Goal: Communication & Community: Answer question/provide support

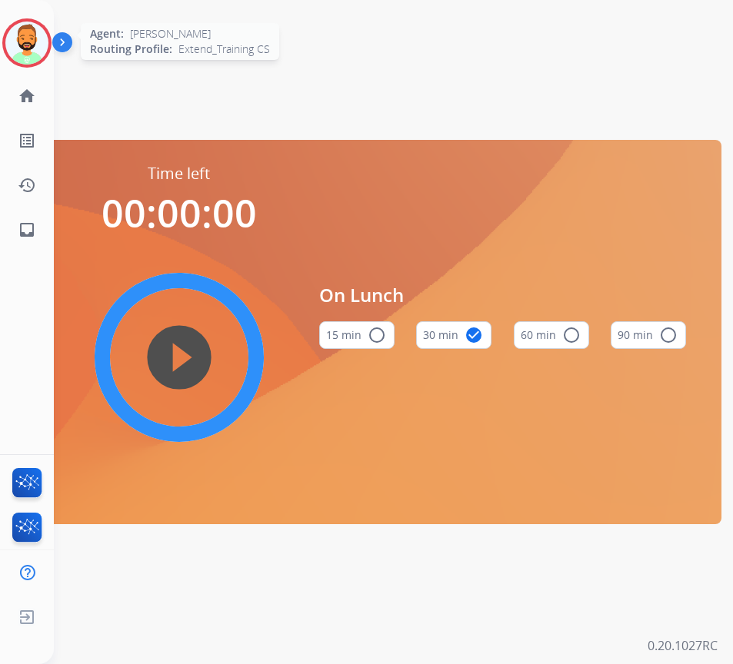
click at [33, 34] on img at bounding box center [26, 43] width 43 height 43
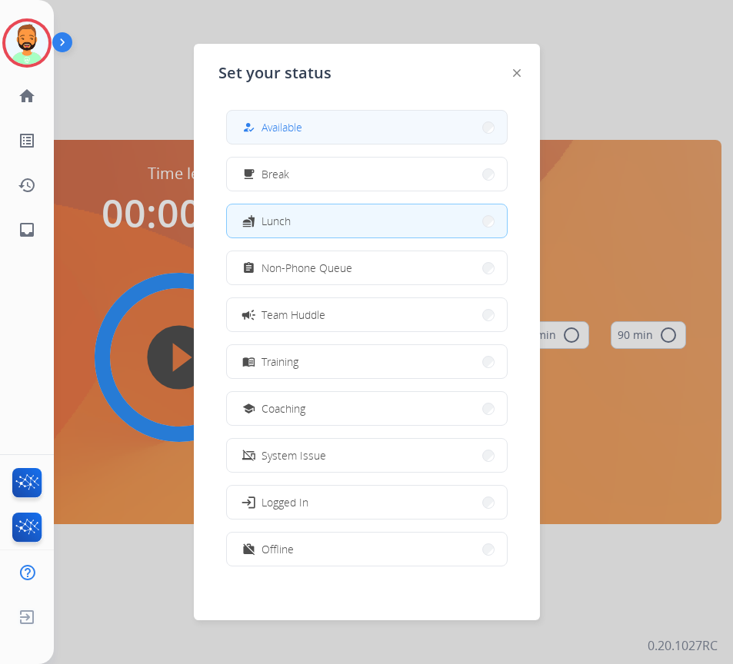
click at [385, 129] on button "how_to_reg Available" at bounding box center [367, 127] width 280 height 33
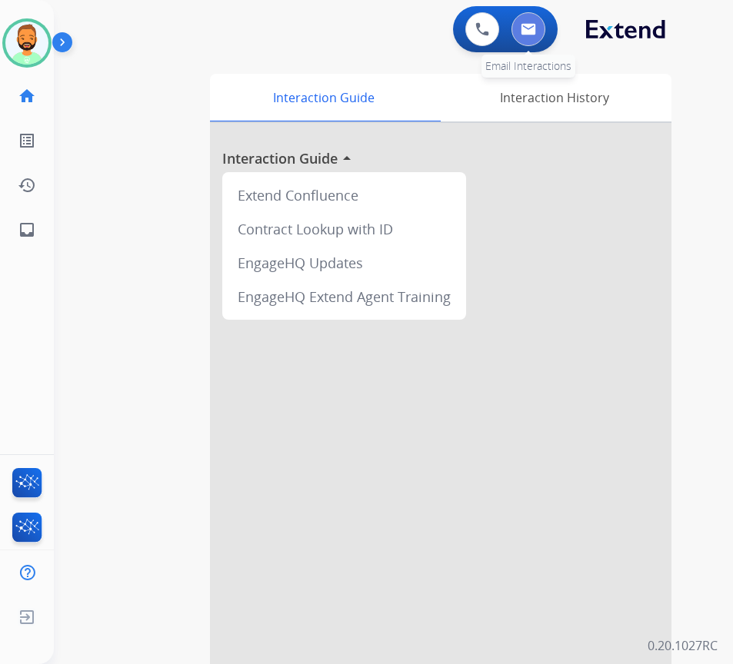
click at [530, 22] on button at bounding box center [528, 29] width 34 height 34
select select "**********"
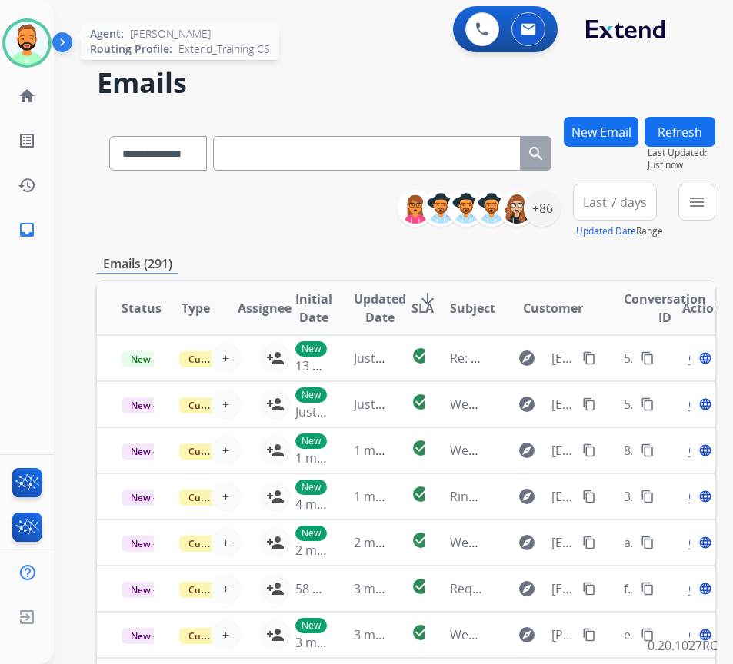
click at [35, 40] on img at bounding box center [26, 43] width 43 height 43
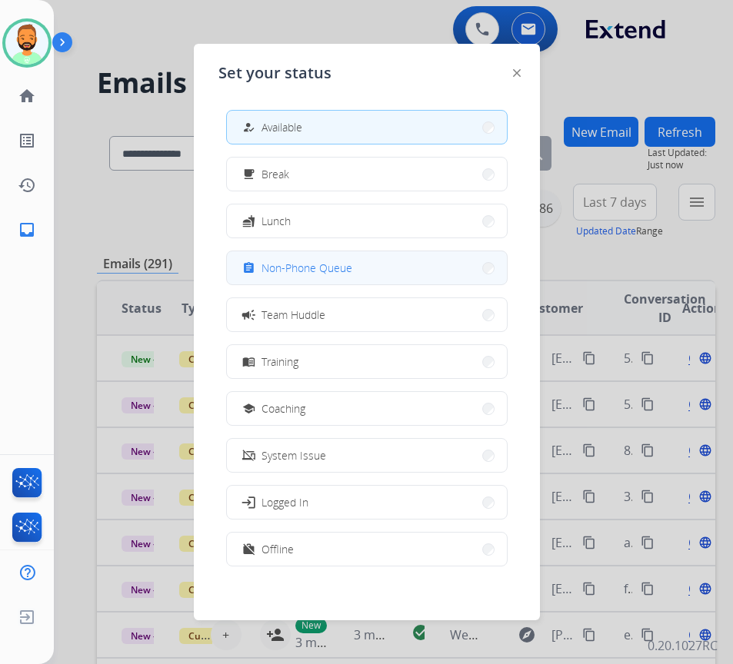
click at [319, 275] on span "Non-Phone Queue" at bounding box center [306, 268] width 91 height 16
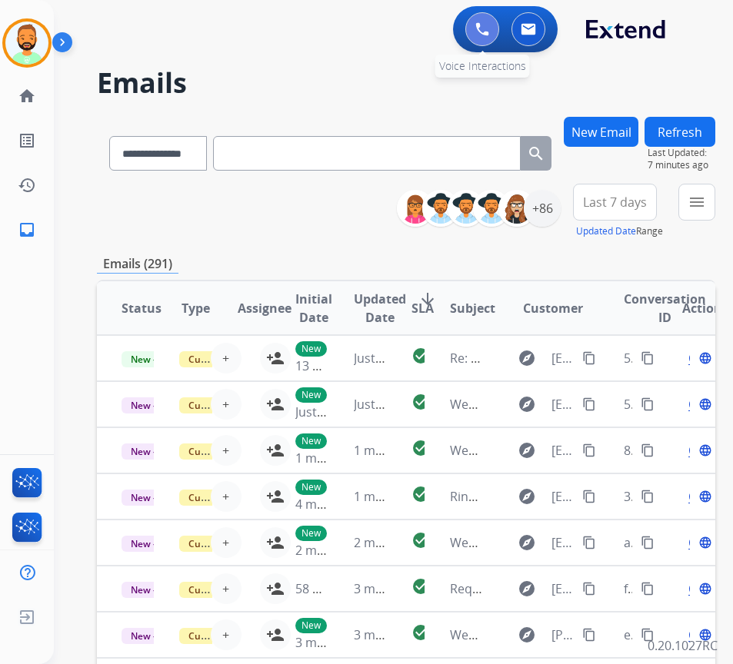
click at [478, 31] on img at bounding box center [482, 29] width 14 height 14
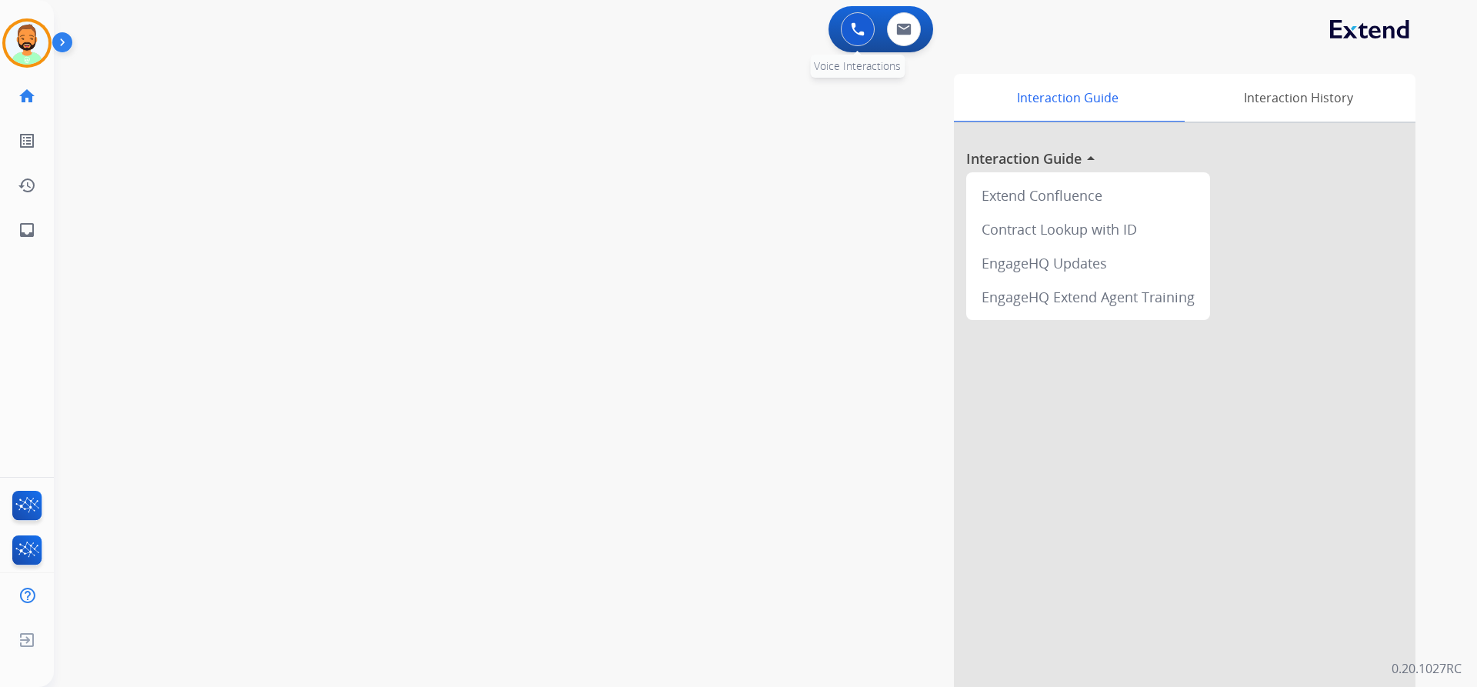
click at [732, 17] on div "0 Voice Interactions" at bounding box center [857, 29] width 46 height 34
click at [732, 26] on img at bounding box center [858, 29] width 14 height 14
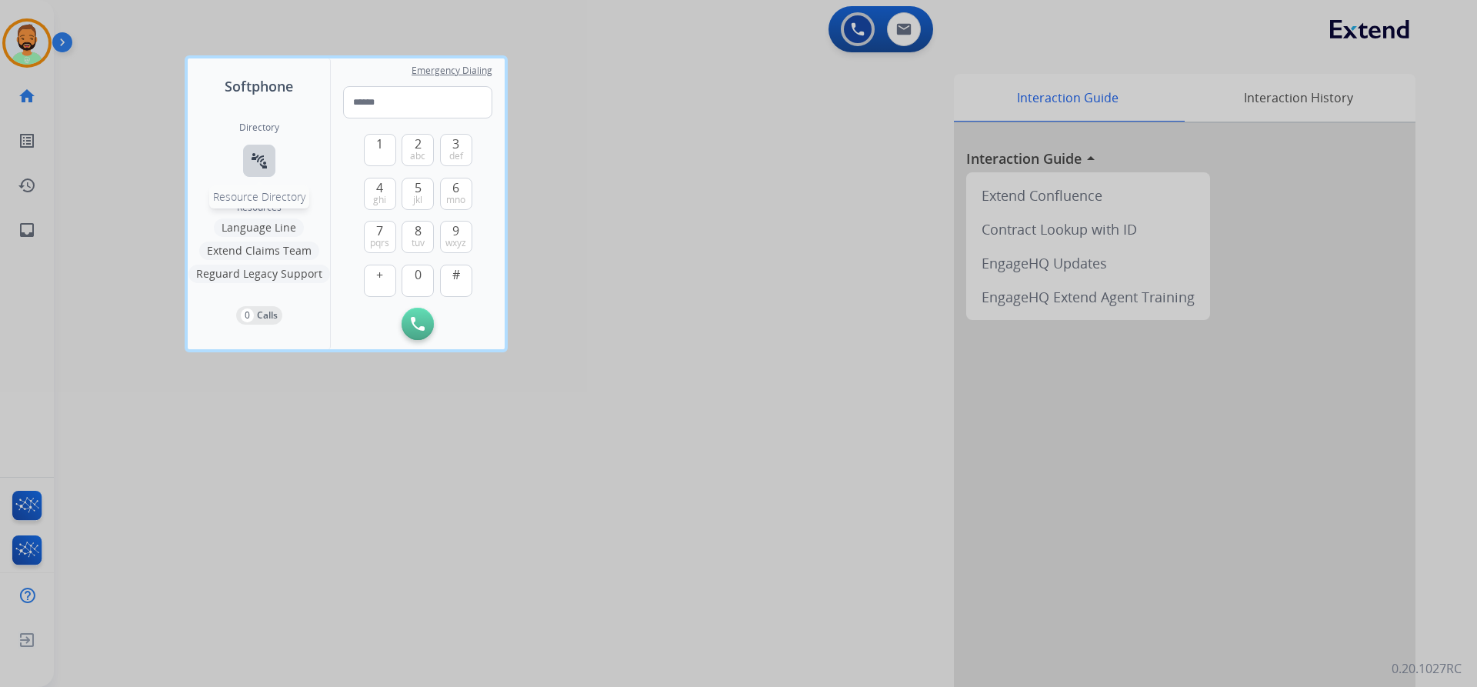
click at [255, 161] on mat-icon "connect_without_contact" at bounding box center [259, 160] width 18 height 18
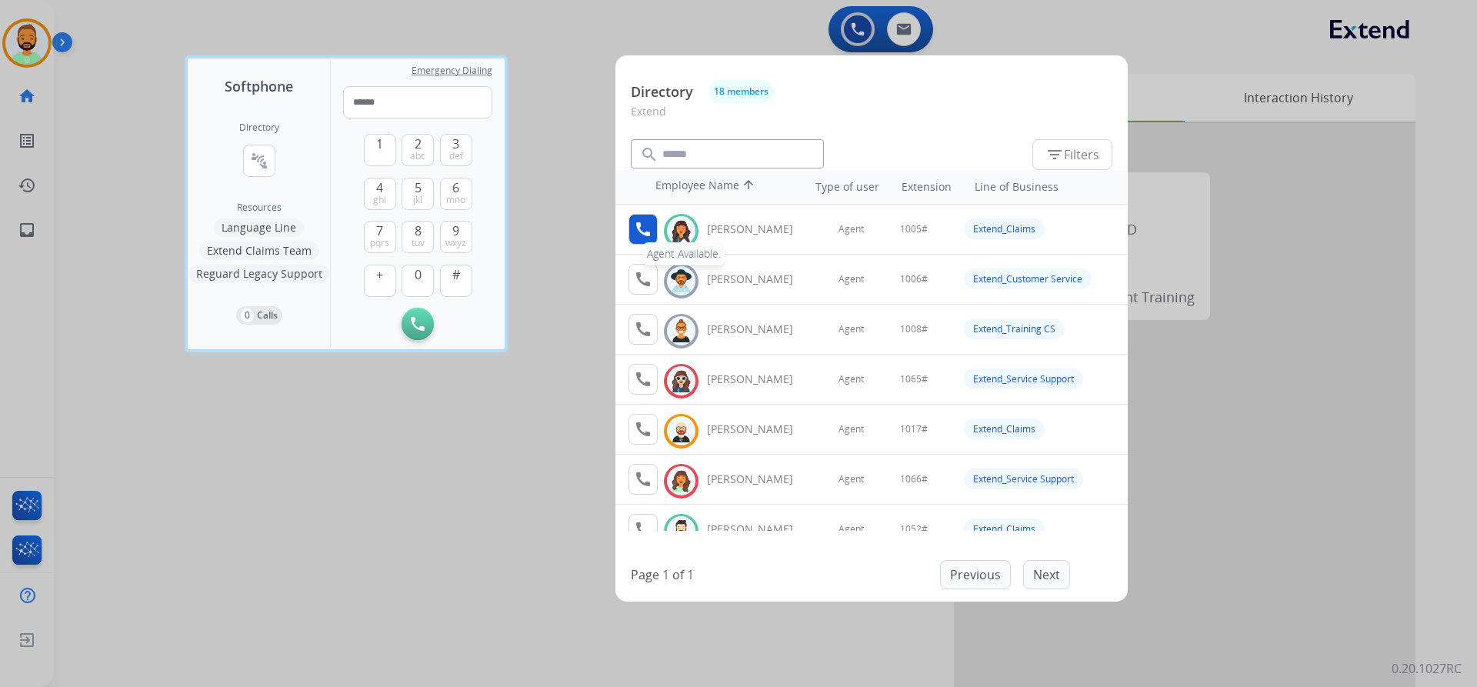
click at [646, 224] on mat-icon "call" at bounding box center [643, 229] width 18 height 18
click at [381, 148] on span "1" at bounding box center [379, 144] width 7 height 18
drag, startPoint x: 411, startPoint y: 274, endPoint x: 413, endPoint y: 265, distance: 9.4
click at [414, 274] on button "0" at bounding box center [417, 281] width 32 height 32
click at [413, 276] on button "0" at bounding box center [417, 281] width 32 height 32
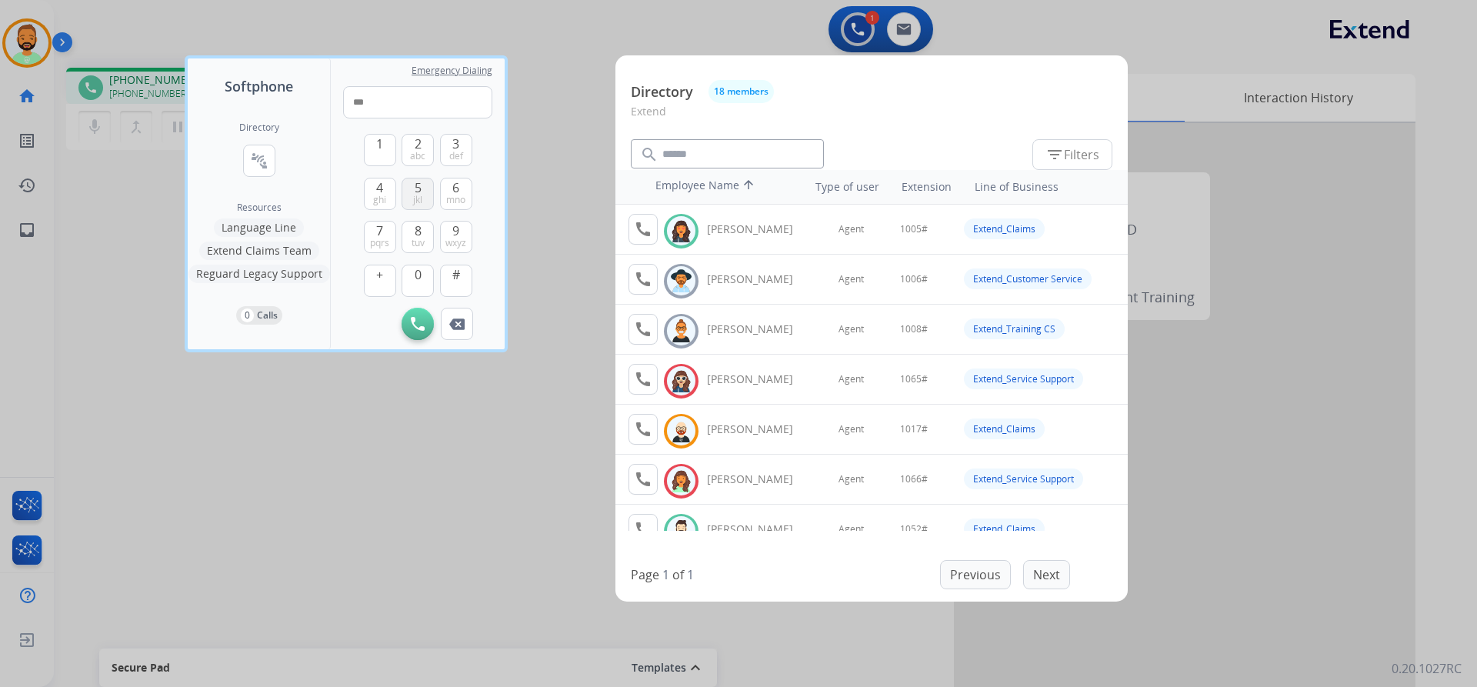
click at [415, 181] on span "5" at bounding box center [418, 187] width 7 height 18
click at [445, 277] on button "#" at bounding box center [456, 281] width 32 height 32
type input "*****"
click at [546, 214] on div at bounding box center [738, 343] width 1477 height 687
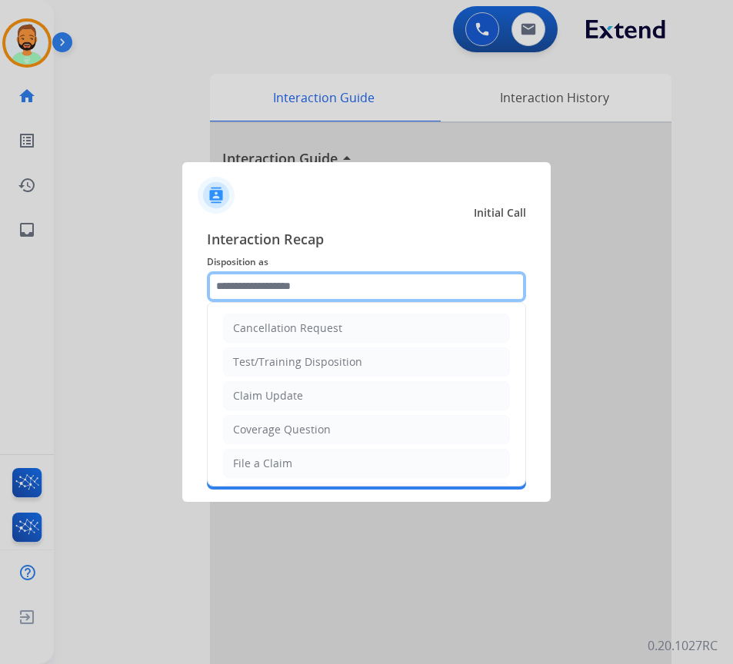
click at [315, 281] on input "text" at bounding box center [366, 286] width 319 height 31
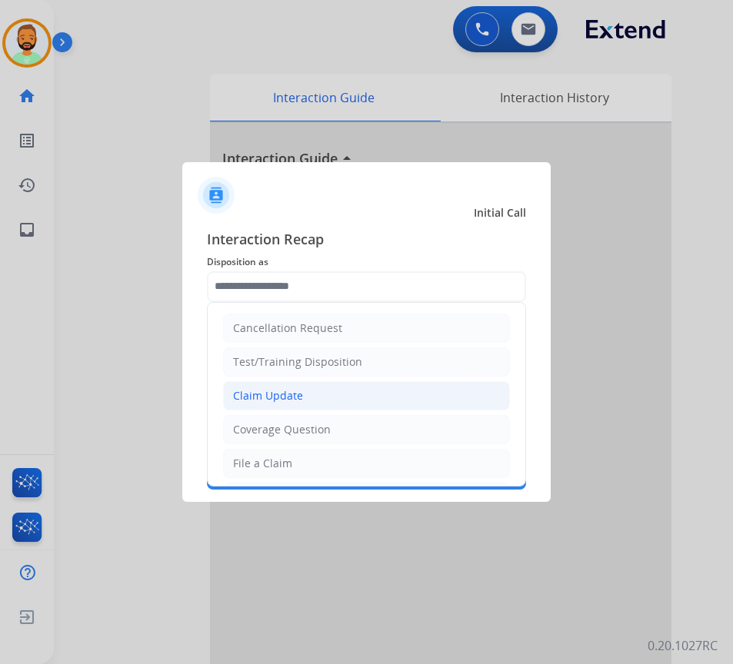
click at [330, 382] on li "Claim Update" at bounding box center [366, 395] width 287 height 29
type input "**********"
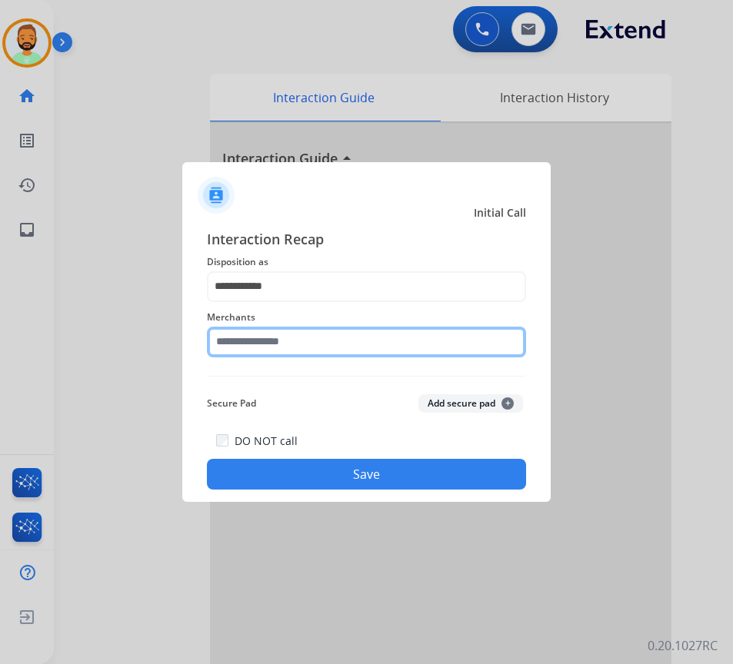
click at [312, 332] on input "text" at bounding box center [366, 342] width 319 height 31
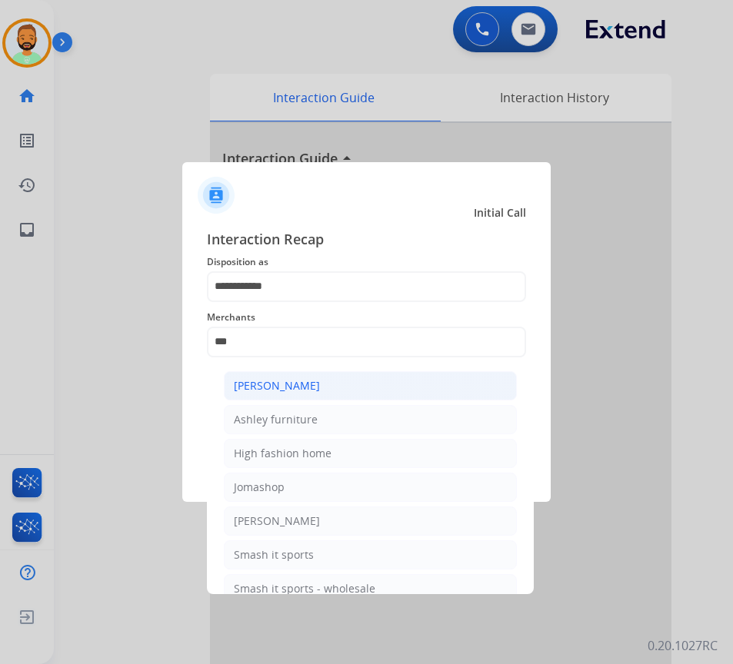
click at [368, 381] on li "[PERSON_NAME]" at bounding box center [370, 385] width 293 height 29
type input "**********"
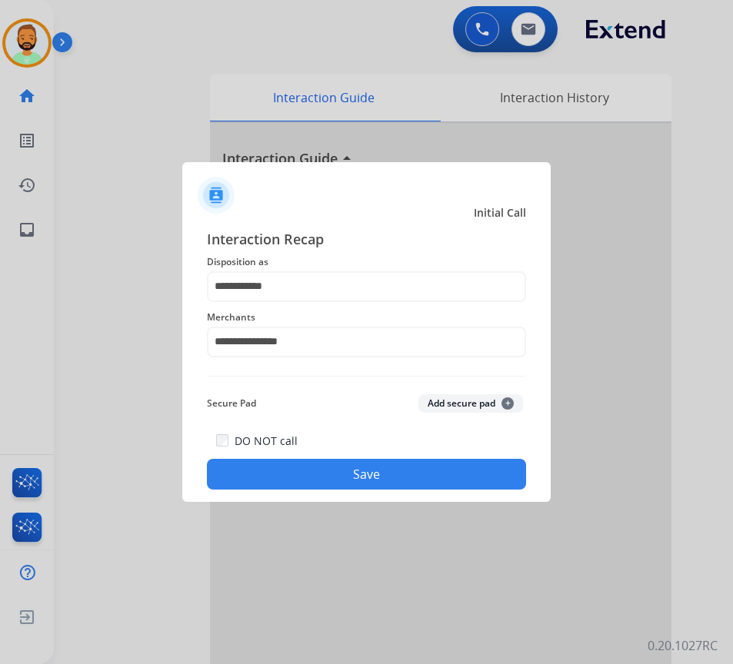
click at [393, 468] on button "Save" at bounding box center [366, 474] width 319 height 31
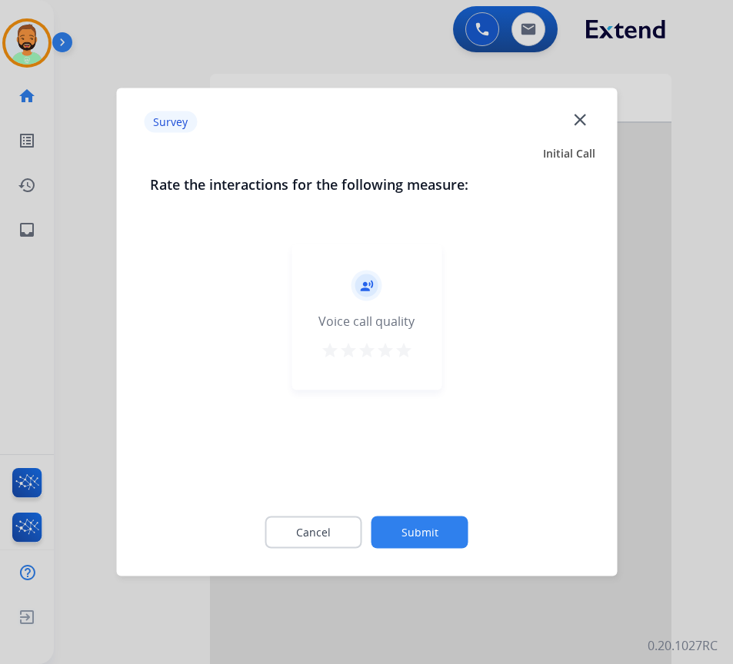
click at [438, 534] on button "Submit" at bounding box center [419, 533] width 97 height 32
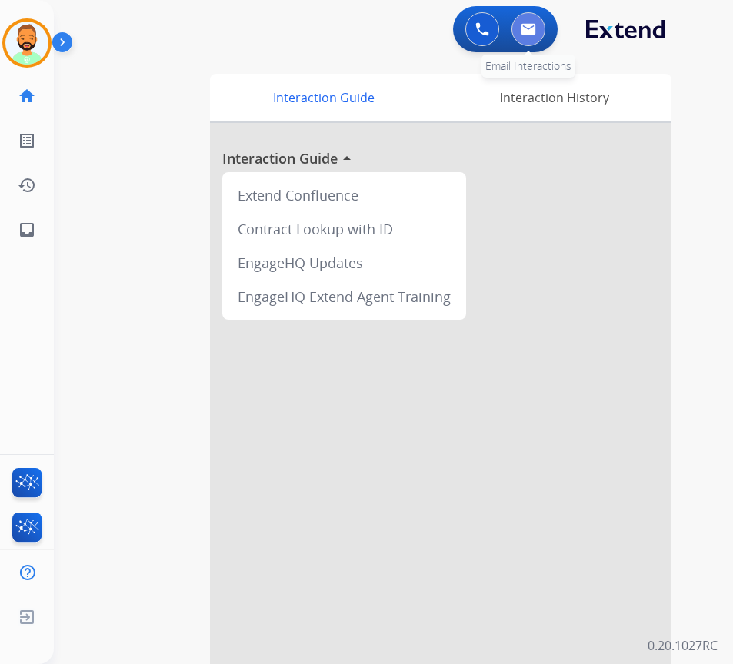
click at [534, 21] on button at bounding box center [528, 29] width 34 height 34
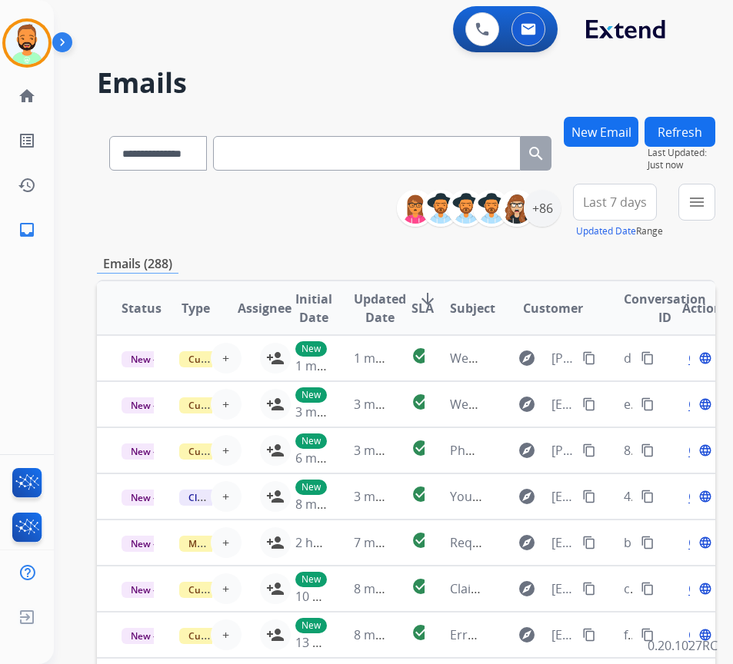
click at [608, 133] on button "New Email" at bounding box center [601, 132] width 75 height 30
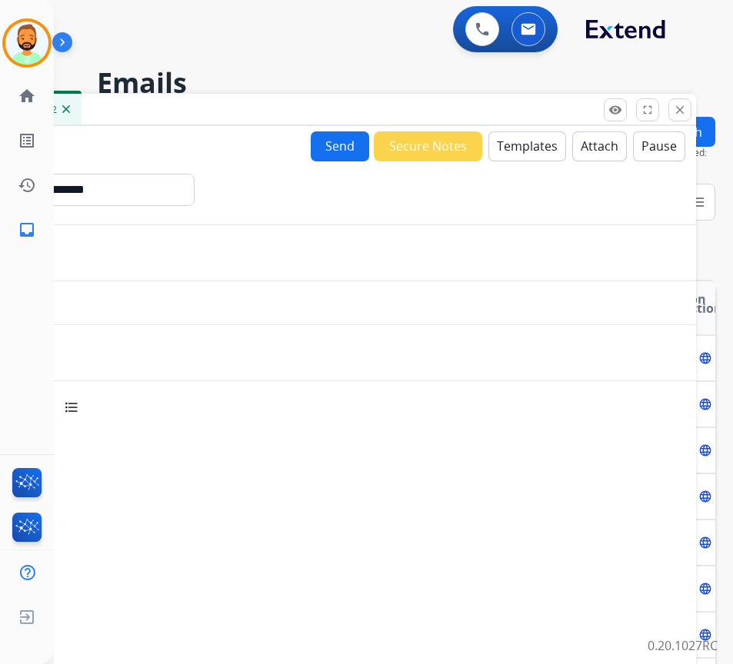
drag, startPoint x: 468, startPoint y: 115, endPoint x: 315, endPoint y: 109, distance: 153.1
click at [301, 109] on div "New 00:00:02" at bounding box center [311, 110] width 769 height 32
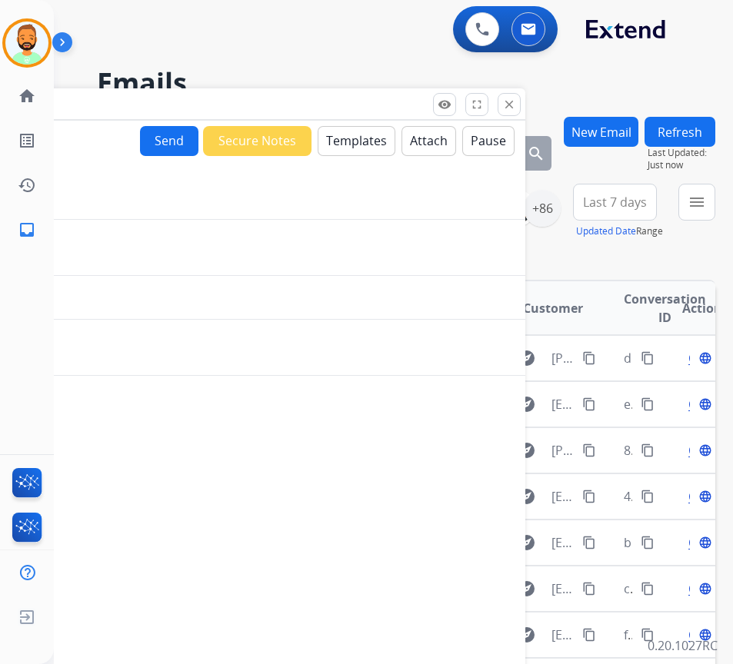
click at [516, 106] on button "close Close" at bounding box center [509, 104] width 23 height 23
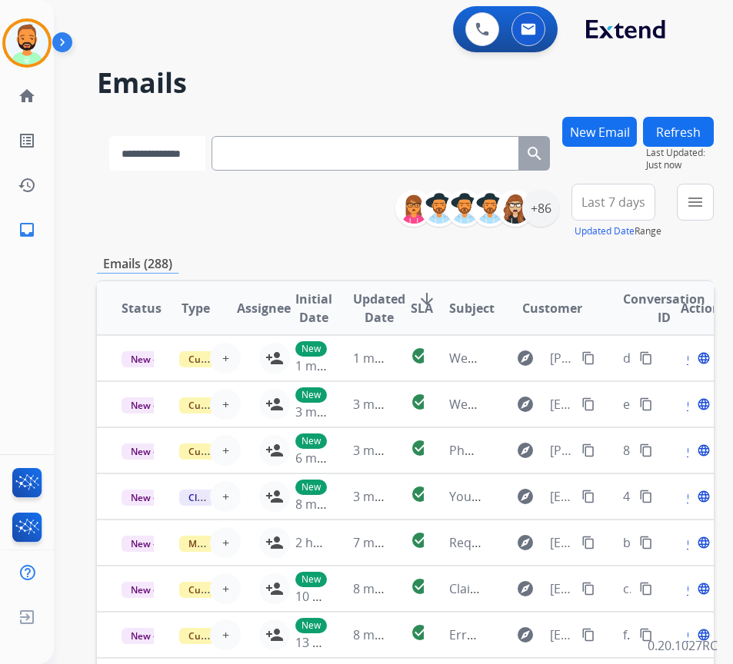
click at [184, 151] on select "**********" at bounding box center [157, 153] width 96 height 35
select select "**********"
click at [109, 136] on select "**********" at bounding box center [157, 153] width 96 height 35
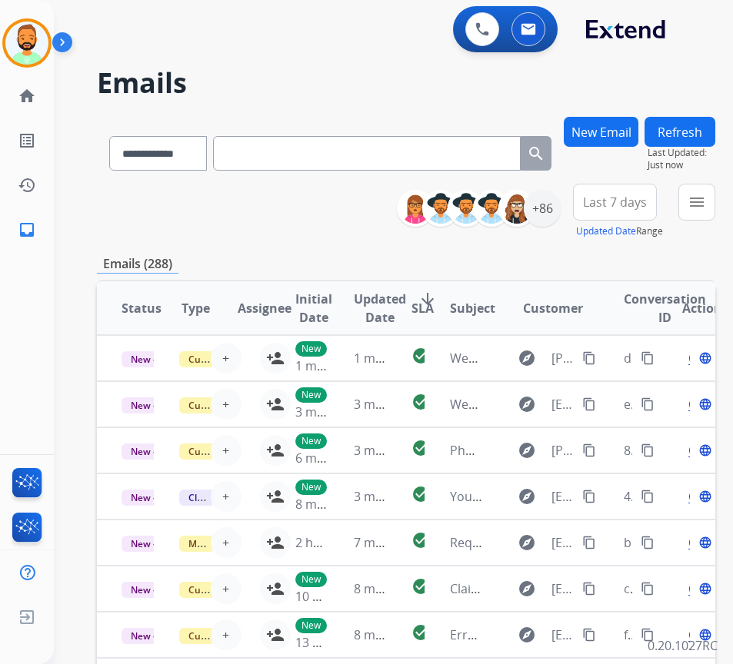
paste input "**********"
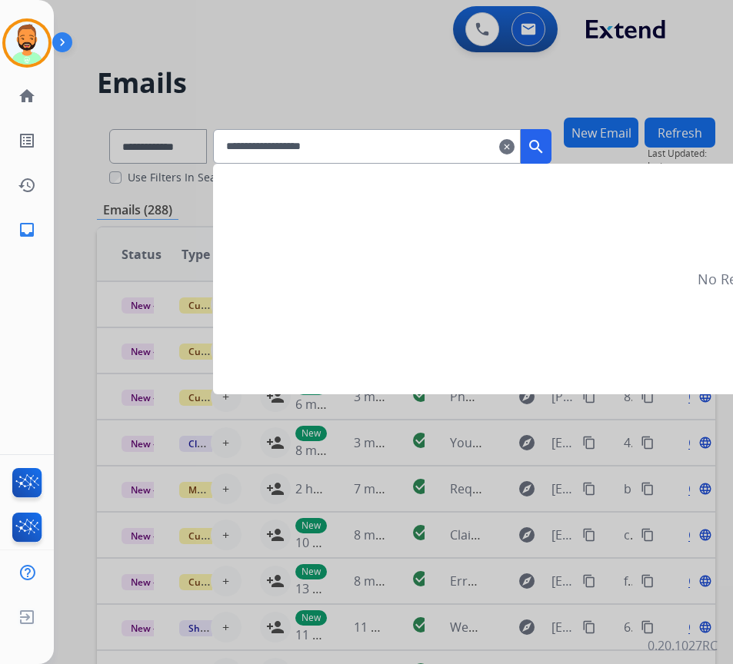
type input "**********"
click at [545, 155] on mat-icon "search" at bounding box center [536, 147] width 18 height 18
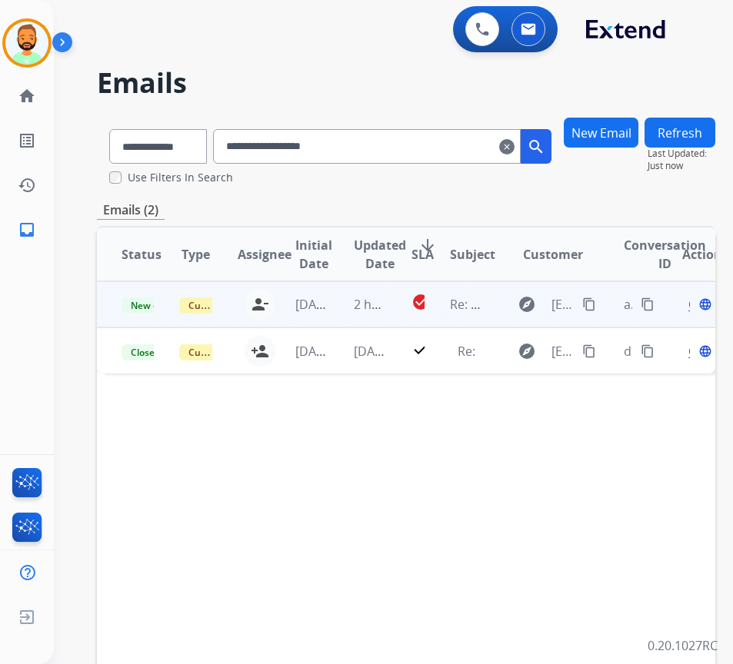
click at [340, 308] on td "2 hours ago" at bounding box center [358, 304] width 58 height 46
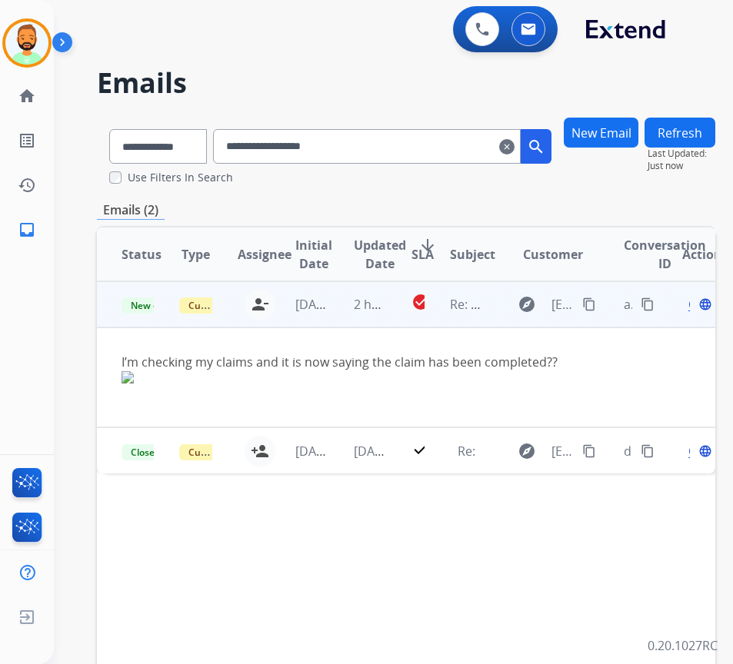
click at [697, 305] on span "Open" at bounding box center [704, 304] width 32 height 18
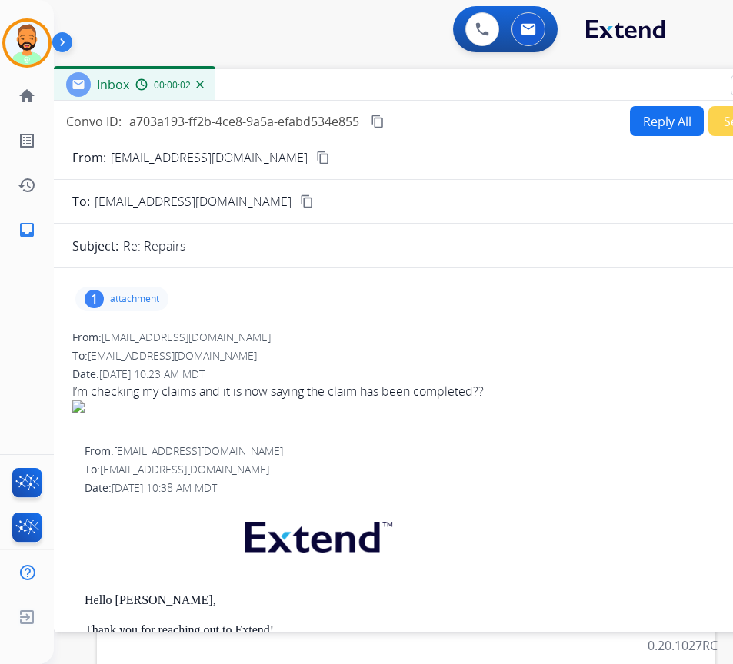
drag, startPoint x: 395, startPoint y: 112, endPoint x: 522, endPoint y: 87, distance: 129.3
click at [522, 87] on div "Inbox 00:00:02" at bounding box center [438, 85] width 769 height 32
click at [658, 110] on button "Reply All" at bounding box center [667, 121] width 74 height 30
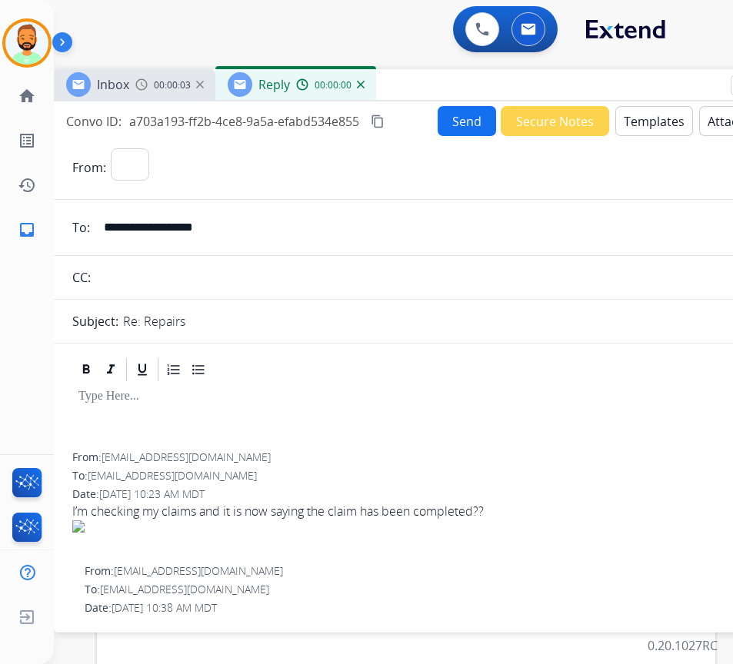
select select "**********"
click at [664, 120] on button "Templates" at bounding box center [654, 121] width 78 height 30
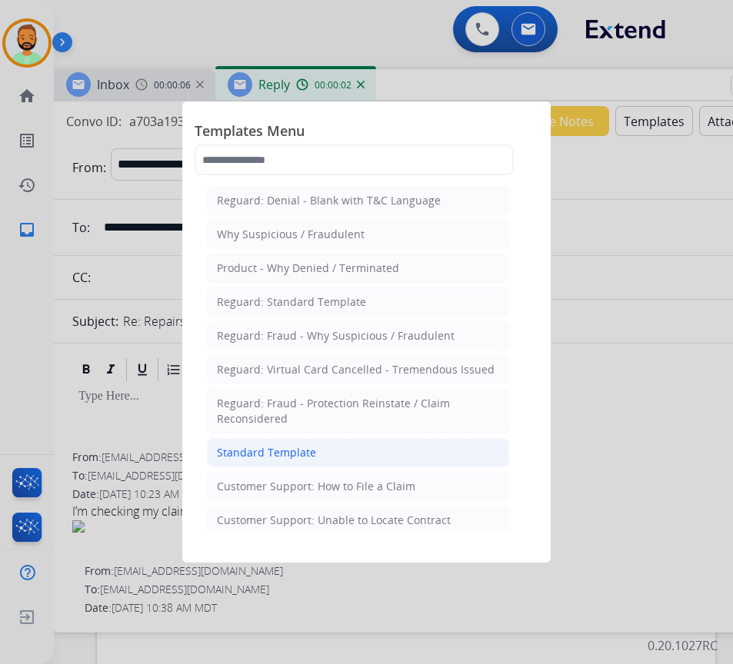
click at [377, 448] on li "Standard Template" at bounding box center [358, 452] width 302 height 29
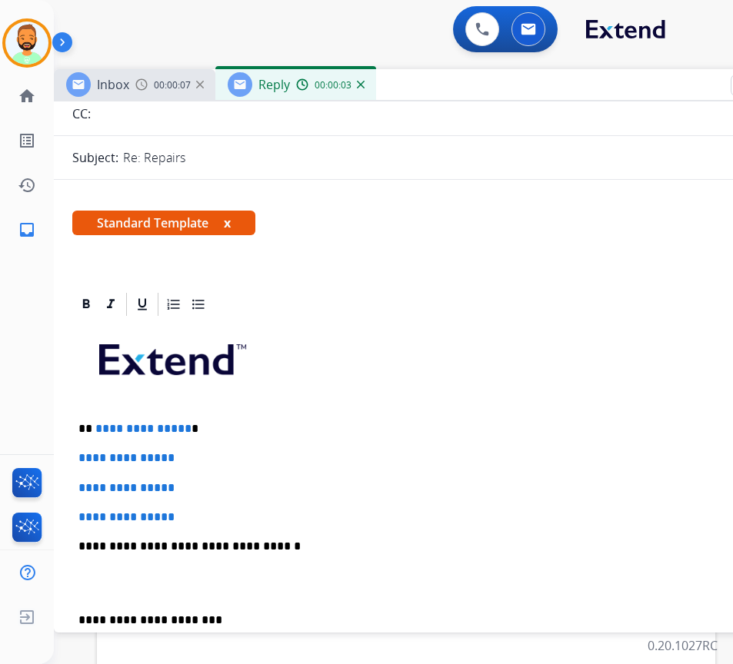
scroll to position [231, 0]
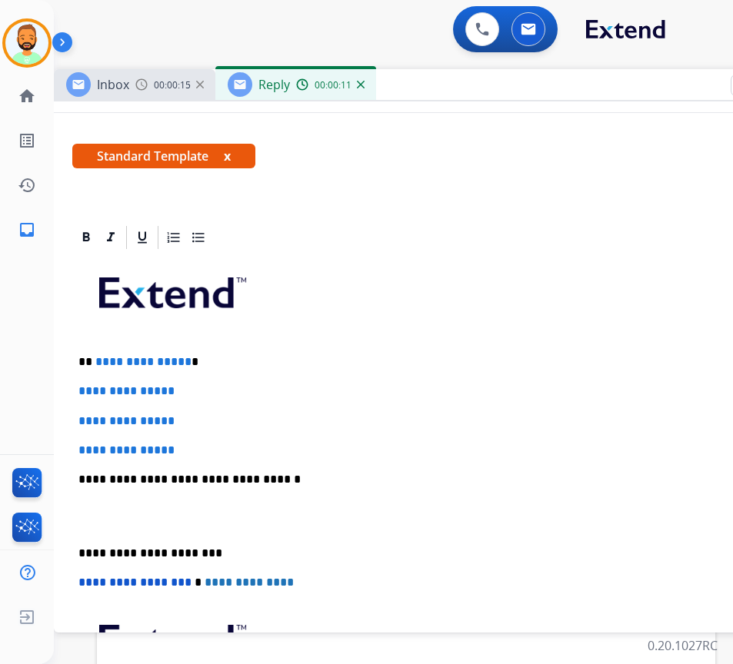
click at [277, 363] on p "**********" at bounding box center [432, 362] width 708 height 14
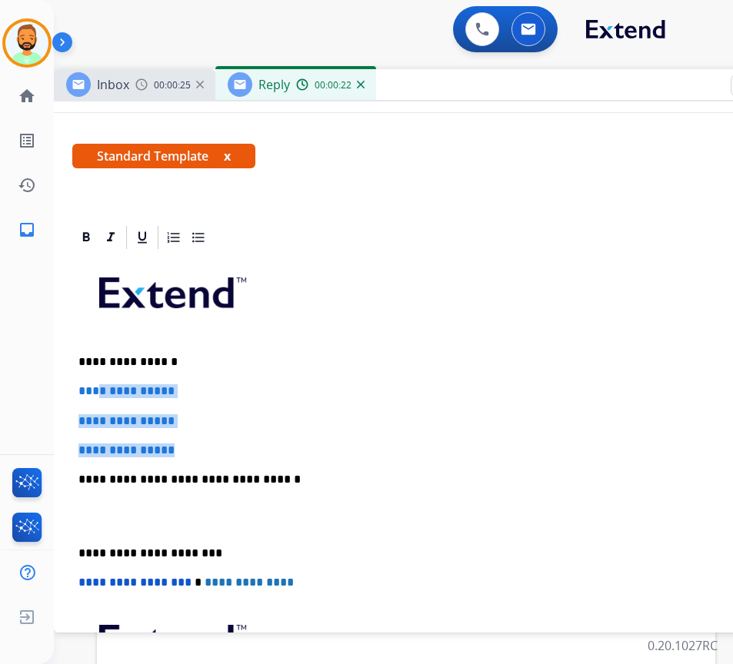
drag, startPoint x: 218, startPoint y: 437, endPoint x: 98, endPoint y: 381, distance: 132.1
click at [98, 381] on div "**********" at bounding box center [438, 515] width 732 height 529
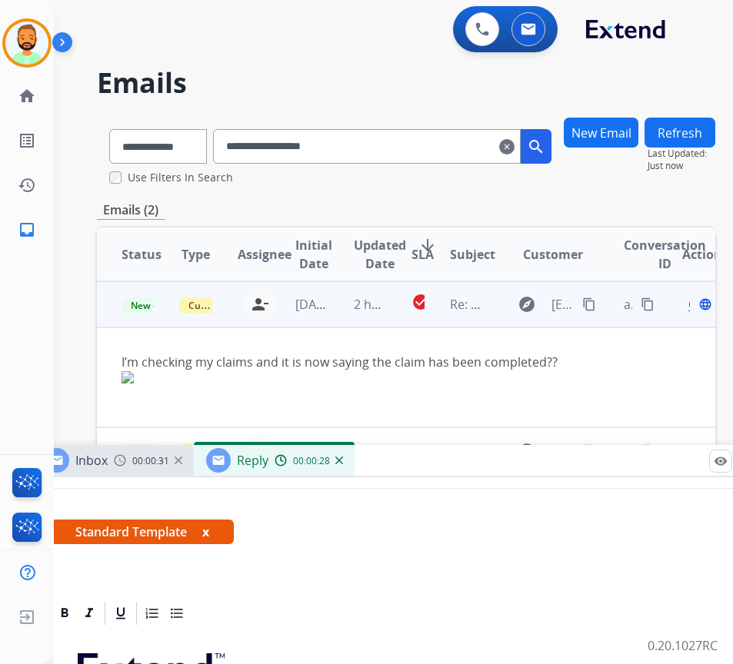
drag, startPoint x: 436, startPoint y: 95, endPoint x: 412, endPoint y: 451, distance: 356.9
click at [417, 461] on div "Inbox 00:00:31 Reply 00:00:28" at bounding box center [416, 461] width 769 height 32
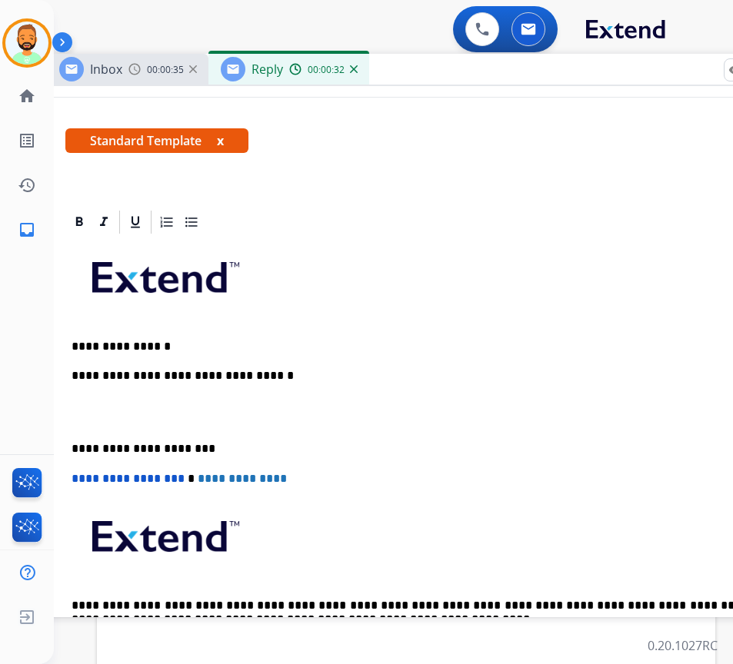
drag, startPoint x: 449, startPoint y: 468, endPoint x: 464, endPoint y: 76, distance: 392.5
click at [464, 76] on div "Inbox 00:00:35 Reply 00:00:32" at bounding box center [431, 70] width 769 height 32
click at [293, 355] on div "**********" at bounding box center [431, 456] width 732 height 441
click at [293, 342] on p "**********" at bounding box center [426, 347] width 708 height 14
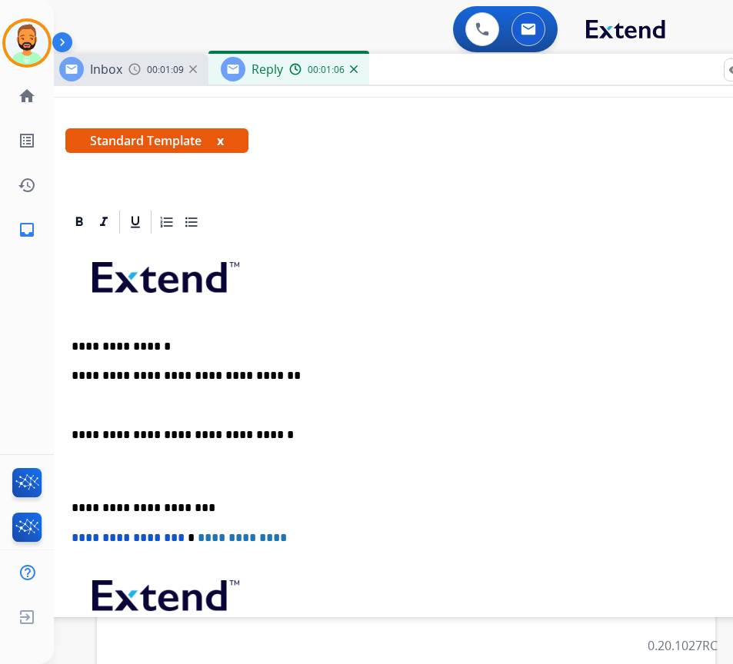
click at [72, 503] on p "**********" at bounding box center [426, 508] width 708 height 14
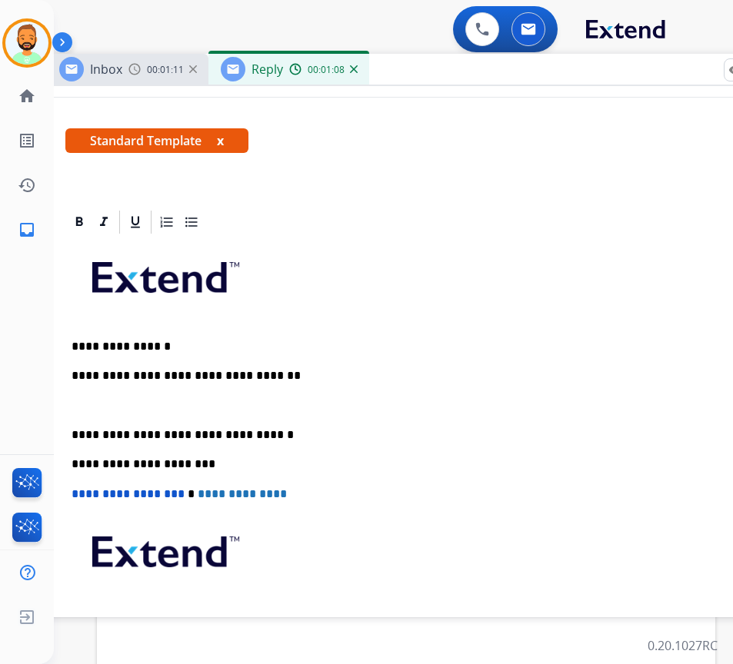
click at [113, 401] on p at bounding box center [432, 406] width 720 height 14
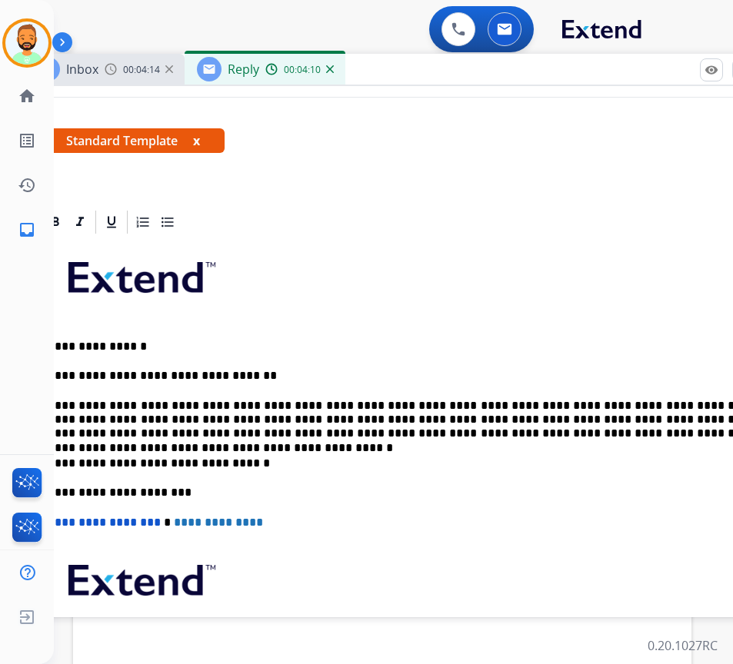
scroll to position [0, 0]
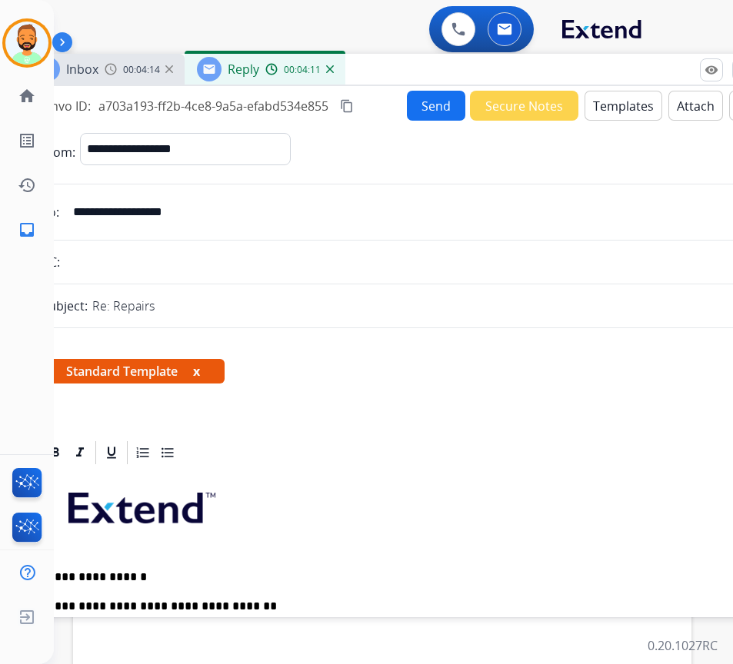
click at [416, 105] on button "Send" at bounding box center [436, 106] width 58 height 30
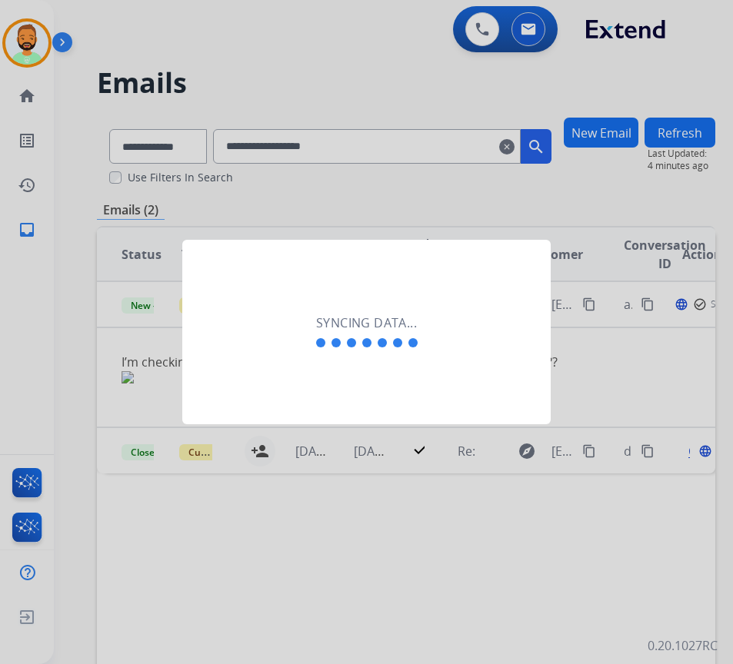
scroll to position [0, 2]
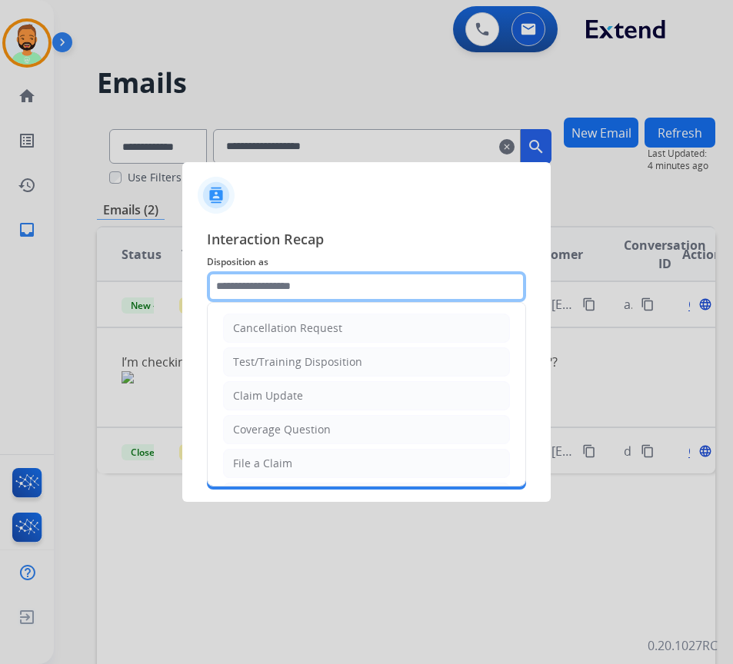
click at [389, 297] on input "text" at bounding box center [366, 286] width 319 height 31
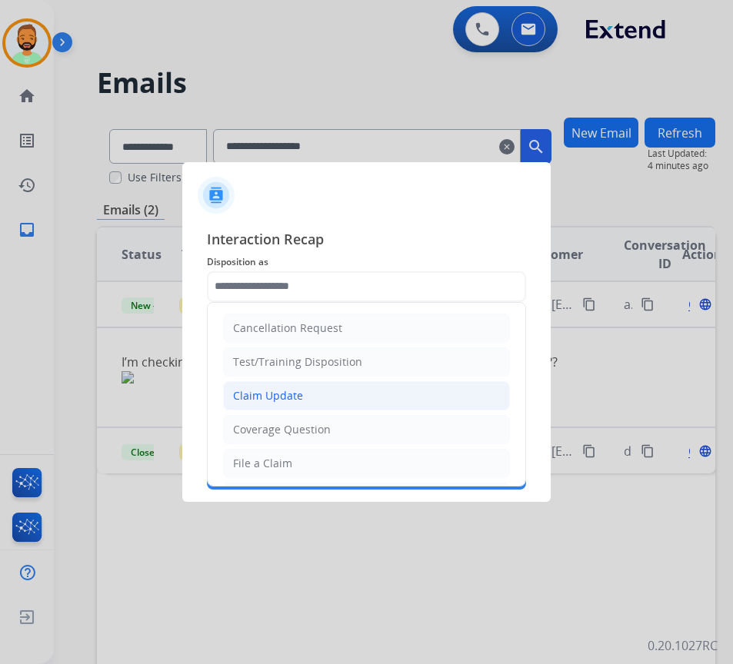
click at [378, 391] on li "Claim Update" at bounding box center [366, 395] width 287 height 29
type input "**********"
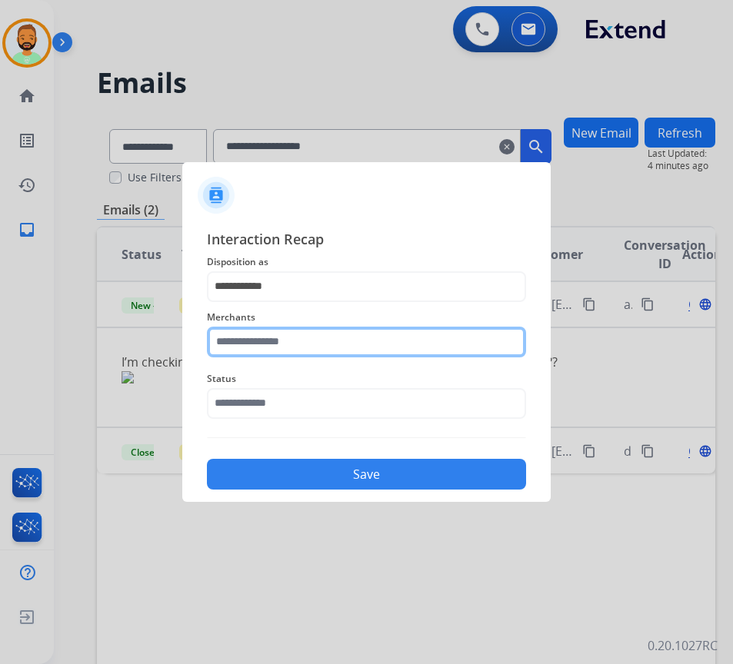
click at [365, 335] on input "text" at bounding box center [366, 342] width 319 height 31
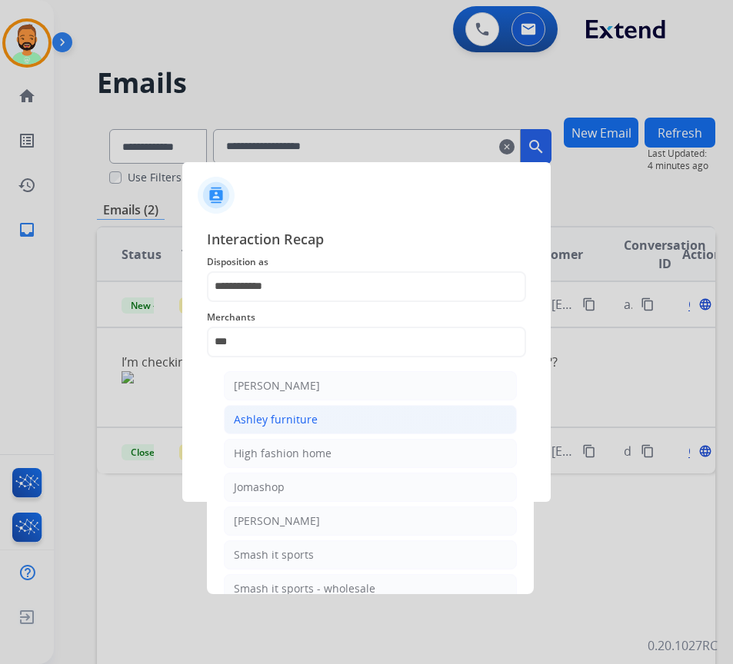
drag, startPoint x: 419, startPoint y: 403, endPoint x: 424, endPoint y: 417, distance: 14.6
click at [422, 414] on ul "[PERSON_NAME] [PERSON_NAME] furniture High fashion home Jomashop [PERSON_NAME] …" at bounding box center [370, 491] width 302 height 255
click at [425, 418] on li "Ashley furniture" at bounding box center [370, 419] width 293 height 29
type input "**********"
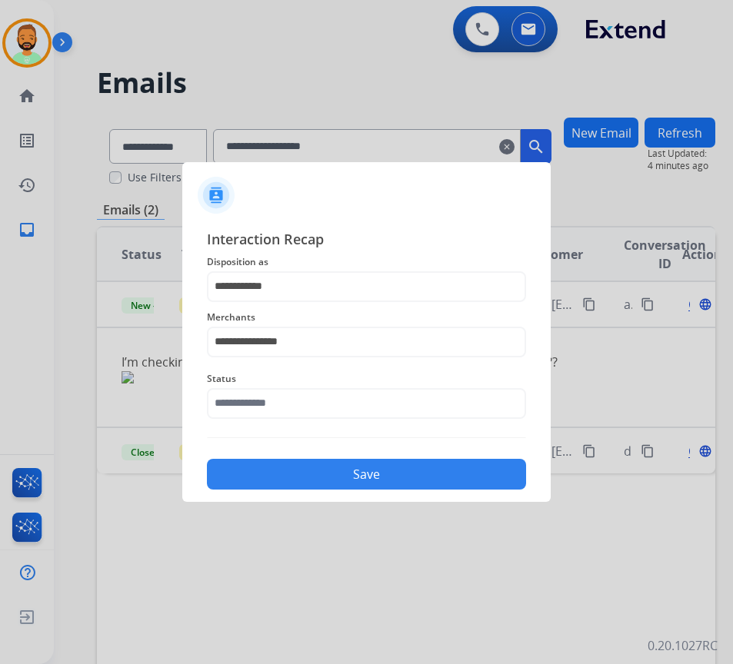
click at [416, 419] on div "Status" at bounding box center [366, 395] width 319 height 62
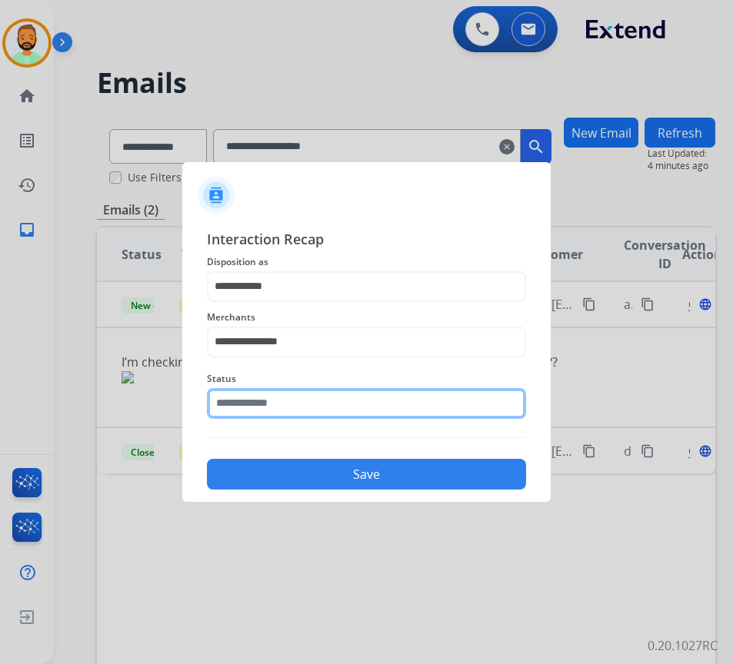
click at [410, 406] on input "text" at bounding box center [366, 403] width 319 height 31
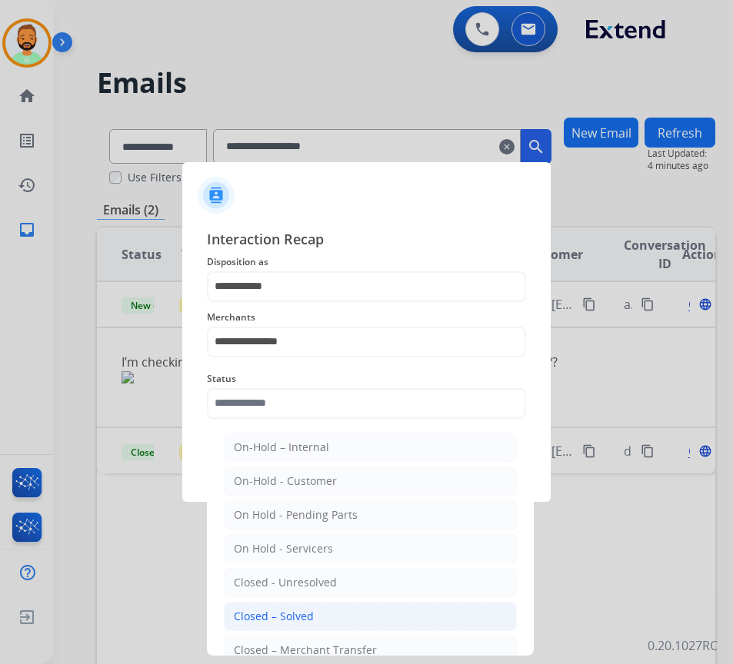
click at [384, 609] on li "Closed – Solved" at bounding box center [370, 616] width 293 height 29
type input "**********"
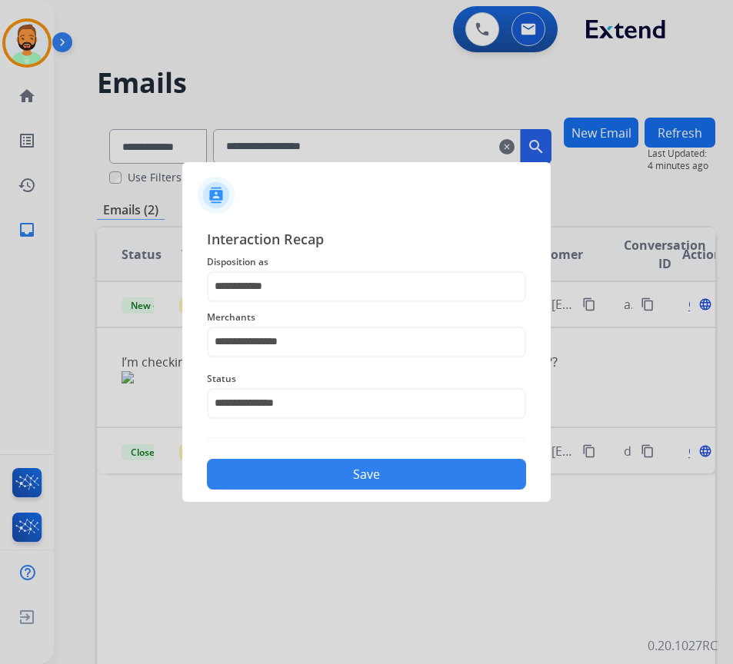
click at [381, 482] on button "Save" at bounding box center [366, 474] width 319 height 31
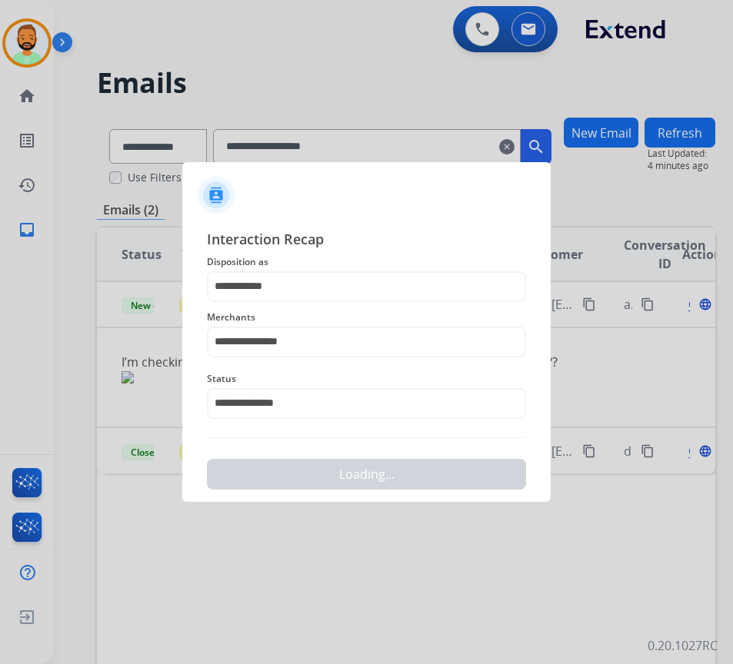
scroll to position [0, 0]
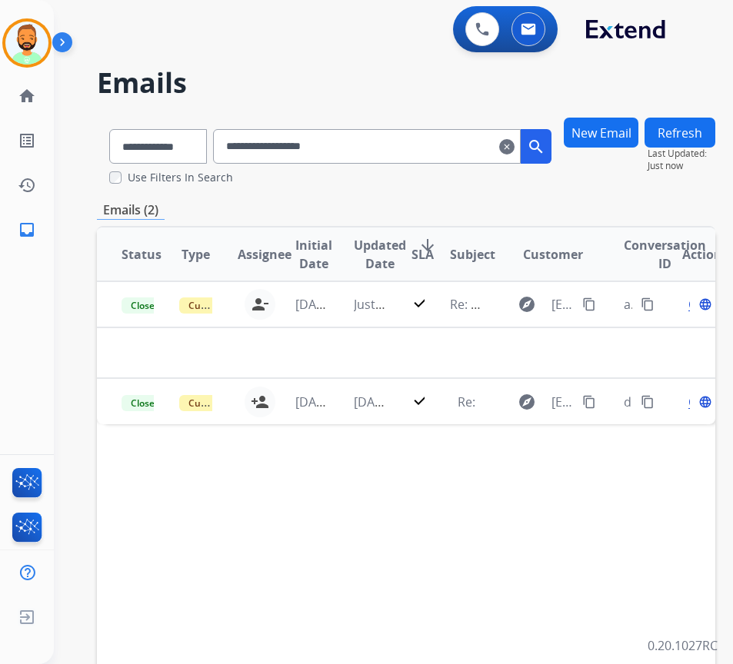
click at [514, 149] on mat-icon "clear" at bounding box center [506, 147] width 15 height 18
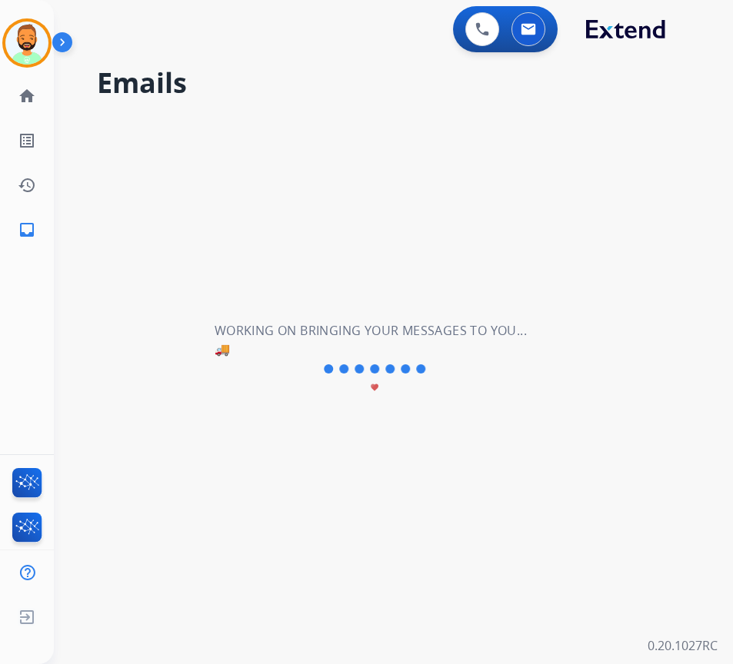
select select "**********"
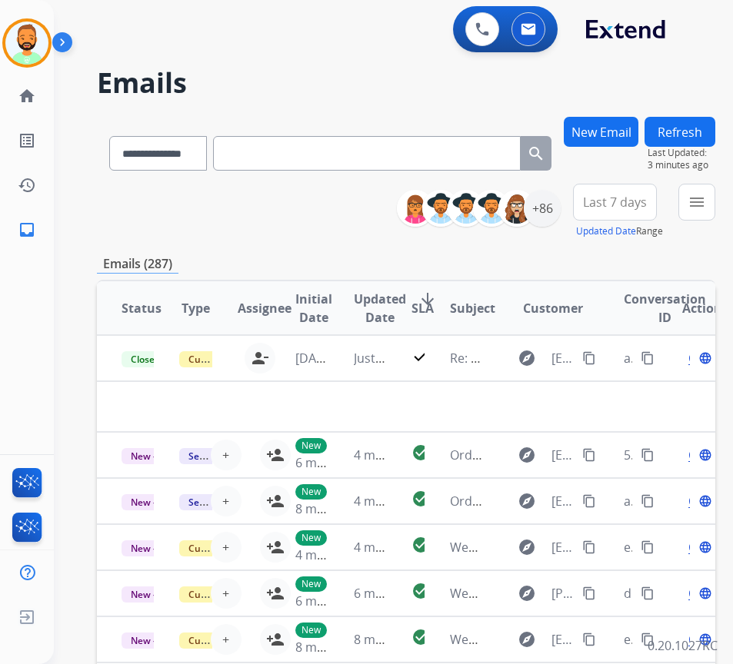
click at [633, 191] on button "Last 7 days" at bounding box center [615, 202] width 84 height 37
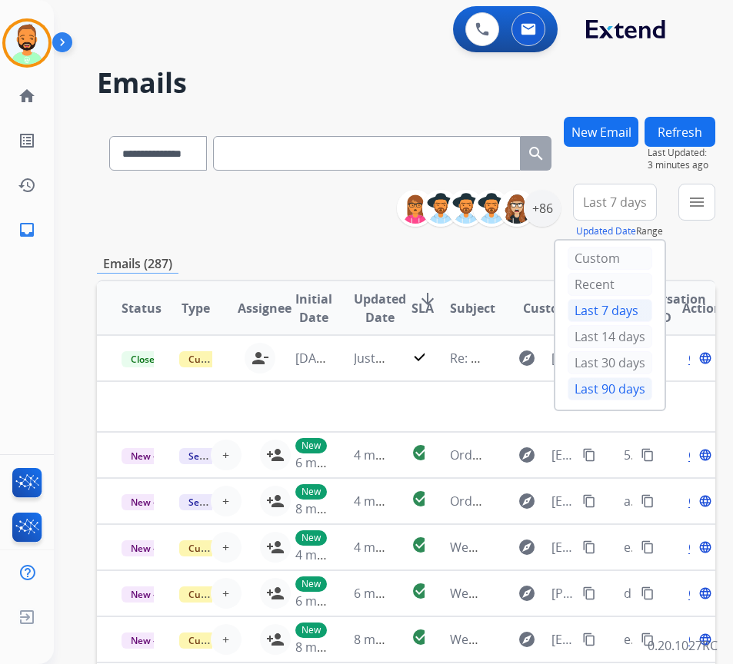
click at [626, 391] on div "Last 90 days" at bounding box center [610, 389] width 85 height 23
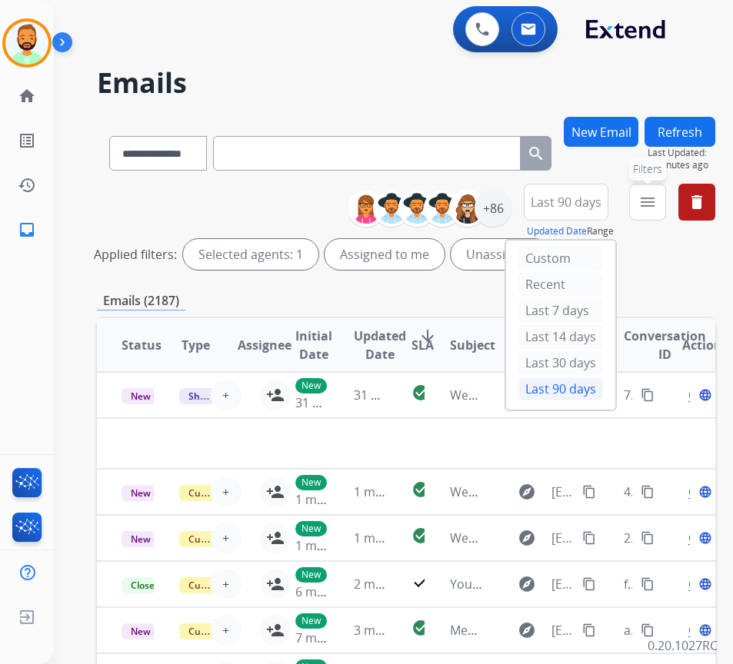
click at [666, 211] on button "menu Filters" at bounding box center [647, 202] width 37 height 37
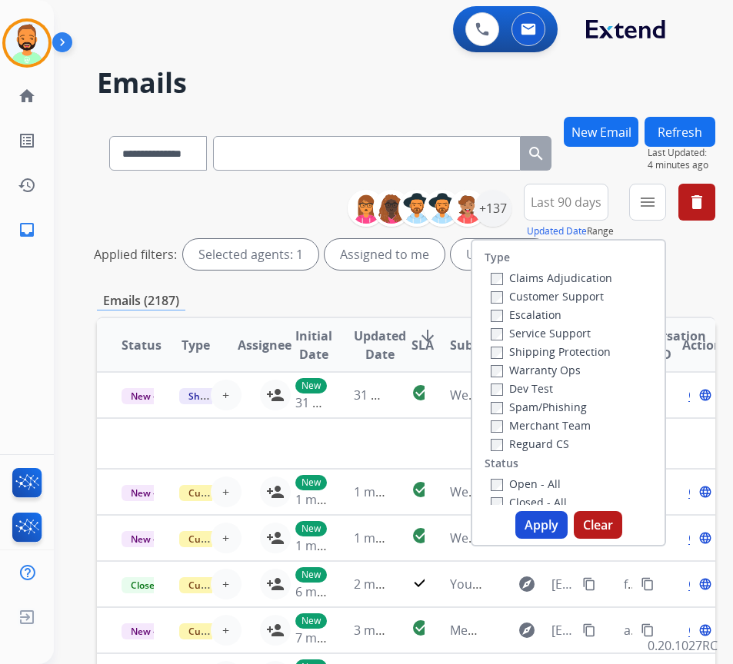
click at [591, 294] on label "Customer Support" at bounding box center [547, 296] width 113 height 15
click at [589, 345] on label "Shipping Protection" at bounding box center [551, 352] width 120 height 15
click at [558, 442] on label "Reguard CS" at bounding box center [530, 444] width 78 height 15
click at [544, 476] on div "Open - All" at bounding box center [571, 483] width 161 height 18
click at [538, 482] on label "Open - All" at bounding box center [526, 484] width 70 height 15
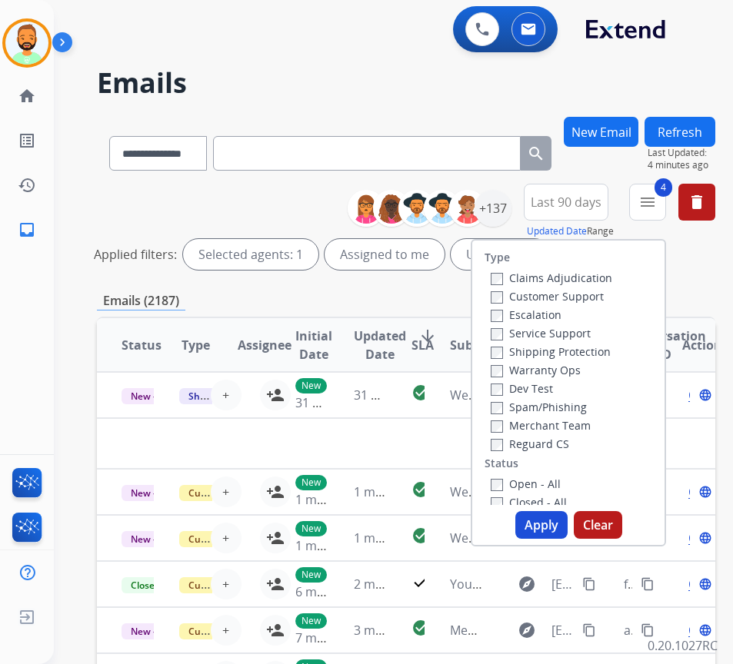
click at [547, 523] on button "Apply" at bounding box center [541, 525] width 52 height 28
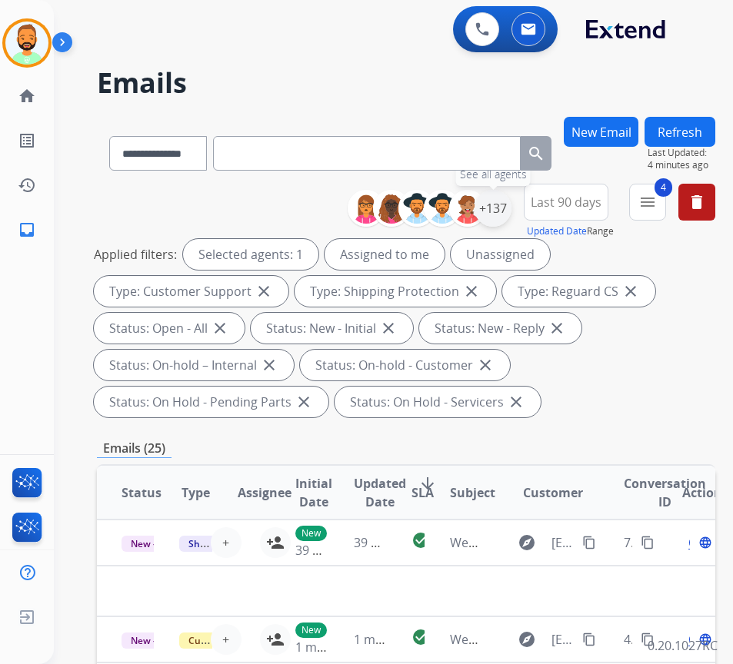
click at [511, 206] on div "+137" at bounding box center [492, 208] width 37 height 37
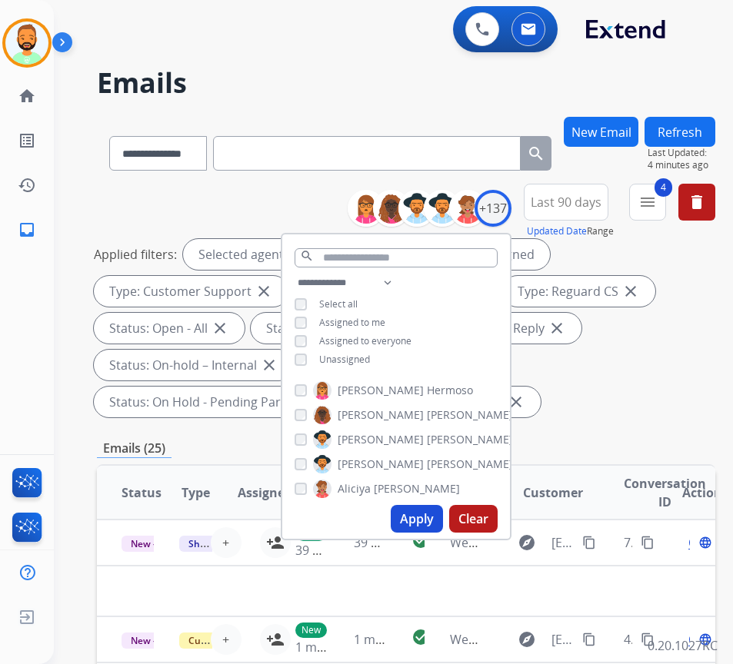
click at [370, 353] on span "Unassigned" at bounding box center [344, 359] width 51 height 13
click at [431, 521] on button "Apply" at bounding box center [417, 519] width 52 height 28
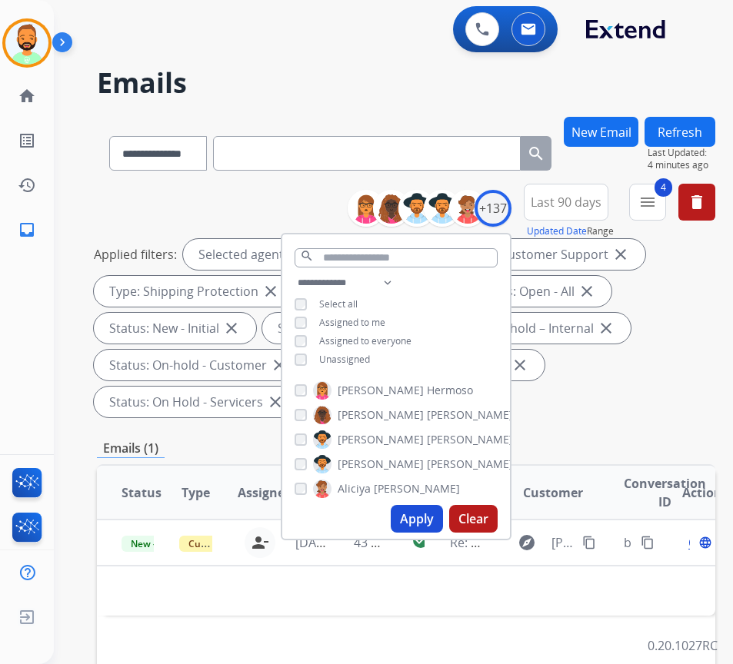
click at [630, 375] on div "Applied filters: Selected agents: 1 Assigned to me Type: Customer Support close…" at bounding box center [403, 328] width 618 height 178
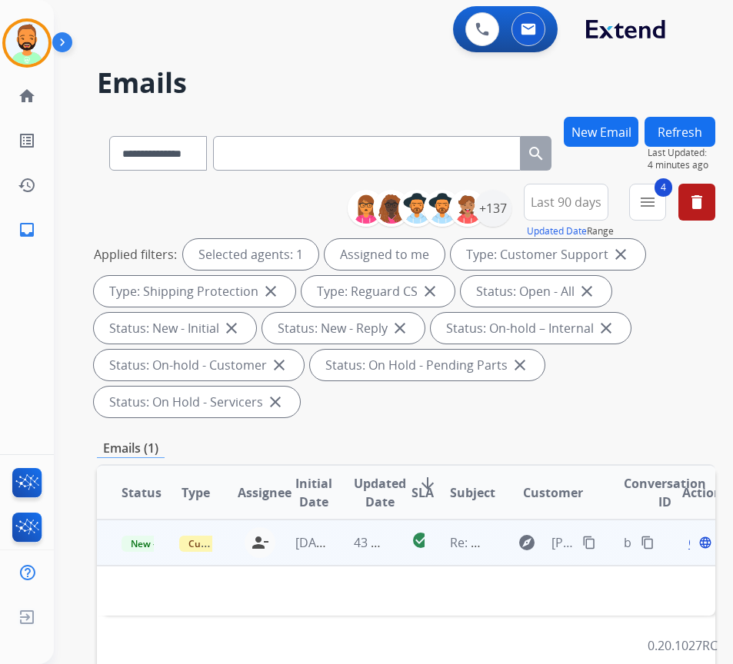
click at [348, 541] on td "43 minutes ago" at bounding box center [358, 543] width 58 height 46
click at [343, 539] on td "43 minutes ago" at bounding box center [358, 543] width 58 height 46
click at [596, 542] on mat-icon "content_copy" at bounding box center [589, 543] width 14 height 14
click at [695, 545] on span "Open" at bounding box center [704, 543] width 32 height 18
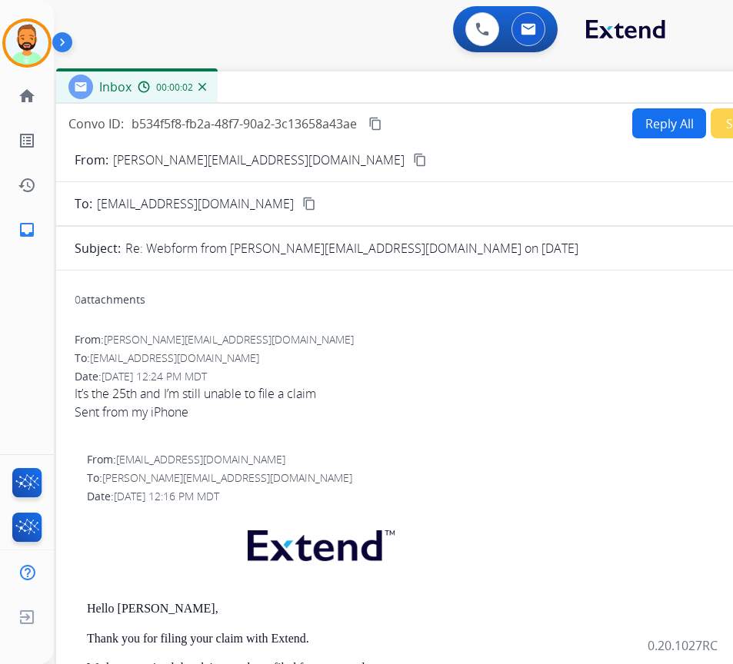
drag, startPoint x: 341, startPoint y: 122, endPoint x: 434, endPoint y: 95, distance: 97.1
click at [434, 95] on div "Inbox 00:00:02" at bounding box center [440, 88] width 769 height 32
click at [642, 117] on button "Reply All" at bounding box center [669, 123] width 74 height 30
select select "**********"
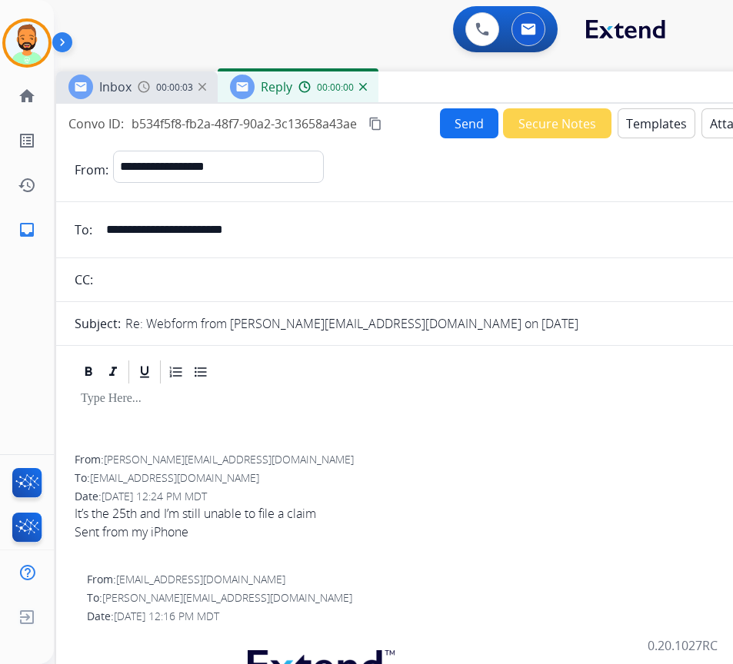
click at [656, 118] on button "Templates" at bounding box center [657, 123] width 78 height 30
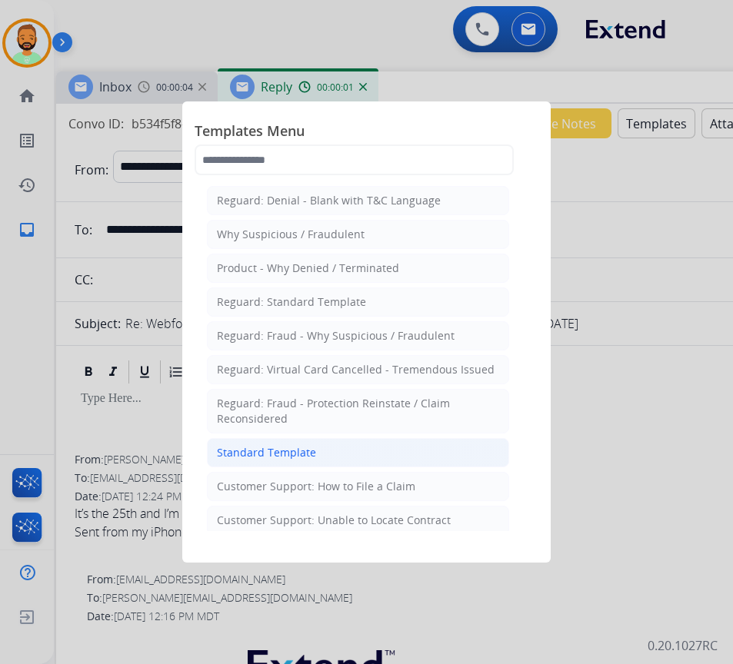
click at [376, 458] on li "Standard Template" at bounding box center [358, 452] width 302 height 29
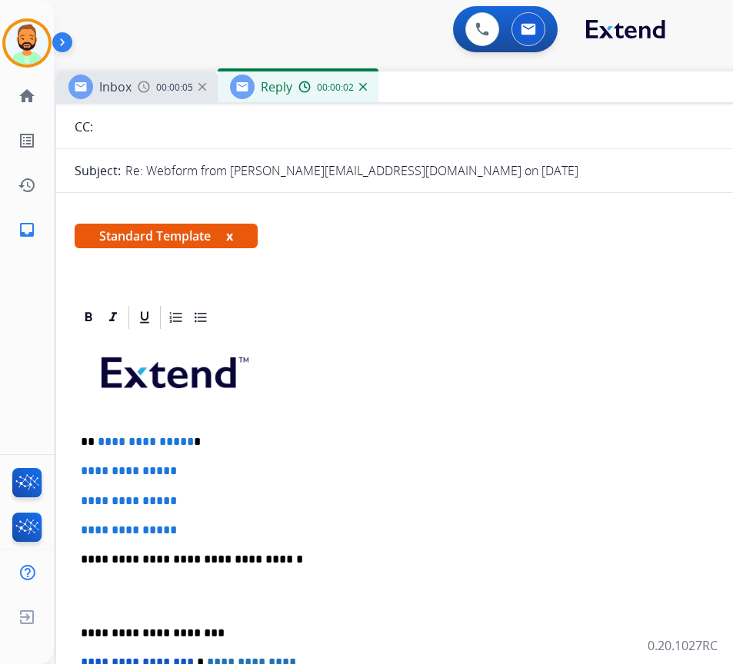
scroll to position [154, 0]
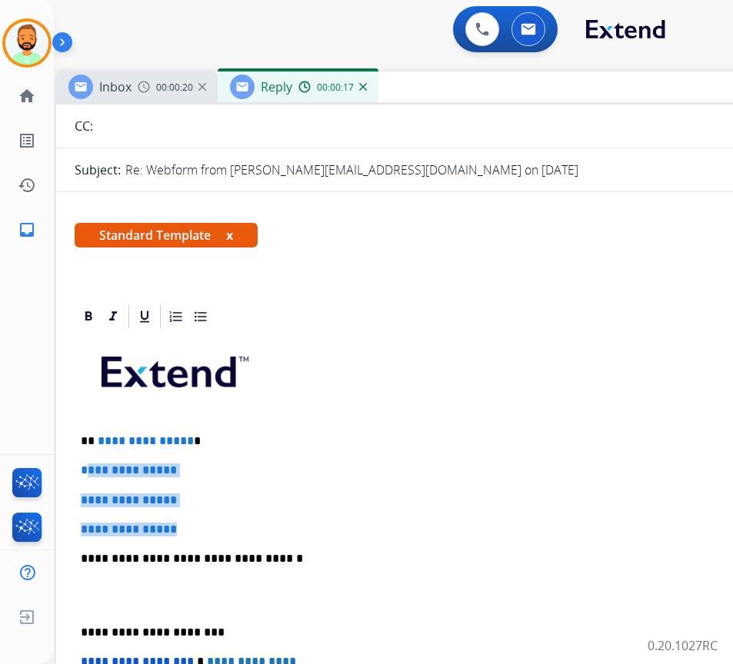
drag, startPoint x: 211, startPoint y: 520, endPoint x: 98, endPoint y: 471, distance: 123.3
click at [86, 469] on div "**********" at bounding box center [441, 595] width 732 height 529
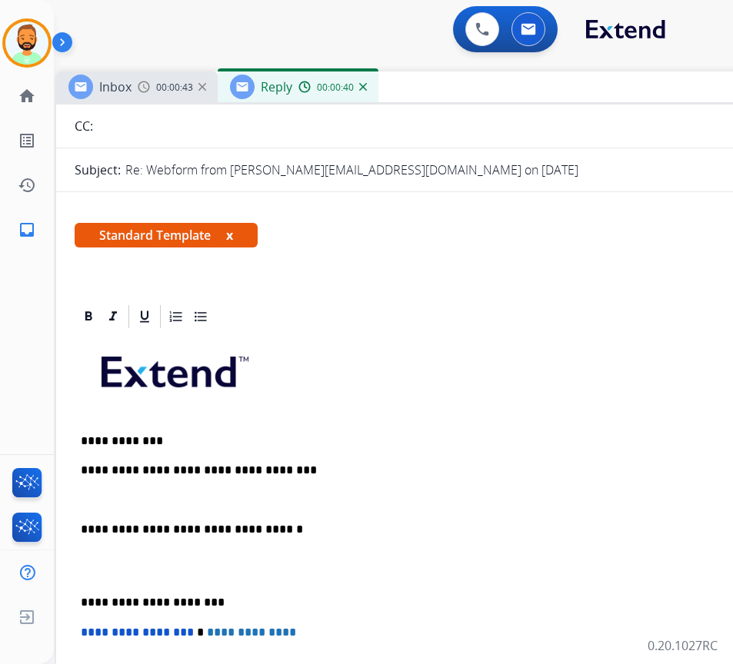
click at [246, 467] on p "**********" at bounding box center [435, 471] width 708 height 14
click at [265, 488] on div "**********" at bounding box center [441, 581] width 732 height 500
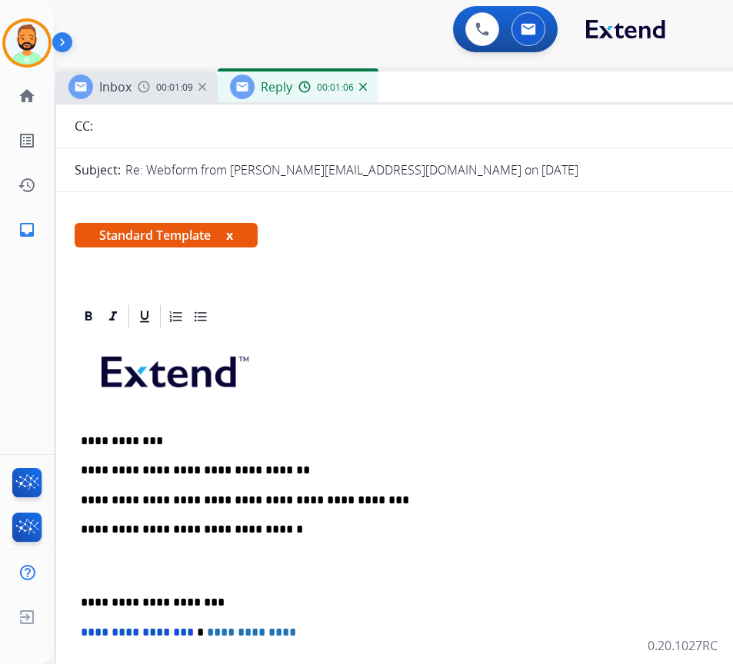
drag, startPoint x: 83, startPoint y: 589, endPoint x: 92, endPoint y: 591, distance: 8.8
click at [85, 589] on div "**********" at bounding box center [441, 581] width 732 height 500
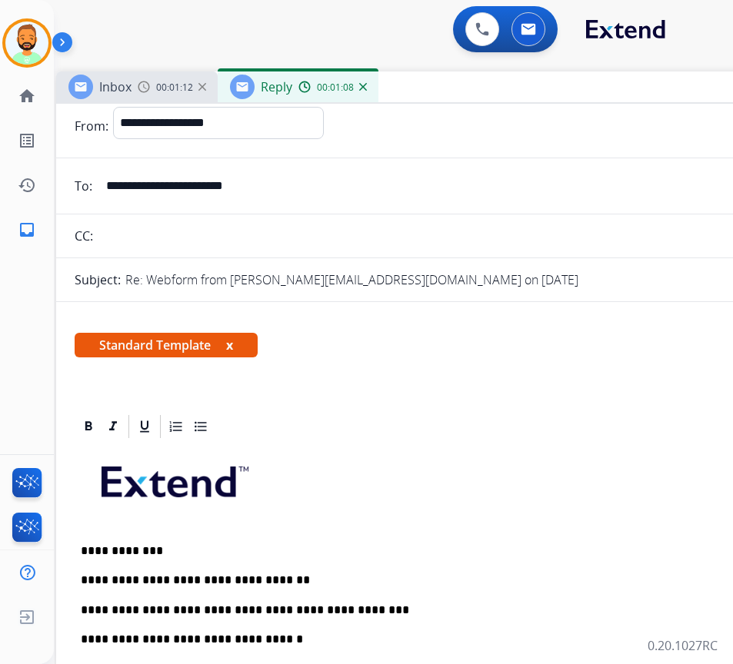
scroll to position [0, 0]
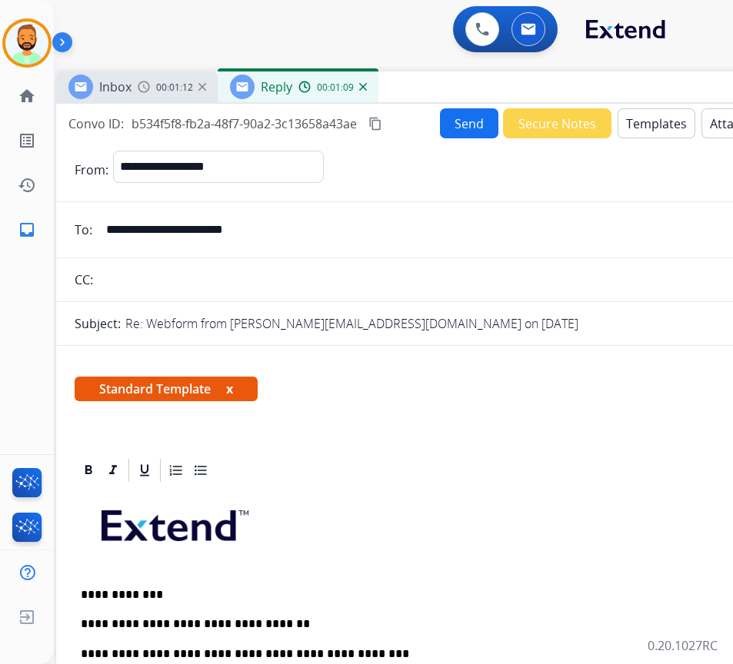
click at [460, 118] on button "Send" at bounding box center [469, 123] width 58 height 30
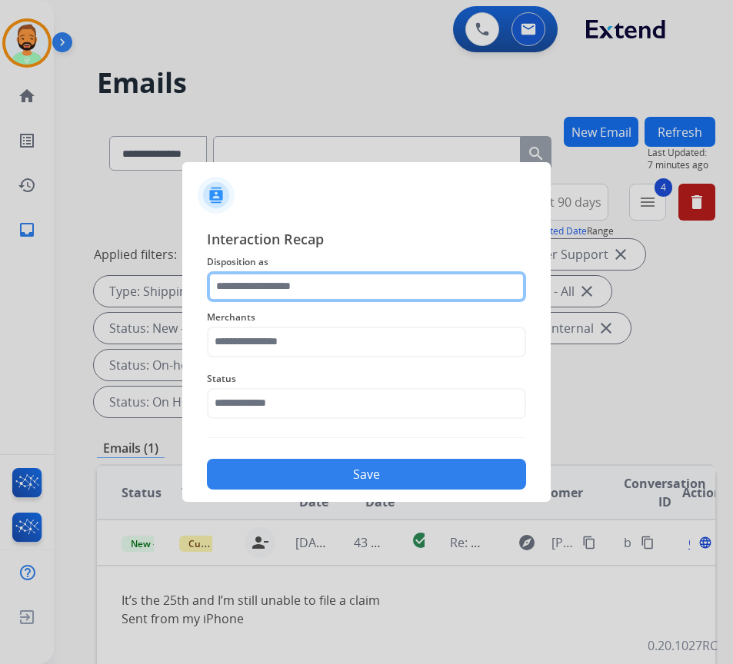
click at [319, 285] on input "text" at bounding box center [366, 286] width 319 height 31
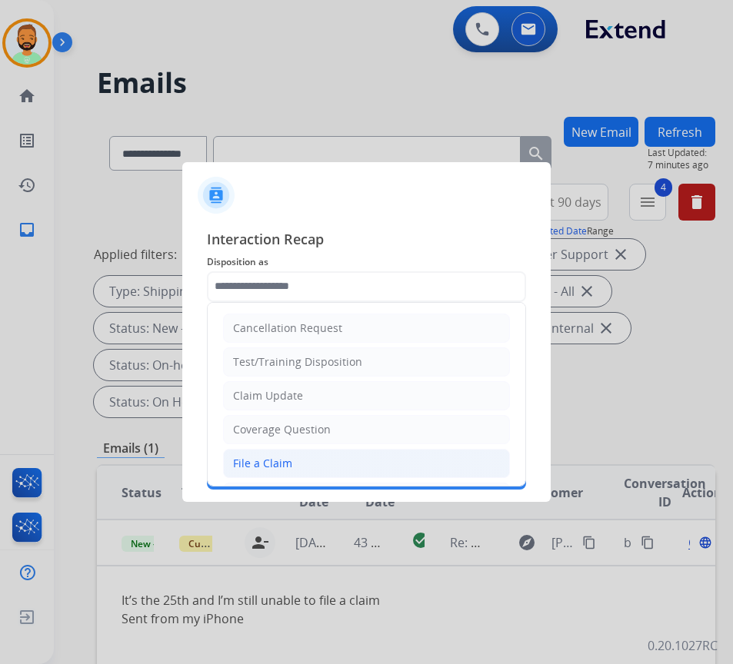
click at [325, 455] on li "File a Claim" at bounding box center [366, 463] width 287 height 29
type input "**********"
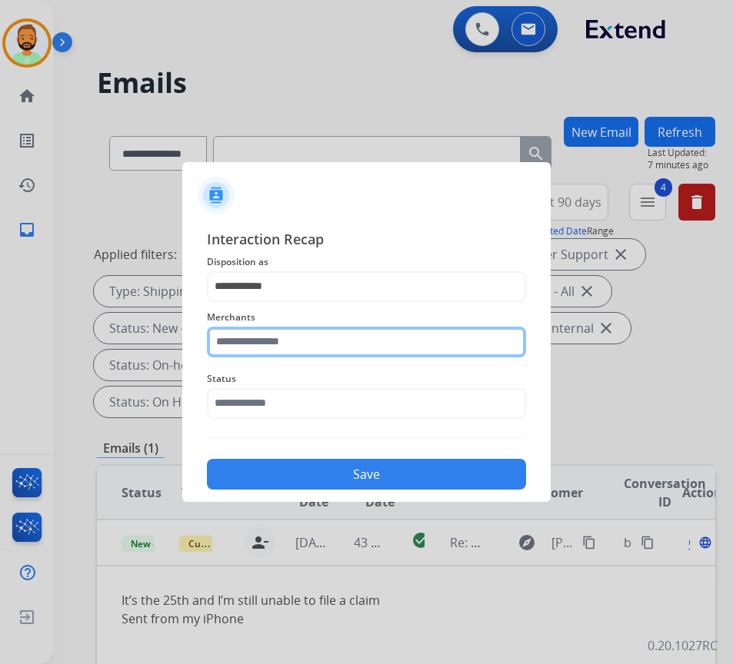
click at [314, 335] on input "text" at bounding box center [366, 342] width 319 height 31
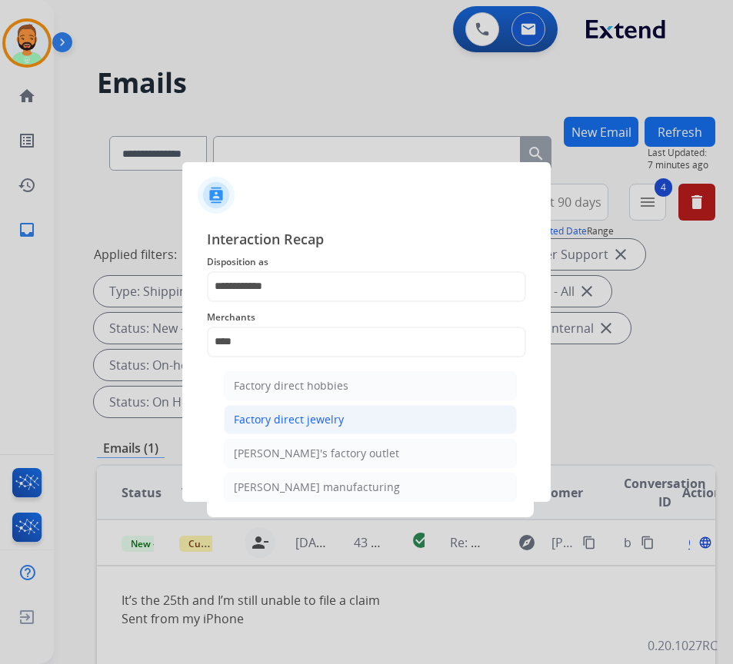
click at [320, 424] on div "Factory direct jewelry" at bounding box center [289, 419] width 110 height 15
type input "**********"
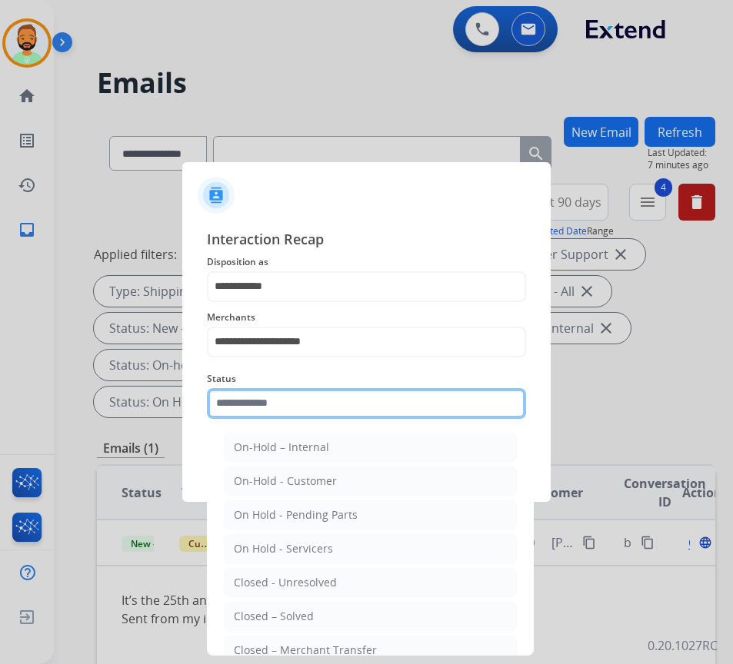
click at [332, 413] on input "text" at bounding box center [366, 403] width 319 height 31
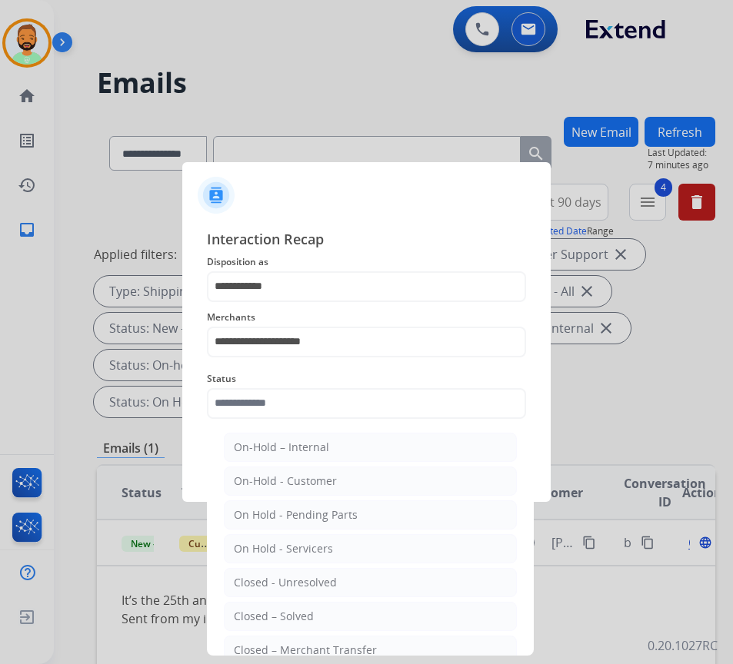
click at [351, 621] on li "Closed – Solved" at bounding box center [370, 616] width 293 height 29
type input "**********"
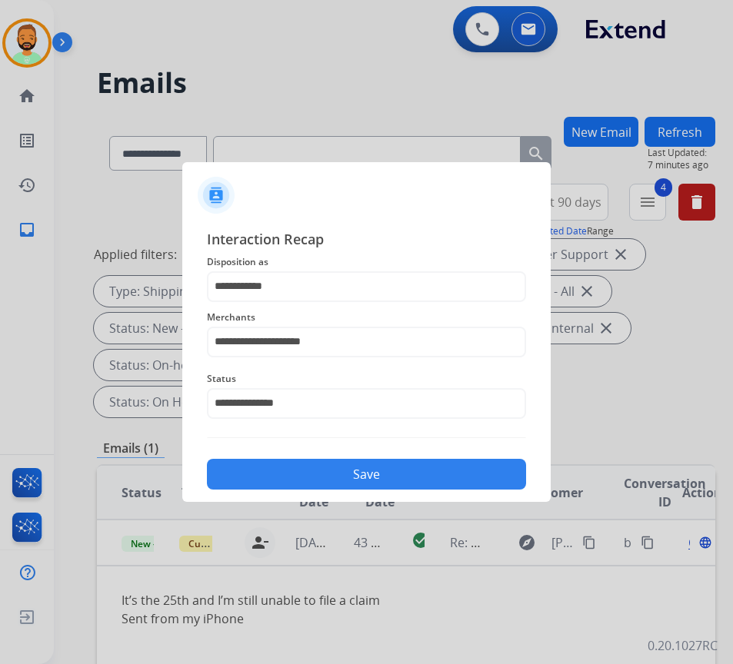
click at [406, 477] on button "Save" at bounding box center [366, 474] width 319 height 31
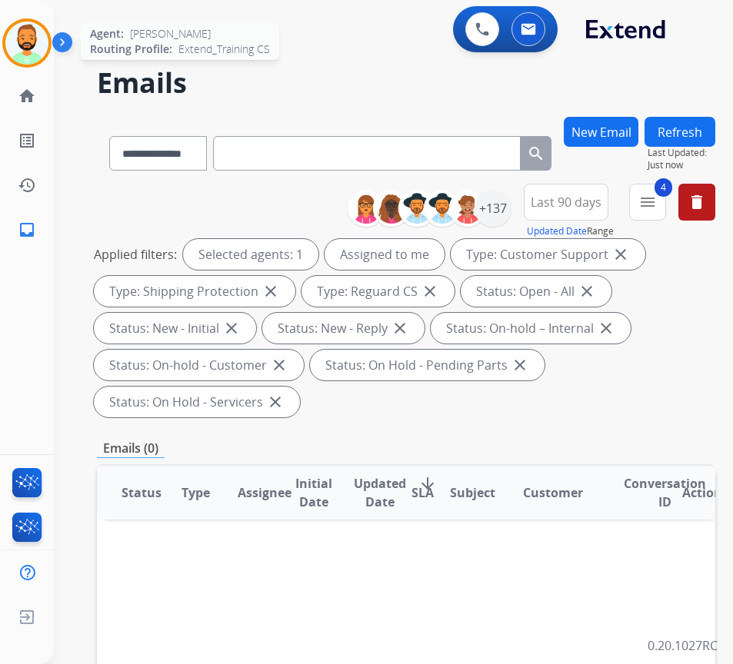
click at [31, 33] on img at bounding box center [26, 43] width 43 height 43
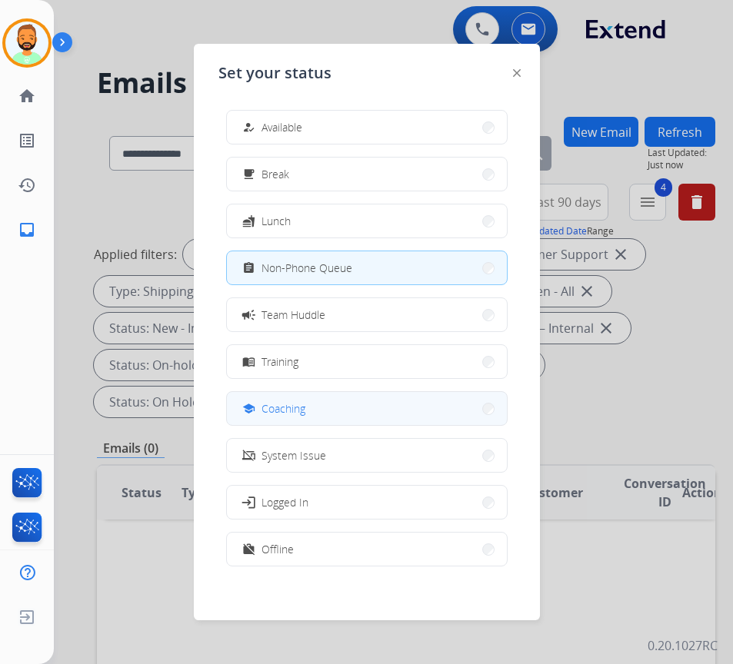
click at [340, 412] on button "school Coaching" at bounding box center [367, 408] width 280 height 33
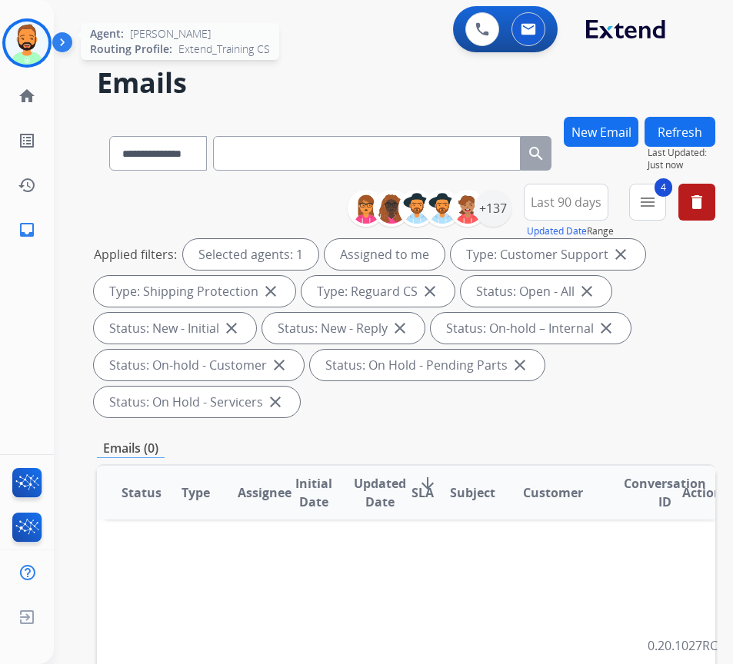
click at [28, 42] on img at bounding box center [26, 43] width 43 height 43
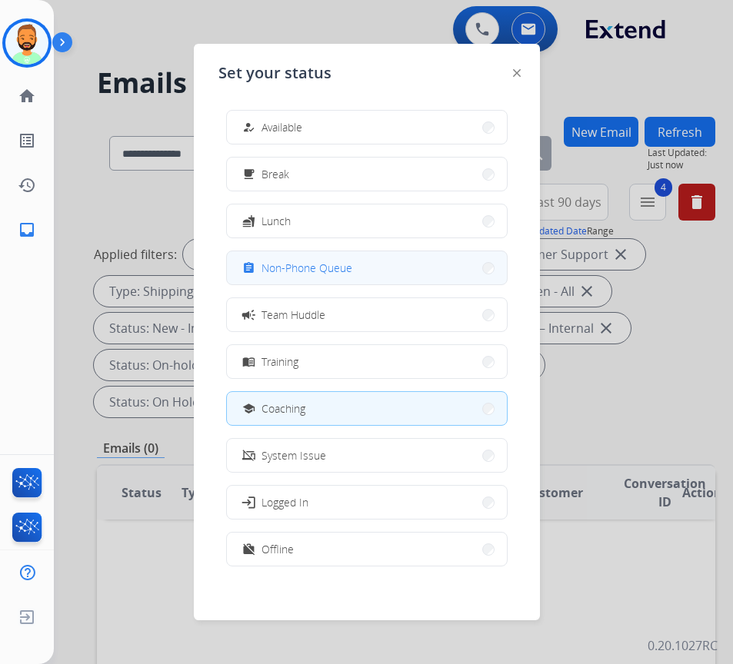
click at [331, 271] on span "Non-Phone Queue" at bounding box center [306, 268] width 91 height 16
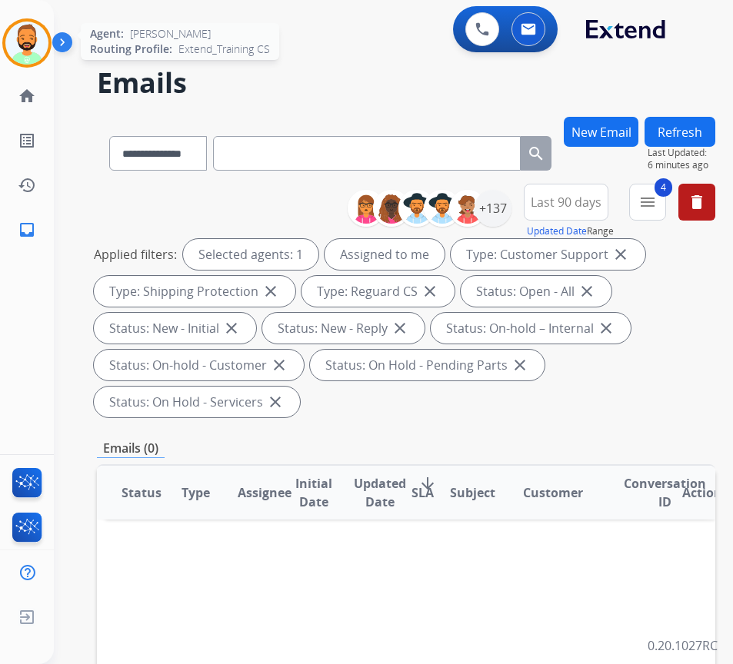
click at [33, 44] on img at bounding box center [26, 43] width 43 height 43
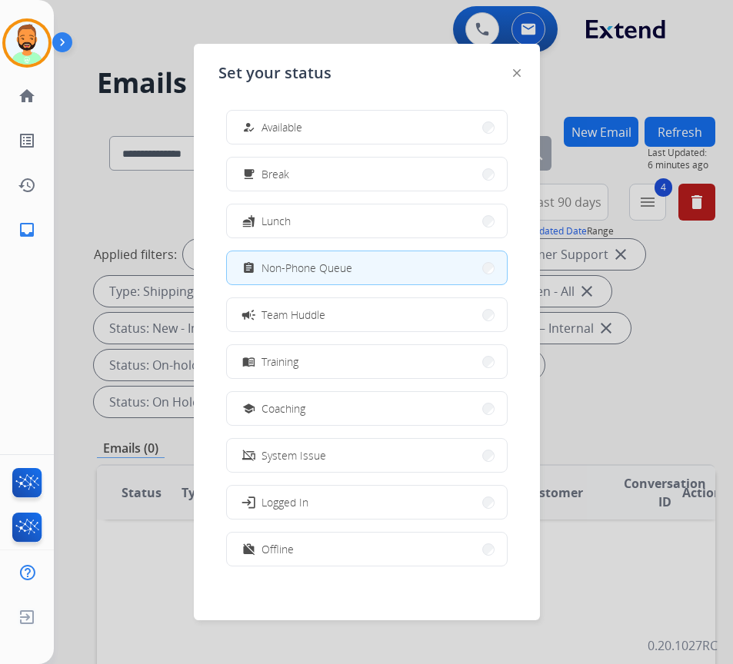
click at [248, 121] on div "how_to_reg" at bounding box center [250, 127] width 22 height 18
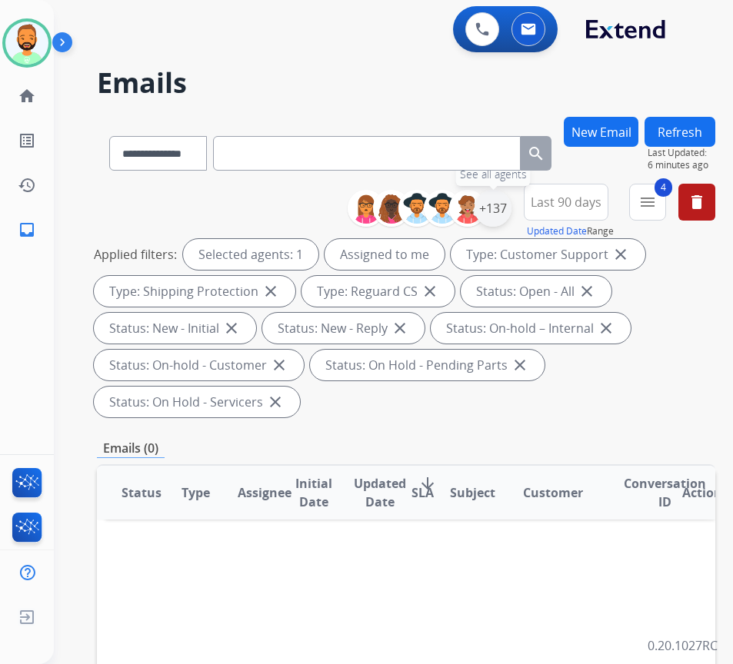
click at [511, 226] on div "+137 See all agents" at bounding box center [435, 208] width 152 height 37
click at [511, 207] on div "+137" at bounding box center [492, 208] width 37 height 37
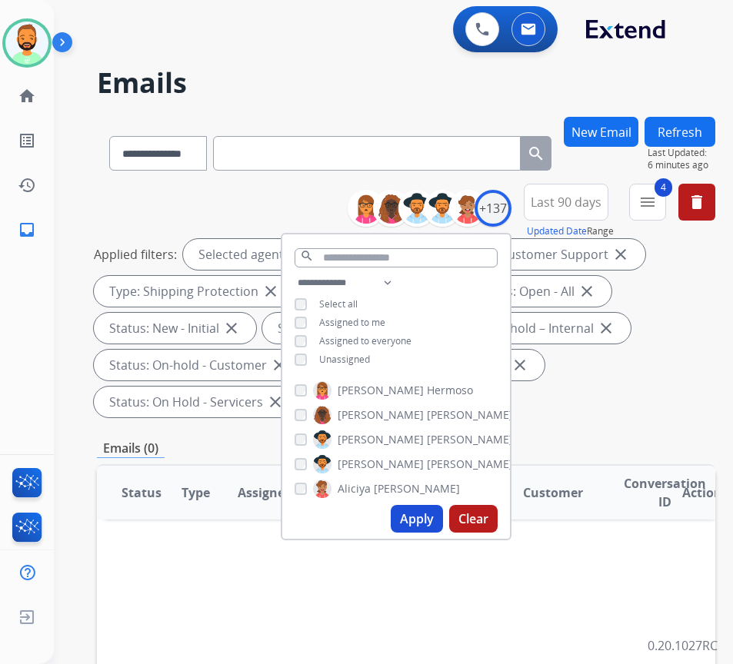
click at [365, 355] on span "Unassigned" at bounding box center [344, 359] width 51 height 13
click at [384, 316] on span "Assigned to me" at bounding box center [352, 322] width 66 height 13
click at [425, 522] on button "Apply" at bounding box center [417, 519] width 52 height 28
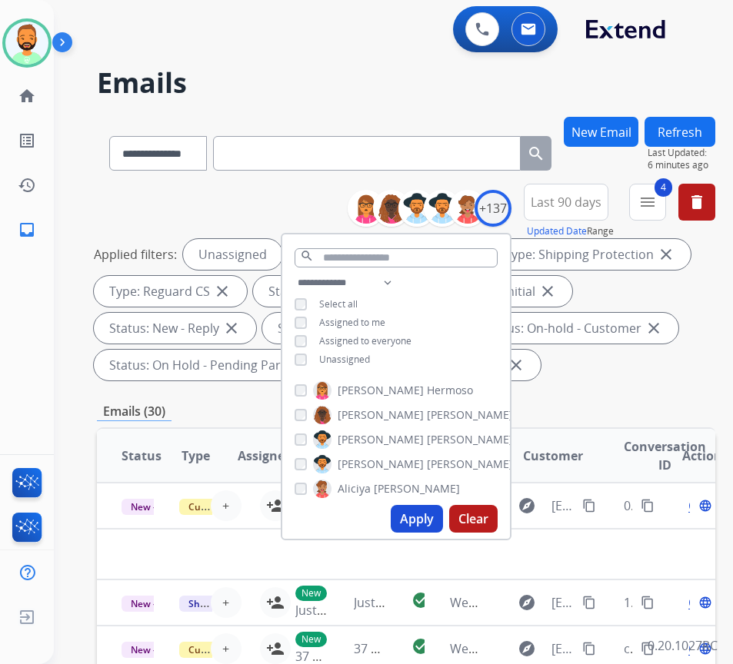
click at [609, 392] on div "**********" at bounding box center [406, 570] width 618 height 906
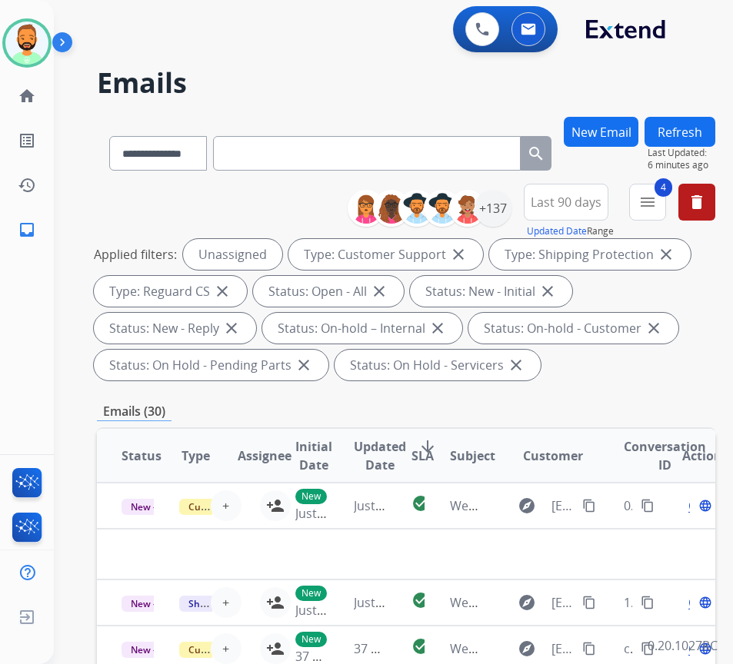
click at [429, 441] on mat-icon "arrow_downward" at bounding box center [427, 447] width 18 height 18
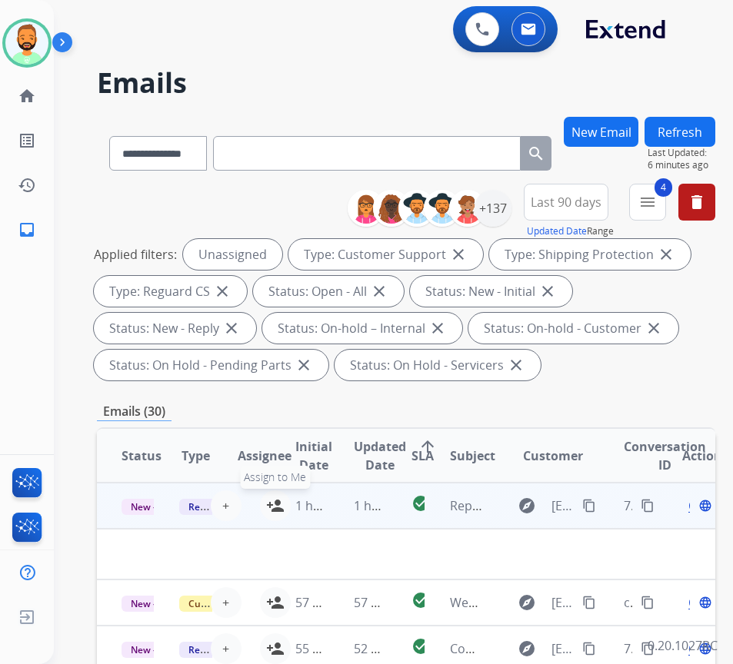
click at [271, 506] on mat-icon "person_add" at bounding box center [275, 506] width 18 height 18
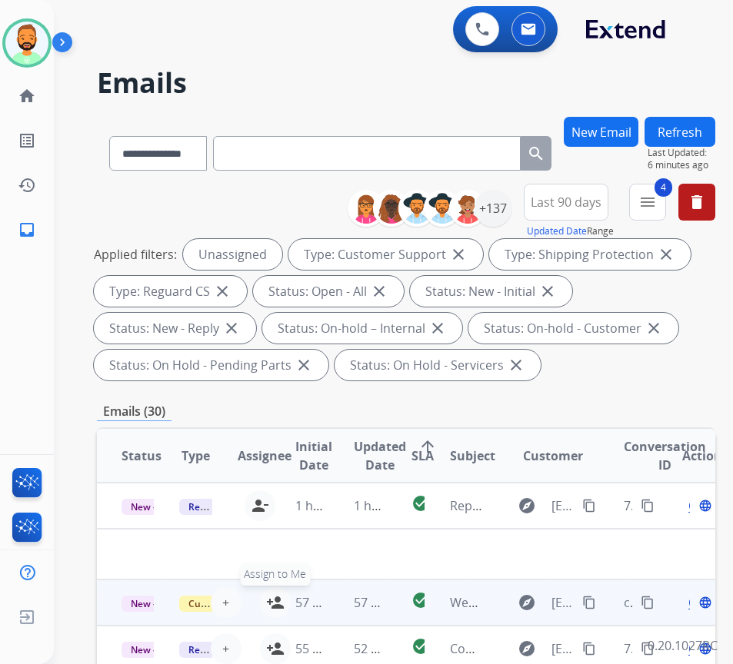
click at [267, 604] on button "person_add Assign to Me" at bounding box center [275, 603] width 31 height 31
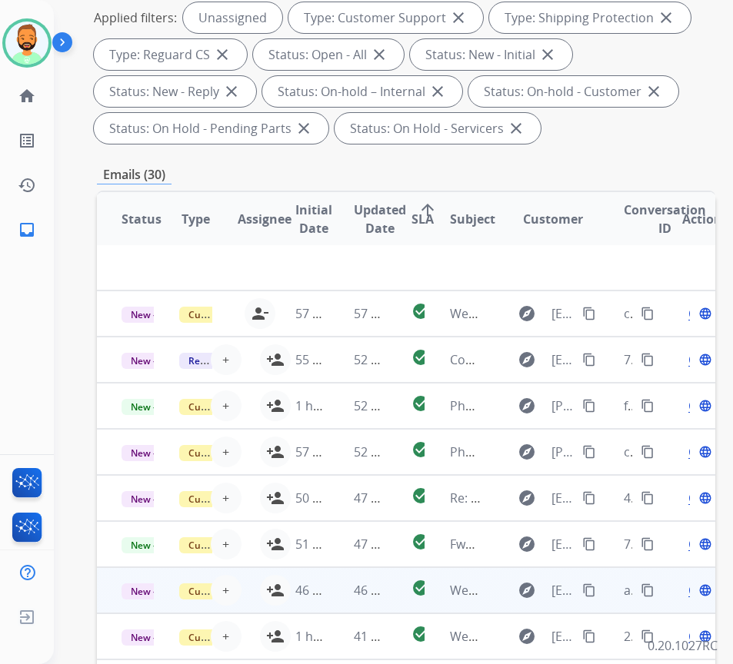
scroll to position [308, 0]
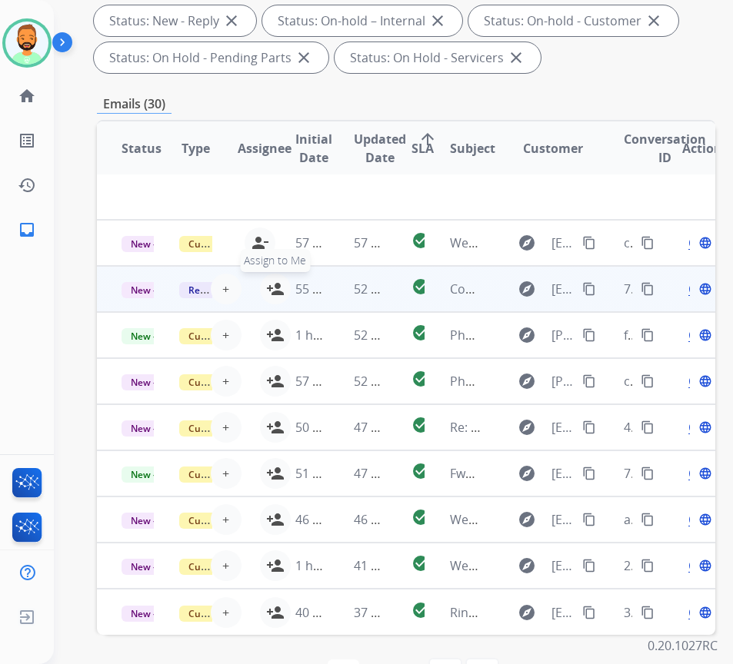
click at [268, 280] on mat-icon "person_add" at bounding box center [275, 289] width 18 height 18
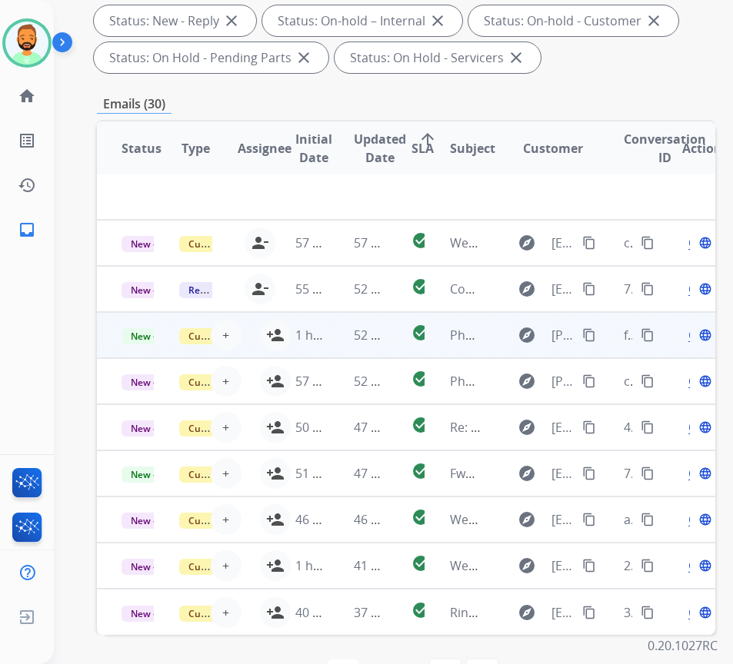
click at [273, 318] on td "1 hour ago" at bounding box center [300, 335] width 58 height 46
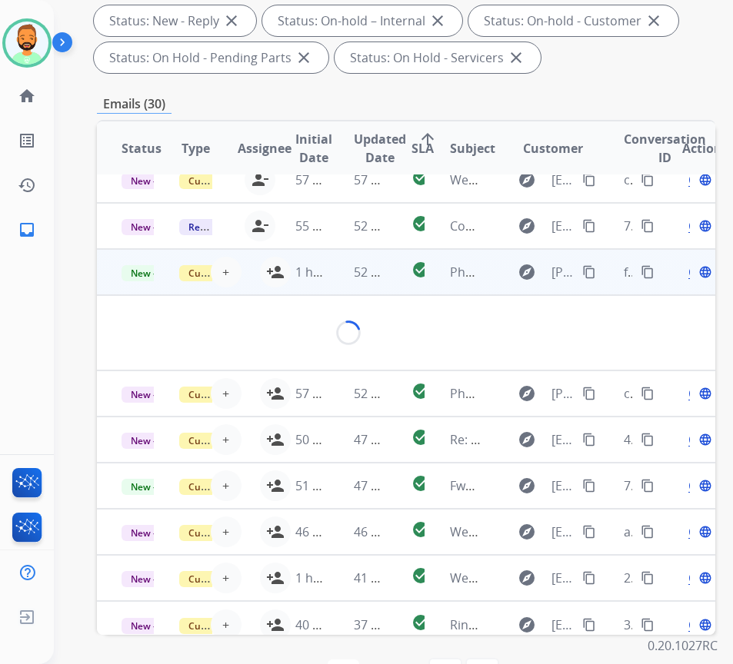
click at [318, 325] on div "Loading..." at bounding box center [348, 333] width 453 height 25
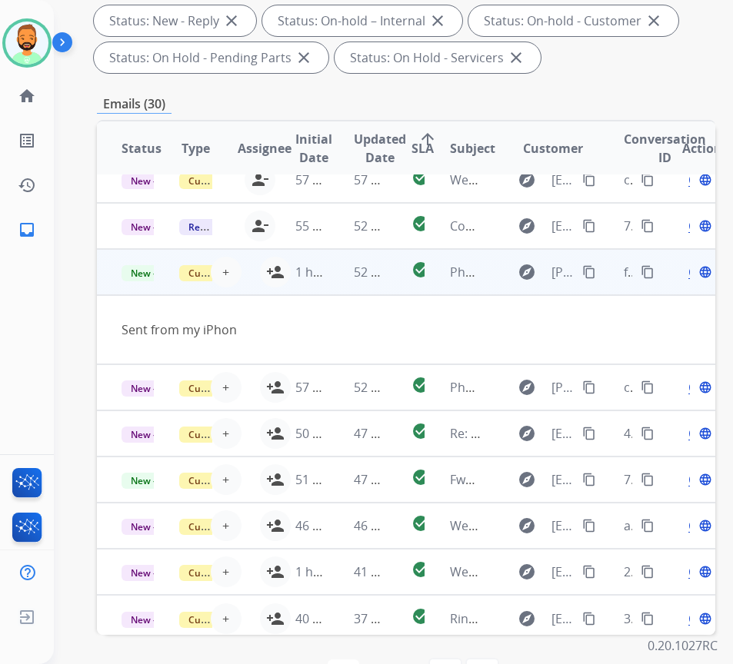
scroll to position [83, 0]
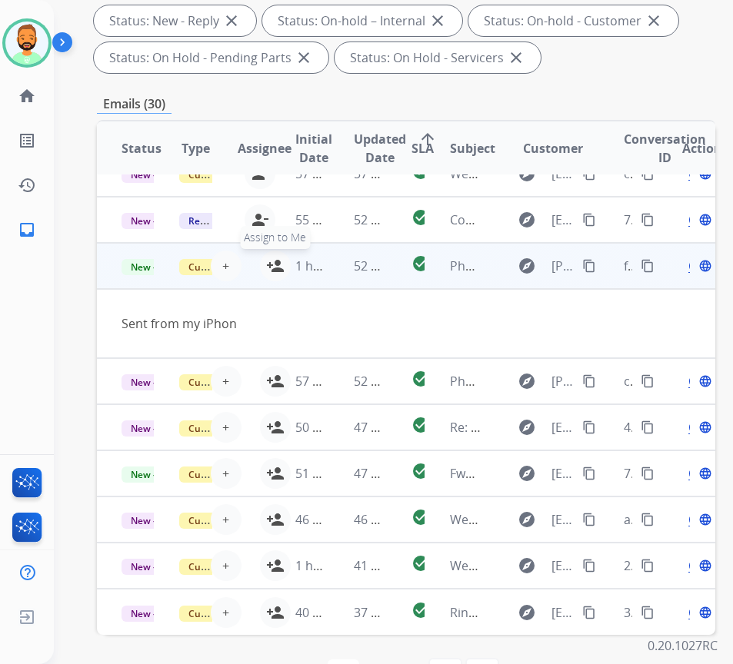
click at [269, 257] on mat-icon "person_add" at bounding box center [275, 266] width 18 height 18
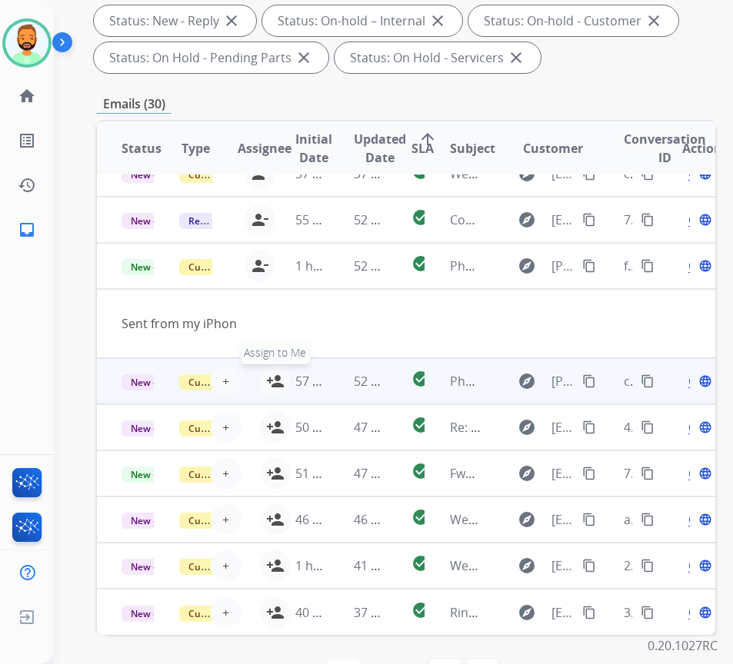
click at [271, 372] on mat-icon "person_add" at bounding box center [275, 381] width 18 height 18
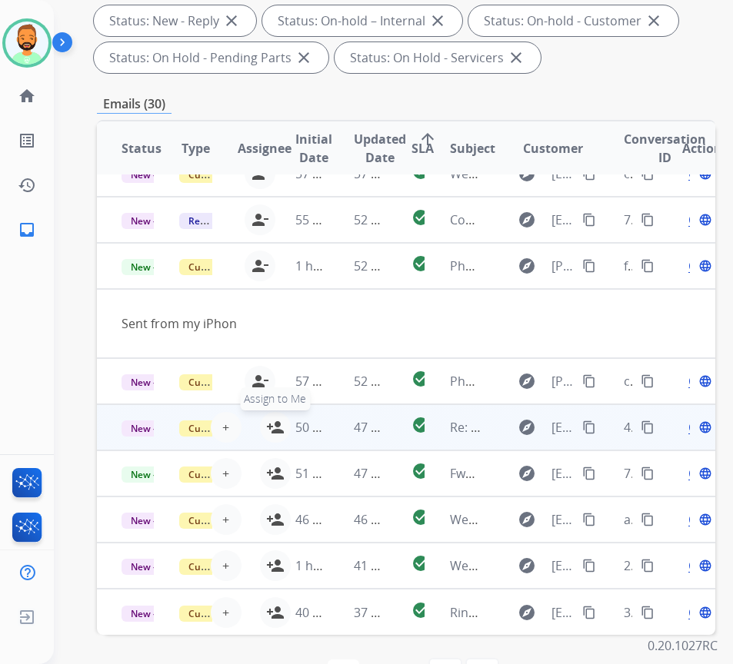
click at [271, 418] on mat-icon "person_add" at bounding box center [275, 427] width 18 height 18
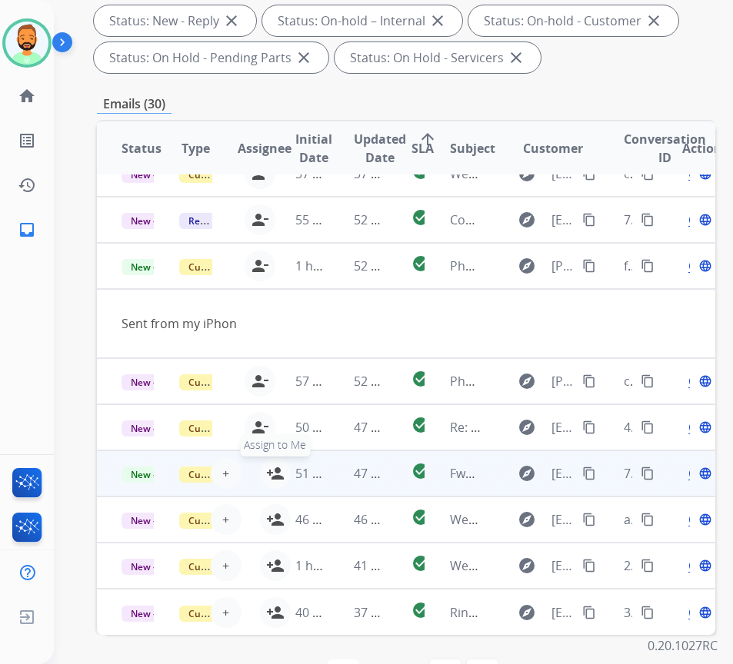
click at [268, 464] on mat-icon "person_add" at bounding box center [275, 473] width 18 height 18
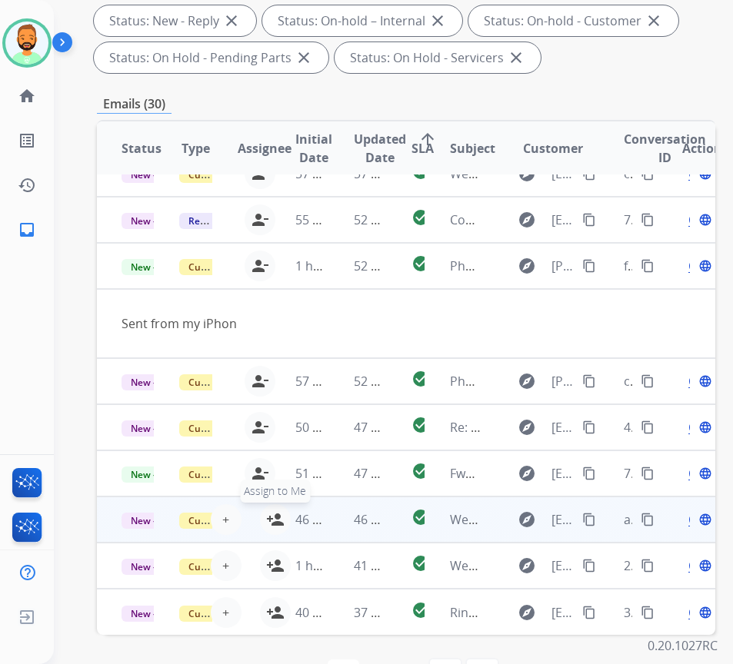
click at [267, 506] on button "person_add Assign to Me" at bounding box center [275, 519] width 31 height 31
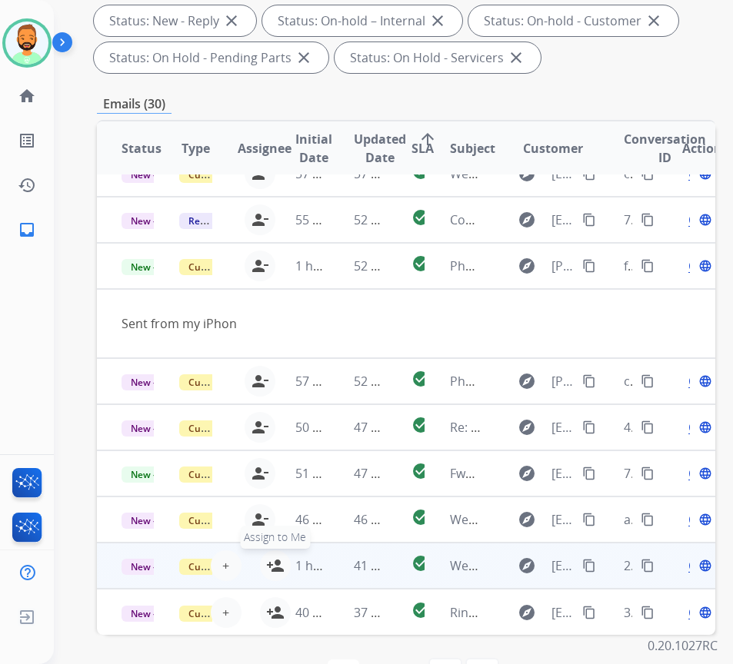
click at [271, 557] on mat-icon "person_add" at bounding box center [275, 566] width 18 height 18
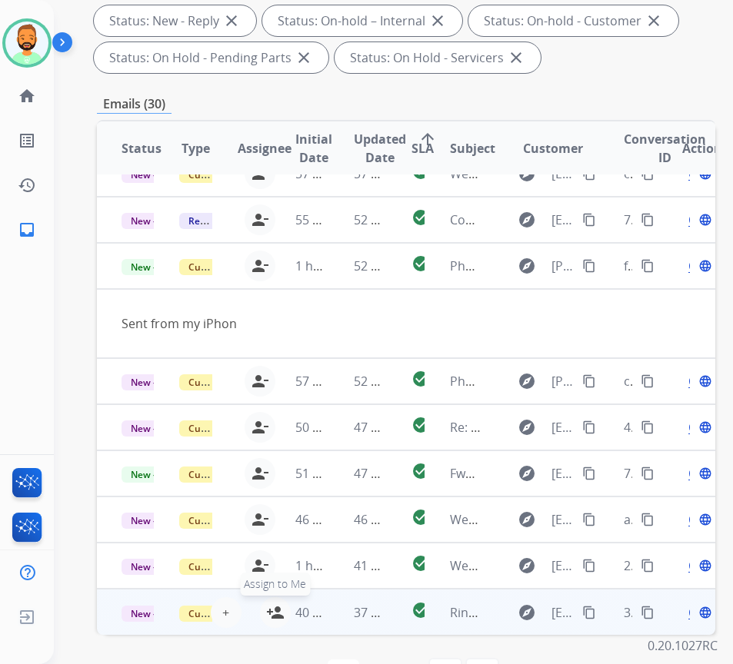
click at [271, 604] on mat-icon "person_add" at bounding box center [275, 613] width 18 height 18
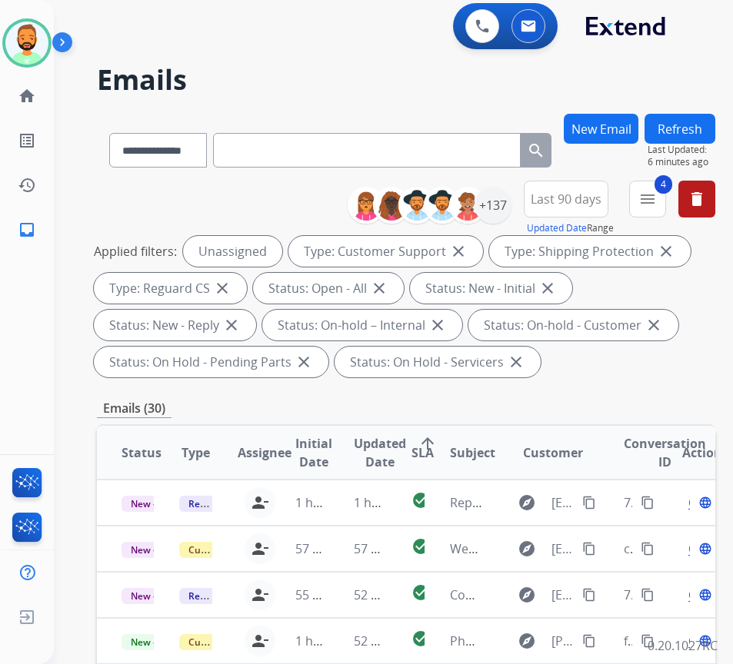
scroll to position [0, 0]
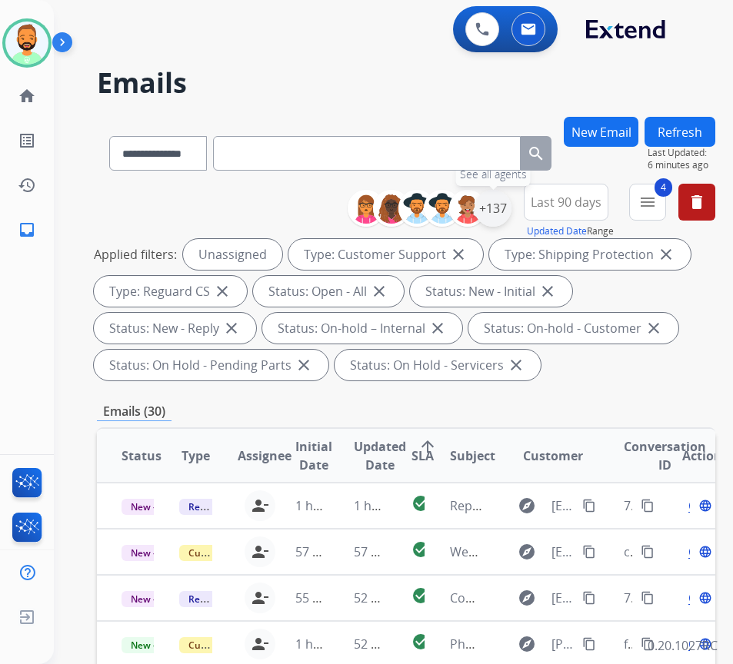
click at [511, 211] on div "+137" at bounding box center [492, 208] width 37 height 37
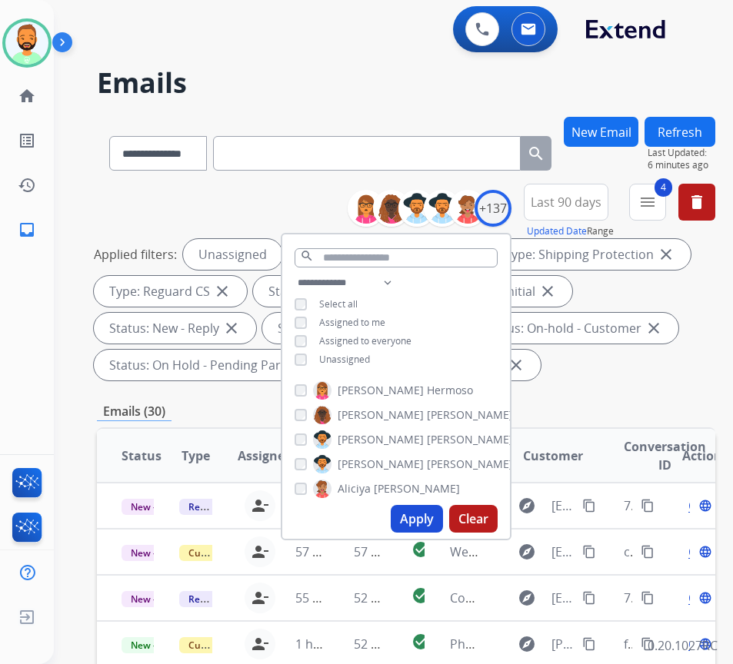
click at [371, 318] on span "Assigned to me" at bounding box center [352, 322] width 66 height 13
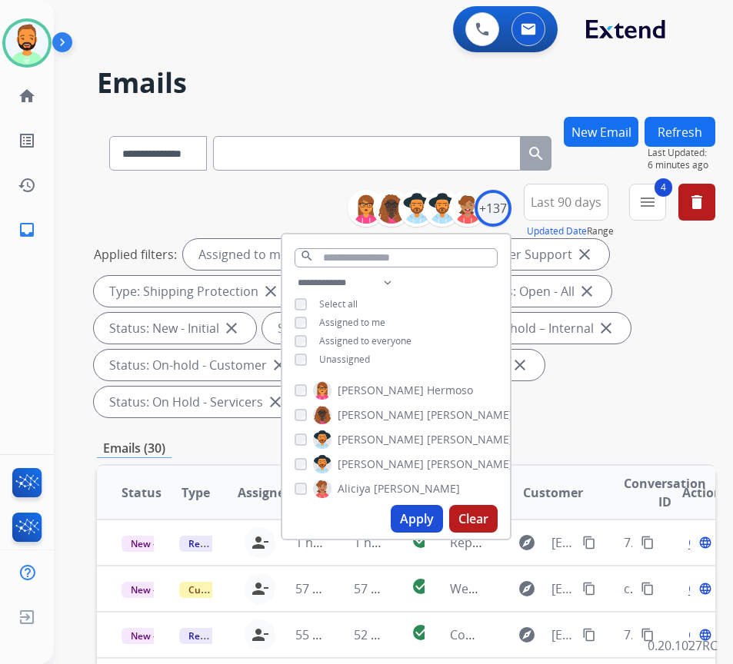
click at [370, 358] on span "Unassigned" at bounding box center [344, 359] width 51 height 13
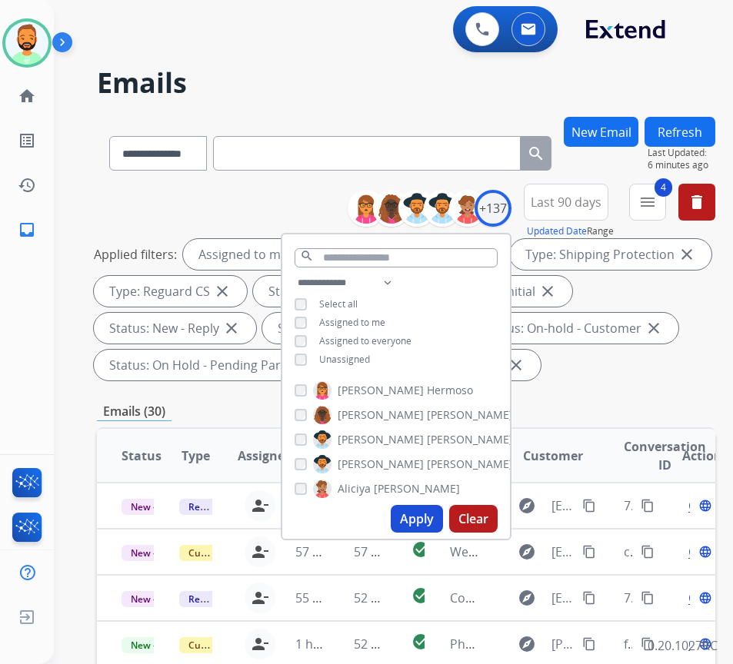
click at [443, 518] on button "Apply" at bounding box center [417, 519] width 52 height 28
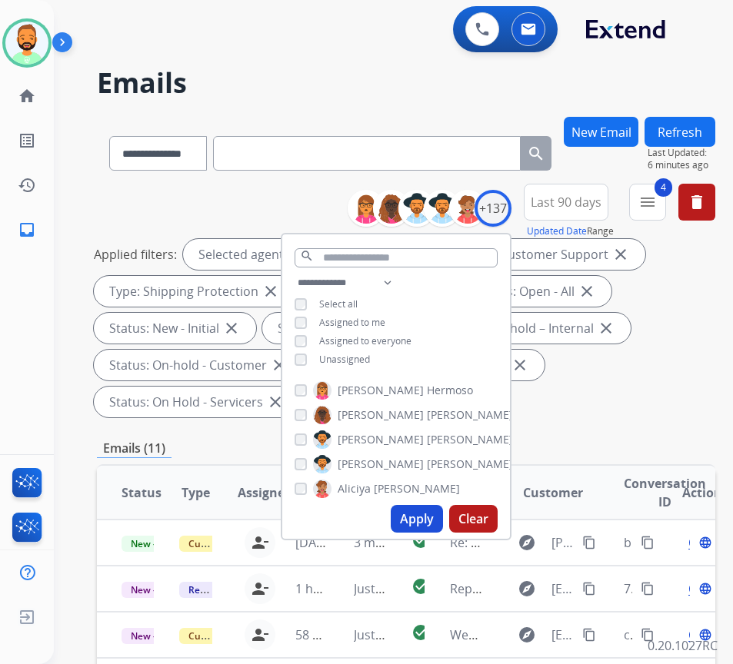
click at [631, 374] on div "Applied filters: Selected agents: 1 Assigned to me Type: Customer Support close…" at bounding box center [403, 328] width 618 height 178
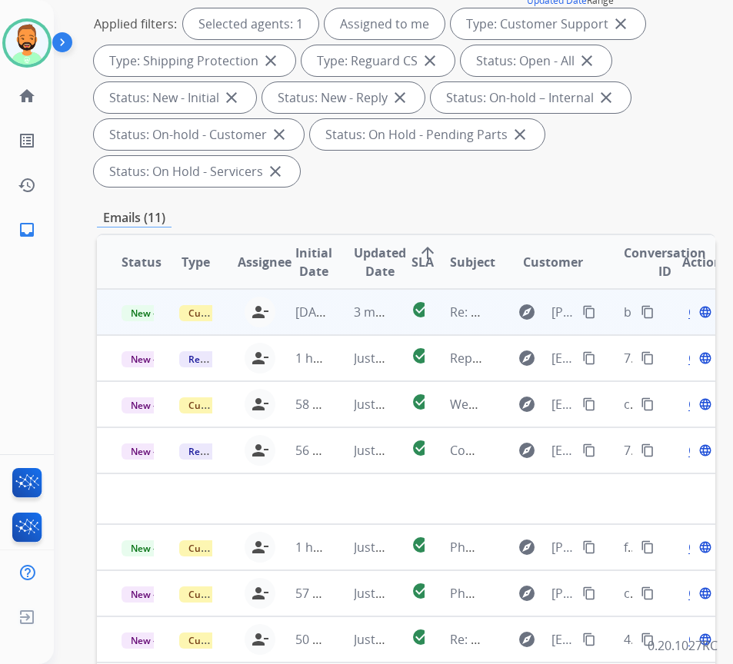
click at [335, 325] on td "3 minutes ago" at bounding box center [358, 312] width 58 height 46
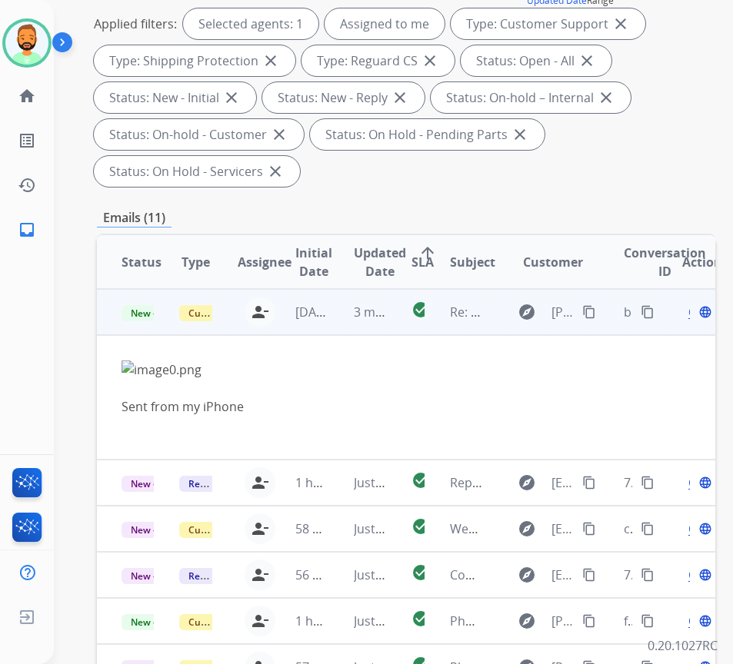
click at [694, 317] on span "Open" at bounding box center [704, 312] width 32 height 18
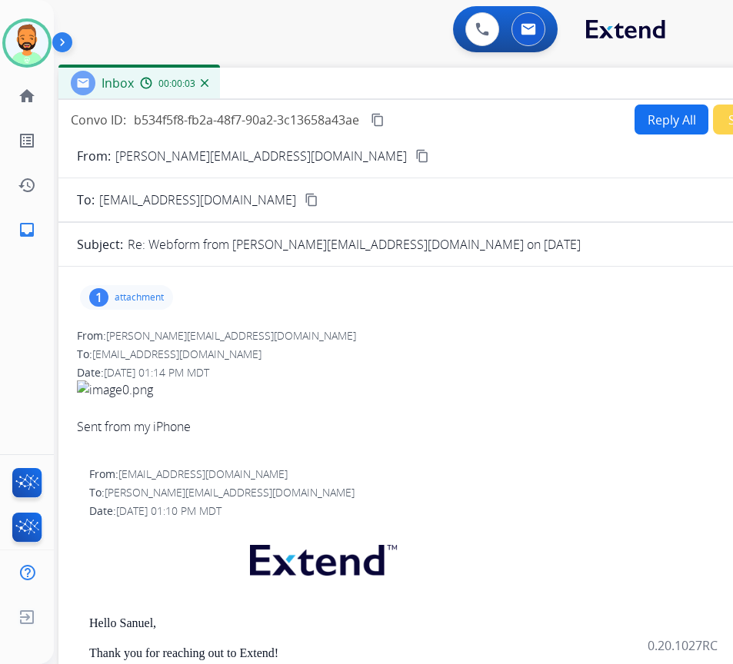
drag, startPoint x: 214, startPoint y: 107, endPoint x: 345, endPoint y: 81, distance: 134.1
click at [345, 81] on div "Inbox 00:00:03" at bounding box center [442, 84] width 769 height 32
click at [415, 152] on mat-icon "content_copy" at bounding box center [422, 156] width 14 height 14
click at [128, 298] on p "attachment" at bounding box center [139, 297] width 49 height 12
click at [129, 341] on div at bounding box center [130, 337] width 77 height 54
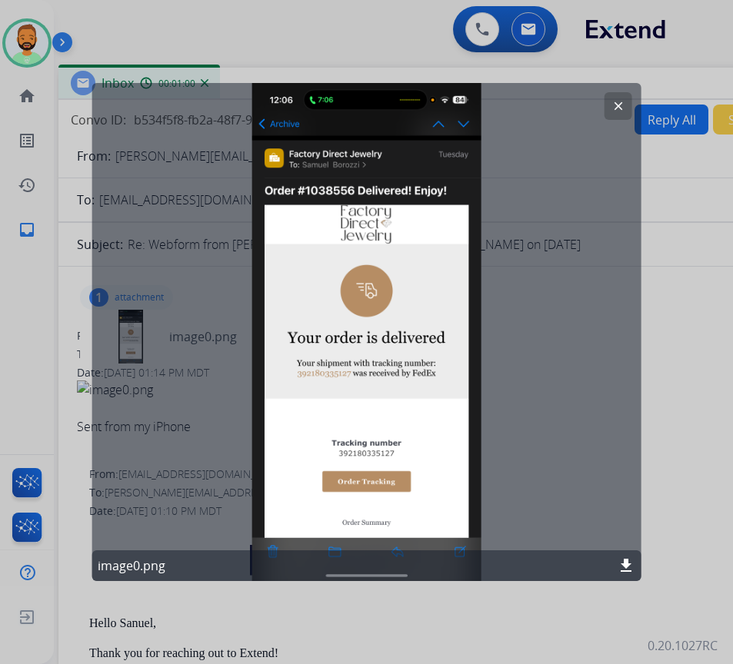
click at [606, 102] on button "clear" at bounding box center [618, 106] width 28 height 28
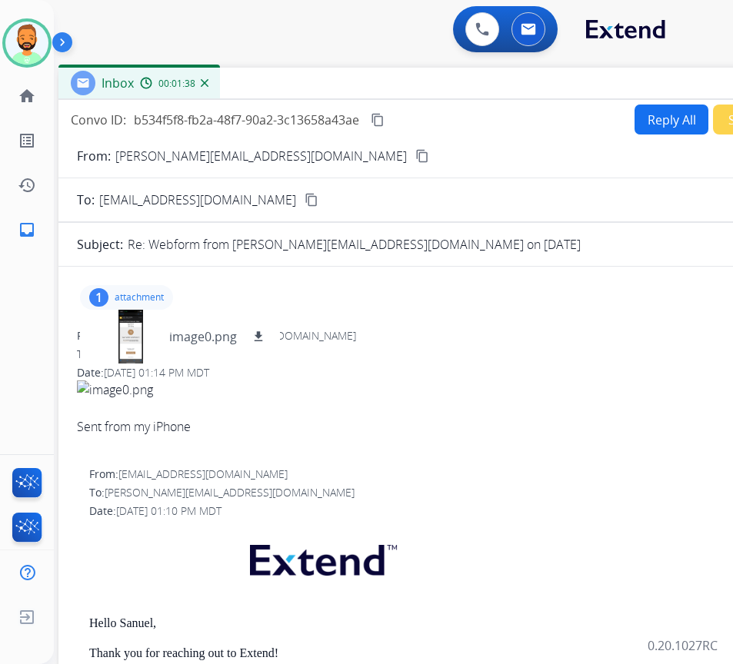
click at [136, 304] on div "1 attachment image0.png download" at bounding box center [126, 297] width 93 height 25
click at [661, 124] on button "Reply All" at bounding box center [671, 120] width 74 height 30
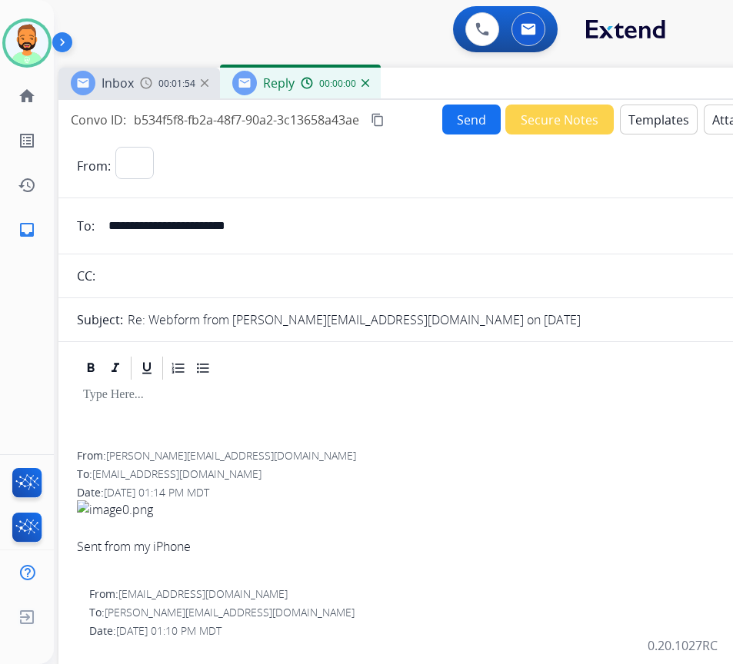
select select "**********"
click at [661, 123] on button "Templates" at bounding box center [659, 120] width 78 height 30
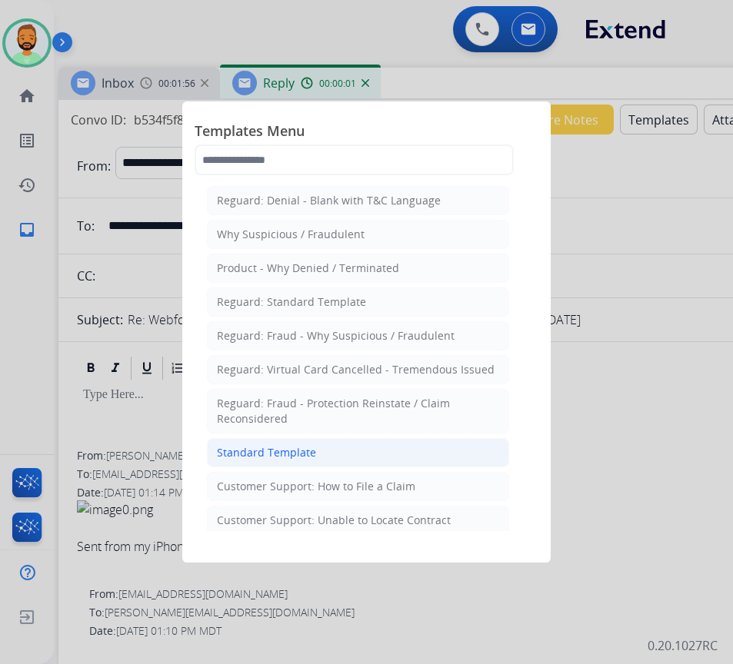
click at [307, 447] on div "Standard Template" at bounding box center [266, 452] width 99 height 15
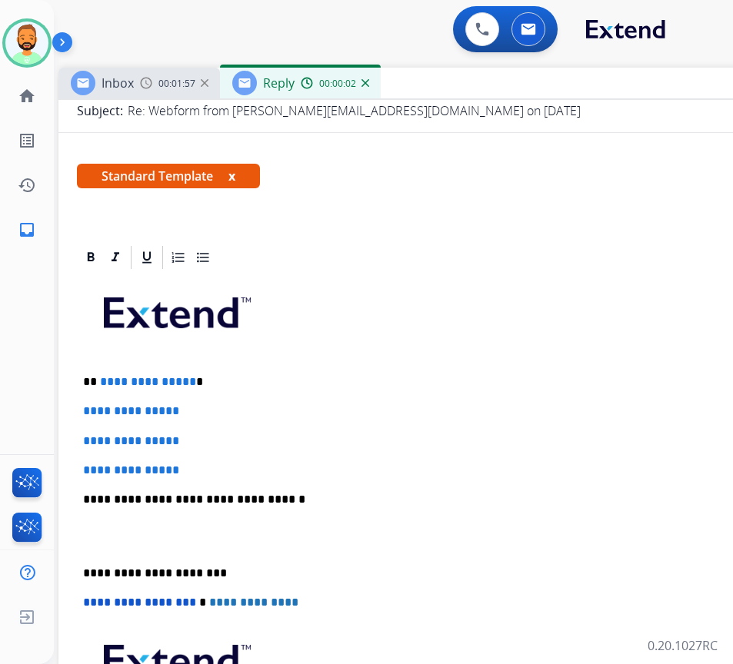
scroll to position [231, 0]
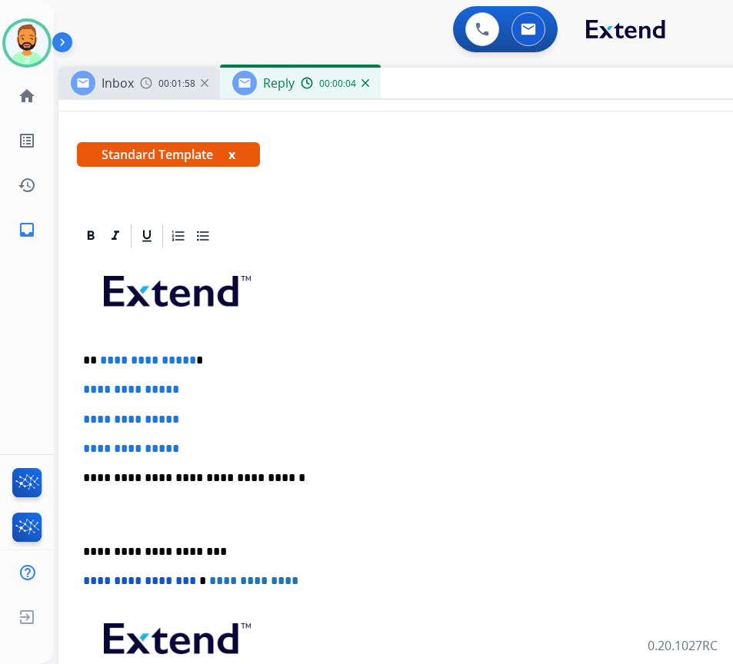
click at [256, 357] on p "**********" at bounding box center [437, 361] width 708 height 14
drag, startPoint x: 218, startPoint y: 450, endPoint x: 86, endPoint y: 382, distance: 148.6
click at [86, 382] on div "**********" at bounding box center [443, 514] width 732 height 529
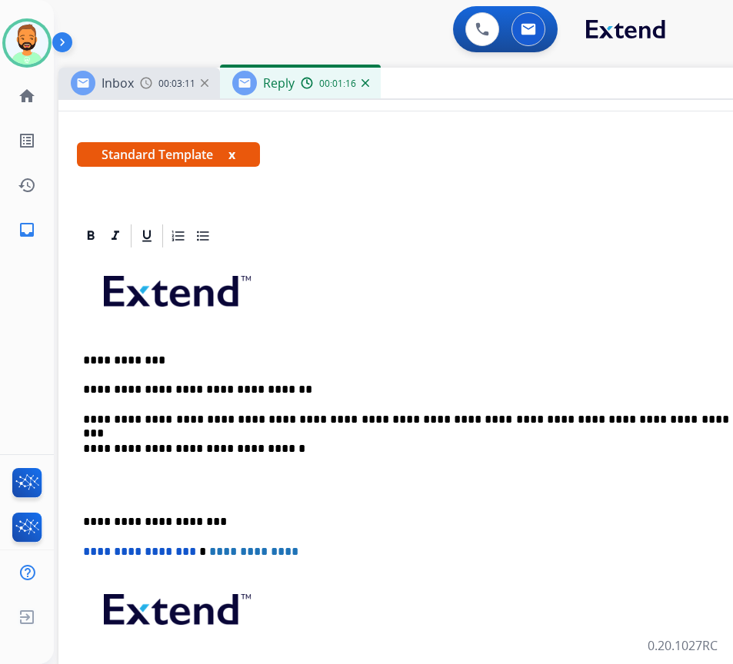
click at [88, 502] on div "**********" at bounding box center [443, 500] width 732 height 500
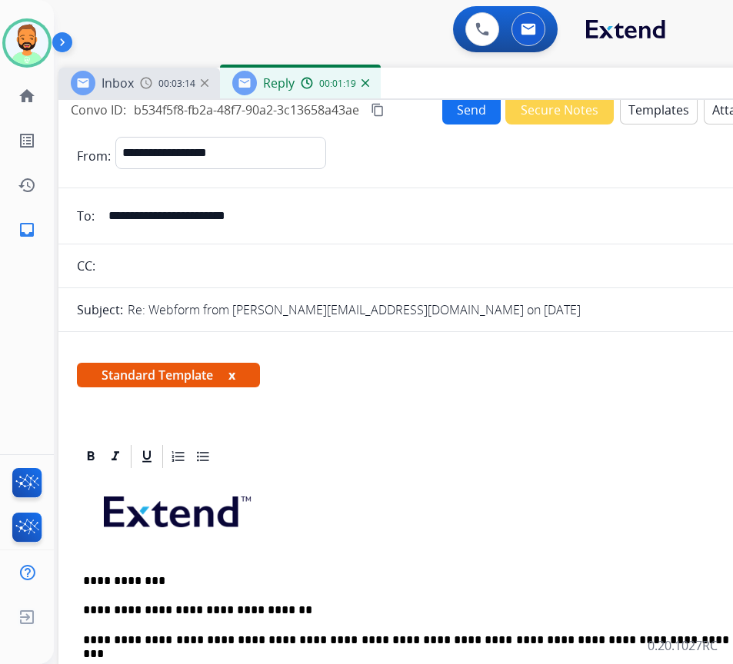
scroll to position [0, 0]
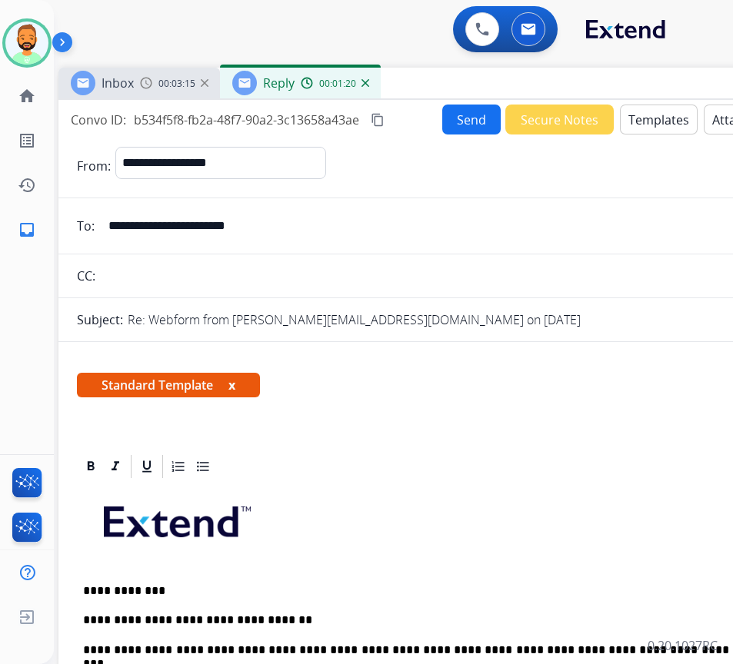
click at [468, 118] on button "Send" at bounding box center [471, 120] width 58 height 30
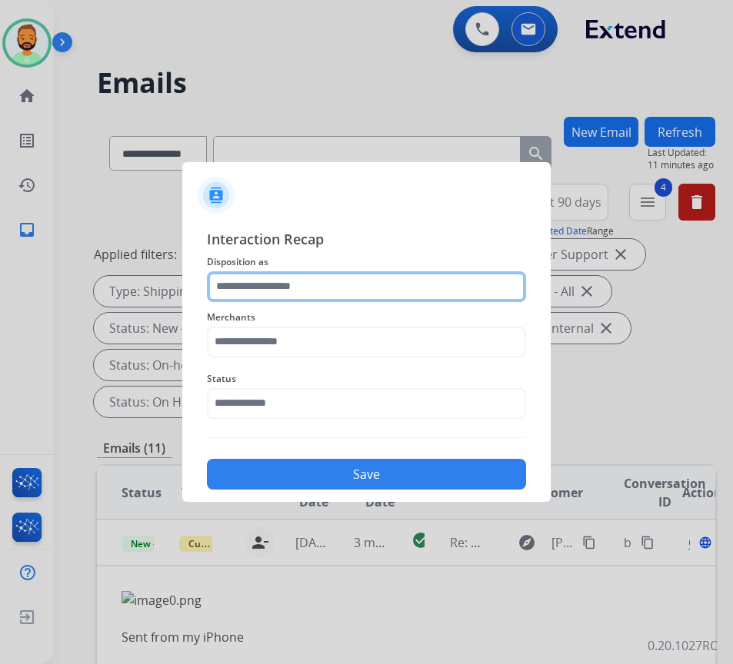
click at [332, 281] on input "text" at bounding box center [366, 286] width 319 height 31
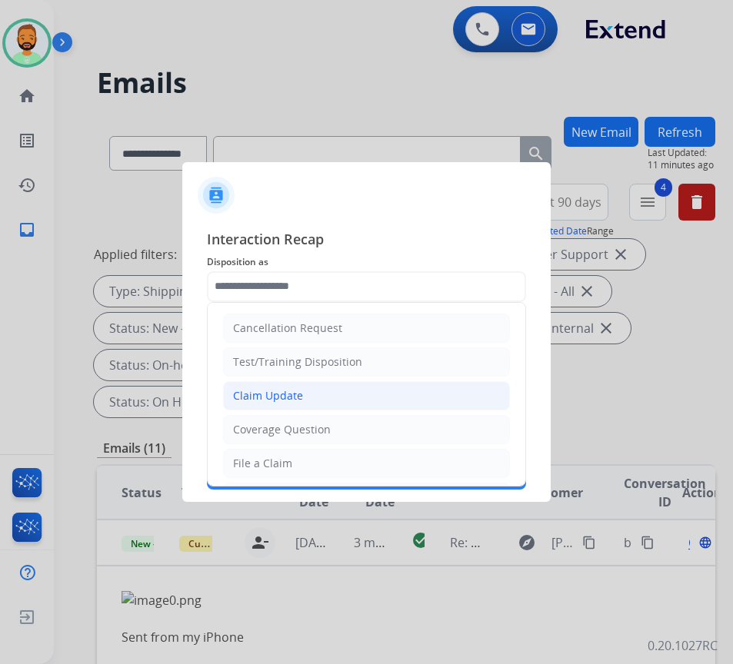
click at [351, 398] on li "Claim Update" at bounding box center [366, 395] width 287 height 29
type input "**********"
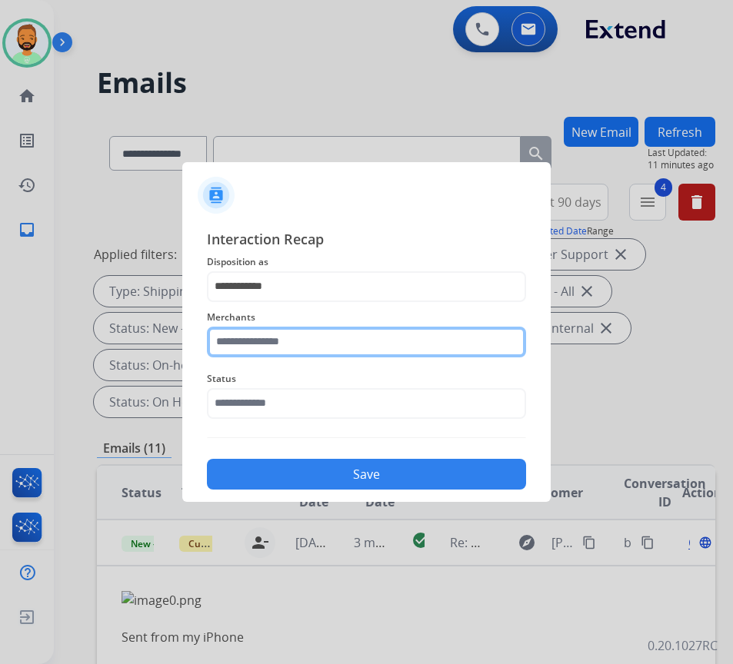
click at [315, 347] on input "text" at bounding box center [366, 342] width 319 height 31
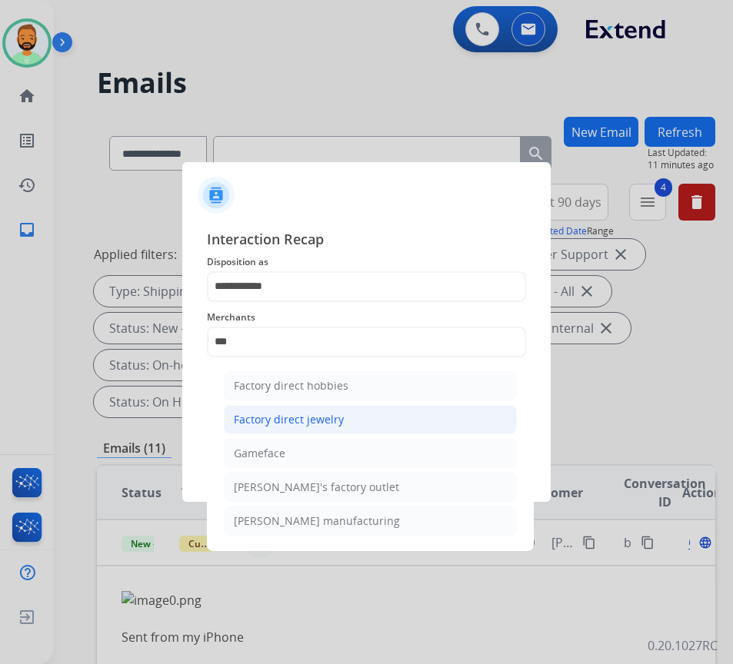
click at [339, 413] on div "Factory direct jewelry" at bounding box center [289, 419] width 110 height 15
type input "**********"
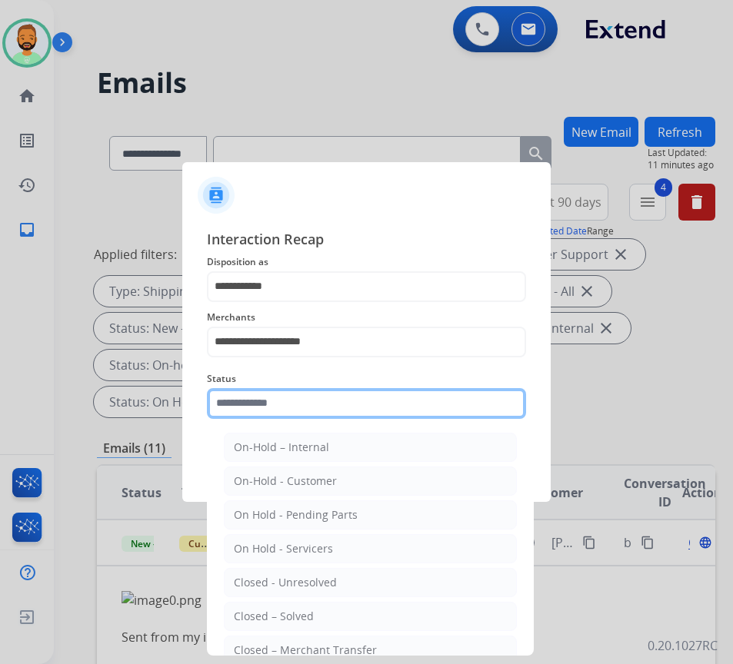
click at [341, 406] on input "text" at bounding box center [366, 403] width 319 height 31
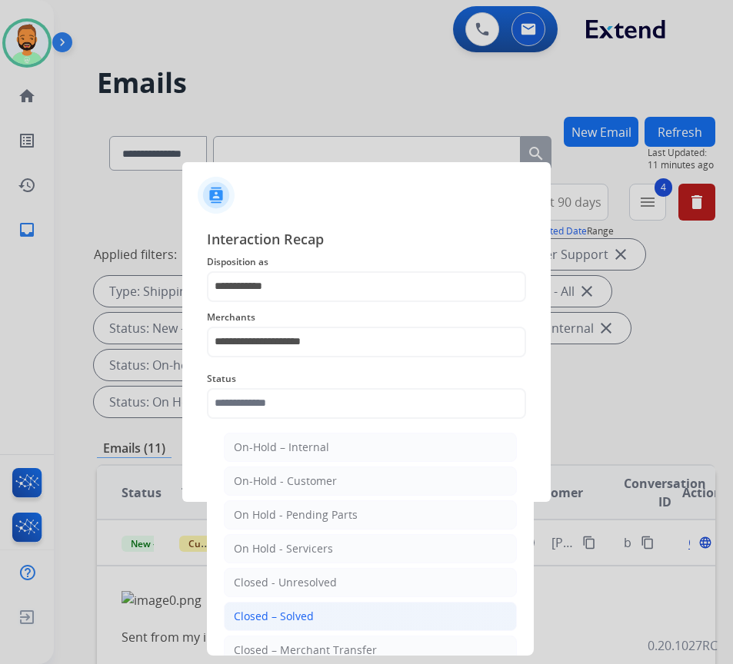
click at [341, 617] on li "Closed – Solved" at bounding box center [370, 616] width 293 height 29
type input "**********"
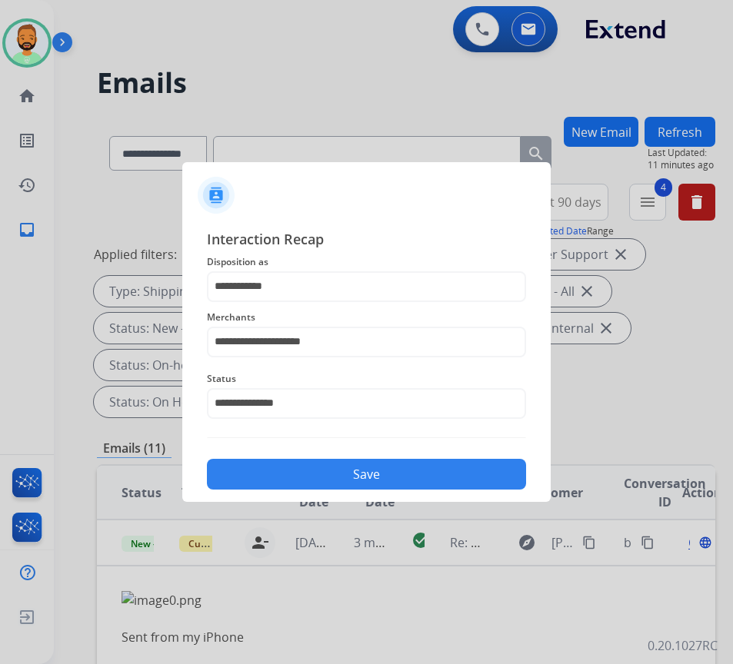
click at [389, 468] on button "Save" at bounding box center [366, 474] width 319 height 31
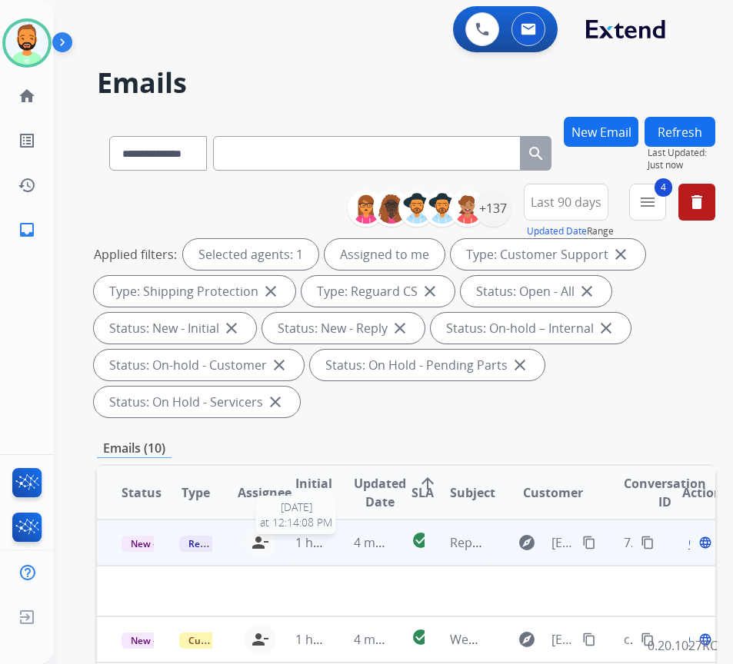
click at [327, 537] on span "1 hour ago" at bounding box center [326, 542] width 63 height 17
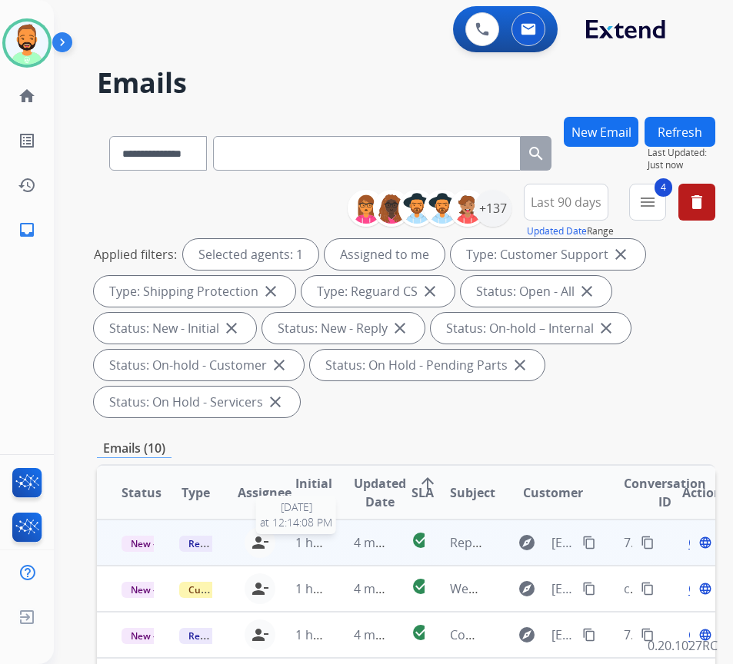
click at [327, 537] on span "1 hour ago" at bounding box center [326, 542] width 63 height 17
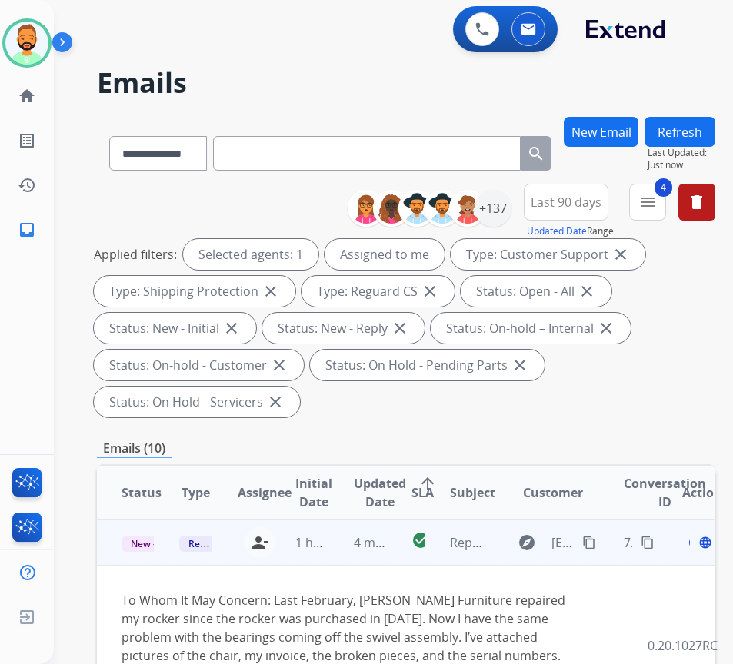
click at [591, 540] on mat-icon "content_copy" at bounding box center [589, 543] width 14 height 14
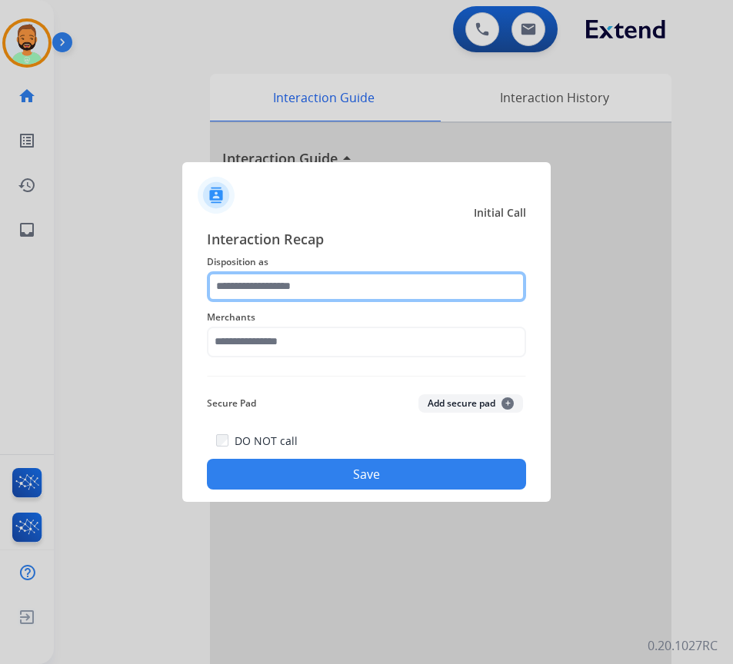
click at [305, 289] on input "text" at bounding box center [366, 286] width 319 height 31
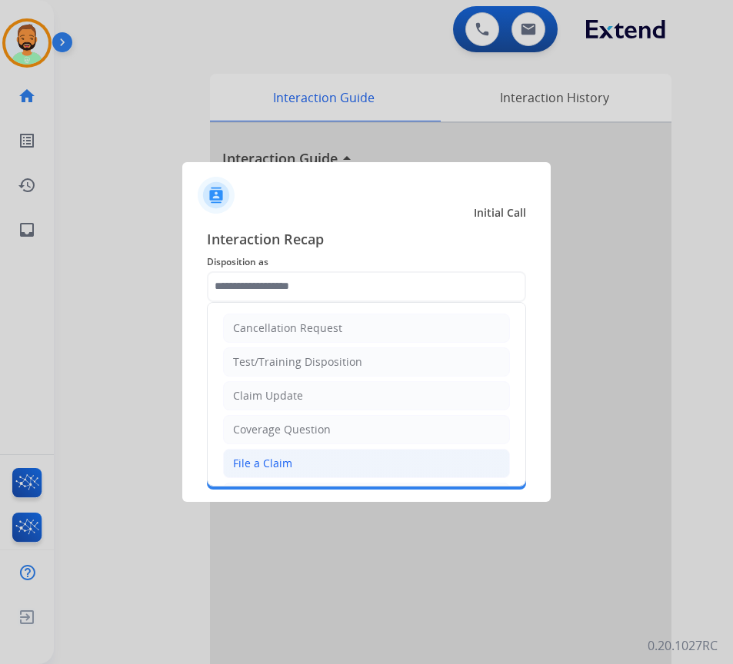
click at [314, 468] on li "File a Claim" at bounding box center [366, 463] width 287 height 29
type input "**********"
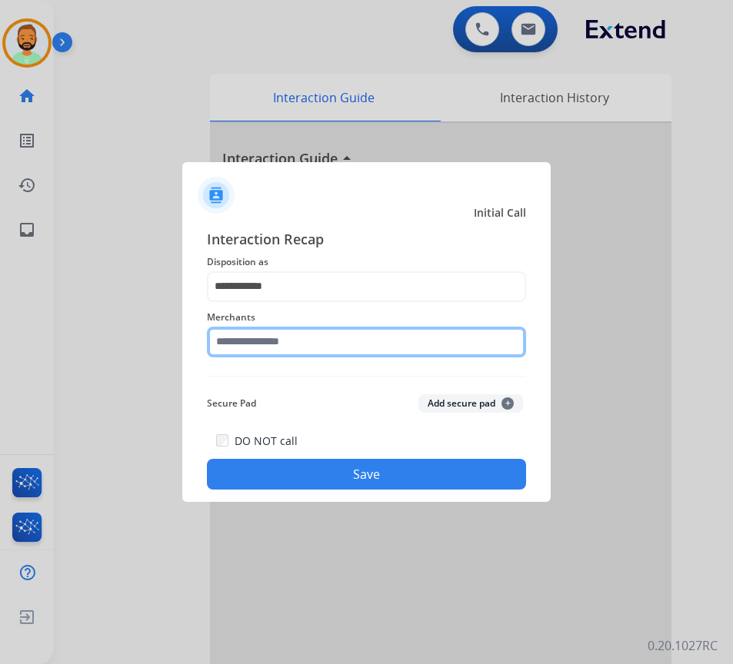
click at [304, 348] on input "text" at bounding box center [366, 342] width 319 height 31
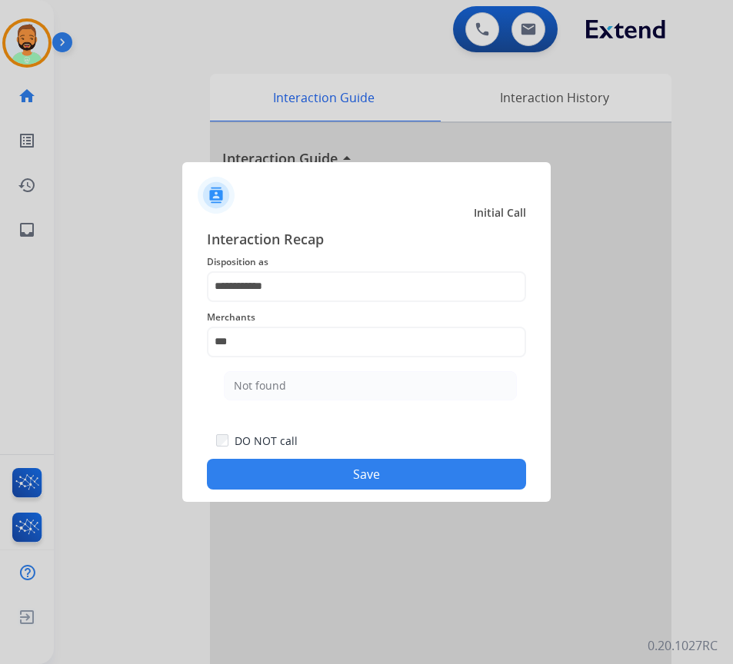
drag, startPoint x: 308, startPoint y: 376, endPoint x: 313, endPoint y: 383, distance: 8.8
click at [310, 378] on li "Not found" at bounding box center [370, 385] width 293 height 29
type input "*********"
click at [381, 488] on button "Save" at bounding box center [366, 474] width 319 height 31
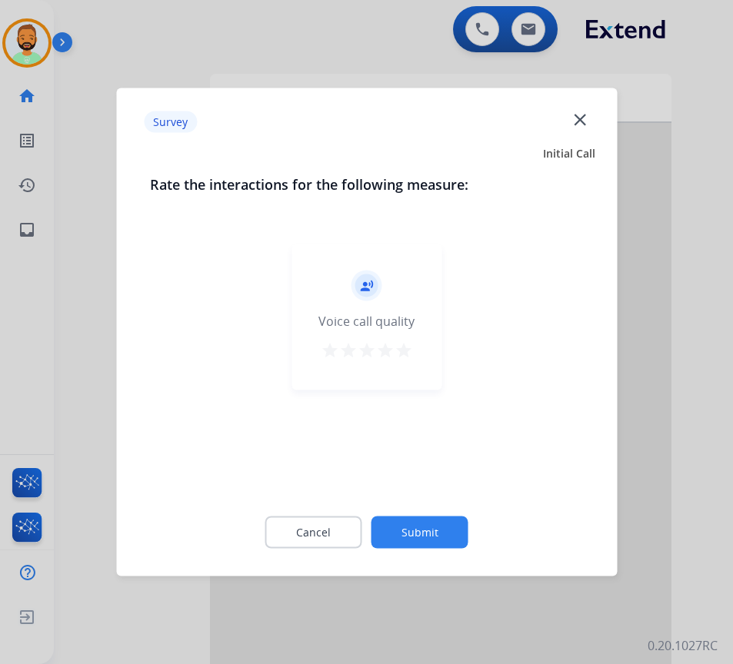
click at [431, 531] on button "Submit" at bounding box center [419, 533] width 97 height 32
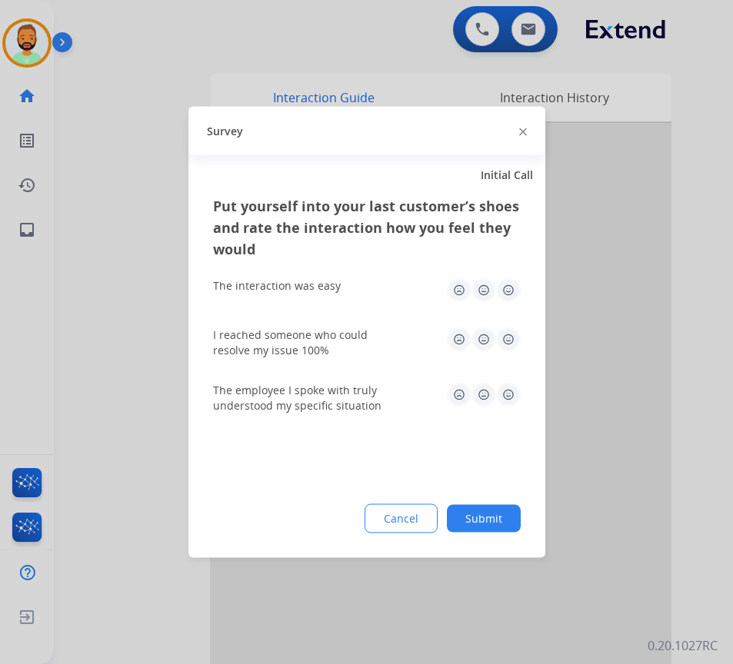
click at [474, 515] on button "Submit" at bounding box center [484, 519] width 74 height 28
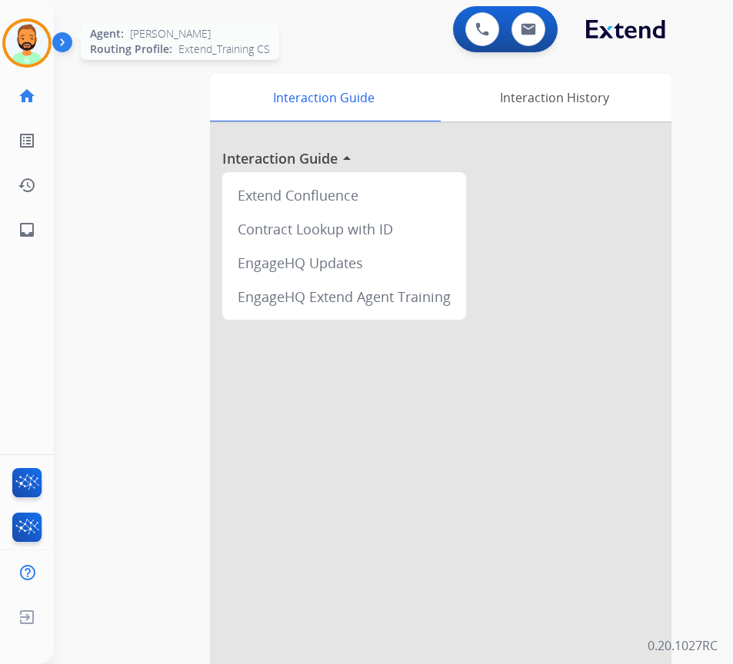
click at [44, 35] on img at bounding box center [26, 43] width 43 height 43
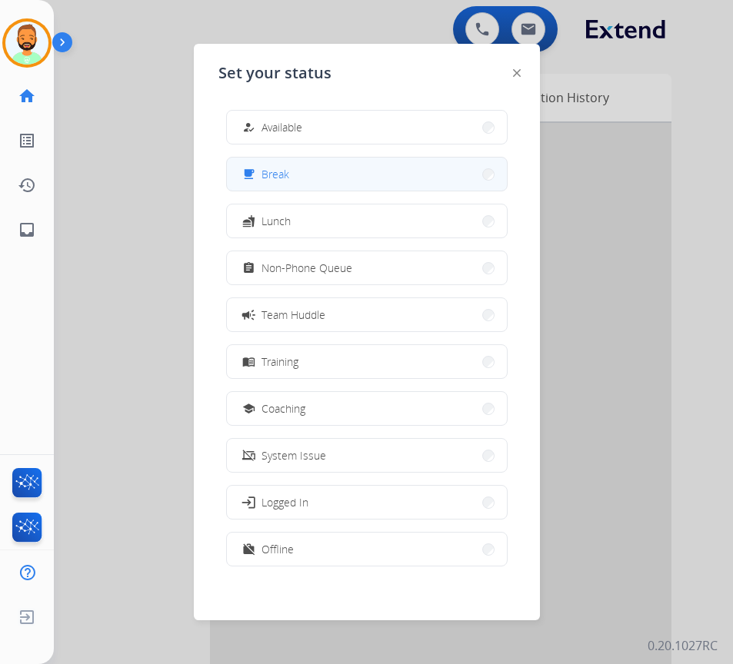
click at [295, 181] on button "free_breakfast Break" at bounding box center [367, 174] width 280 height 33
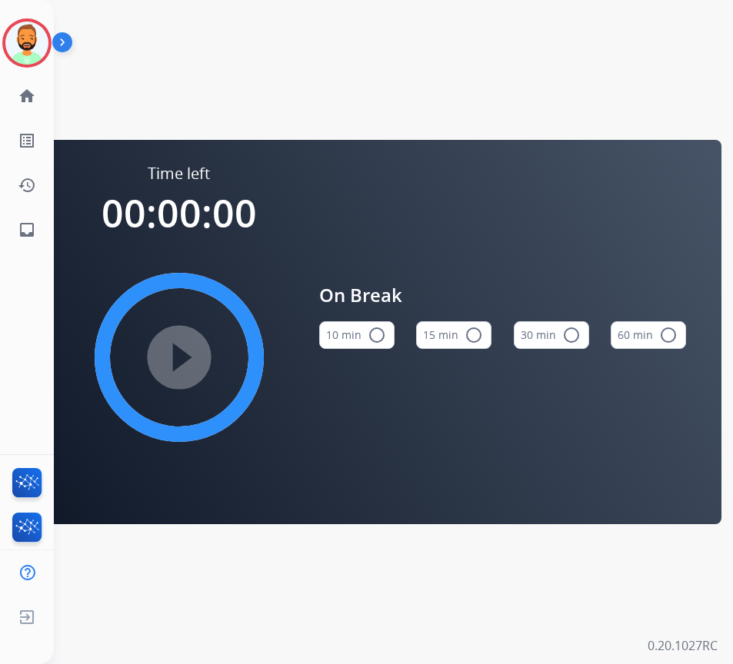
click at [369, 338] on mat-icon "radio_button_unchecked" at bounding box center [377, 335] width 18 height 18
click at [188, 367] on mat-icon "play_circle_filled" at bounding box center [179, 357] width 18 height 18
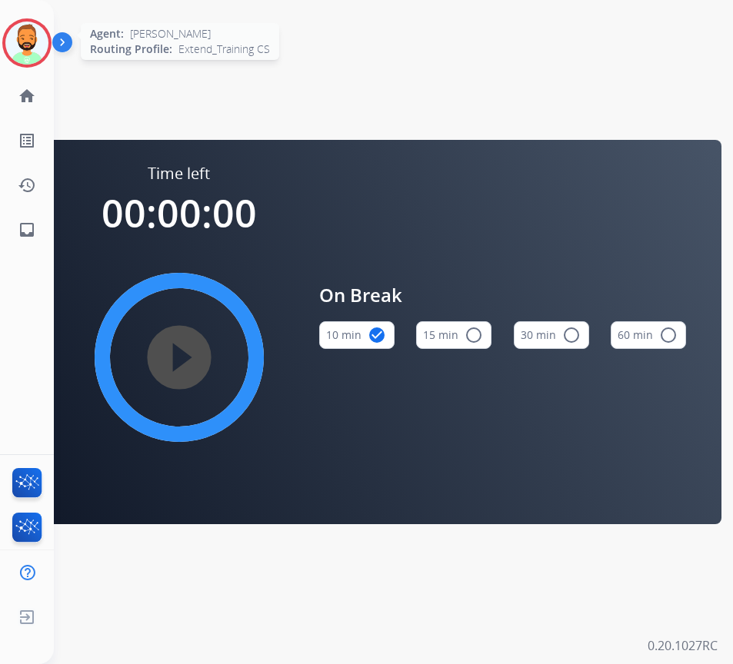
click at [5, 42] on img at bounding box center [26, 43] width 43 height 43
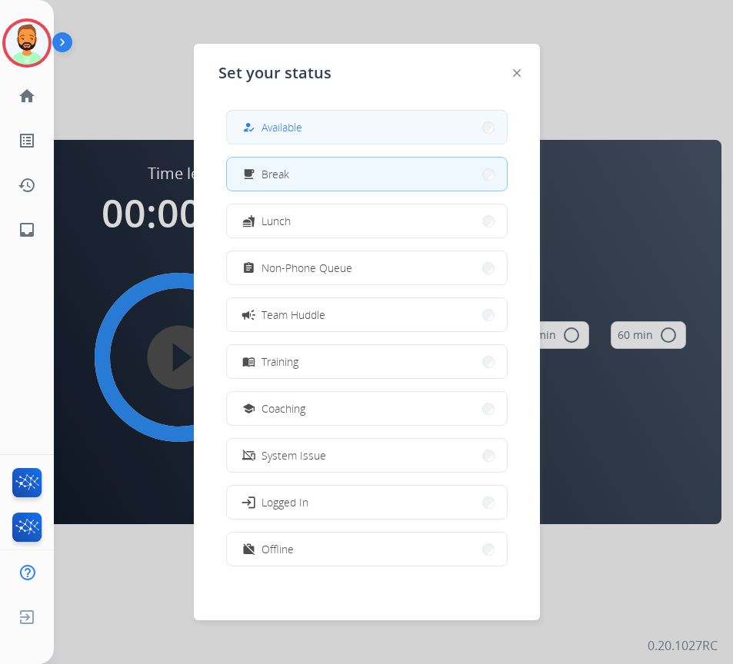
click at [325, 126] on button "how_to_reg Available" at bounding box center [367, 127] width 280 height 33
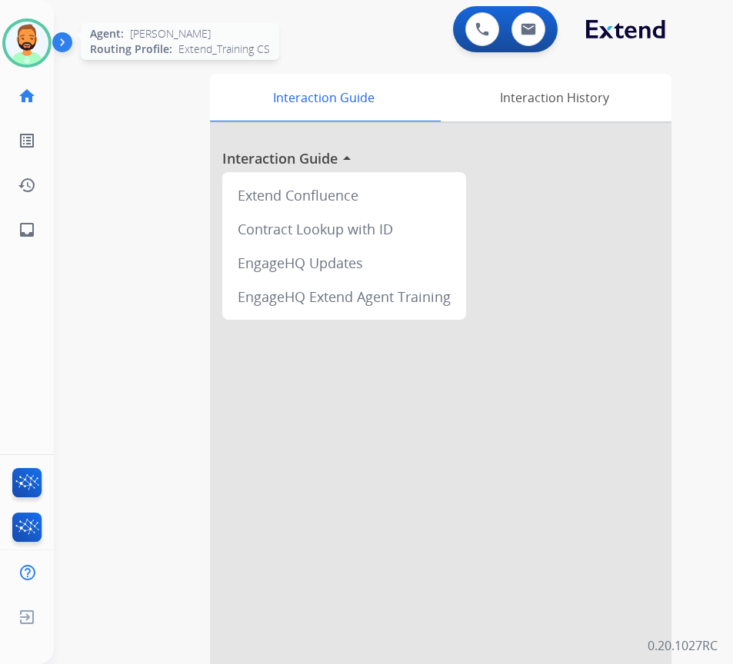
click at [39, 42] on img at bounding box center [26, 43] width 43 height 43
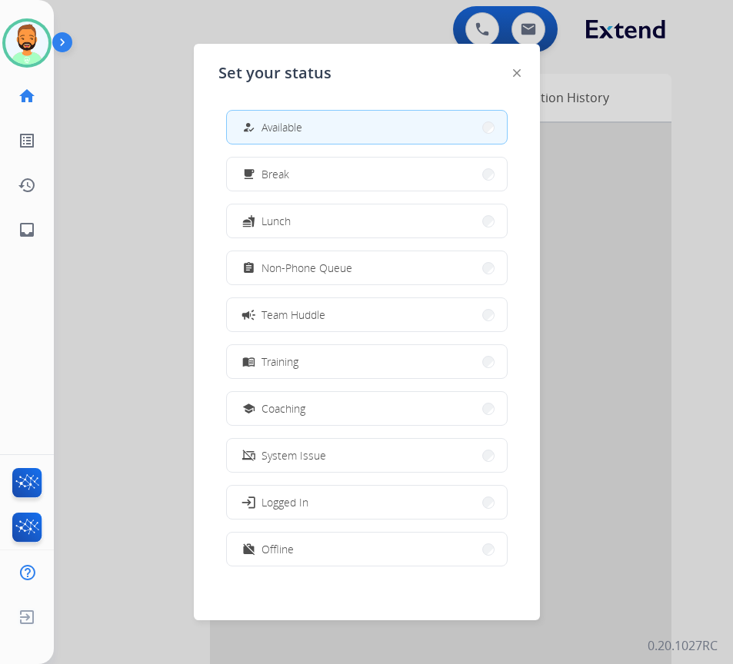
click at [143, 197] on div at bounding box center [366, 332] width 733 height 664
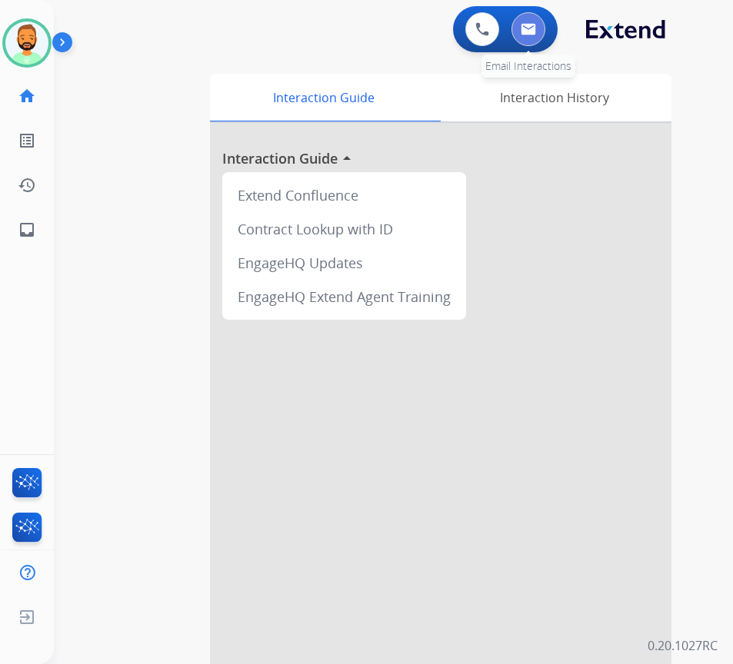
click at [534, 21] on button at bounding box center [528, 29] width 34 height 34
select select "**********"
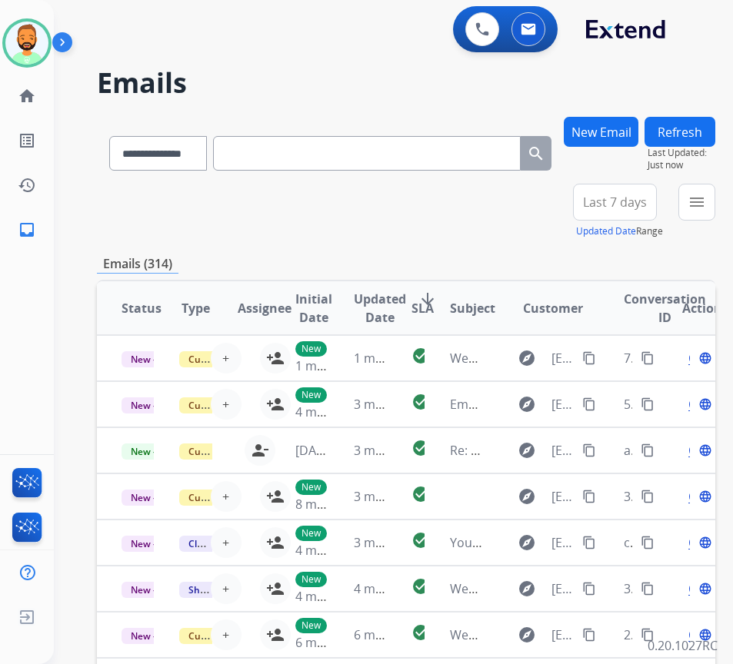
drag, startPoint x: 614, startPoint y: 197, endPoint x: 621, endPoint y: 203, distance: 9.3
click at [618, 201] on span "Last 7 days" at bounding box center [615, 202] width 64 height 6
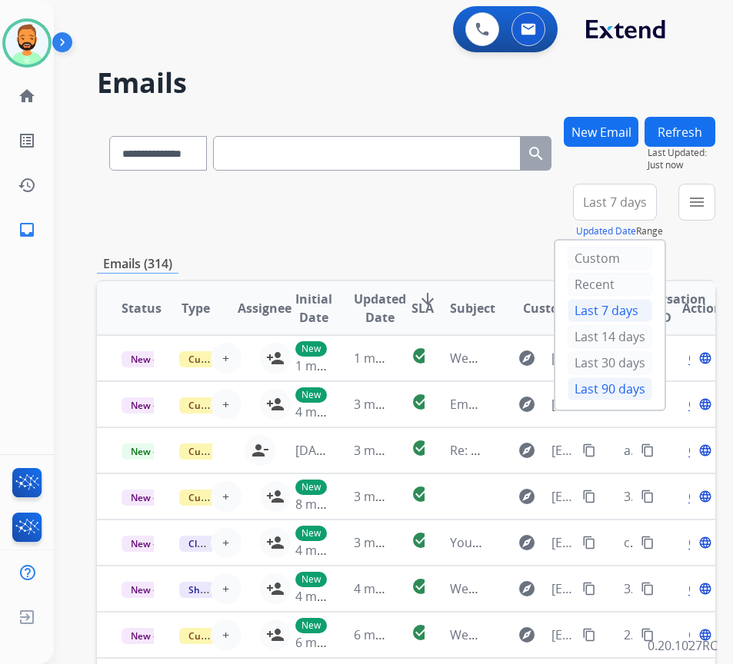
click at [632, 388] on div "Last 90 days" at bounding box center [610, 389] width 85 height 23
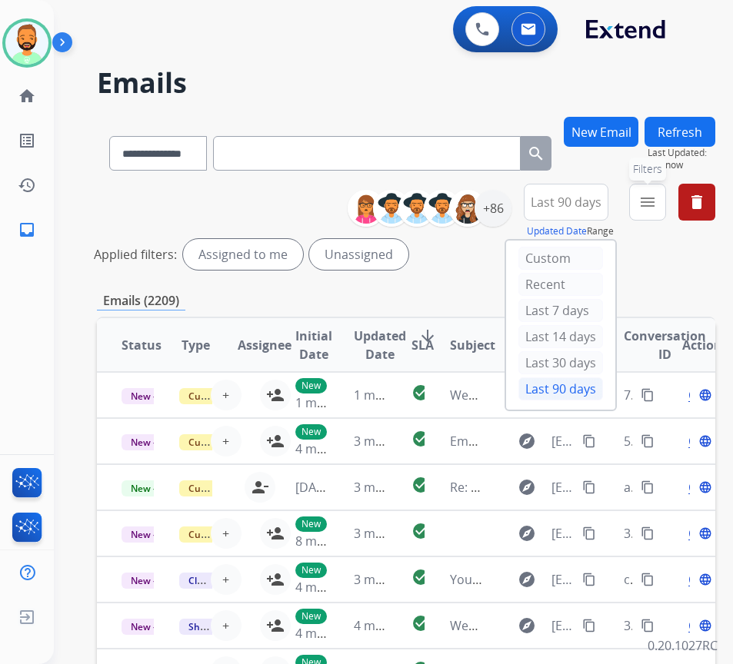
click at [657, 205] on button "menu Filters" at bounding box center [647, 202] width 37 height 37
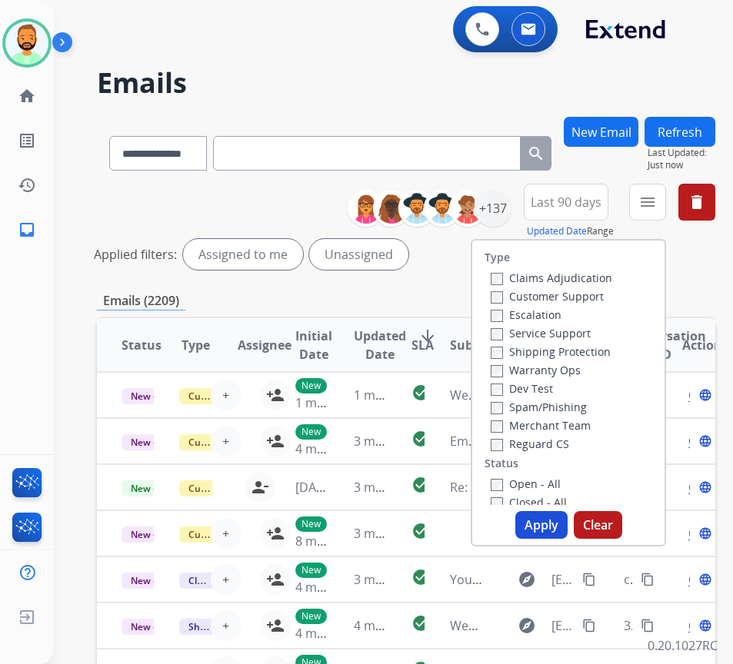
click at [571, 295] on label "Customer Support" at bounding box center [547, 296] width 113 height 15
click at [565, 355] on label "Shipping Protection" at bounding box center [551, 352] width 120 height 15
click at [548, 443] on label "Reguard CS" at bounding box center [530, 444] width 78 height 15
click at [541, 481] on label "Open - All" at bounding box center [526, 484] width 70 height 15
click at [545, 517] on button "Apply" at bounding box center [541, 525] width 52 height 28
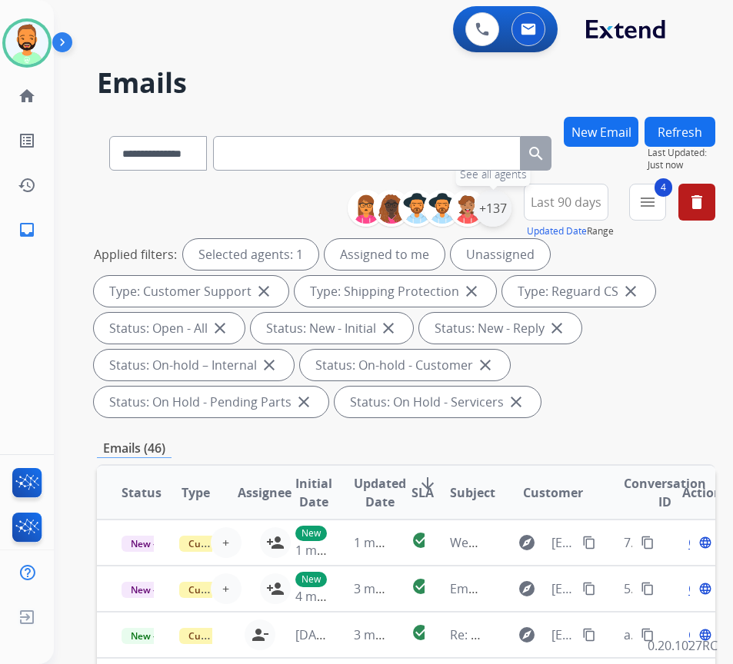
click at [511, 211] on div "+137" at bounding box center [492, 208] width 37 height 37
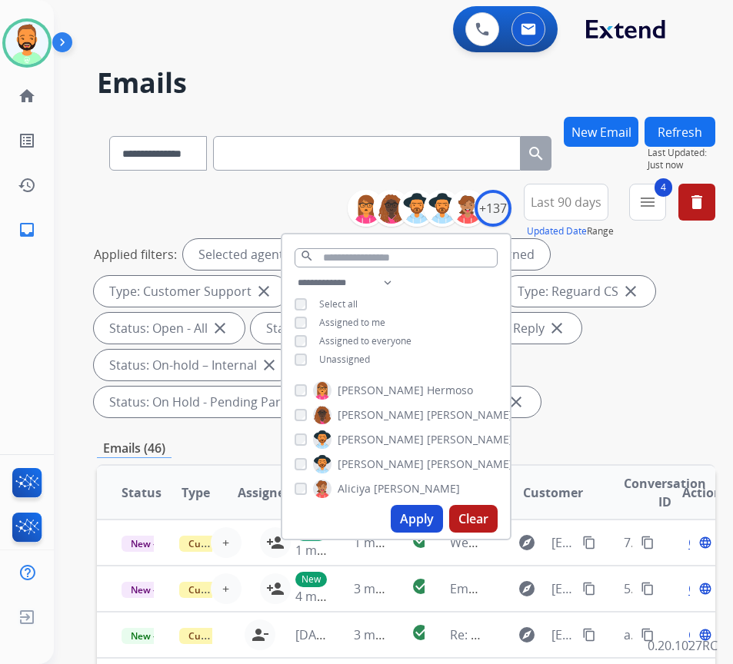
drag, startPoint x: 360, startPoint y: 357, endPoint x: 371, endPoint y: 367, distance: 15.3
click at [361, 357] on span "Unassigned" at bounding box center [344, 359] width 51 height 13
click at [441, 508] on button "Apply" at bounding box center [417, 519] width 52 height 28
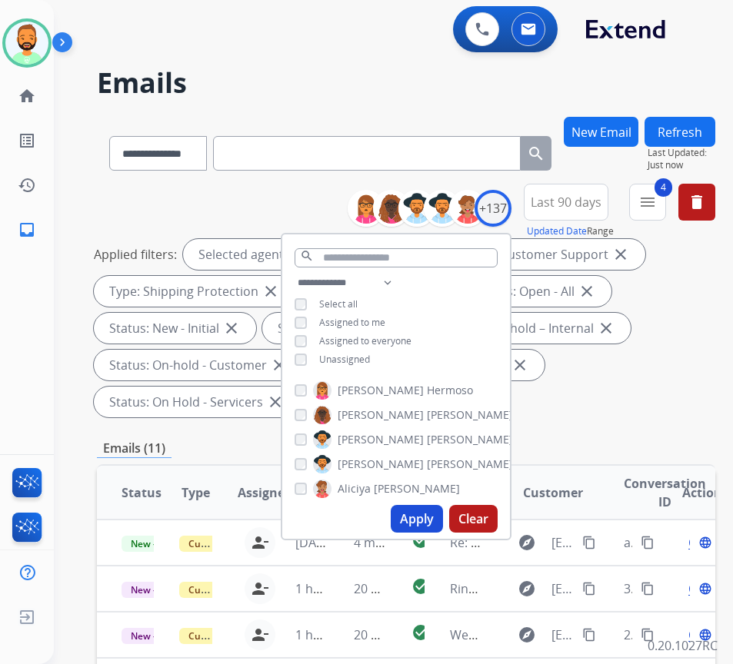
click at [564, 447] on div "Emails (11)" at bounding box center [406, 448] width 618 height 19
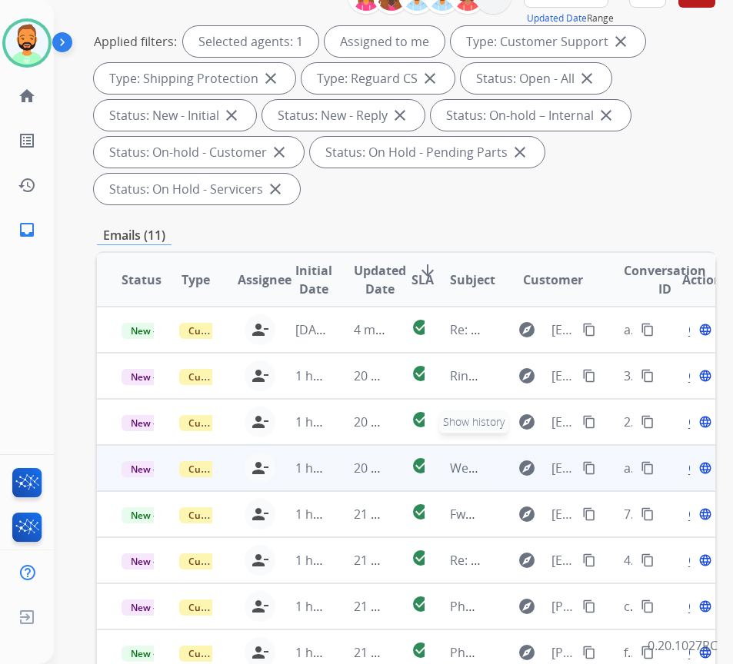
scroll to position [231, 0]
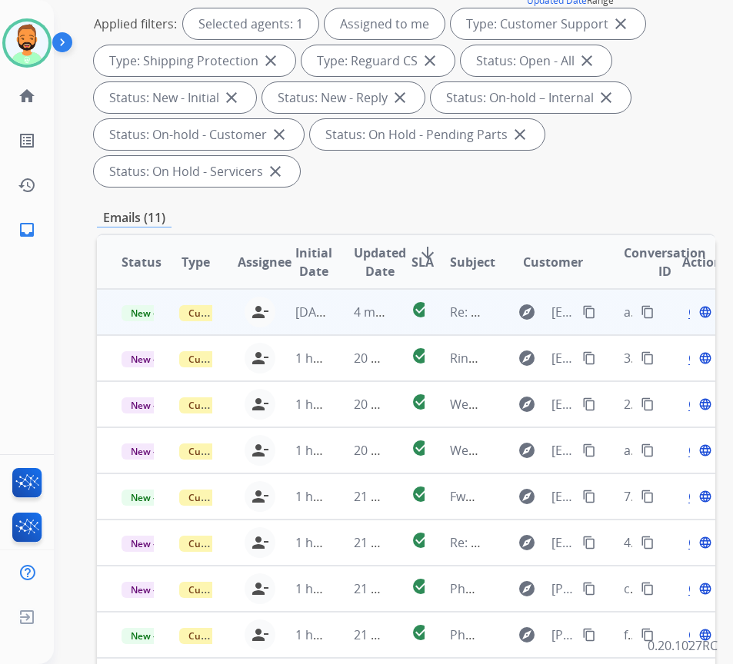
click at [334, 301] on td "4 minutes ago" at bounding box center [358, 312] width 58 height 46
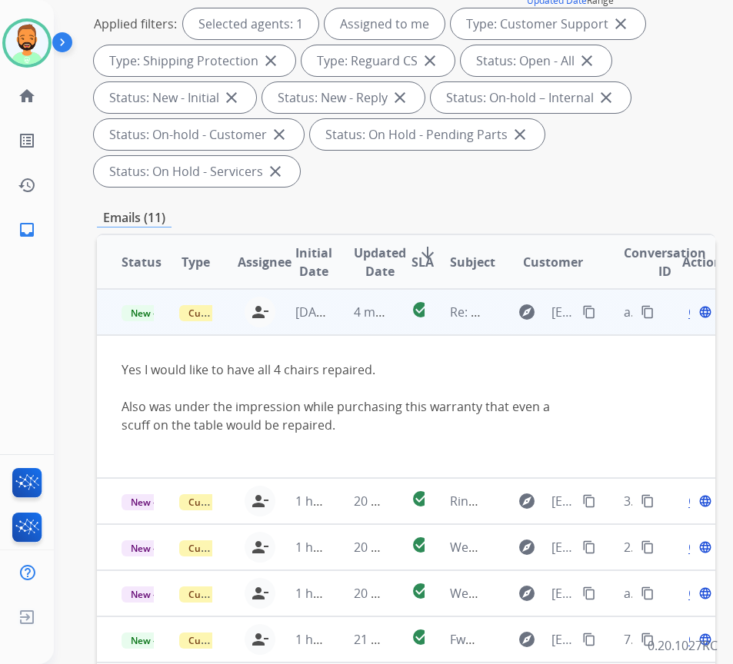
click at [695, 315] on span "Open" at bounding box center [704, 312] width 32 height 18
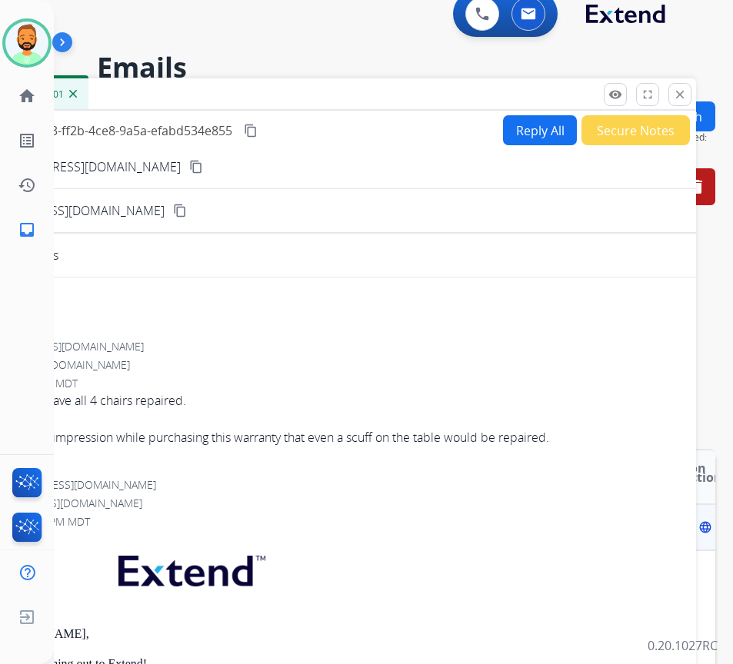
scroll to position [0, 0]
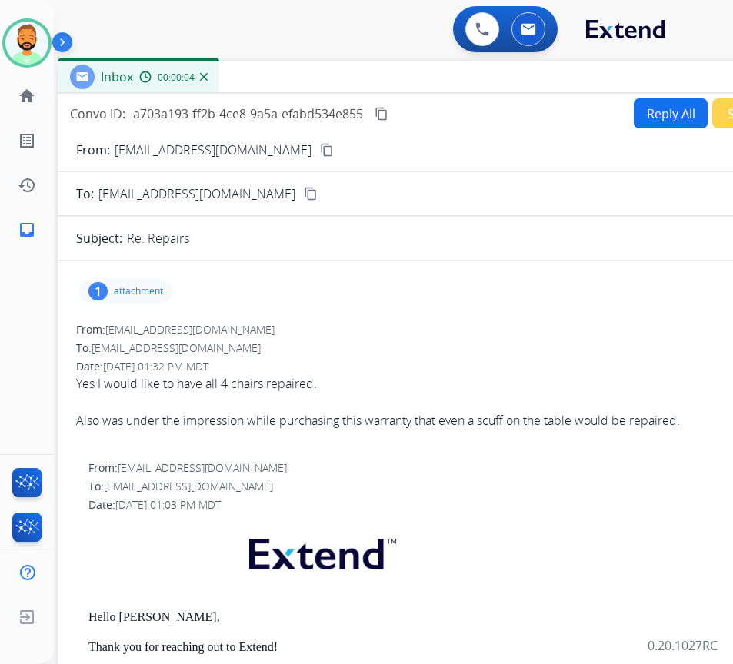
drag, startPoint x: 258, startPoint y: 102, endPoint x: 391, endPoint y: 69, distance: 137.1
click at [388, 69] on div "Inbox 00:00:04" at bounding box center [442, 78] width 769 height 32
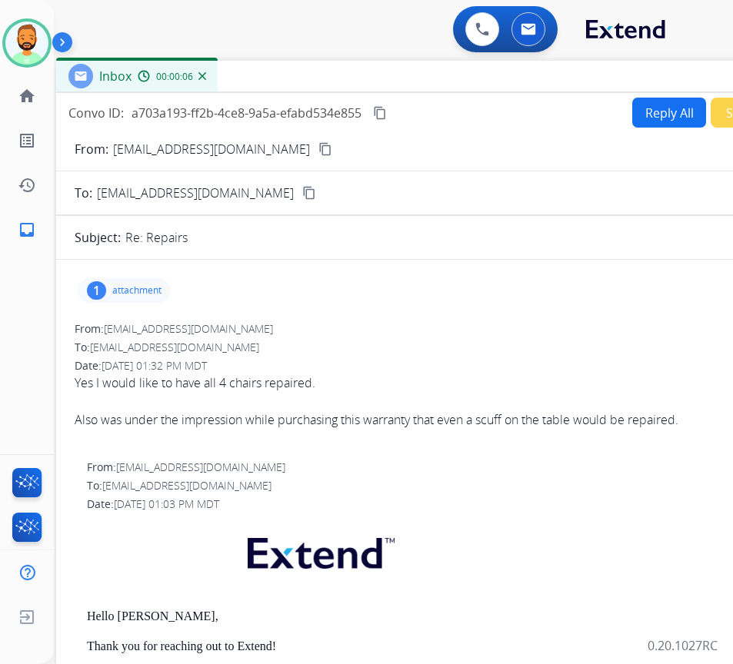
click at [635, 115] on button "Reply All" at bounding box center [669, 113] width 74 height 30
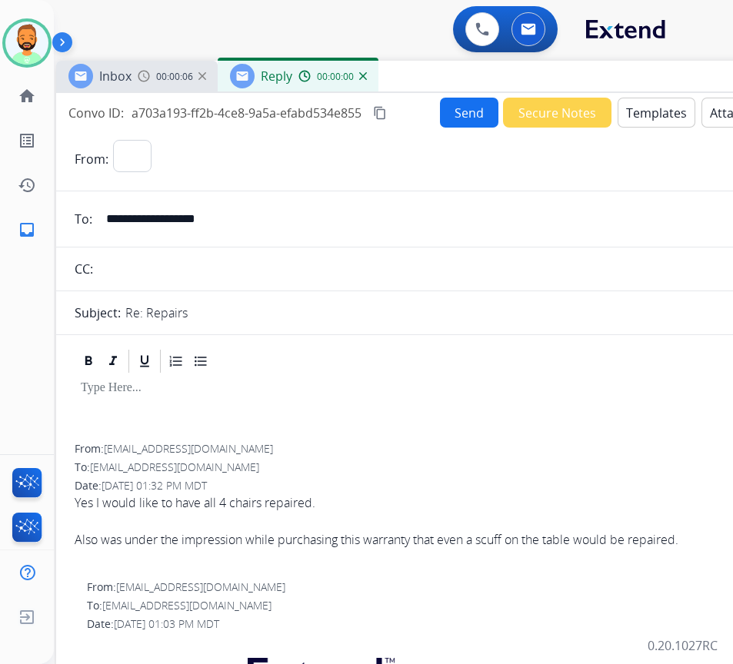
select select "**********"
click at [635, 115] on button "Templates" at bounding box center [657, 113] width 78 height 30
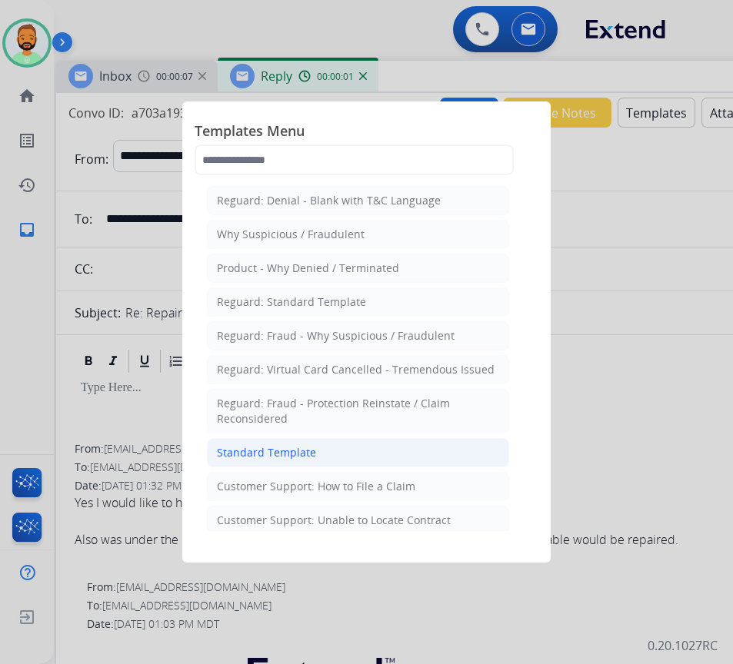
click at [397, 450] on li "Standard Template" at bounding box center [358, 452] width 302 height 29
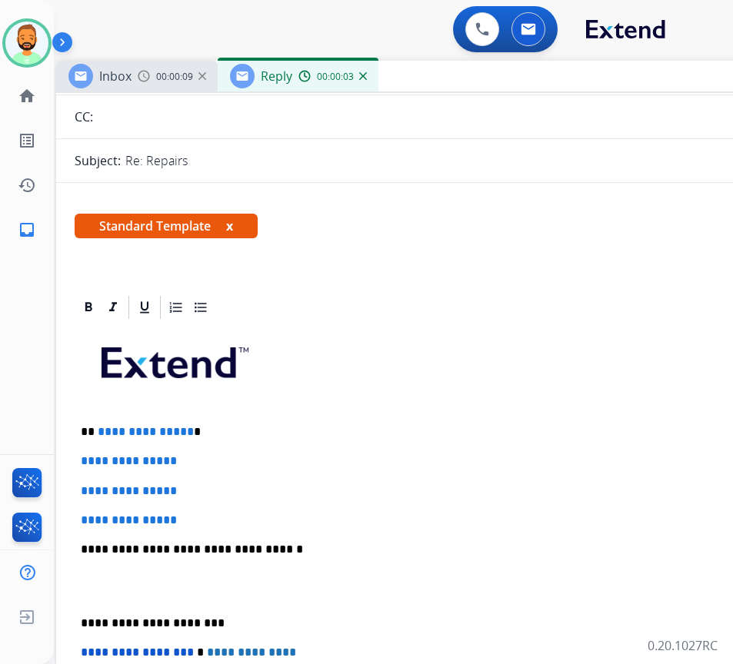
scroll to position [154, 0]
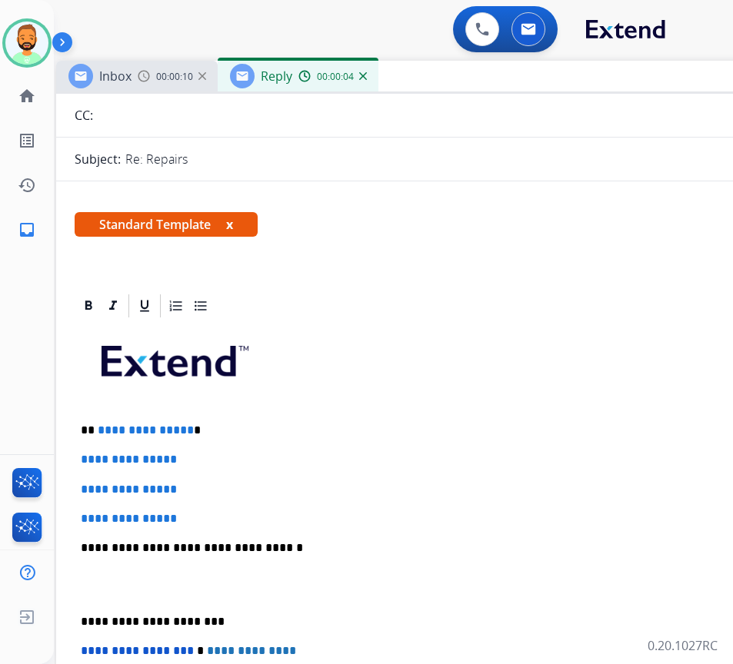
click at [262, 430] on p "**********" at bounding box center [435, 431] width 708 height 14
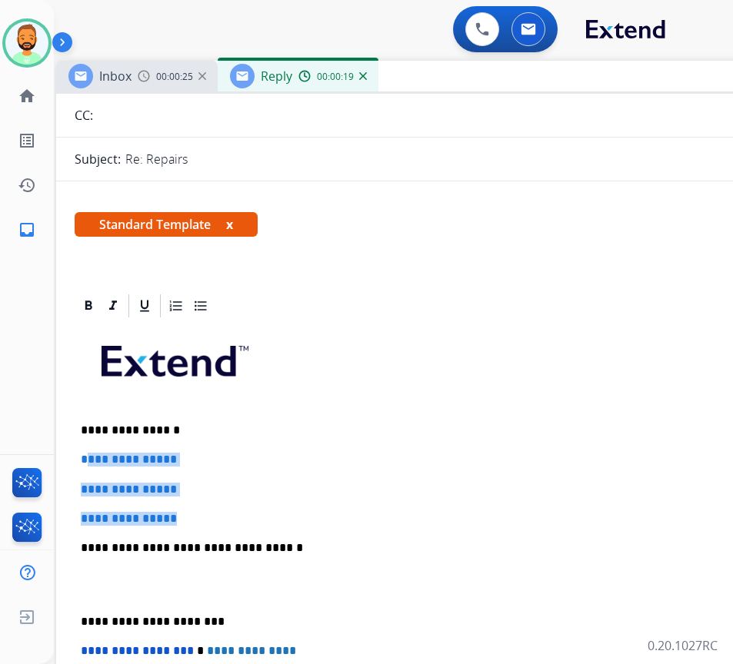
drag, startPoint x: 204, startPoint y: 514, endPoint x: 85, endPoint y: 460, distance: 130.8
click at [85, 460] on div "**********" at bounding box center [441, 584] width 732 height 529
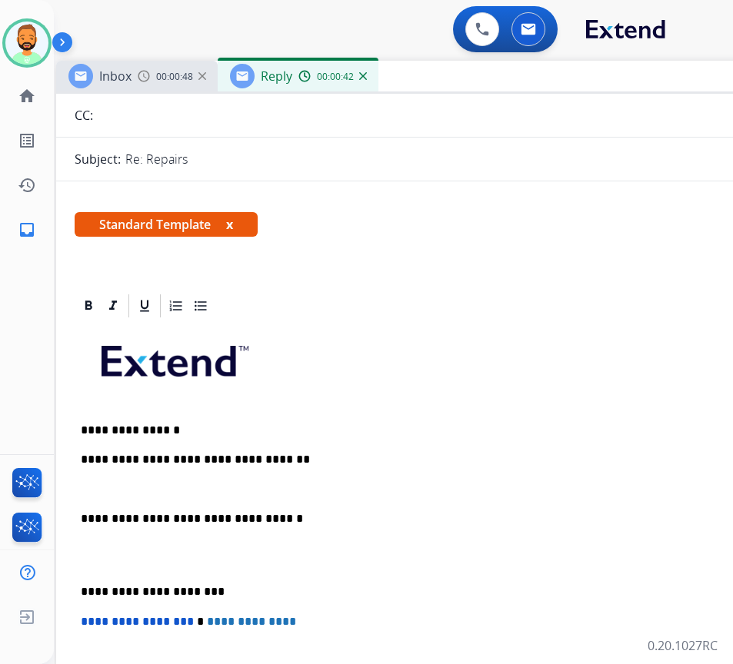
click at [81, 580] on div "**********" at bounding box center [441, 570] width 732 height 500
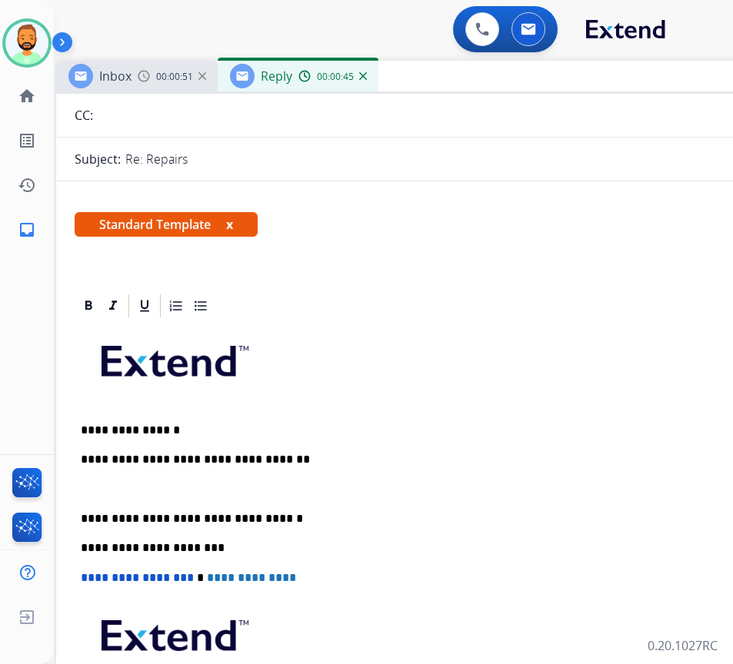
click at [189, 476] on div "**********" at bounding box center [441, 548] width 732 height 456
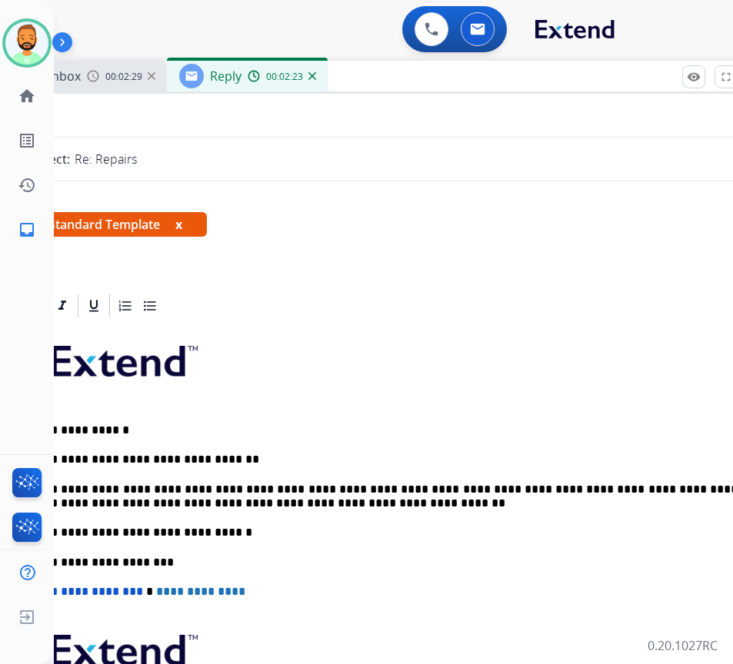
scroll to position [0, 0]
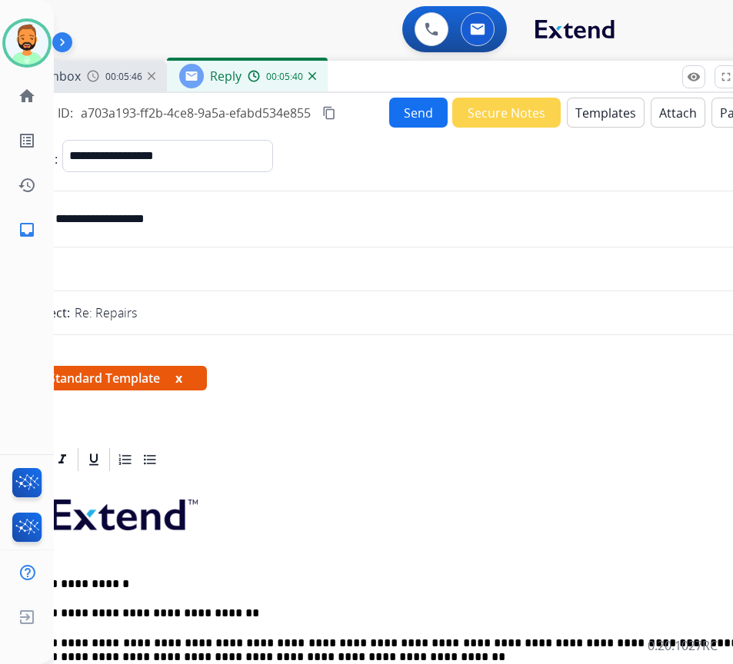
click at [159, 225] on input "**********" at bounding box center [401, 219] width 710 height 31
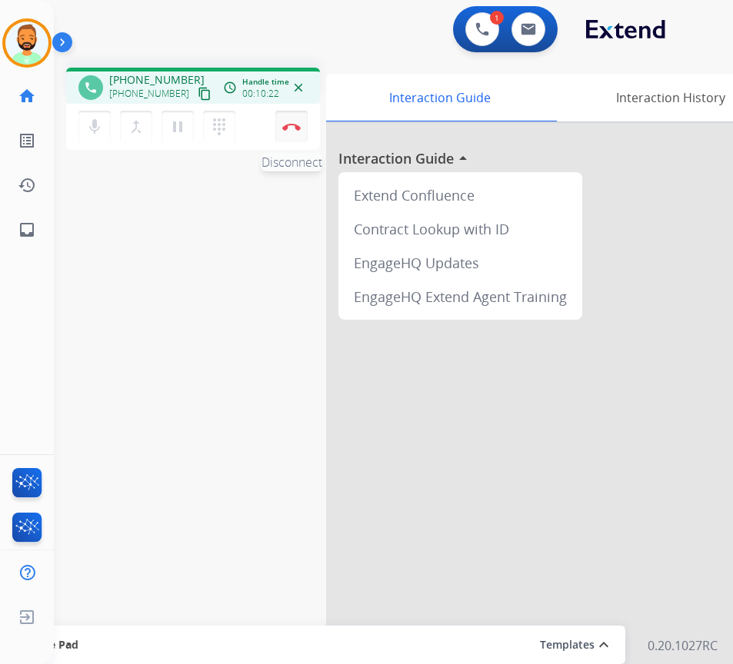
click at [294, 122] on button "Disconnect" at bounding box center [291, 127] width 32 height 32
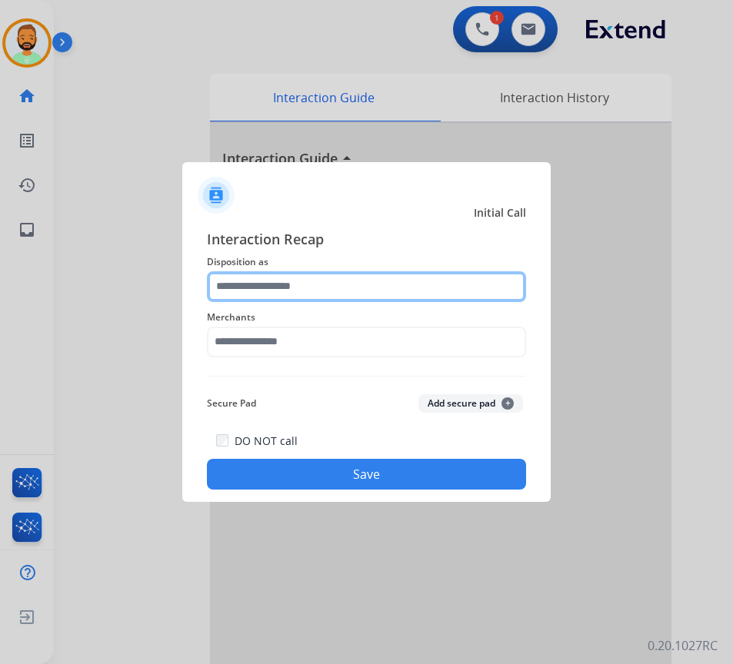
click at [277, 291] on input "text" at bounding box center [366, 286] width 319 height 31
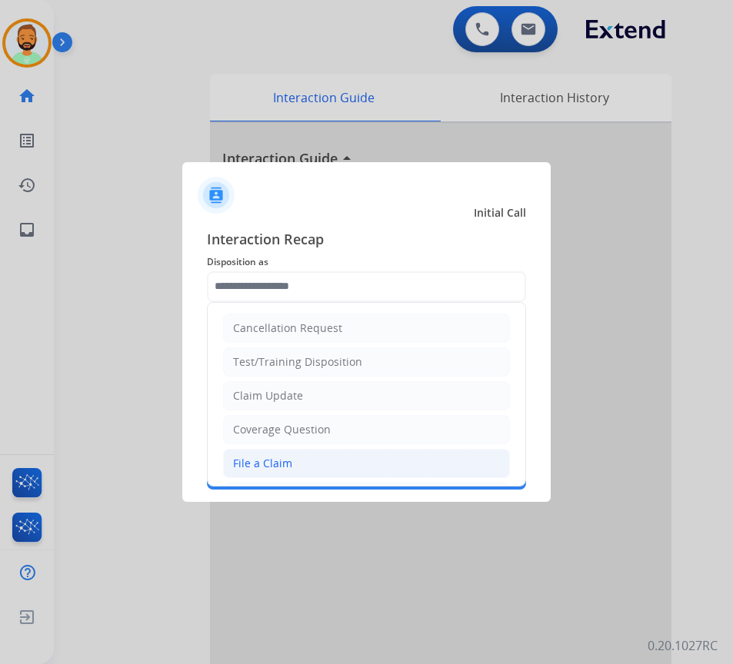
click at [284, 465] on div "File a Claim" at bounding box center [262, 463] width 59 height 15
type input "**********"
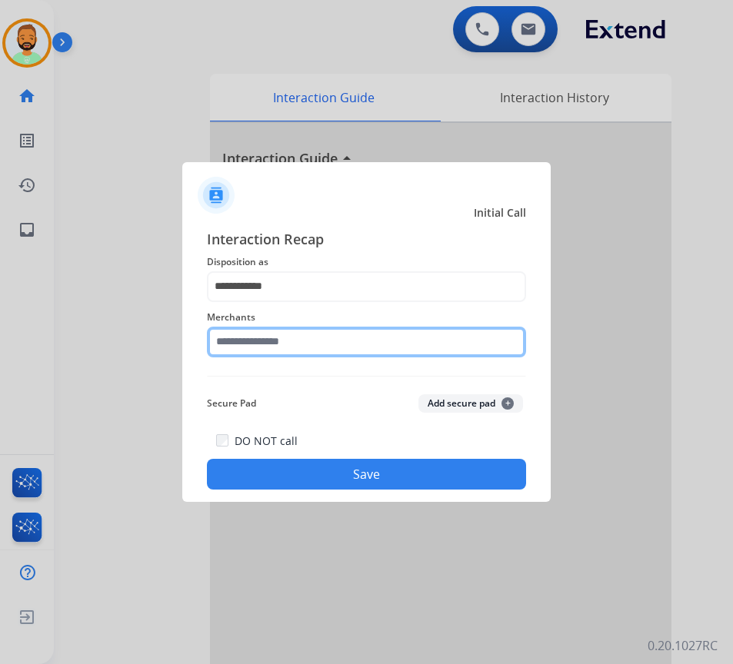
click at [302, 339] on input "text" at bounding box center [366, 342] width 319 height 31
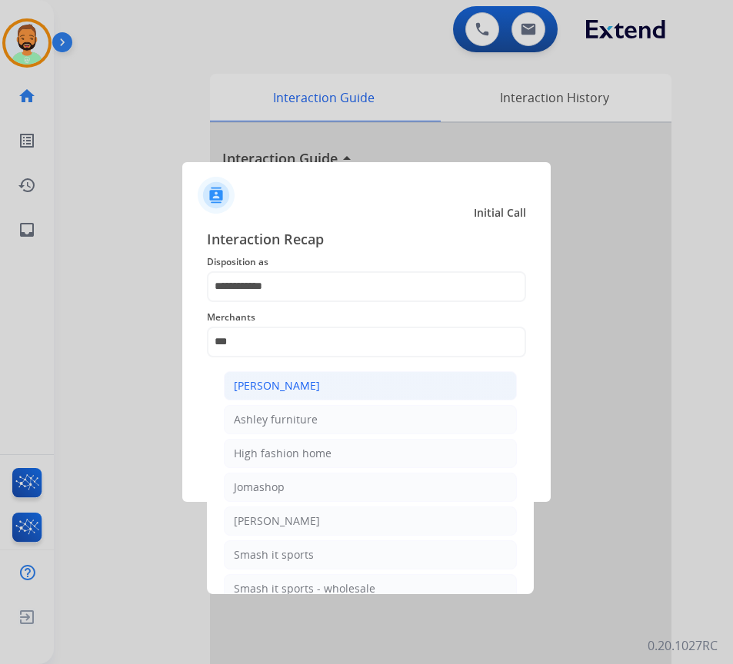
click at [401, 381] on li "[PERSON_NAME]" at bounding box center [370, 385] width 293 height 29
type input "**********"
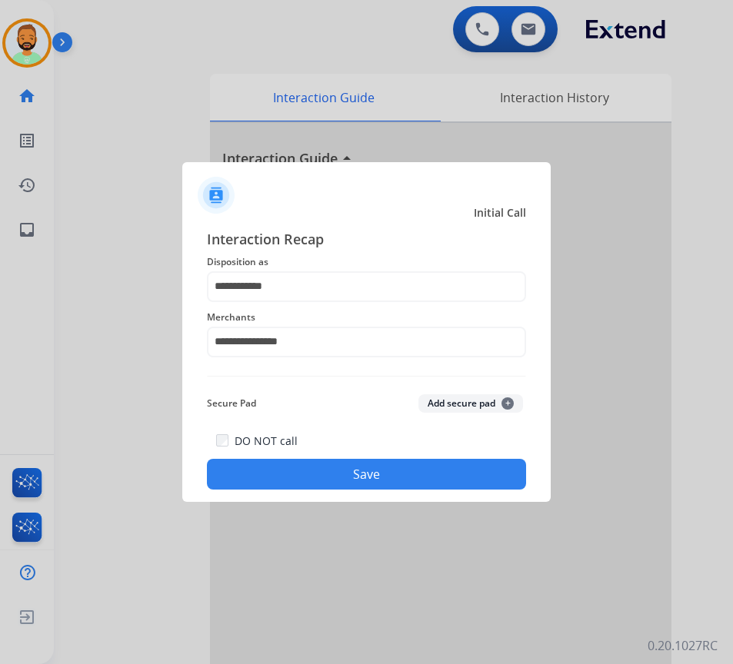
click at [384, 469] on button "Save" at bounding box center [366, 474] width 319 height 31
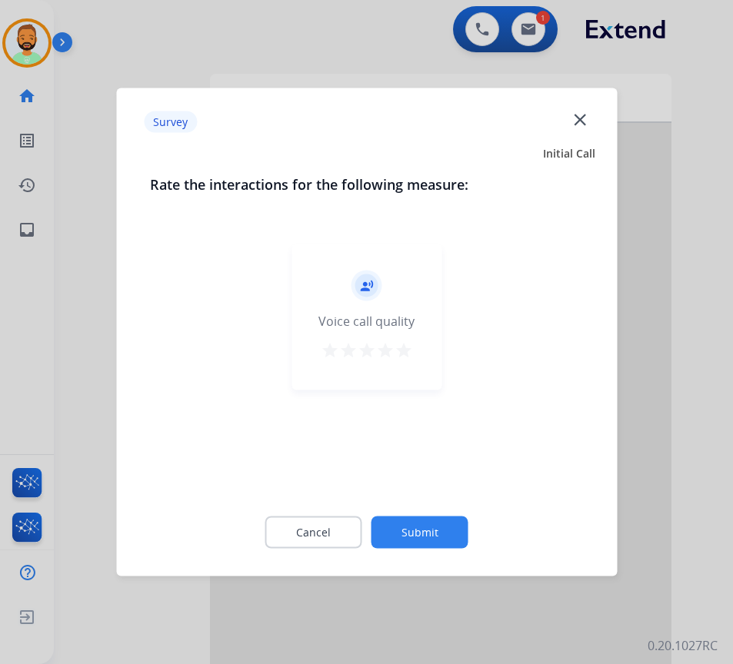
click at [448, 537] on button "Submit" at bounding box center [419, 533] width 97 height 32
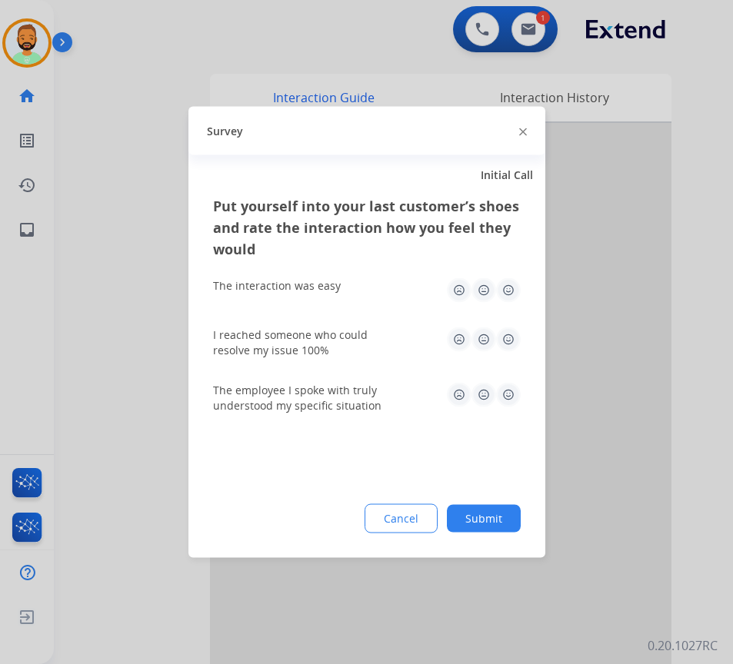
click at [471, 518] on button "Submit" at bounding box center [484, 519] width 74 height 28
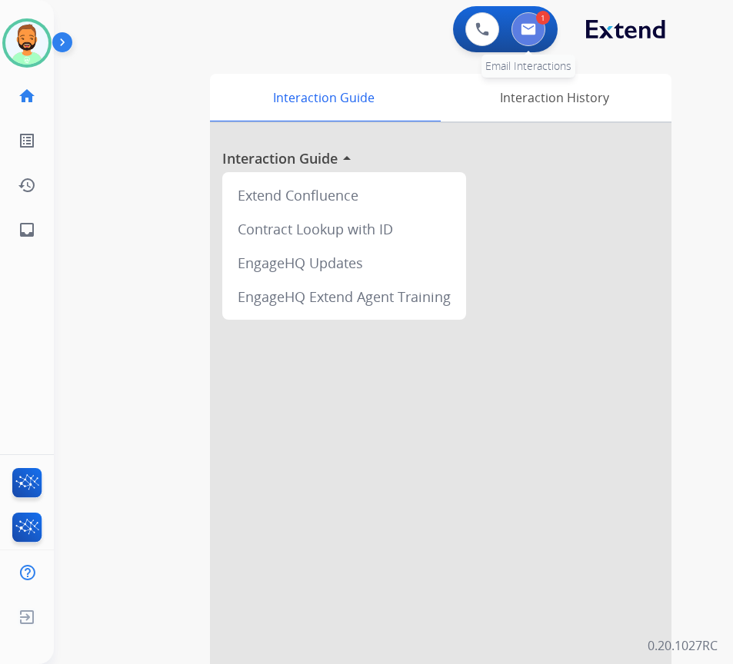
click at [527, 32] on img at bounding box center [528, 29] width 15 height 12
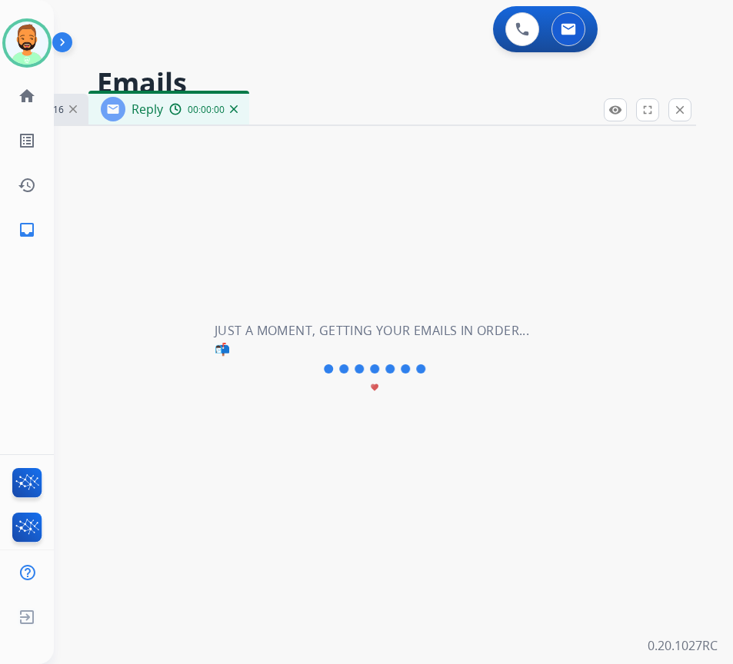
select select "**********"
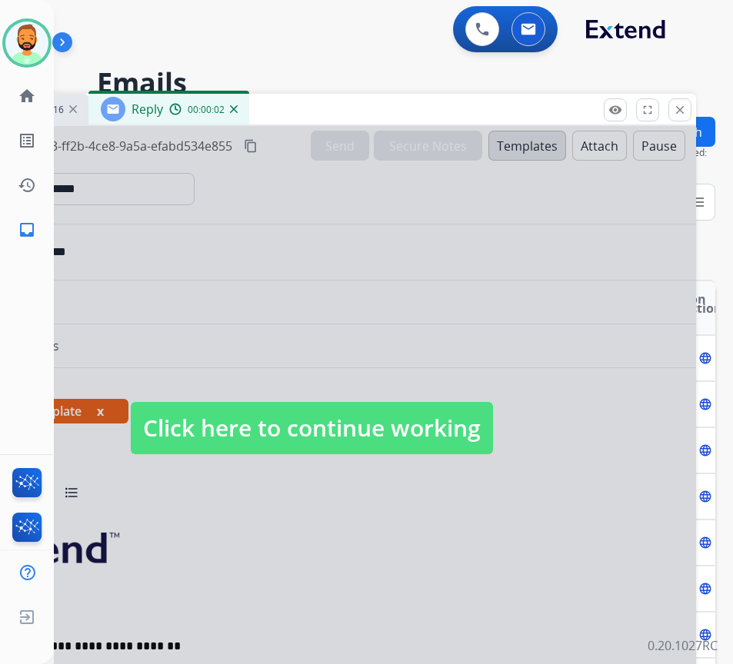
click at [410, 428] on span "Click here to continue working" at bounding box center [312, 428] width 362 height 52
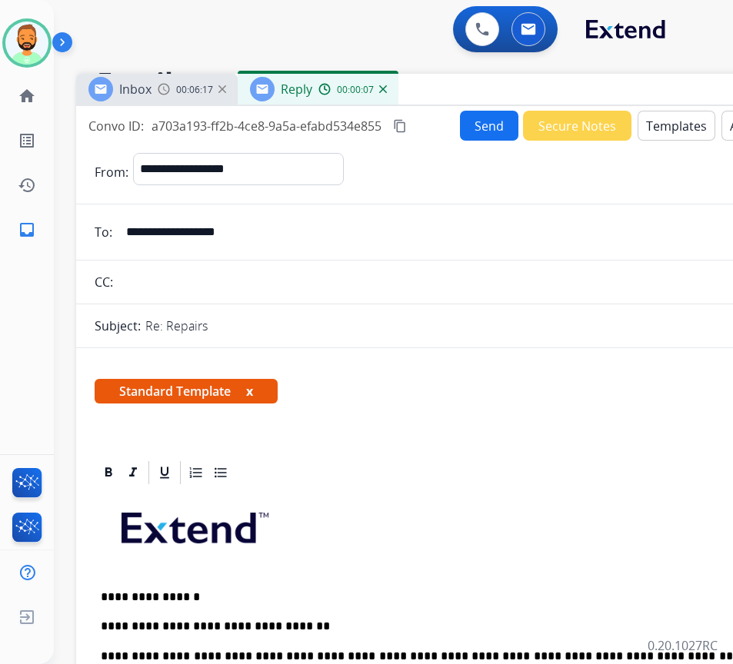
drag, startPoint x: 364, startPoint y: 100, endPoint x: 513, endPoint y: 80, distance: 150.5
click at [513, 80] on div "Inbox 00:06:17 Reply 00:00:07" at bounding box center [460, 90] width 769 height 32
click at [490, 132] on button "Send" at bounding box center [489, 126] width 58 height 30
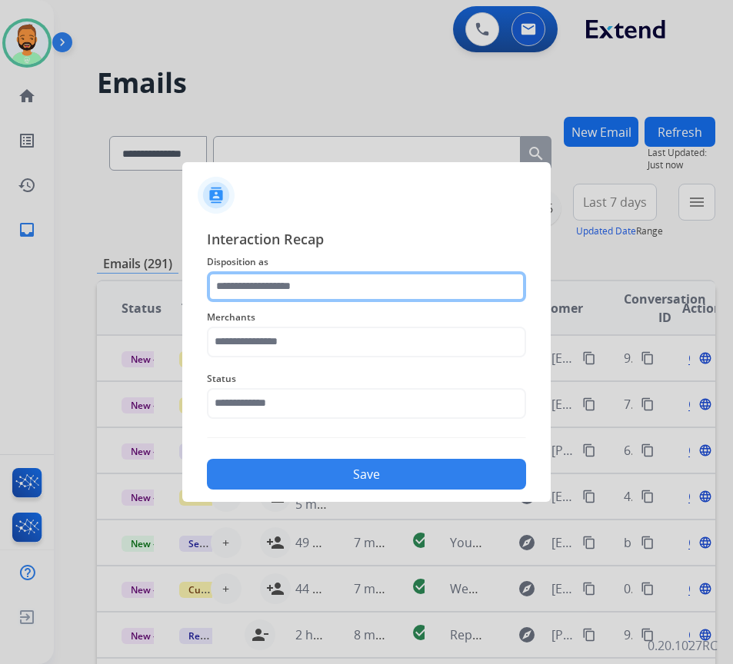
click at [348, 285] on input "text" at bounding box center [366, 286] width 319 height 31
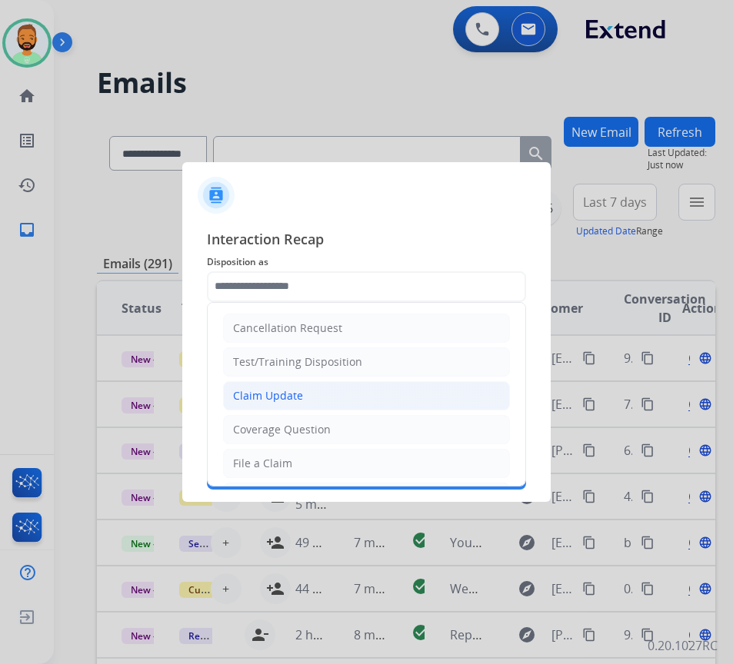
click at [321, 396] on li "Claim Update" at bounding box center [366, 395] width 287 height 29
type input "**********"
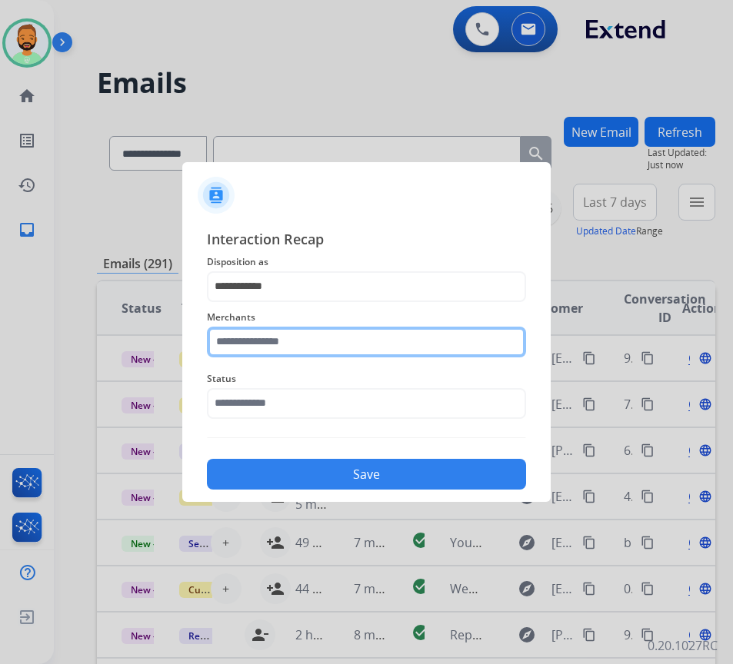
click at [315, 331] on input "text" at bounding box center [366, 342] width 319 height 31
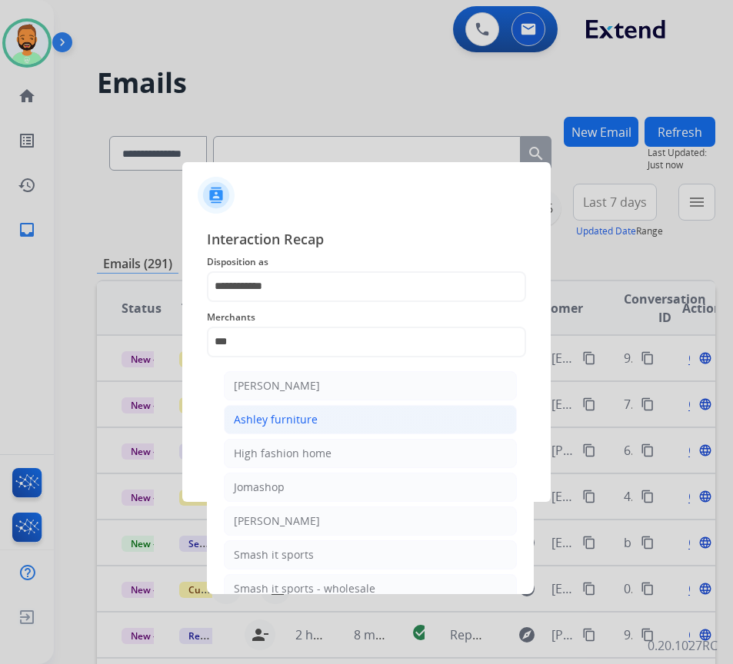
click at [275, 421] on div "Ashley furniture" at bounding box center [276, 419] width 84 height 15
type input "**********"
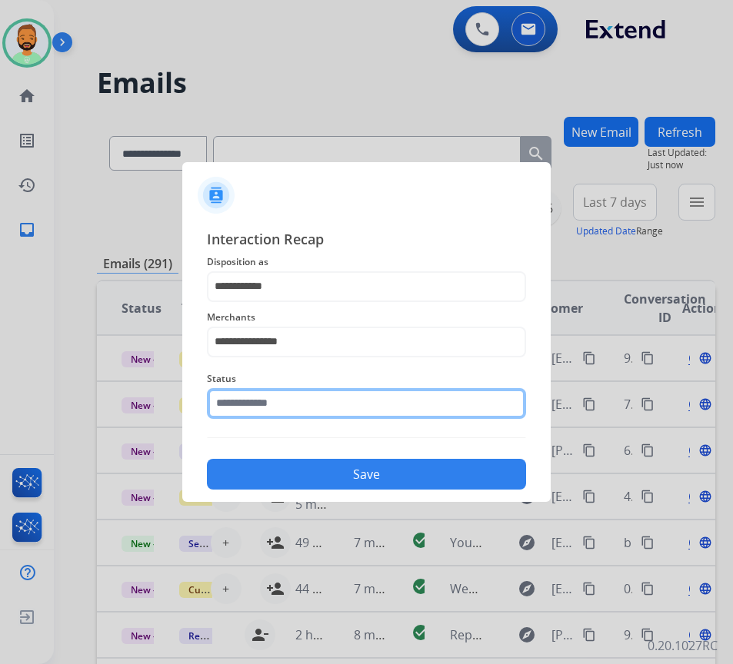
click at [297, 407] on input "text" at bounding box center [366, 403] width 319 height 31
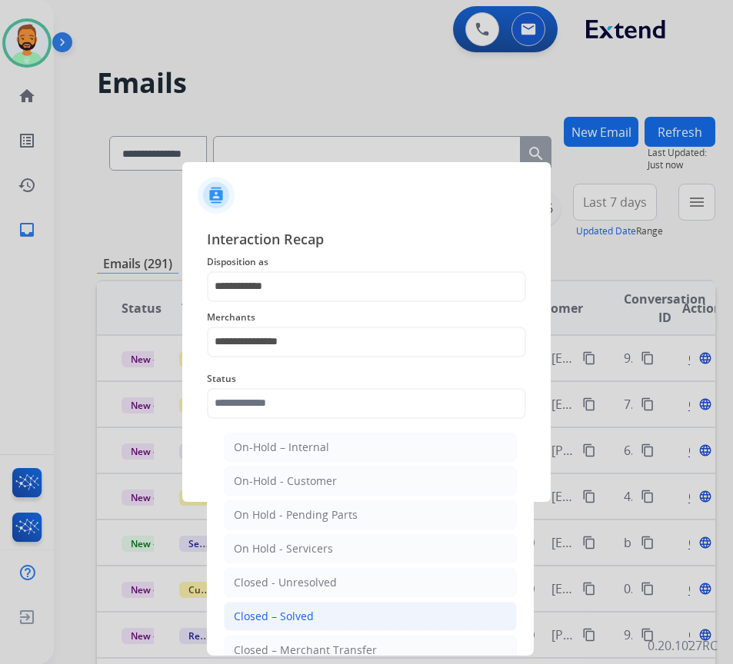
click at [334, 617] on li "Closed – Solved" at bounding box center [370, 616] width 293 height 29
type input "**********"
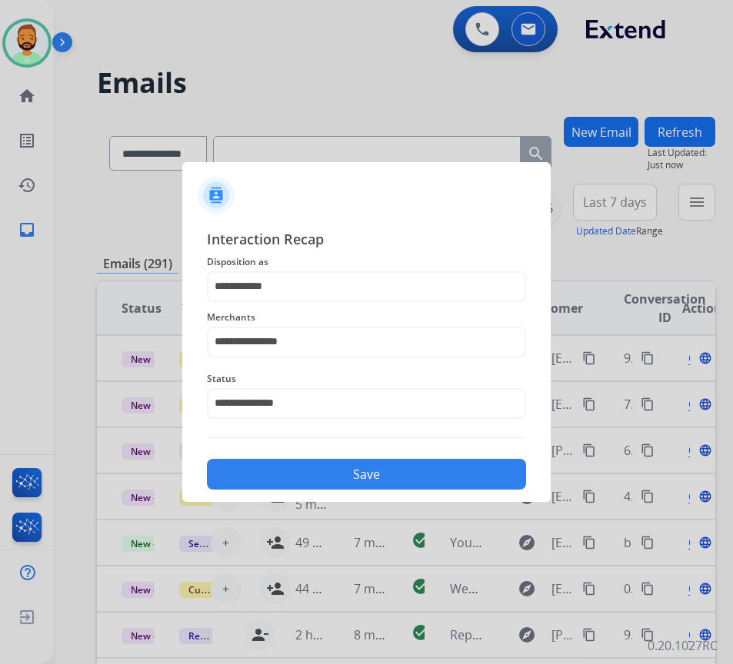
click at [391, 468] on button "Save" at bounding box center [366, 474] width 319 height 31
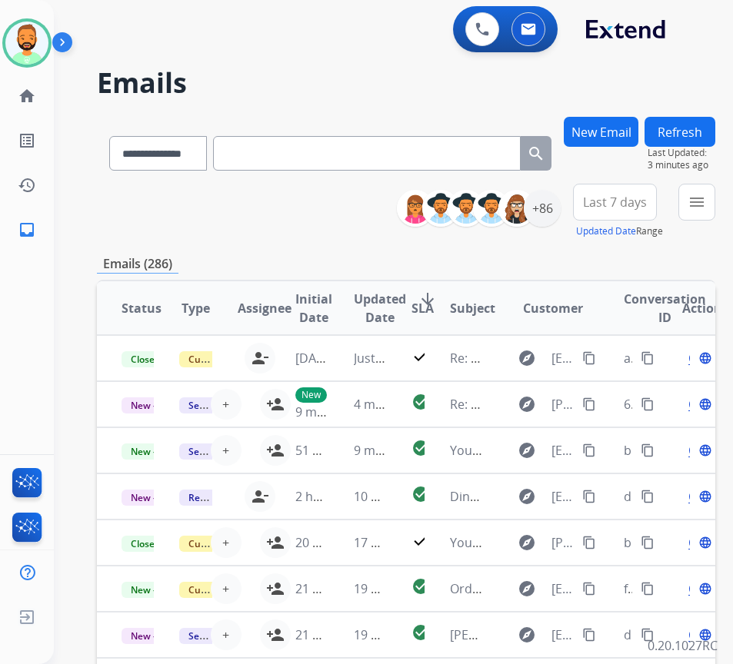
click at [636, 205] on span "Last 7 days" at bounding box center [615, 202] width 64 height 6
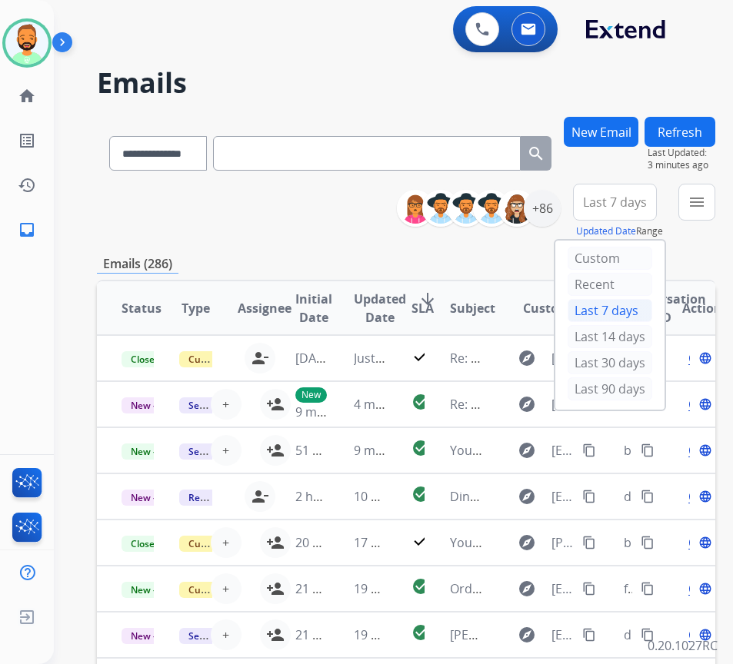
click at [612, 388] on div "Last 90 days" at bounding box center [610, 389] width 85 height 23
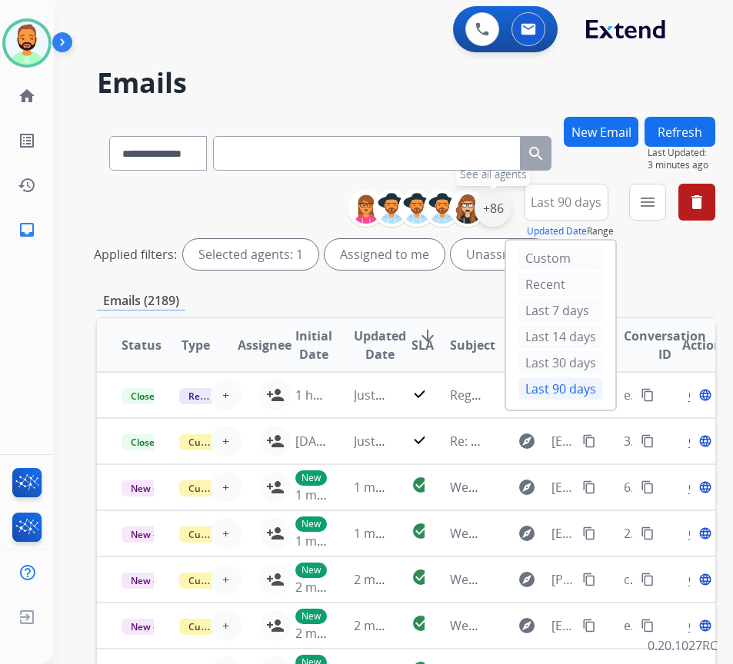
click at [506, 201] on div "+86" at bounding box center [492, 208] width 37 height 37
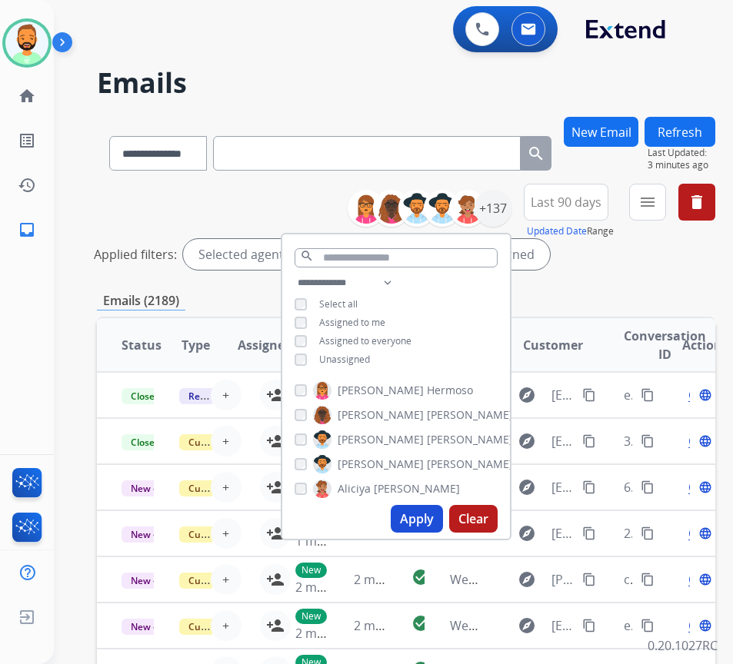
click at [363, 360] on span "Unassigned" at bounding box center [344, 359] width 51 height 13
click at [418, 507] on button "Apply" at bounding box center [417, 519] width 52 height 28
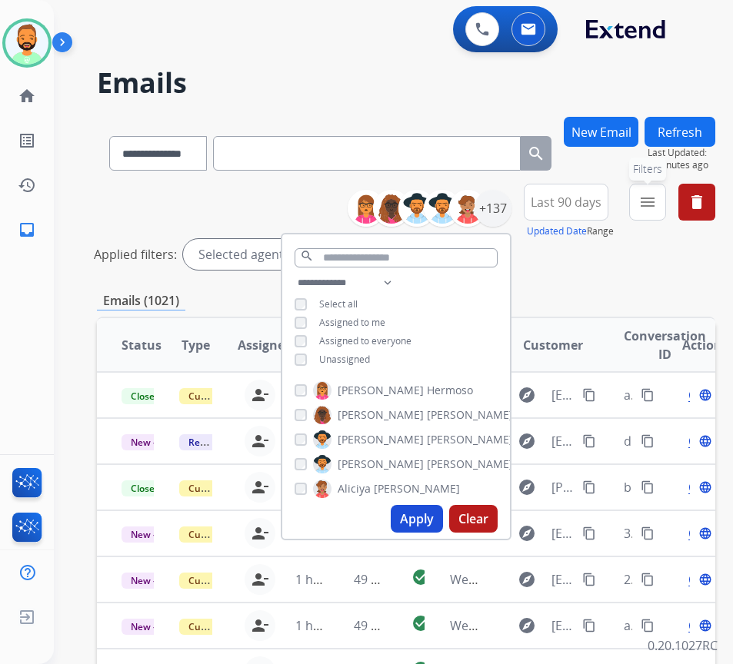
click at [666, 208] on button "menu Filters" at bounding box center [647, 202] width 37 height 37
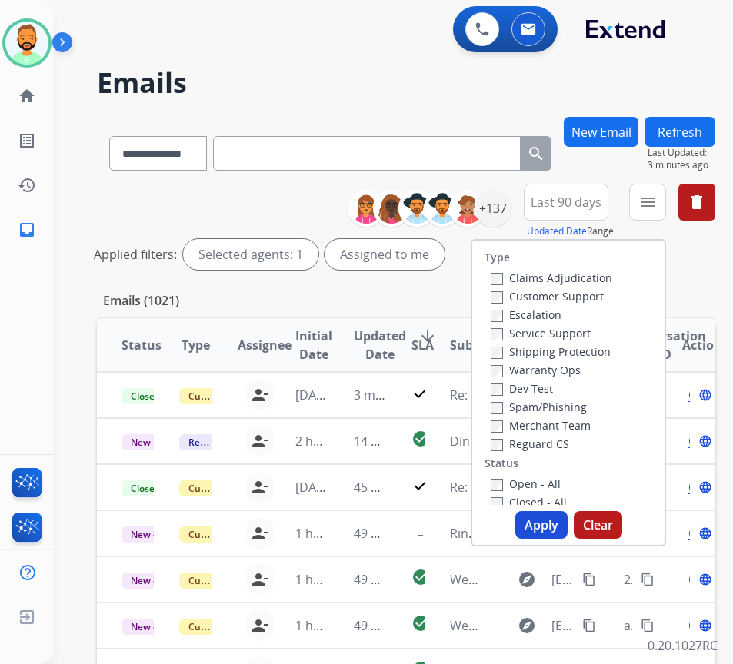
click at [588, 296] on label "Customer Support" at bounding box center [547, 296] width 113 height 15
click at [566, 349] on label "Shipping Protection" at bounding box center [551, 352] width 120 height 15
click at [545, 443] on label "Reguard CS" at bounding box center [530, 444] width 78 height 15
click at [546, 486] on label "Open - All" at bounding box center [526, 484] width 70 height 15
click at [564, 523] on button "Apply" at bounding box center [541, 525] width 52 height 28
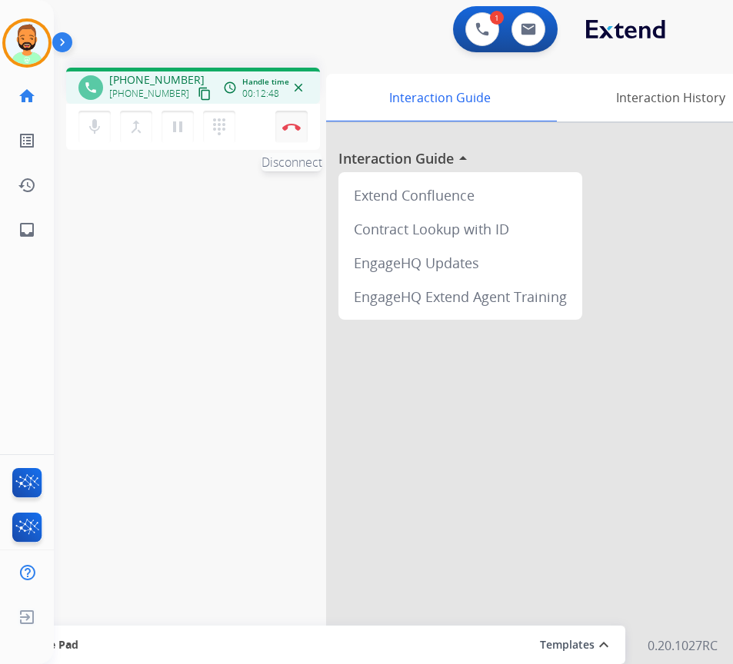
click at [288, 137] on button "Disconnect" at bounding box center [291, 127] width 32 height 32
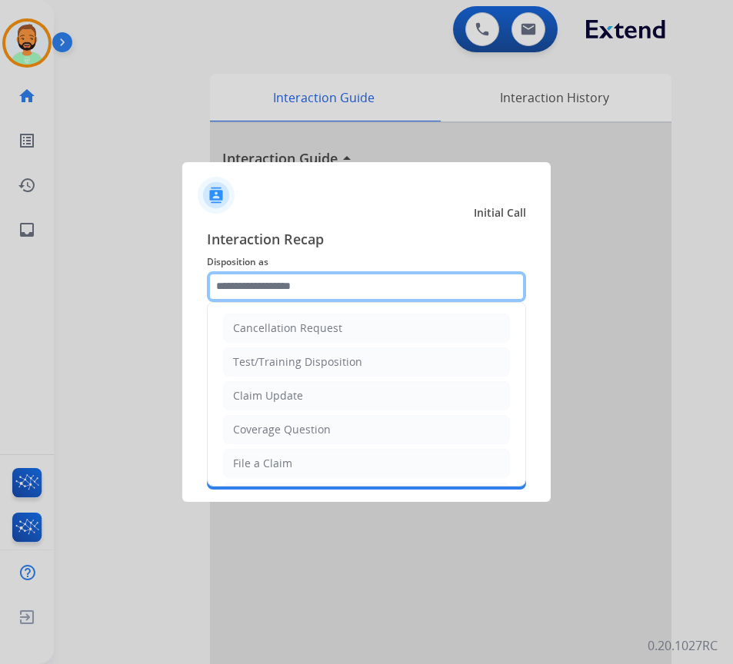
click at [365, 271] on input "text" at bounding box center [366, 286] width 319 height 31
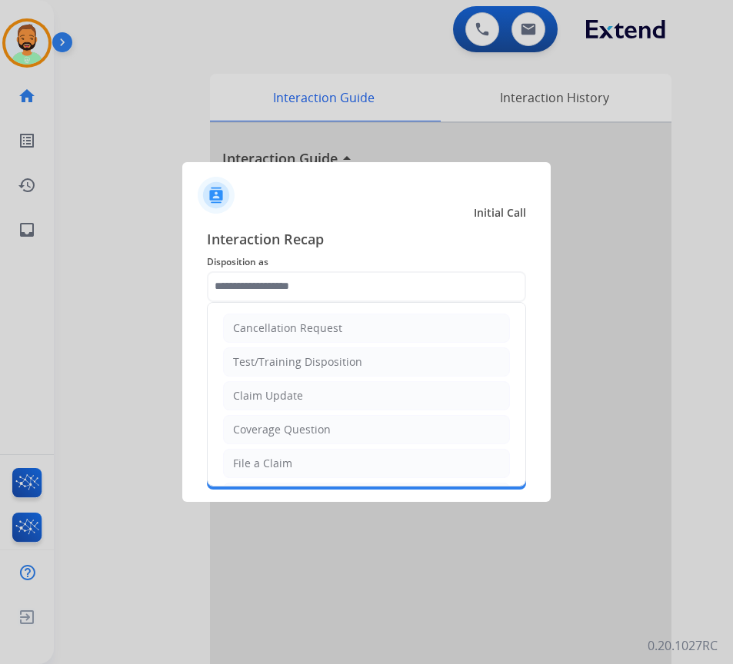
click at [368, 403] on li "Claim Update" at bounding box center [366, 395] width 287 height 29
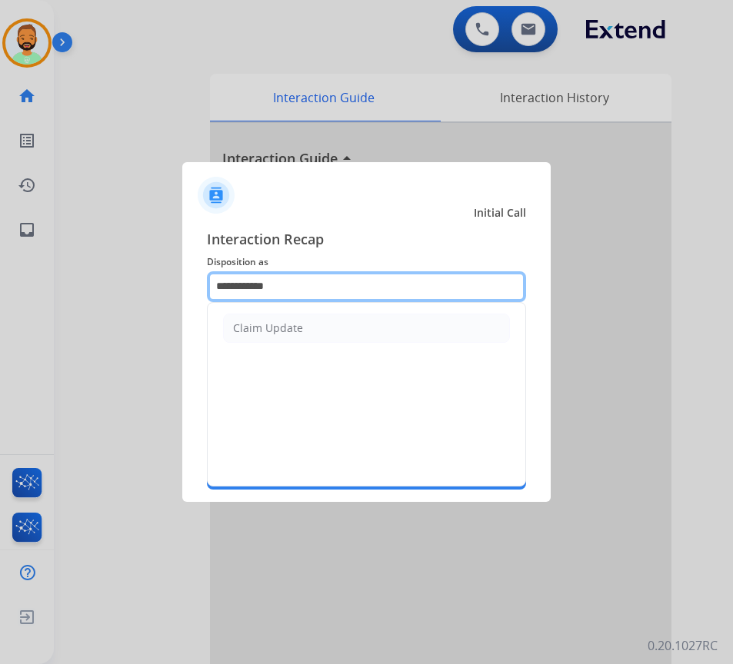
click at [380, 285] on input "**********" at bounding box center [366, 286] width 319 height 31
type input "*"
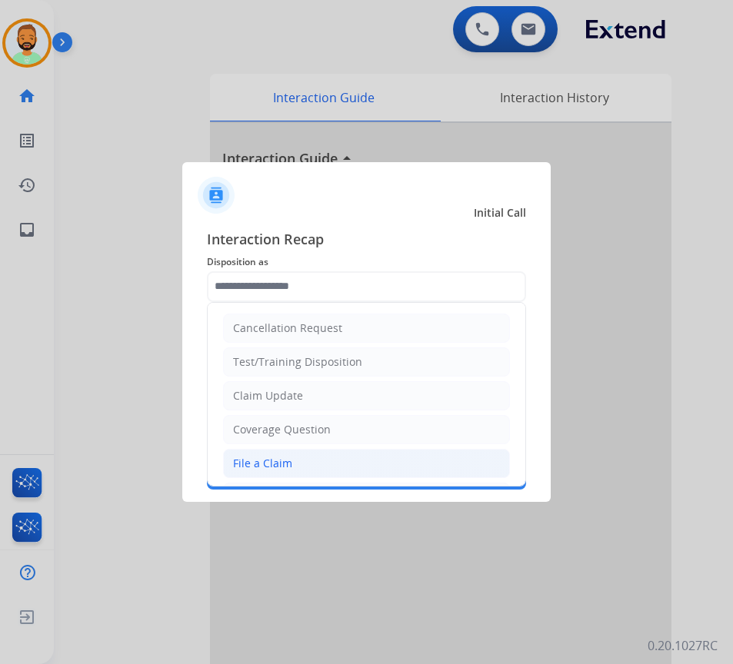
click at [371, 458] on li "File a Claim" at bounding box center [366, 463] width 287 height 29
type input "**********"
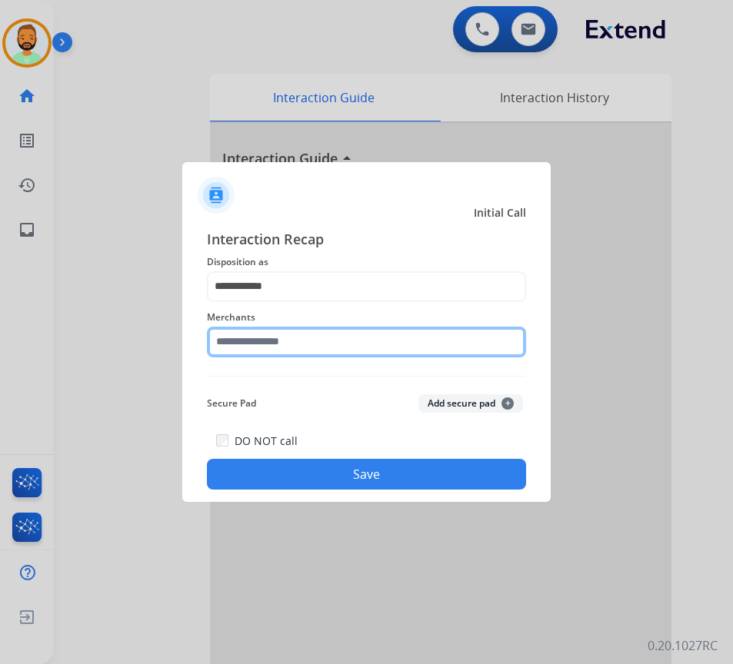
click at [362, 345] on input "text" at bounding box center [366, 342] width 319 height 31
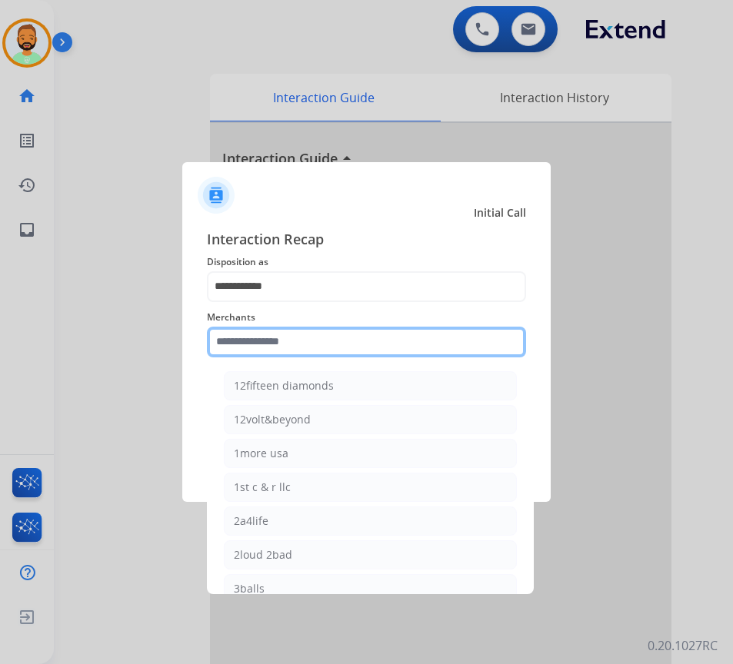
click at [335, 348] on input "text" at bounding box center [366, 342] width 319 height 31
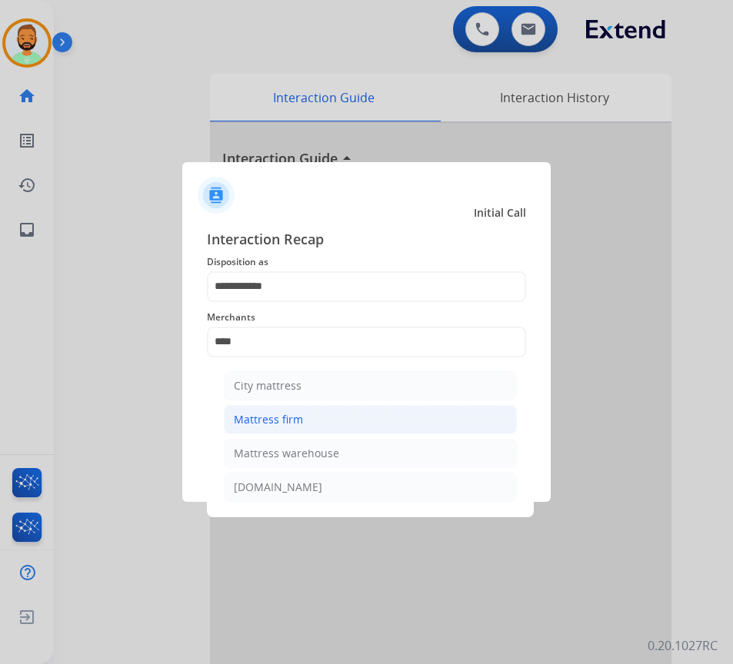
click at [313, 424] on li "Mattress firm" at bounding box center [370, 419] width 293 height 29
type input "**********"
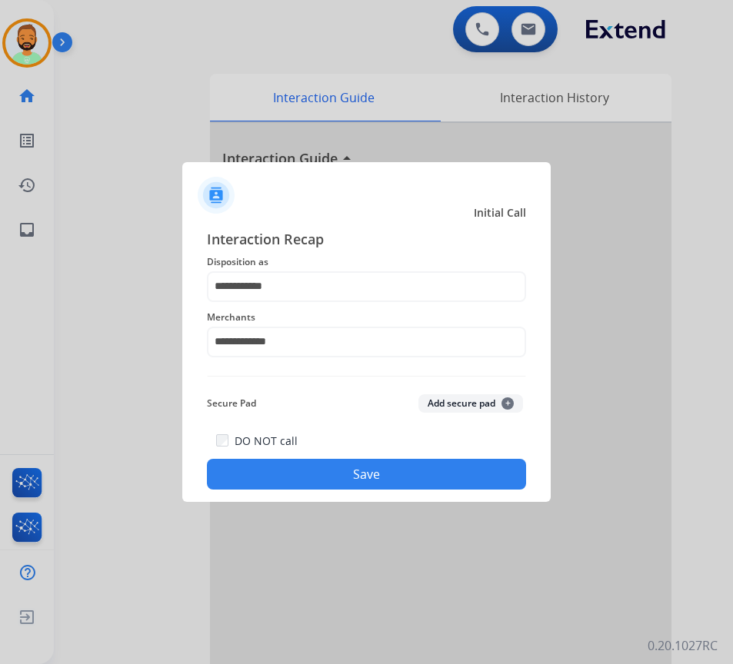
click at [351, 474] on button "Save" at bounding box center [366, 474] width 319 height 31
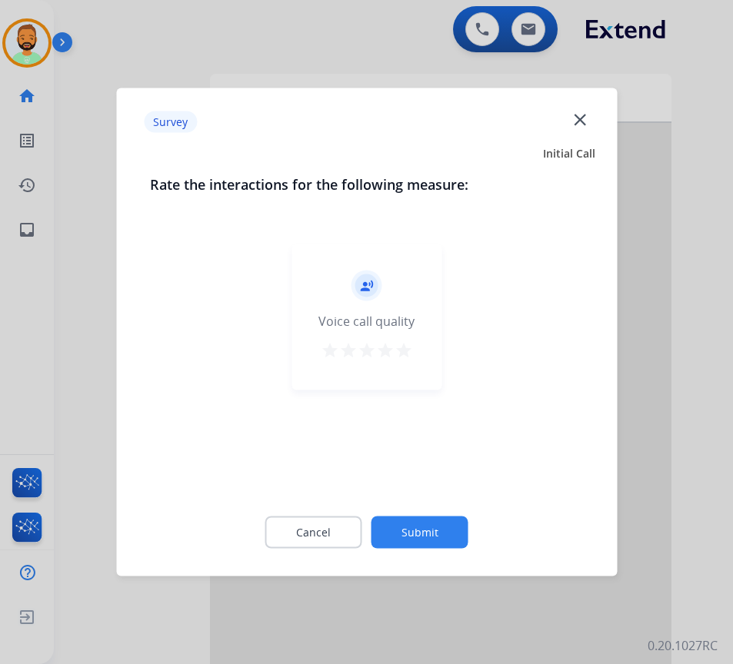
click at [460, 523] on button "Submit" at bounding box center [419, 533] width 97 height 32
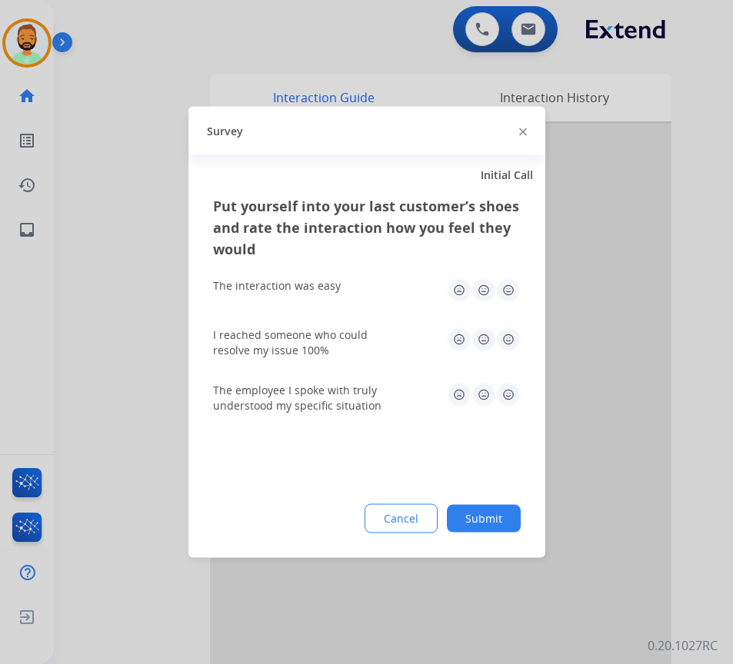
click at [478, 518] on button "Submit" at bounding box center [484, 519] width 74 height 28
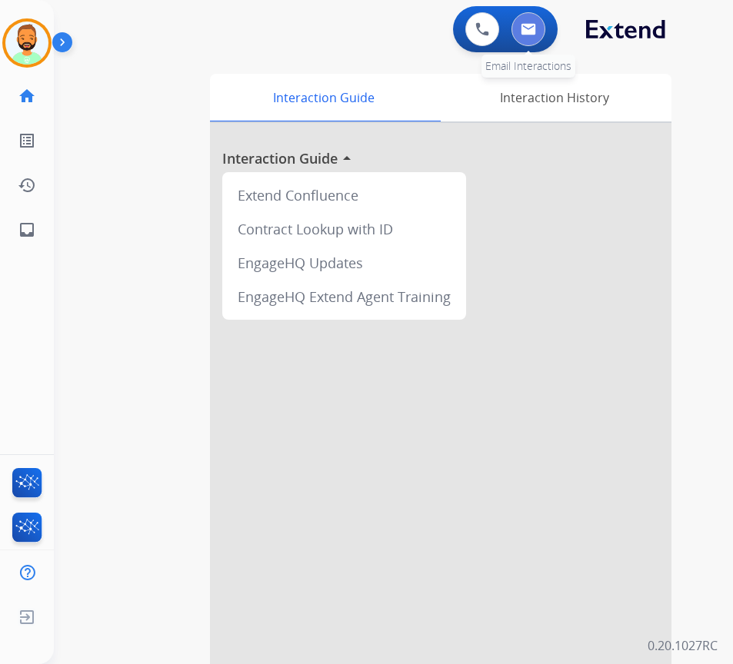
click at [540, 34] on button at bounding box center [528, 29] width 34 height 34
select select "**********"
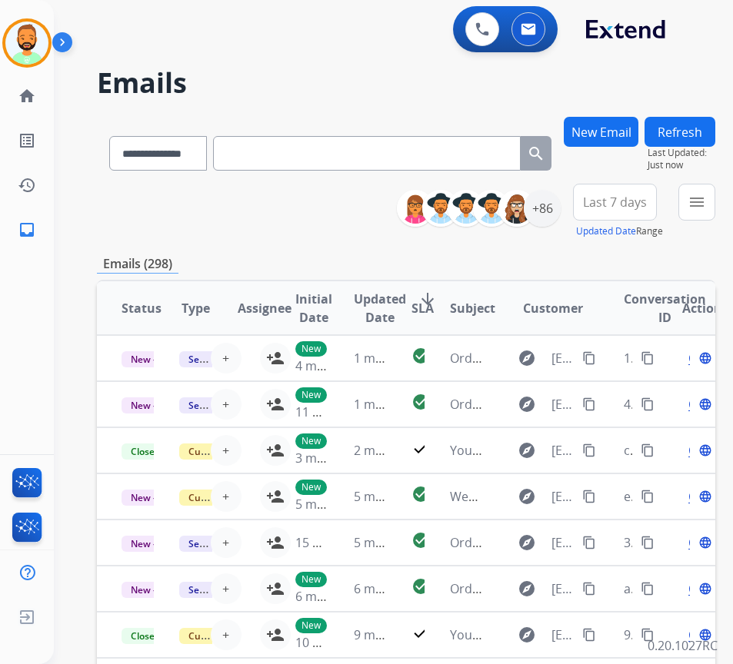
click at [636, 193] on button "Last 7 days" at bounding box center [615, 202] width 84 height 37
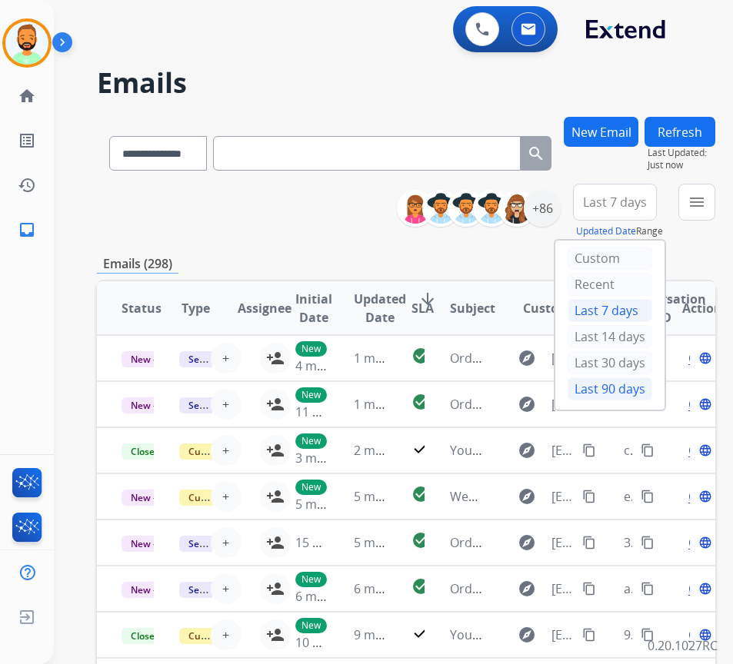
click at [621, 391] on div "Last 90 days" at bounding box center [610, 389] width 85 height 23
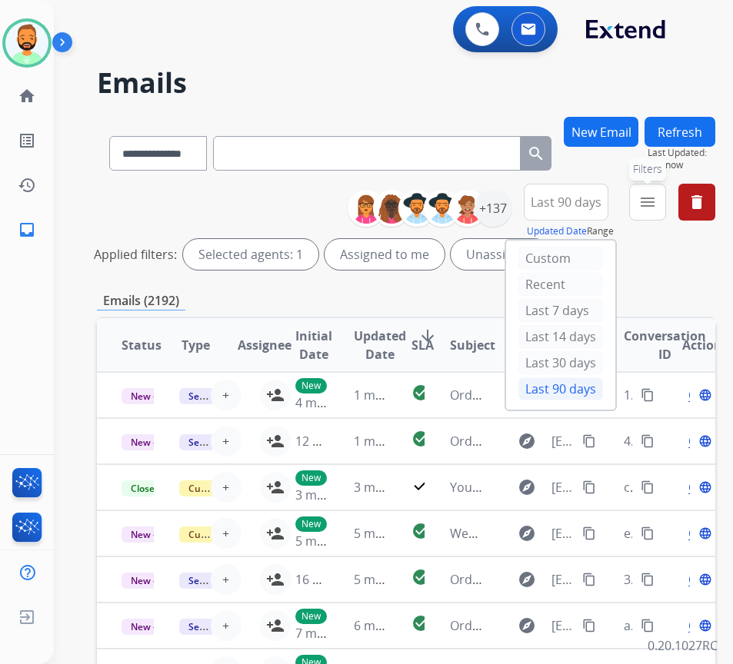
click at [657, 194] on mat-icon "menu" at bounding box center [647, 202] width 18 height 18
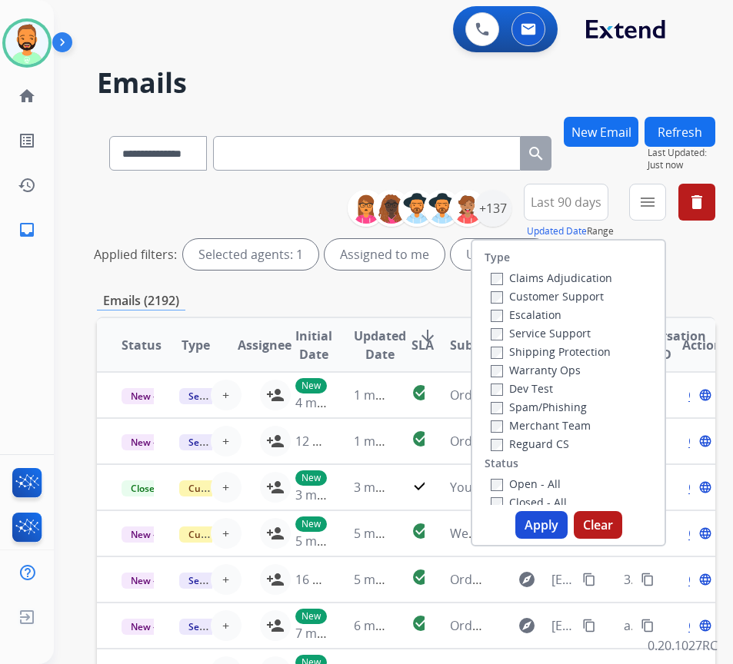
click at [564, 290] on label "Customer Support" at bounding box center [547, 296] width 113 height 15
click at [560, 344] on div "Shipping Protection" at bounding box center [552, 351] width 122 height 18
click at [558, 348] on label "Shipping Protection" at bounding box center [551, 352] width 120 height 15
click at [546, 447] on label "Reguard CS" at bounding box center [530, 444] width 78 height 15
drag, startPoint x: 558, startPoint y: 488, endPoint x: 567, endPoint y: 498, distance: 14.2
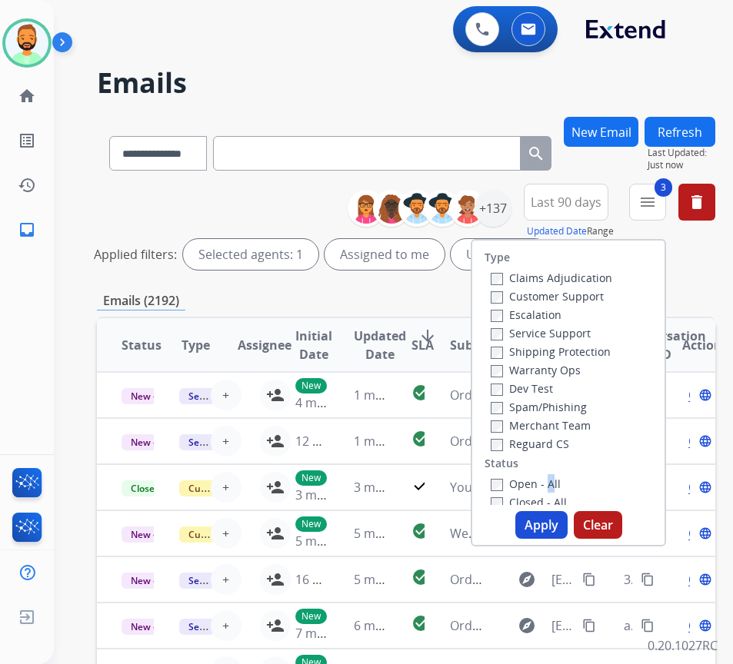
click at [562, 492] on div "Open - All" at bounding box center [571, 483] width 161 height 18
click at [521, 484] on label "Open - All" at bounding box center [526, 484] width 70 height 15
click at [566, 531] on button "Apply" at bounding box center [541, 525] width 52 height 28
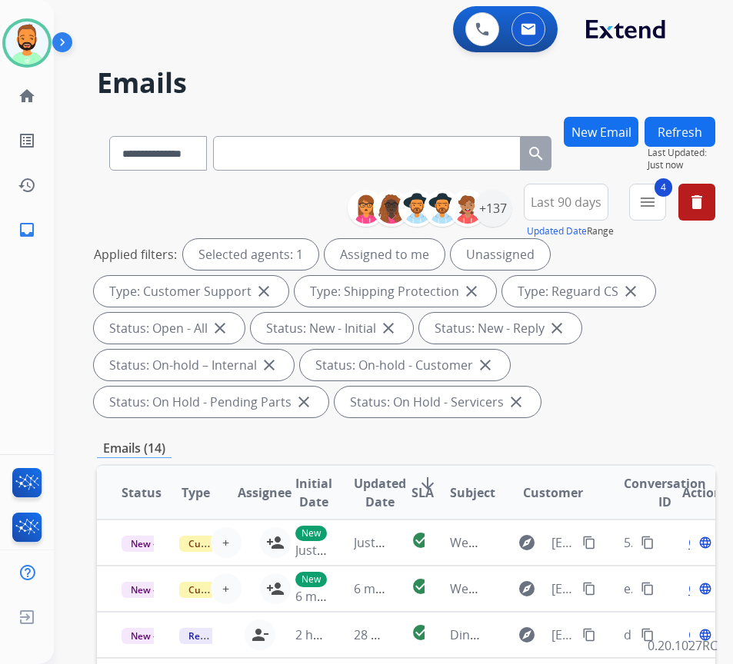
click at [664, 408] on div "Applied filters: Selected agents: 1 Assigned to me Unassigned Type: Customer Su…" at bounding box center [403, 328] width 618 height 178
click at [511, 208] on div "+137" at bounding box center [492, 208] width 37 height 37
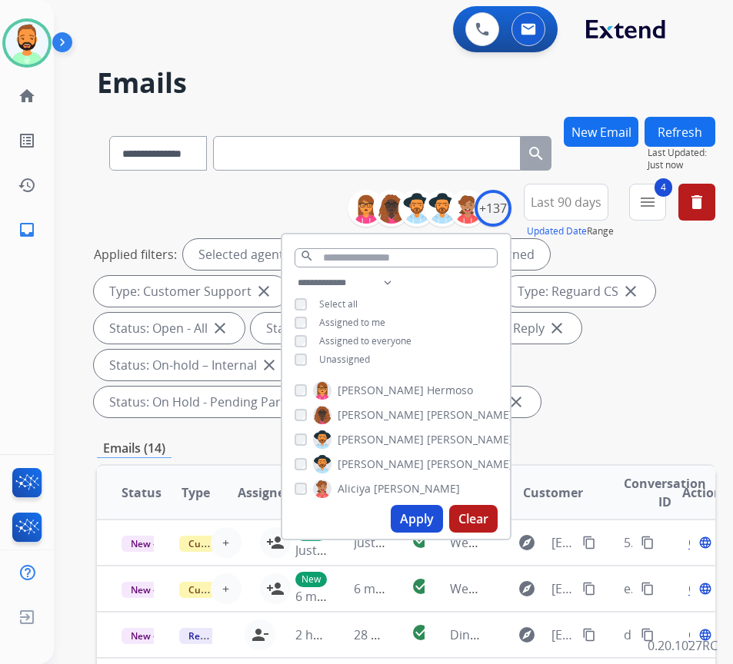
click at [361, 354] on span "Unassigned" at bounding box center [344, 359] width 51 height 13
click at [423, 522] on button "Apply" at bounding box center [417, 519] width 52 height 28
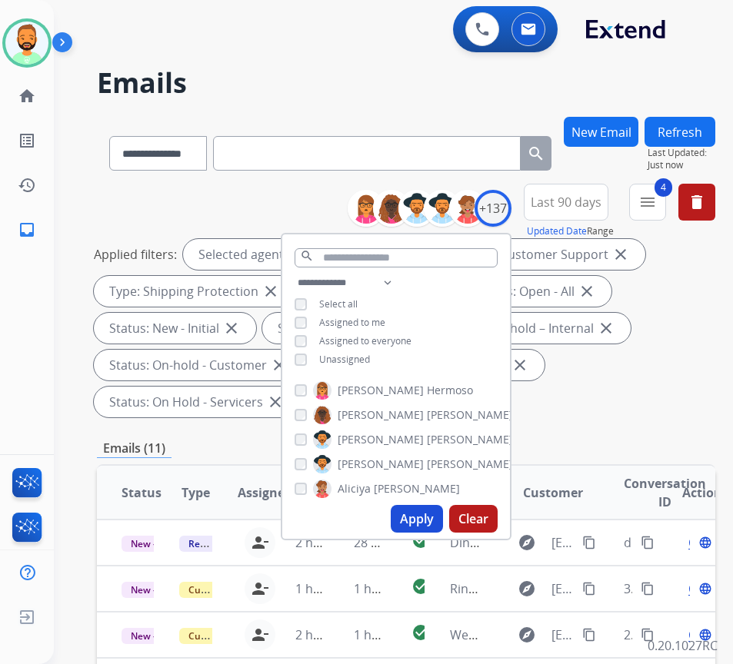
click at [668, 380] on div "Applied filters: Selected agents: 1 Assigned to me Type: Customer Support close…" at bounding box center [403, 328] width 618 height 178
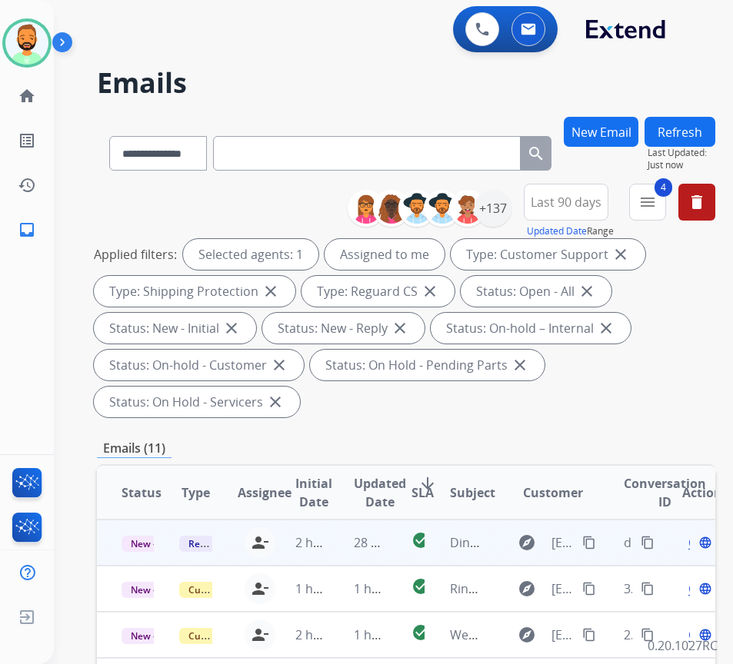
click at [328, 559] on td "2 hours ago" at bounding box center [300, 543] width 58 height 46
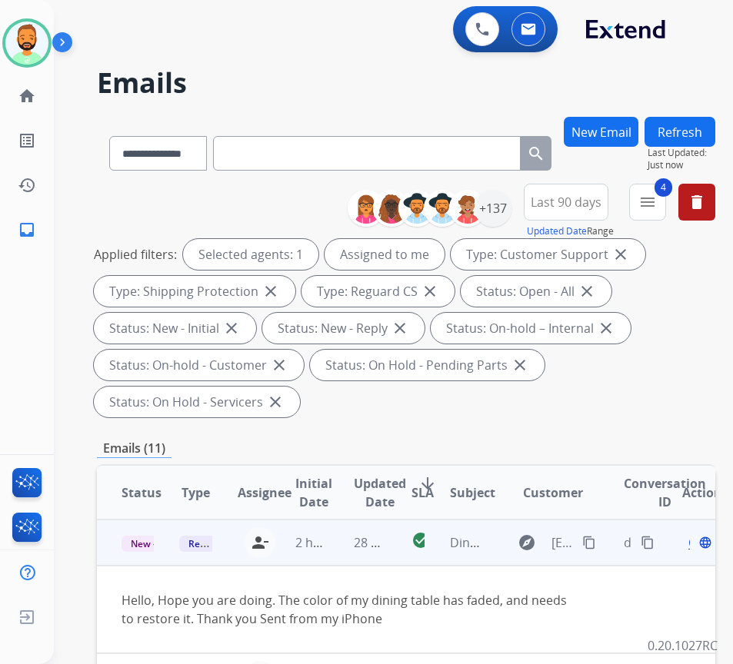
click at [596, 536] on mat-icon "content_copy" at bounding box center [589, 543] width 14 height 14
click at [697, 541] on span "Open" at bounding box center [704, 543] width 32 height 18
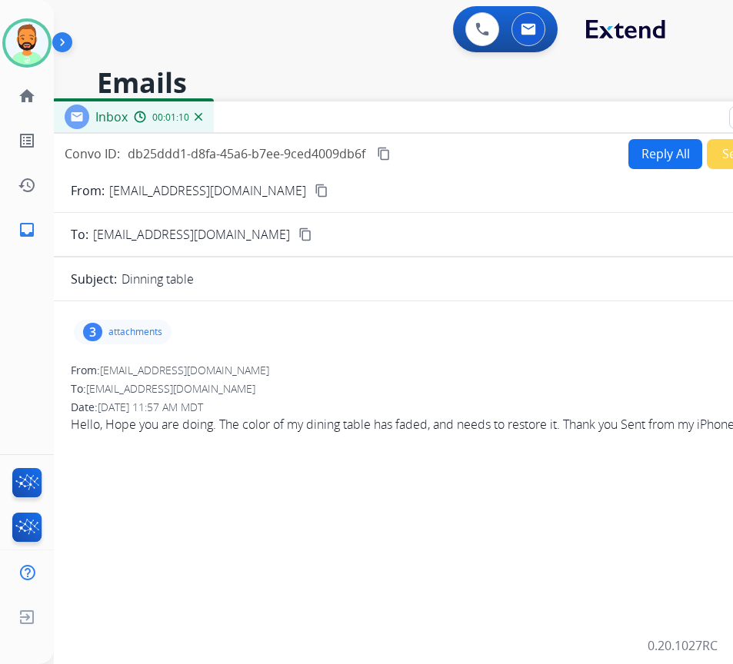
drag, startPoint x: 288, startPoint y: 104, endPoint x: 413, endPoint y: 112, distance: 125.6
click at [413, 112] on div "Inbox 00:01:10" at bounding box center [436, 118] width 769 height 32
click at [629, 161] on button "Reply All" at bounding box center [665, 154] width 74 height 30
select select "**********"
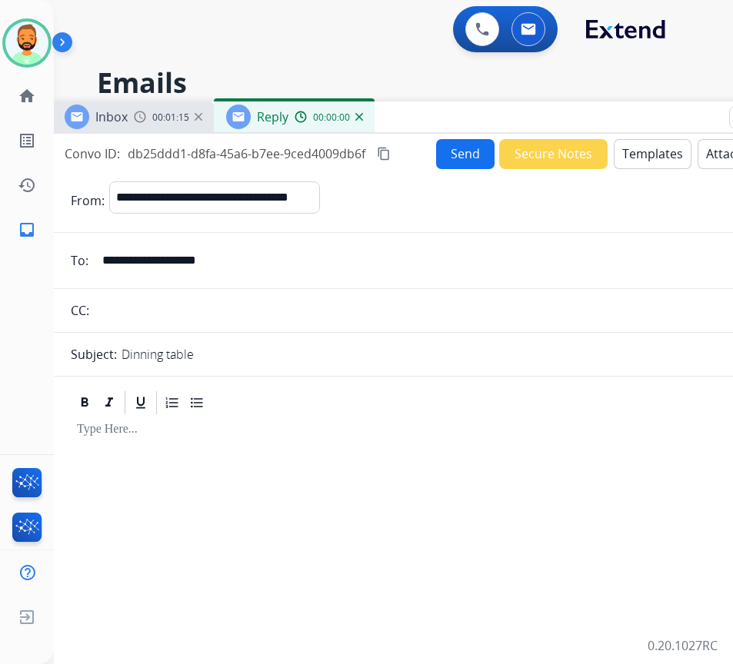
click at [645, 154] on button "Templates" at bounding box center [653, 154] width 78 height 30
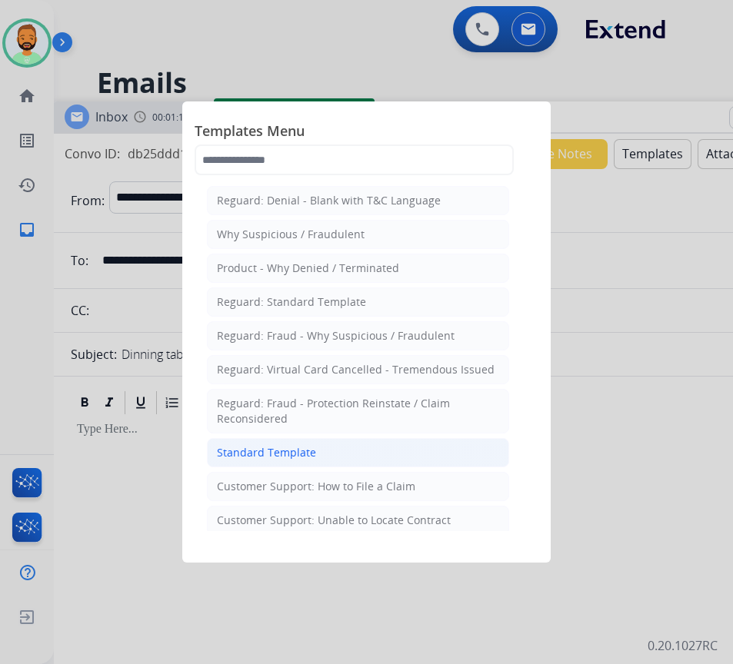
click at [371, 451] on li "Standard Template" at bounding box center [358, 452] width 302 height 29
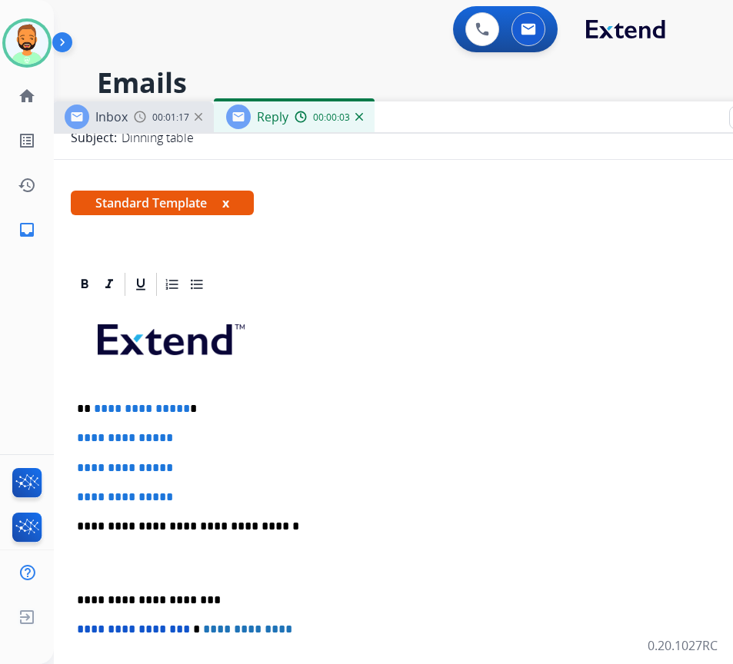
scroll to position [231, 0]
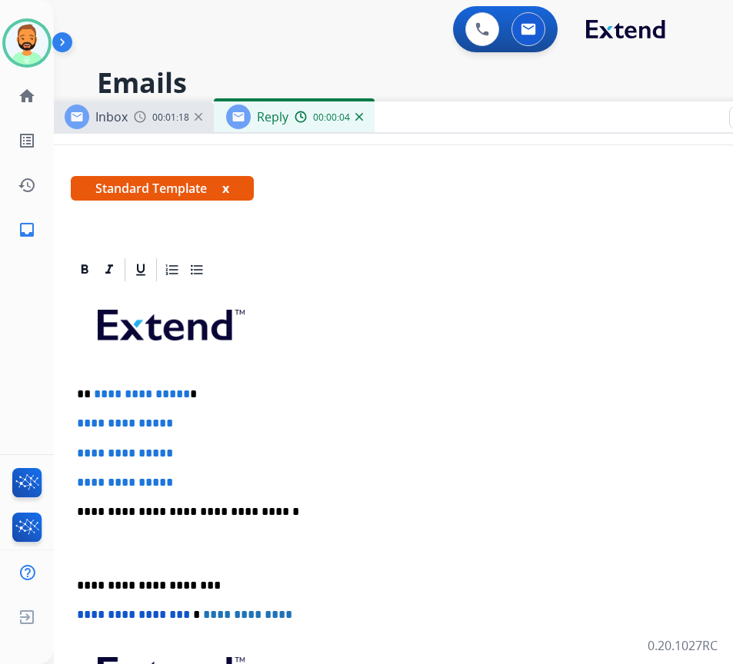
click at [225, 393] on p "**********" at bounding box center [431, 395] width 708 height 14
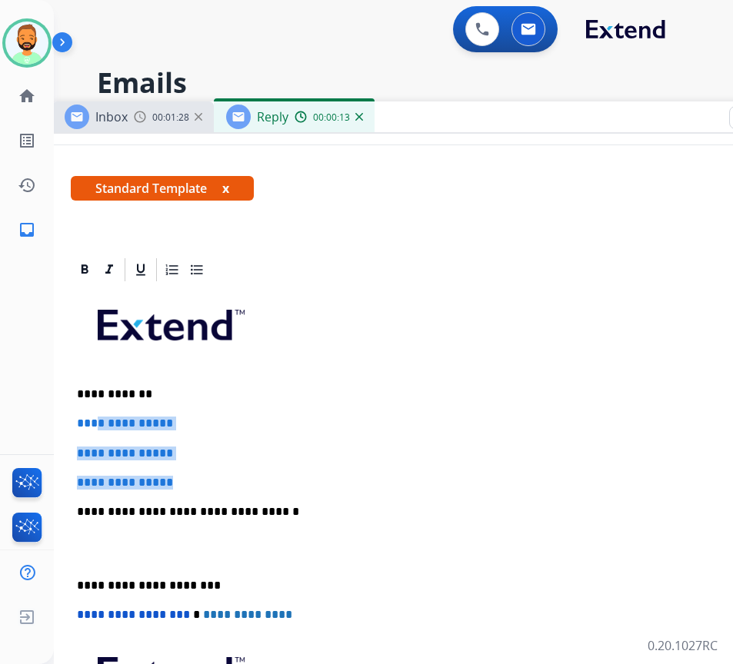
drag, startPoint x: 207, startPoint y: 473, endPoint x: 96, endPoint y: 416, distance: 124.5
click at [96, 416] on div "**********" at bounding box center [437, 548] width 732 height 529
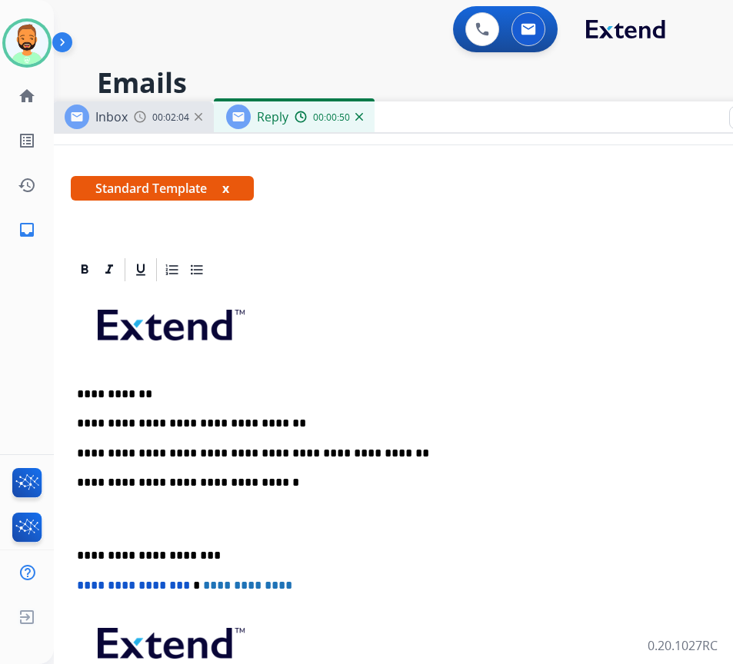
click at [386, 455] on p "**********" at bounding box center [431, 454] width 708 height 14
click at [76, 546] on div "**********" at bounding box center [437, 534] width 732 height 500
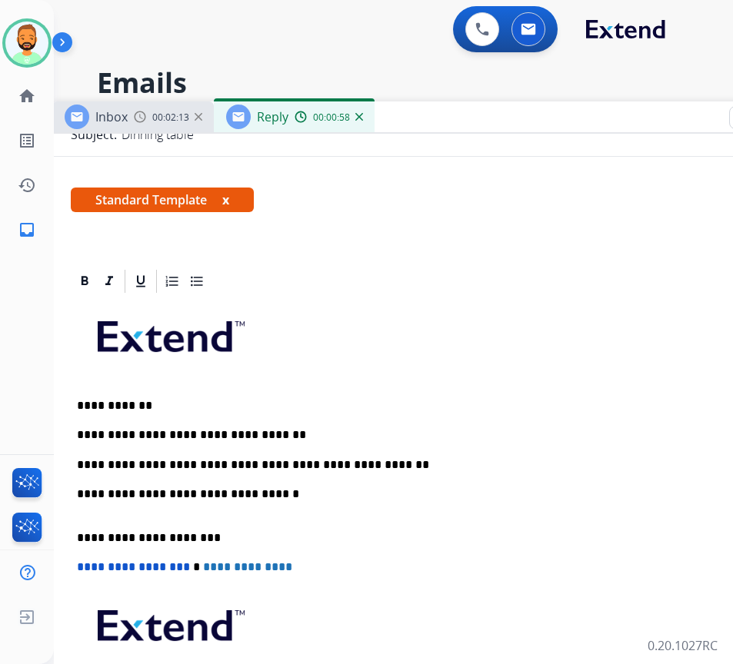
scroll to position [205, 0]
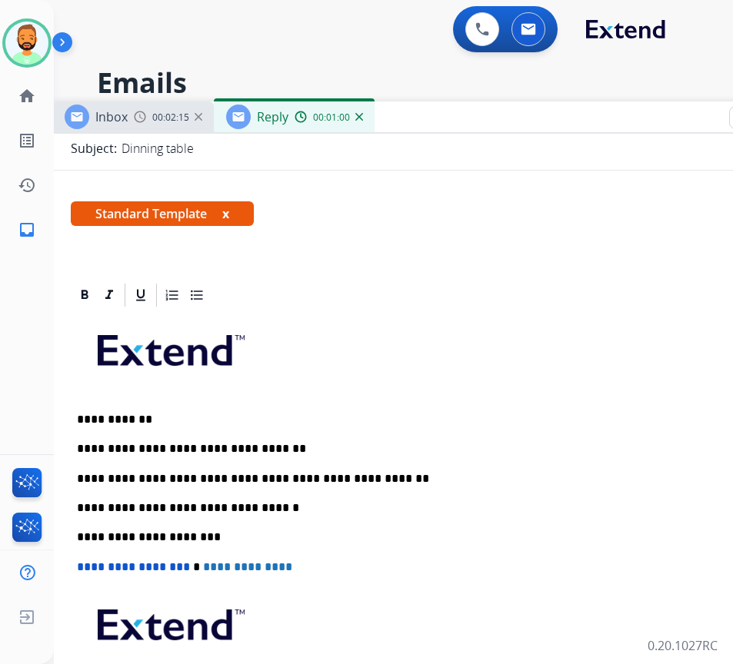
click at [396, 467] on div "**********" at bounding box center [437, 537] width 732 height 456
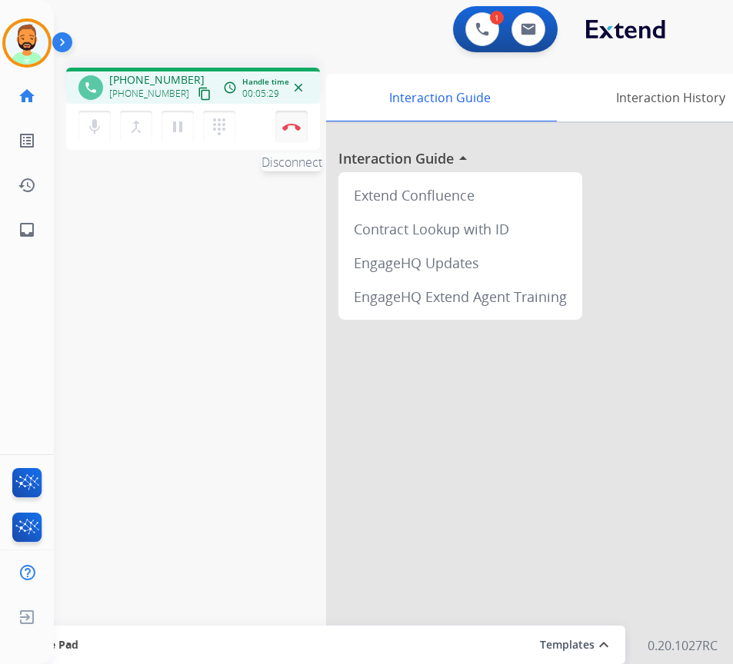
click at [292, 121] on button "Disconnect" at bounding box center [291, 127] width 32 height 32
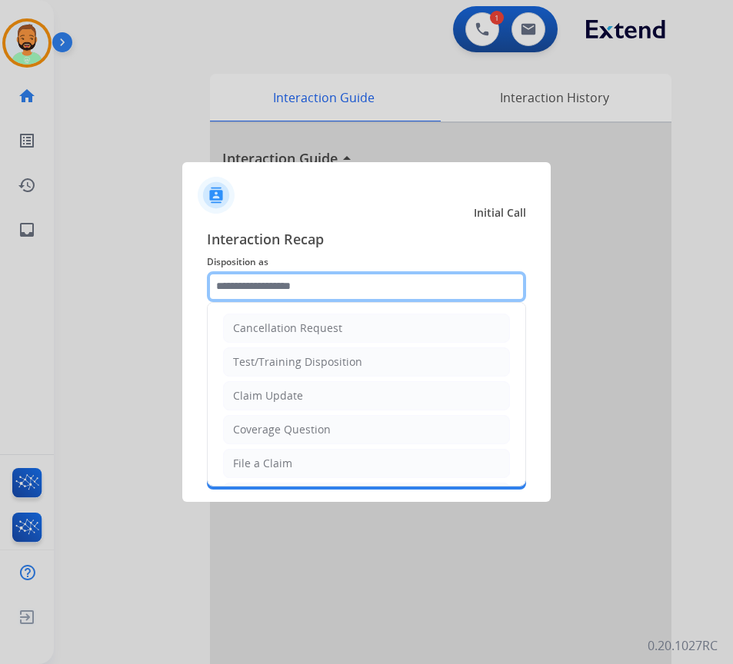
click at [351, 281] on input "text" at bounding box center [366, 286] width 319 height 31
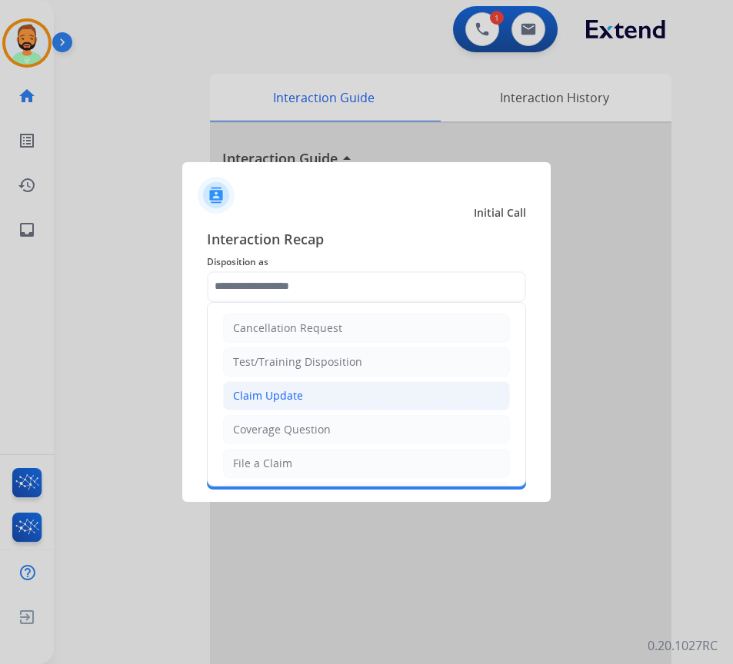
click at [350, 394] on li "Claim Update" at bounding box center [366, 395] width 287 height 29
type input "**********"
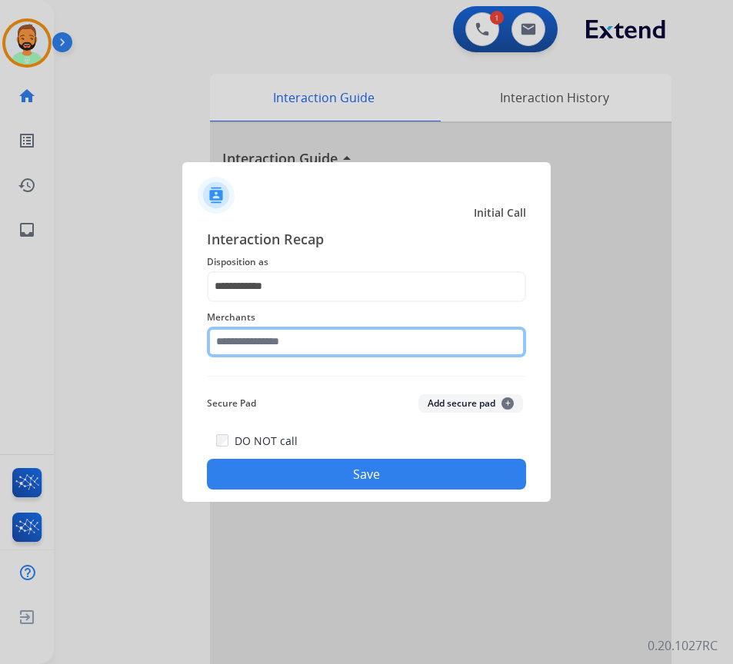
click at [327, 331] on input "text" at bounding box center [366, 342] width 319 height 31
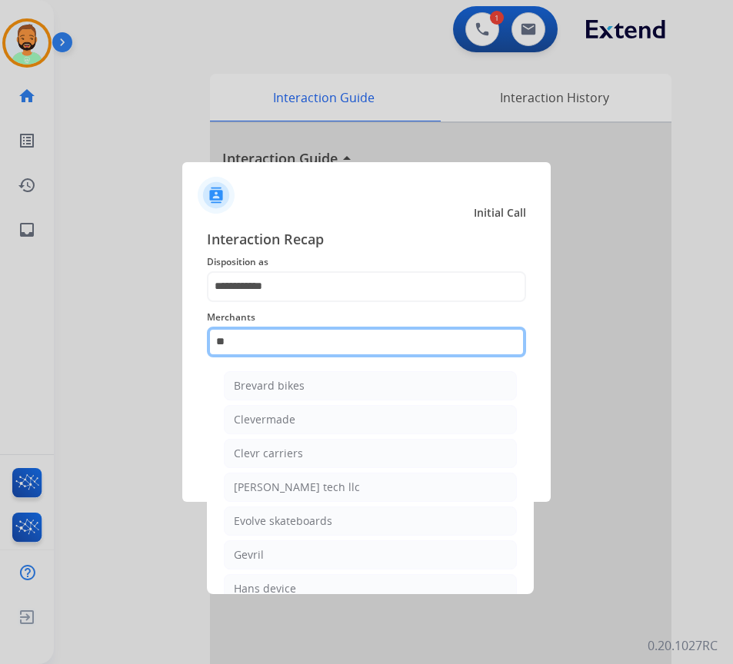
type input "*"
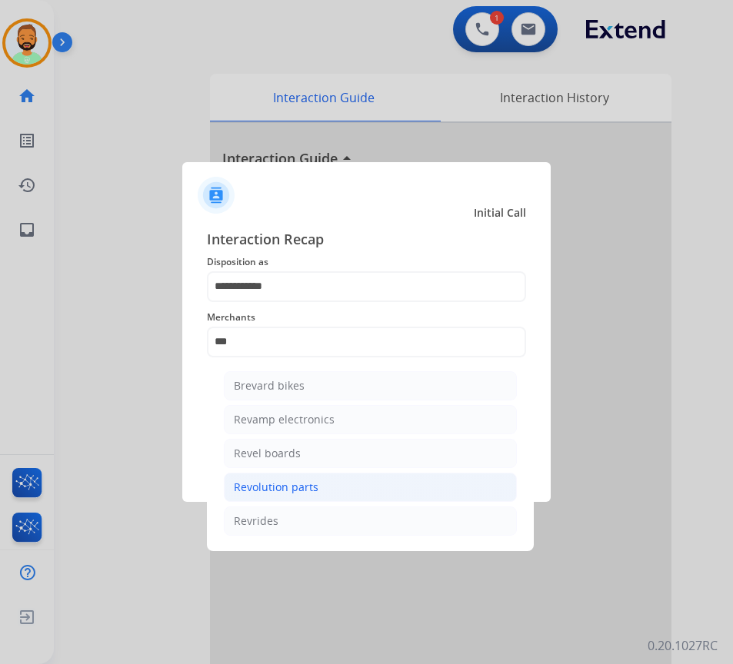
click at [352, 484] on li "Revolution parts" at bounding box center [370, 487] width 293 height 29
type input "**********"
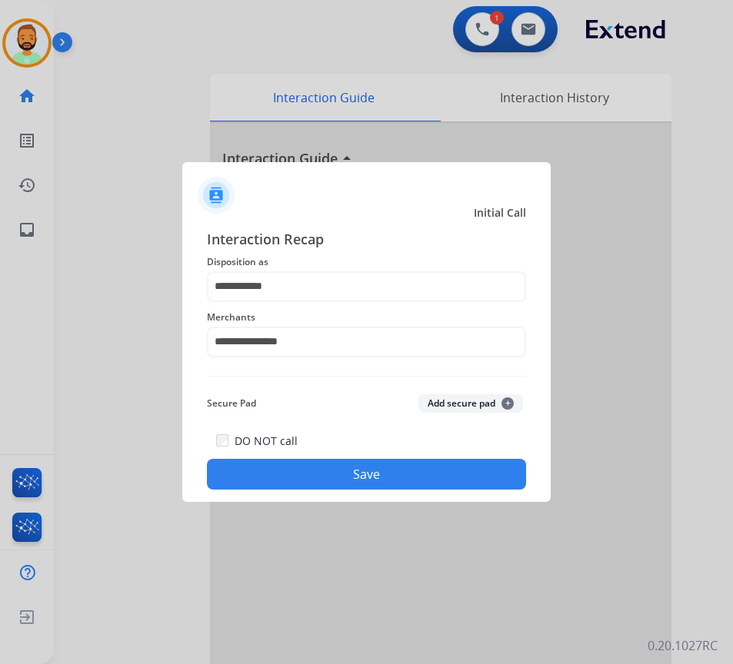
click at [332, 462] on button "Save" at bounding box center [366, 474] width 319 height 31
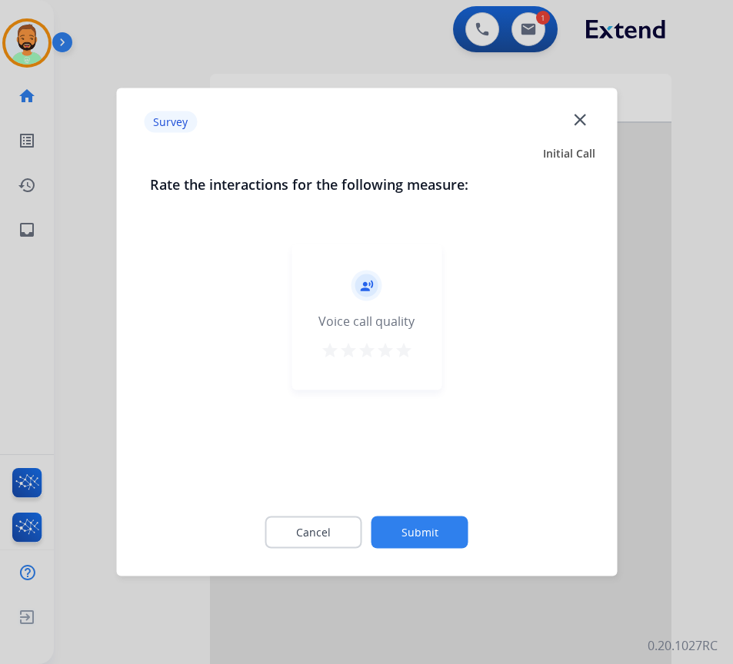
click at [445, 528] on button "Submit" at bounding box center [419, 533] width 97 height 32
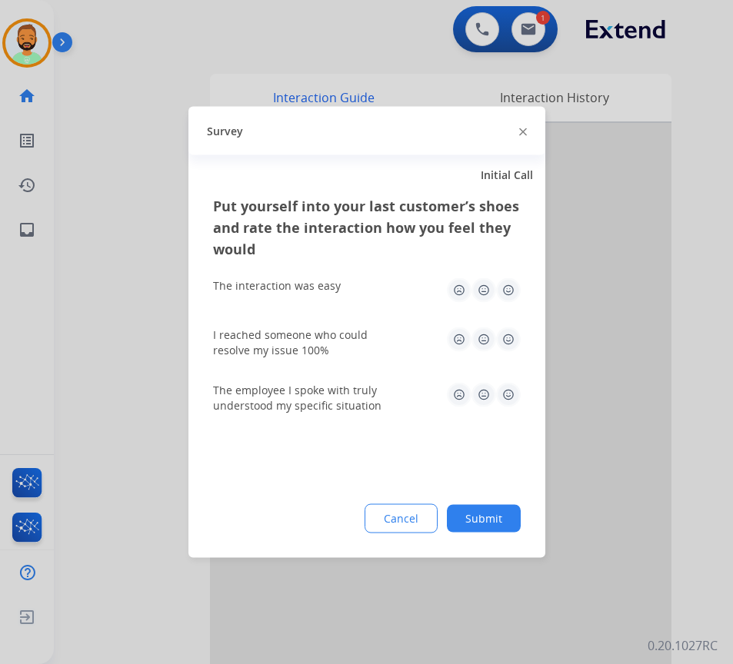
click at [464, 520] on button "Submit" at bounding box center [484, 519] width 74 height 28
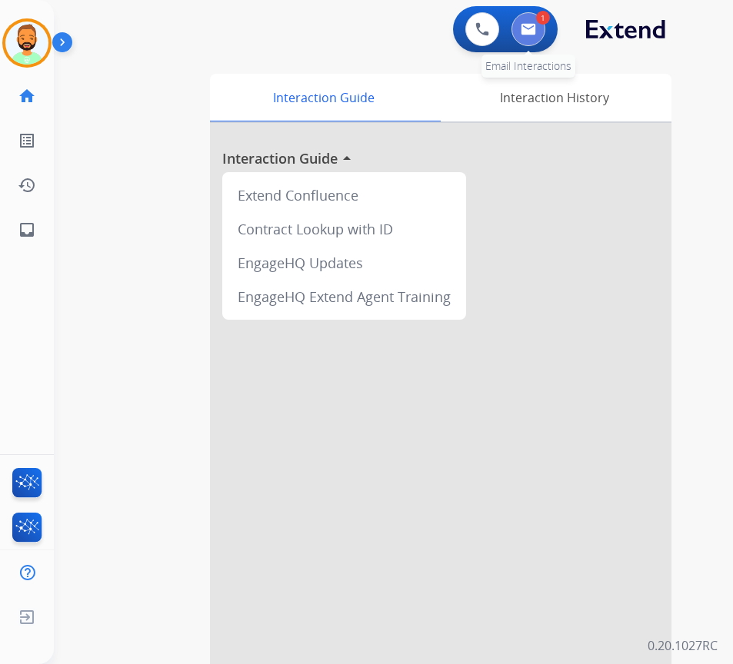
click at [543, 31] on button at bounding box center [528, 29] width 34 height 34
select select "**********"
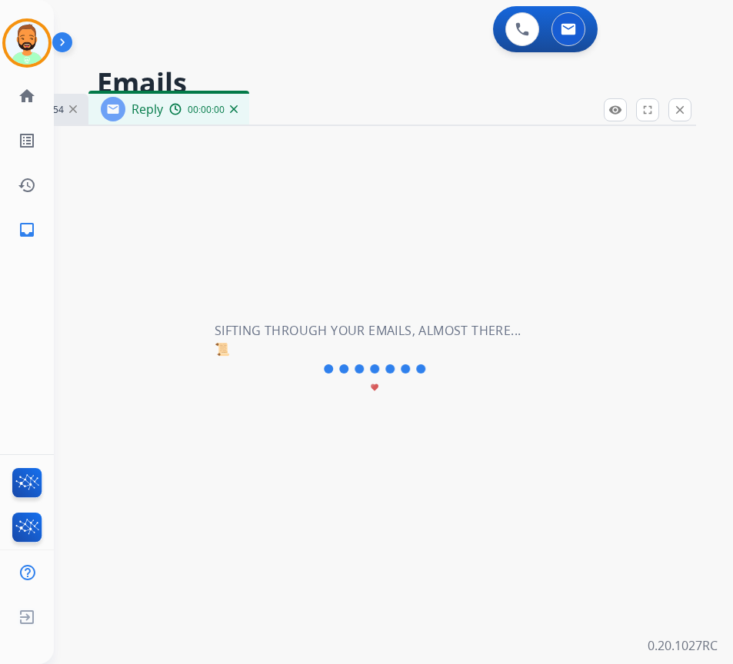
select select "**********"
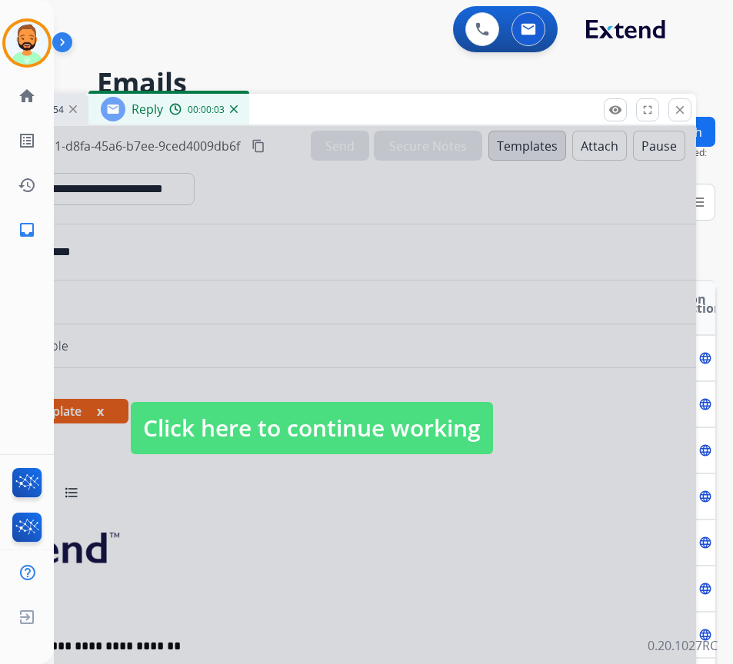
drag, startPoint x: 345, startPoint y: 417, endPoint x: 345, endPoint y: 405, distance: 12.3
click at [345, 417] on span "Click here to continue working" at bounding box center [312, 428] width 362 height 52
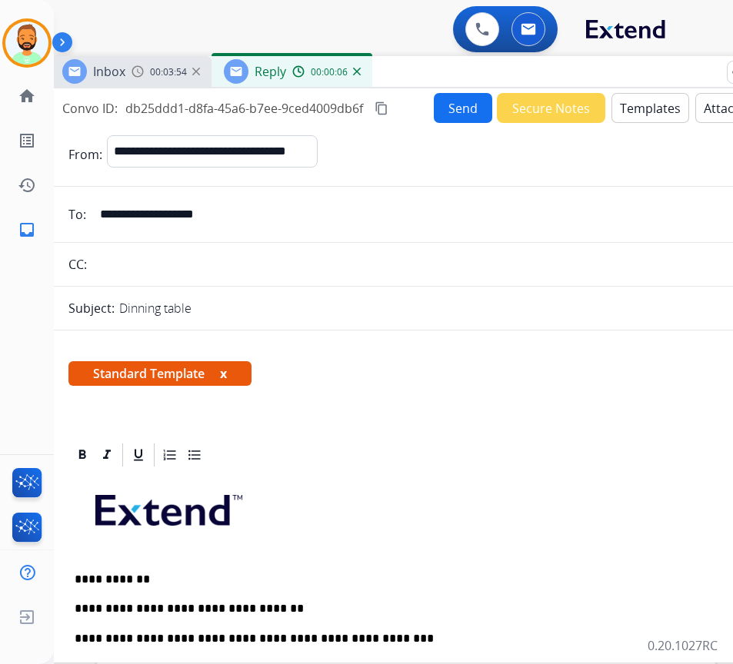
drag, startPoint x: 309, startPoint y: 102, endPoint x: 432, endPoint y: 64, distance: 128.7
click at [432, 64] on div "Inbox 00:03:54 Reply 00:00:06" at bounding box center [434, 72] width 769 height 32
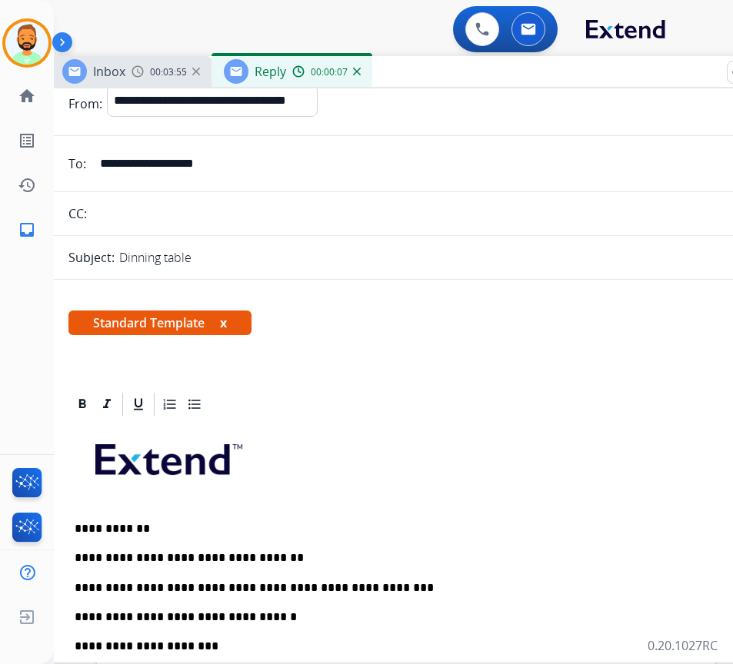
scroll to position [77, 0]
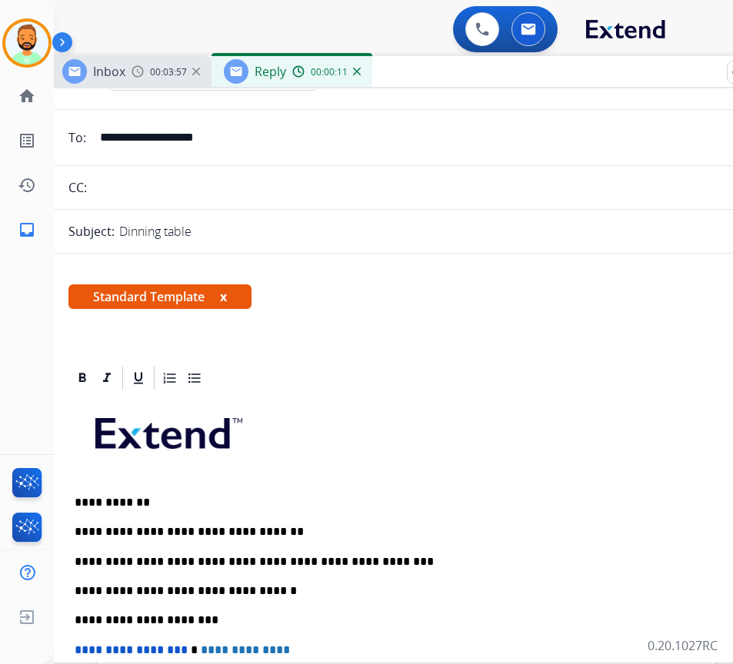
click at [440, 556] on p "**********" at bounding box center [429, 562] width 708 height 14
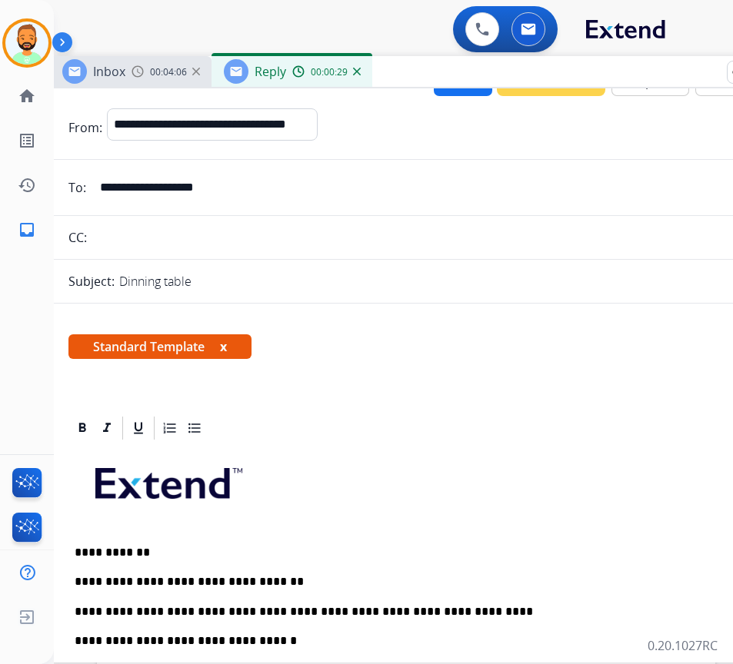
scroll to position [0, 0]
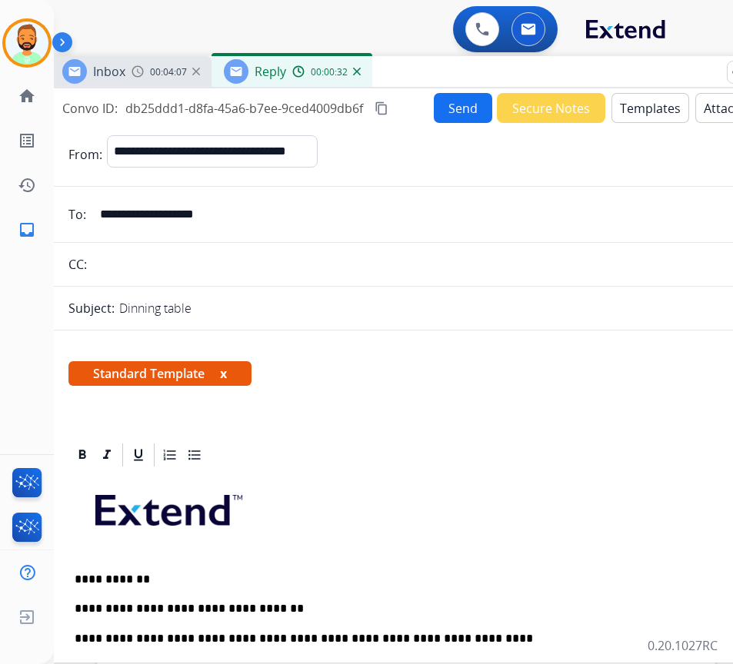
click at [464, 84] on div "Inbox 00:04:07 Reply 00:00:32" at bounding box center [434, 72] width 769 height 32
click at [463, 114] on button "Send" at bounding box center [463, 108] width 58 height 30
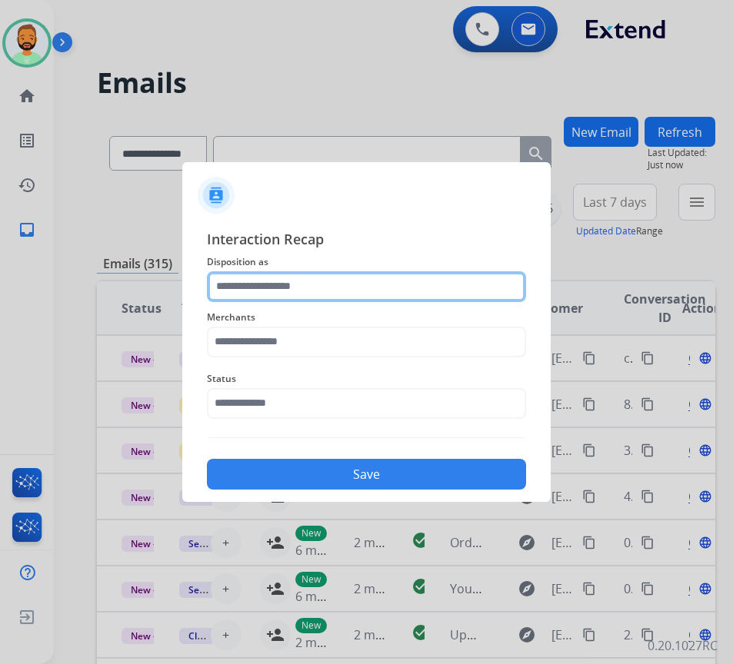
click at [311, 295] on input "text" at bounding box center [366, 286] width 319 height 31
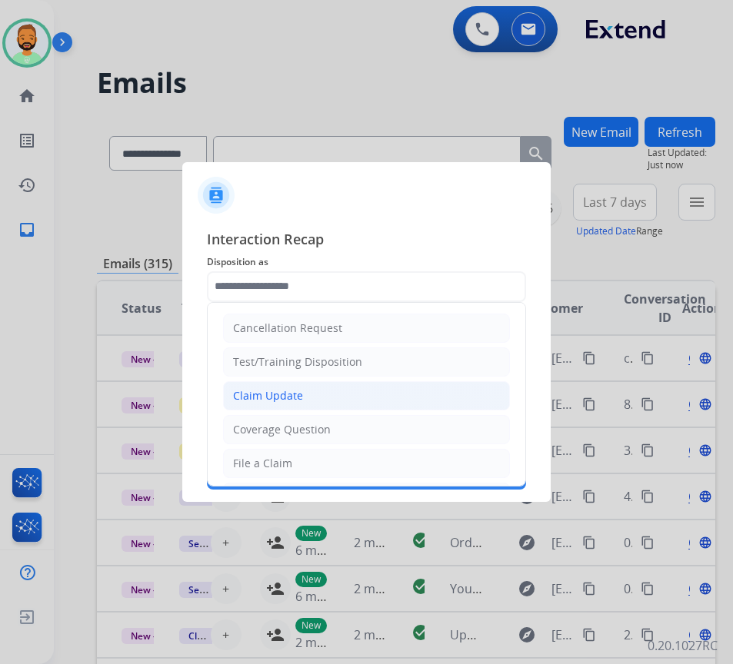
click at [331, 397] on li "Claim Update" at bounding box center [366, 395] width 287 height 29
type input "**********"
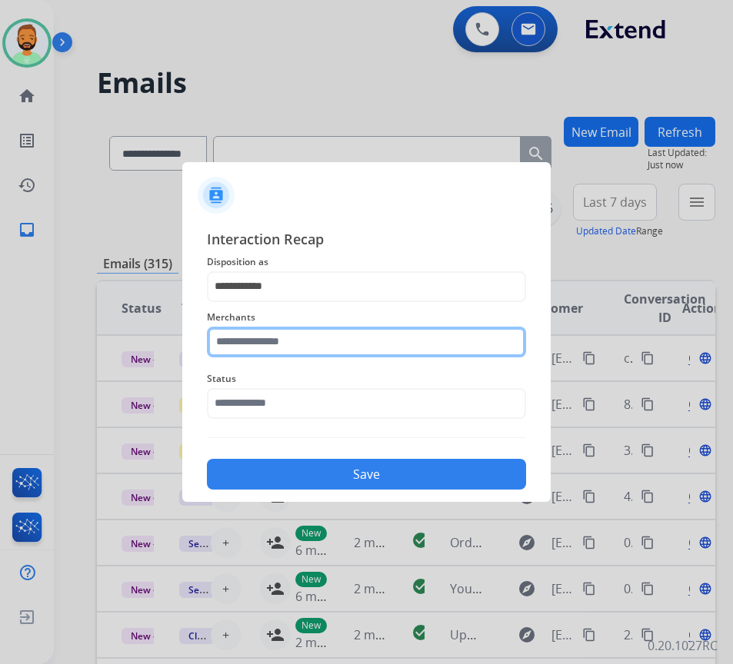
click at [321, 342] on input "text" at bounding box center [366, 342] width 319 height 31
click at [291, 329] on input "***" at bounding box center [366, 342] width 319 height 31
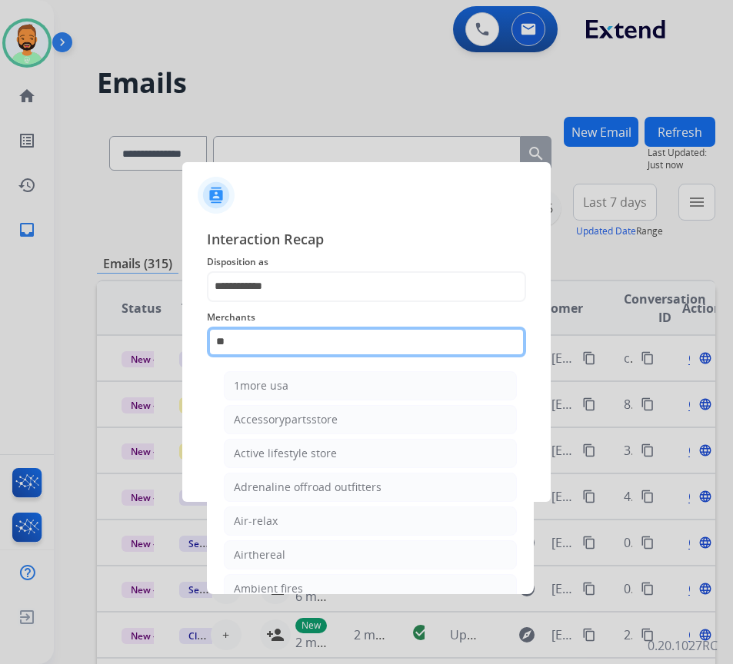
type input "*"
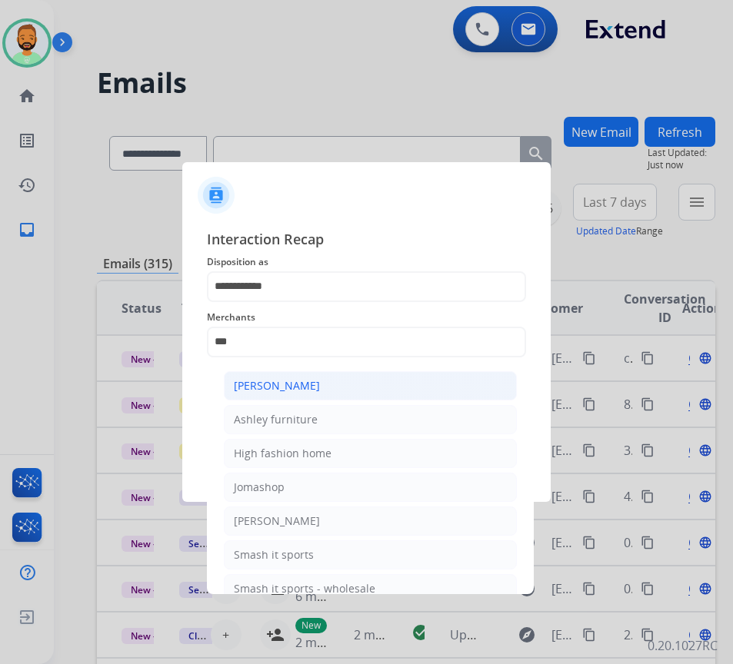
click at [308, 395] on li "[PERSON_NAME]" at bounding box center [370, 385] width 293 height 29
type input "**********"
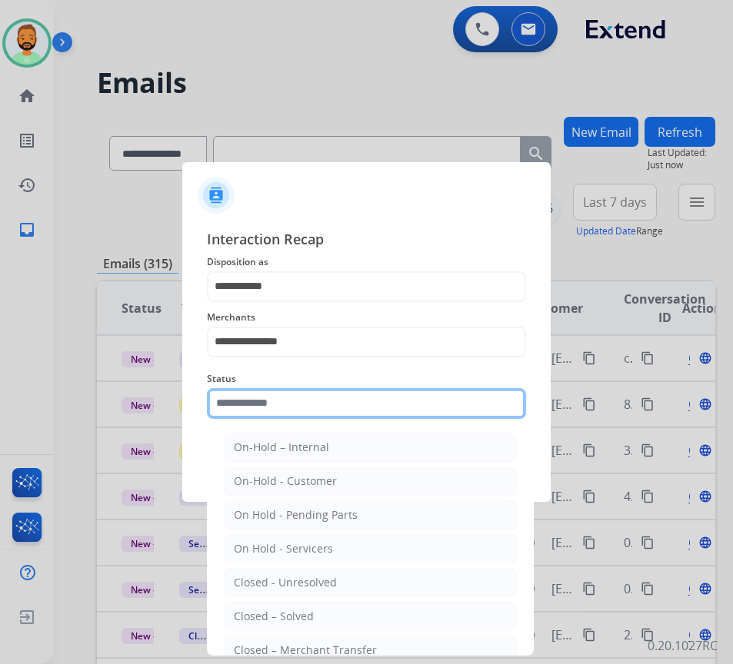
click at [344, 413] on input "text" at bounding box center [366, 403] width 319 height 31
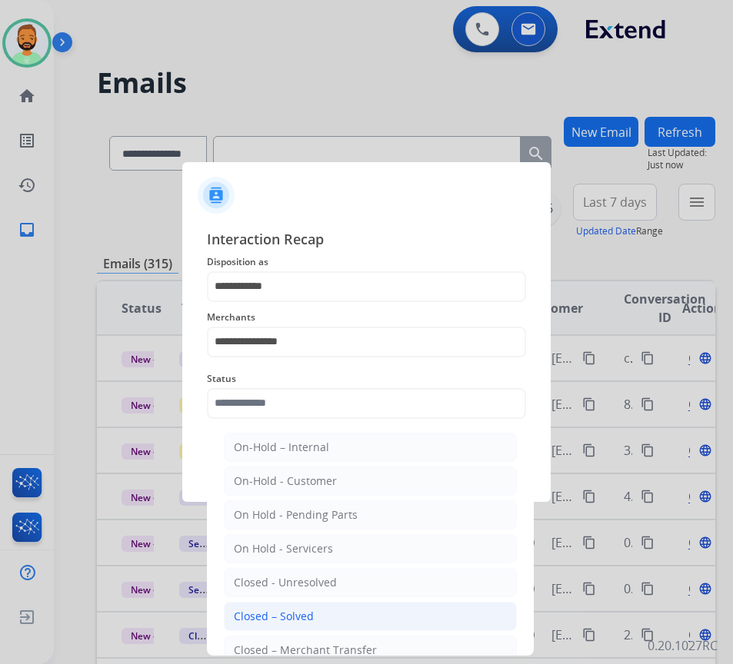
click at [342, 614] on li "Closed – Solved" at bounding box center [370, 616] width 293 height 29
type input "**********"
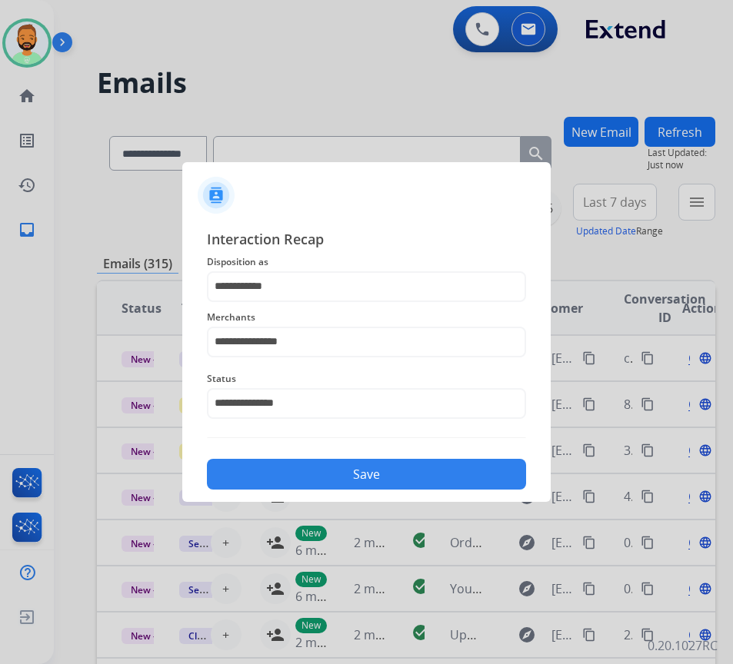
click at [364, 483] on button "Save" at bounding box center [366, 474] width 319 height 31
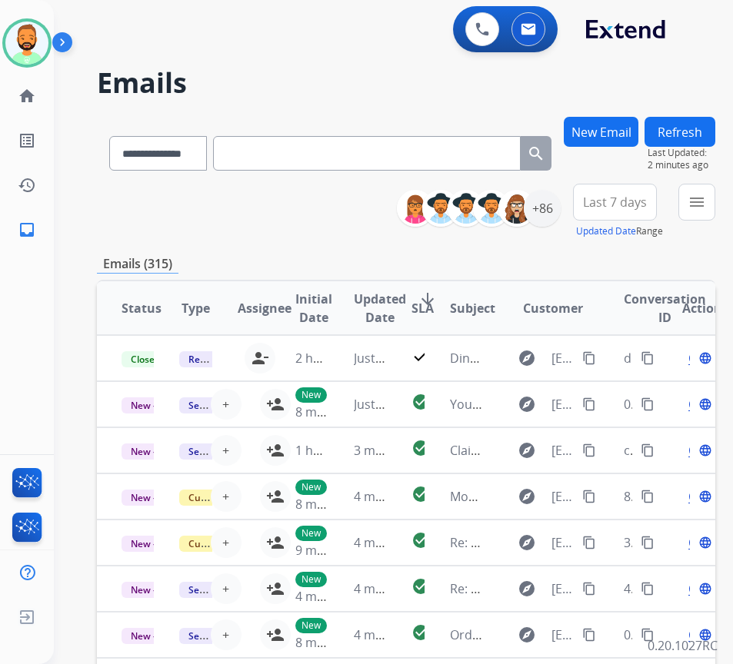
drag, startPoint x: 300, startPoint y: 248, endPoint x: 400, endPoint y: 248, distance: 100.0
click at [300, 248] on div "**********" at bounding box center [406, 496] width 618 height 758
click at [649, 211] on button "Last 7 days" at bounding box center [615, 202] width 84 height 37
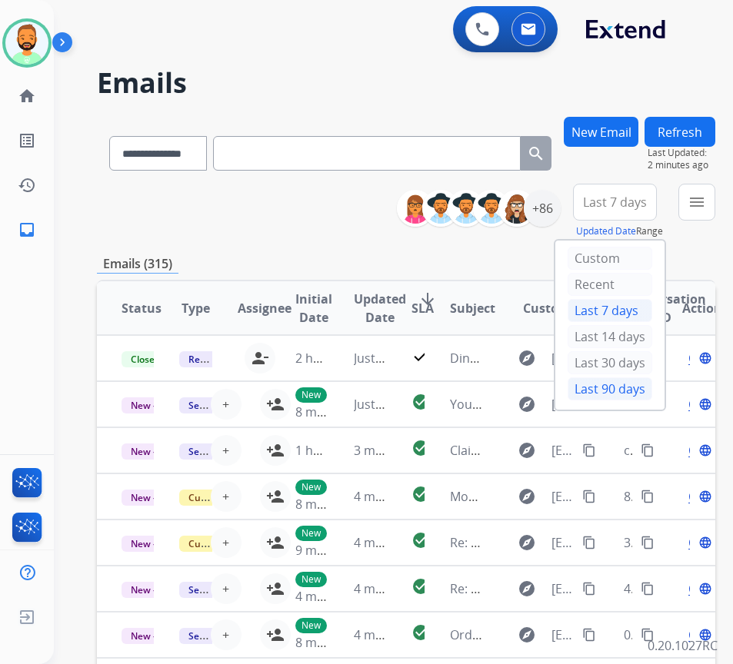
click at [634, 385] on div "Last 90 days" at bounding box center [610, 389] width 85 height 23
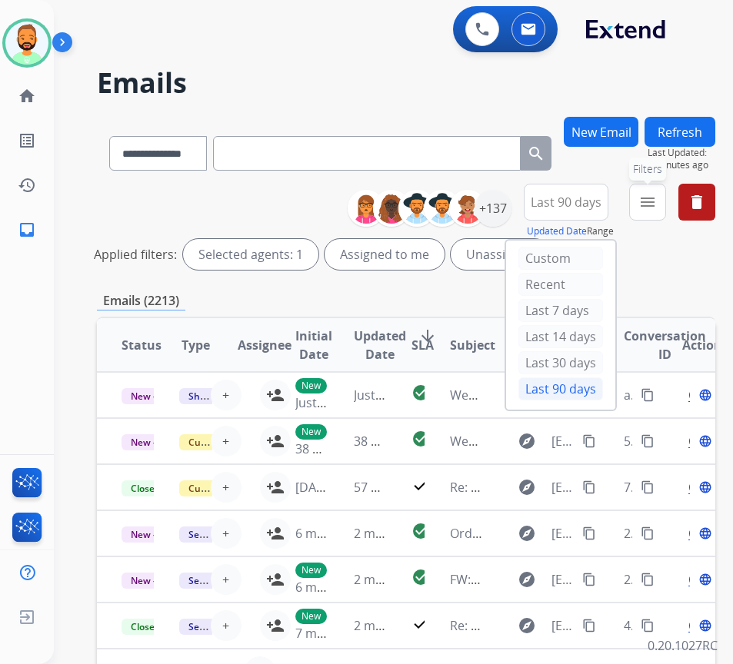
click at [666, 191] on button "menu Filters" at bounding box center [647, 202] width 37 height 37
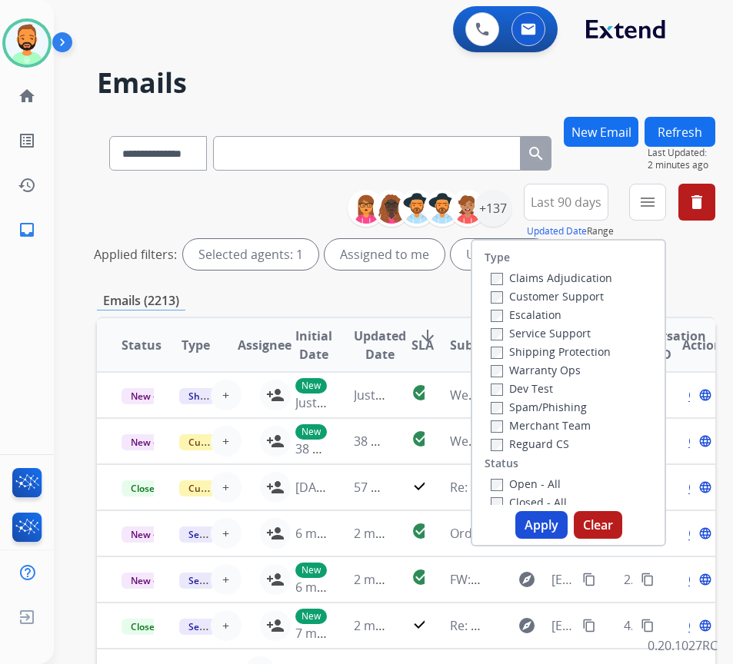
click at [585, 299] on label "Customer Support" at bounding box center [547, 296] width 113 height 15
click at [585, 323] on div "Escalation" at bounding box center [552, 314] width 122 height 18
drag, startPoint x: 588, startPoint y: 350, endPoint x: 580, endPoint y: 354, distance: 9.3
click at [588, 354] on label "Shipping Protection" at bounding box center [551, 352] width 120 height 15
click at [568, 441] on label "Reguard CS" at bounding box center [530, 444] width 78 height 15
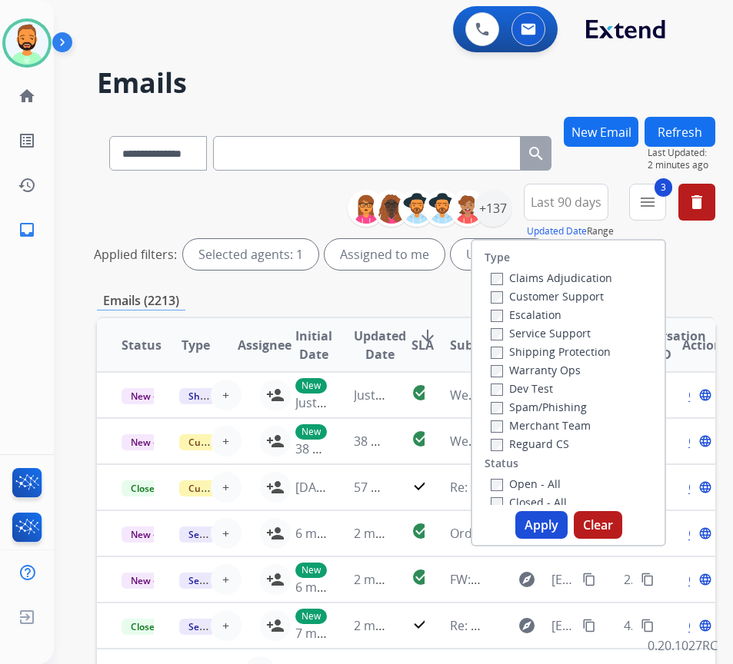
click at [539, 488] on label "Open - All" at bounding box center [526, 484] width 70 height 15
click at [545, 526] on button "Apply" at bounding box center [541, 525] width 52 height 28
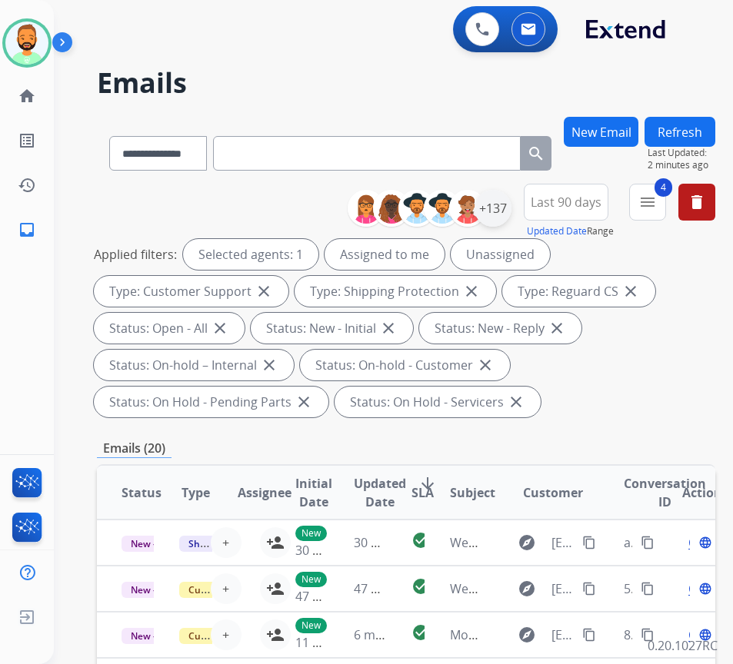
click at [511, 214] on div "+137" at bounding box center [435, 208] width 152 height 37
click at [511, 214] on div "+137" at bounding box center [492, 208] width 37 height 37
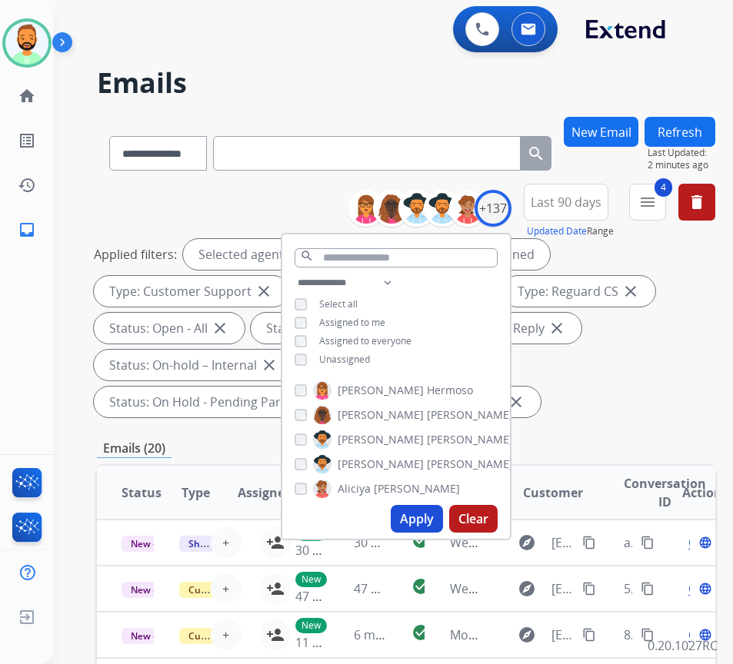
click at [352, 353] on span "Unassigned" at bounding box center [344, 359] width 51 height 13
click at [433, 518] on button "Apply" at bounding box center [417, 519] width 52 height 28
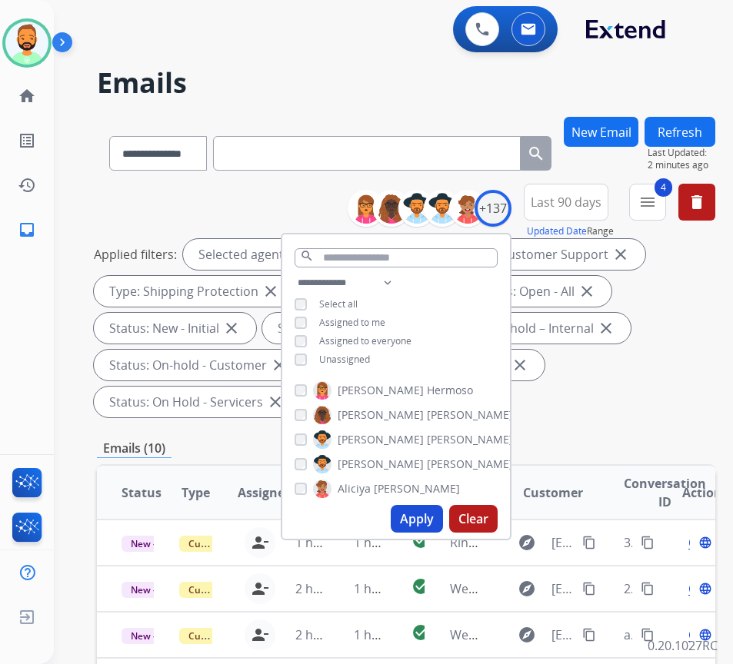
drag, startPoint x: 611, startPoint y: 401, endPoint x: 590, endPoint y: 411, distance: 22.7
click at [608, 405] on div "Applied filters: Selected agents: 1 Assigned to me Type: Customer Support close…" at bounding box center [403, 328] width 618 height 178
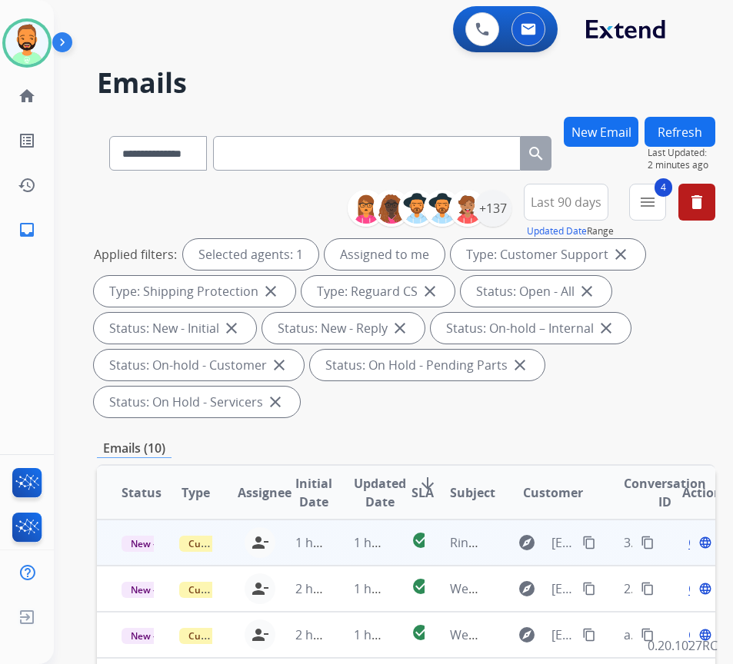
click at [381, 530] on td "1 hour ago" at bounding box center [358, 543] width 58 height 46
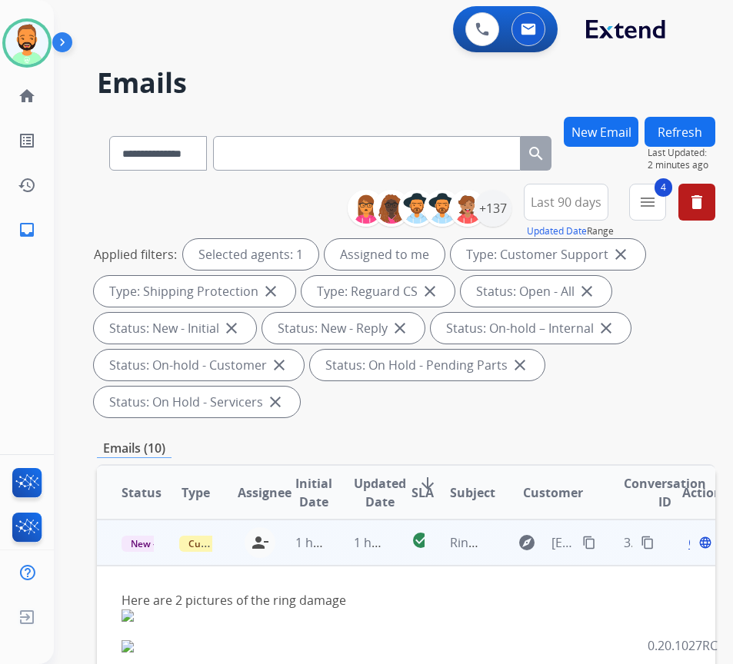
click at [594, 540] on mat-icon "content_copy" at bounding box center [589, 543] width 14 height 14
click at [695, 546] on span "Open" at bounding box center [704, 543] width 32 height 18
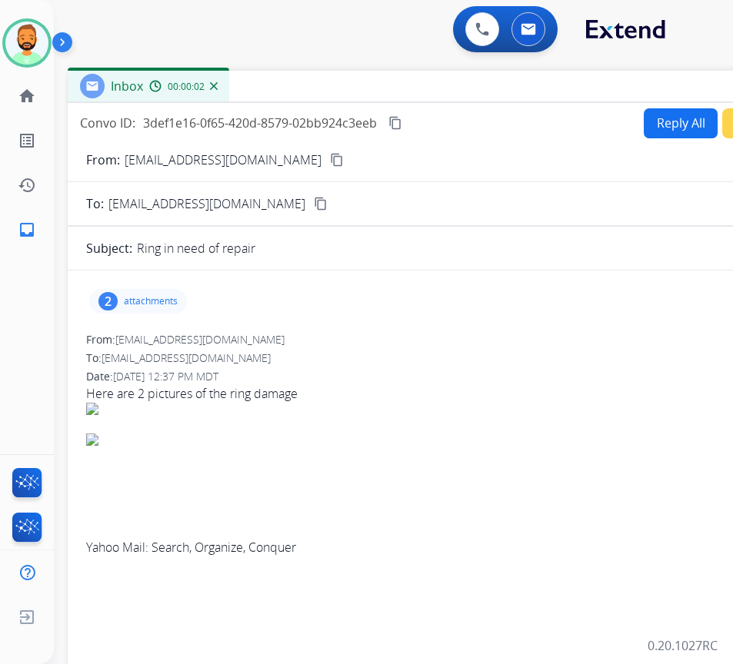
drag, startPoint x: 207, startPoint y: 112, endPoint x: 341, endPoint y: 90, distance: 135.5
click at [342, 88] on div "Inbox 00:00:02" at bounding box center [452, 87] width 769 height 32
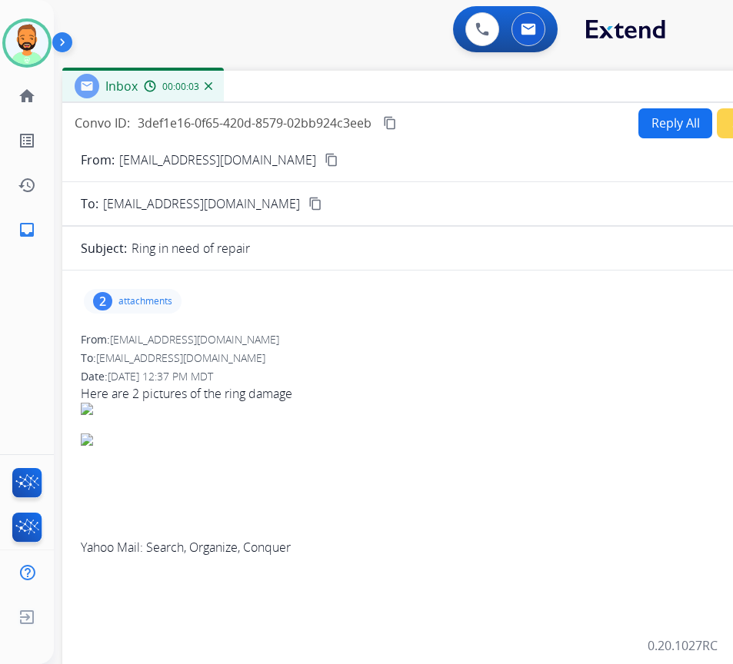
click at [163, 300] on p "attachments" at bounding box center [145, 301] width 54 height 12
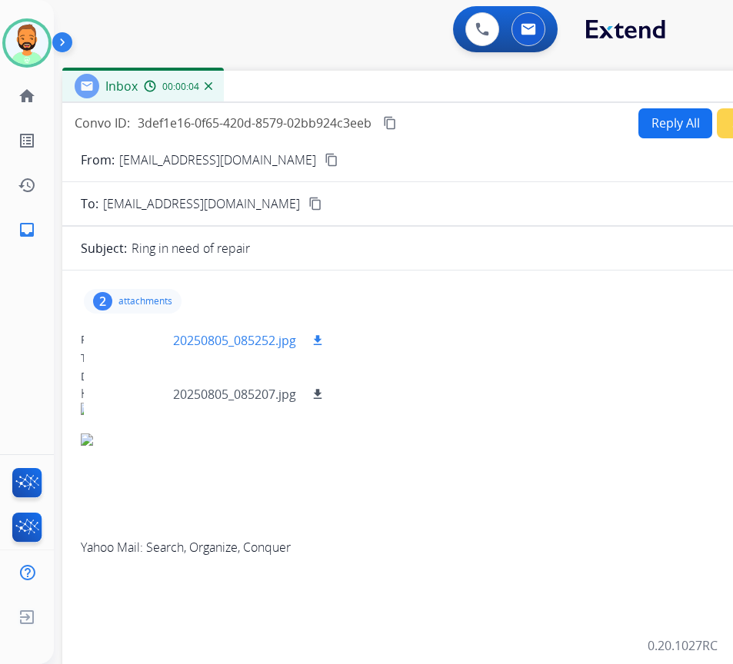
click at [152, 335] on div at bounding box center [134, 341] width 77 height 54
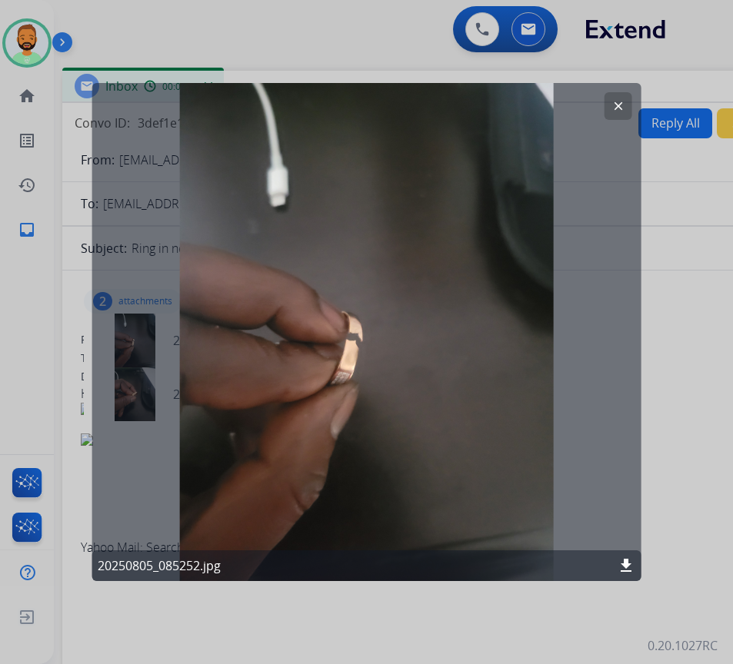
click at [622, 564] on mat-icon "download" at bounding box center [626, 566] width 18 height 18
drag, startPoint x: 618, startPoint y: 112, endPoint x: 608, endPoint y: 115, distance: 11.4
click at [618, 112] on mat-icon "clear" at bounding box center [618, 106] width 14 height 14
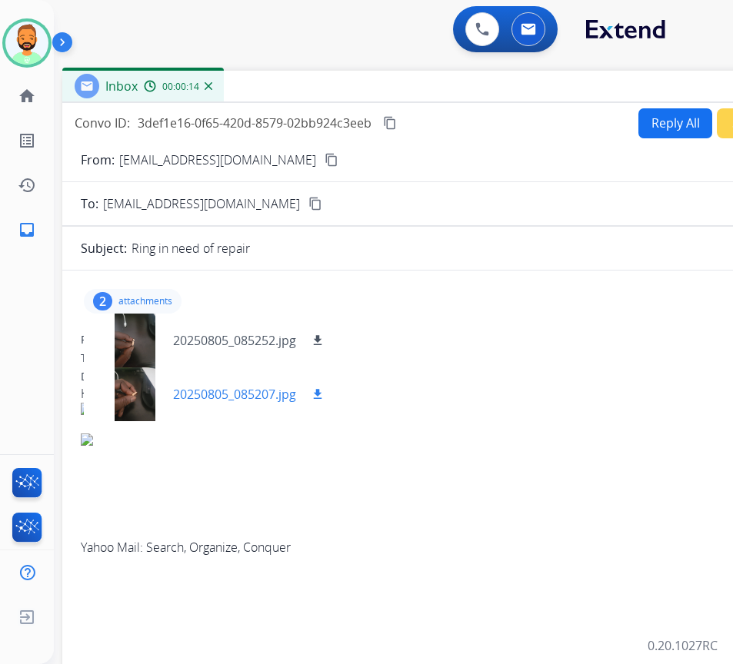
click at [122, 400] on div at bounding box center [134, 395] width 77 height 54
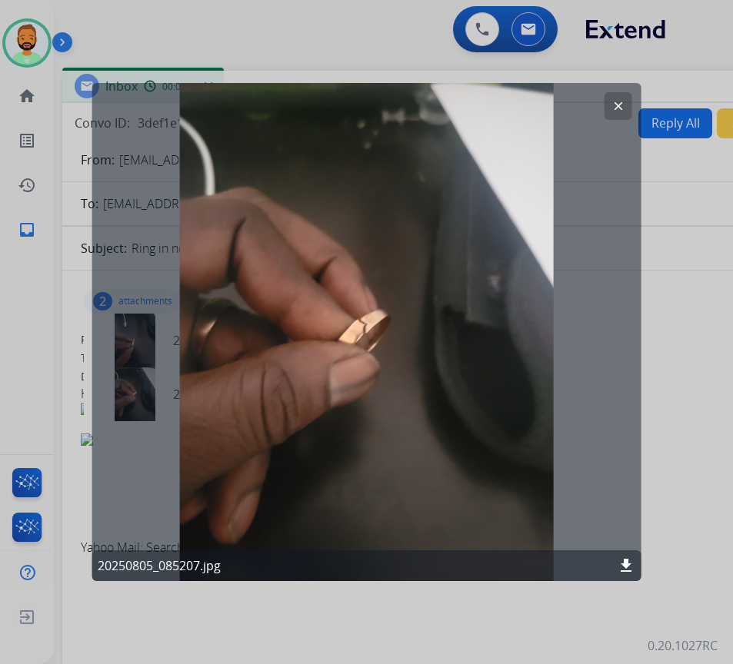
drag, startPoint x: 634, startPoint y: 559, endPoint x: 624, endPoint y: 560, distance: 9.3
click at [633, 560] on mat-icon "download" at bounding box center [626, 566] width 18 height 18
click at [611, 117] on button "clear" at bounding box center [618, 106] width 28 height 28
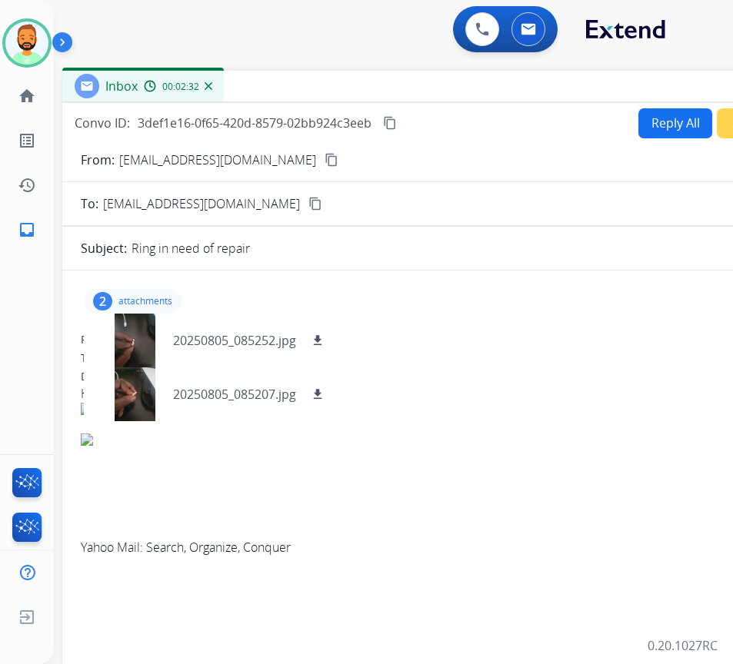
click at [648, 111] on button "Reply All" at bounding box center [675, 123] width 74 height 30
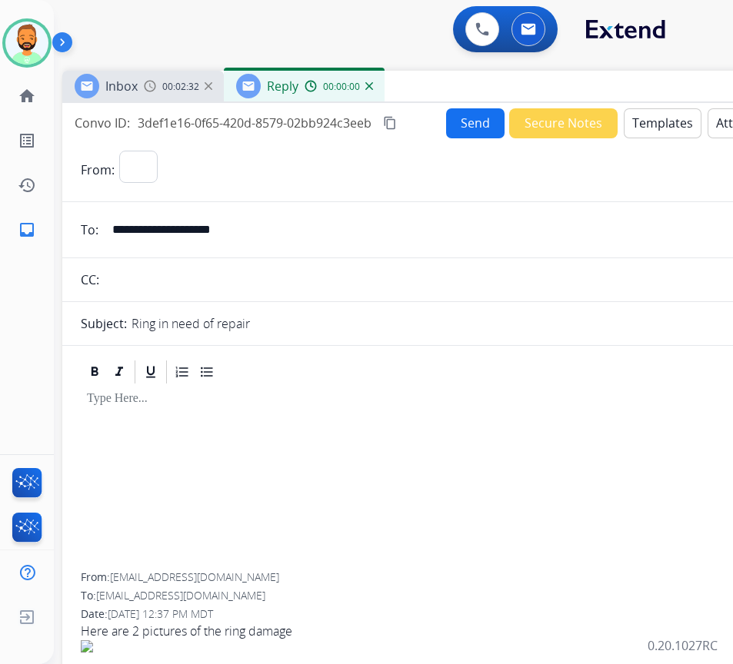
select select "**********"
click at [660, 123] on button "Templates" at bounding box center [663, 123] width 78 height 30
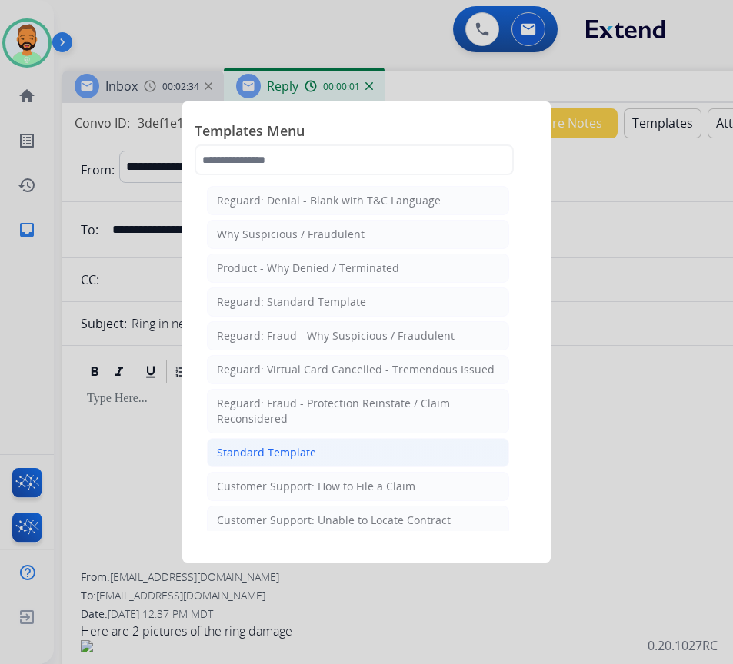
click at [397, 446] on li "Standard Template" at bounding box center [358, 452] width 302 height 29
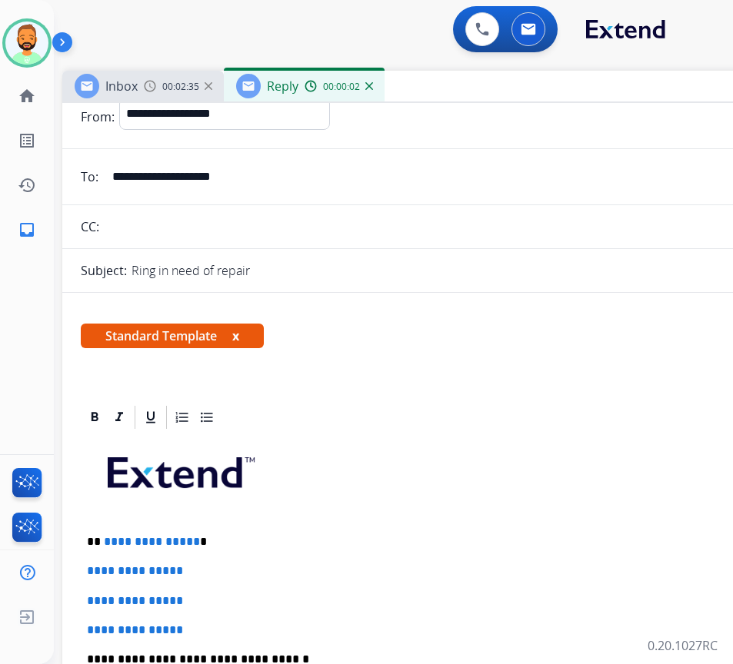
scroll to position [77, 0]
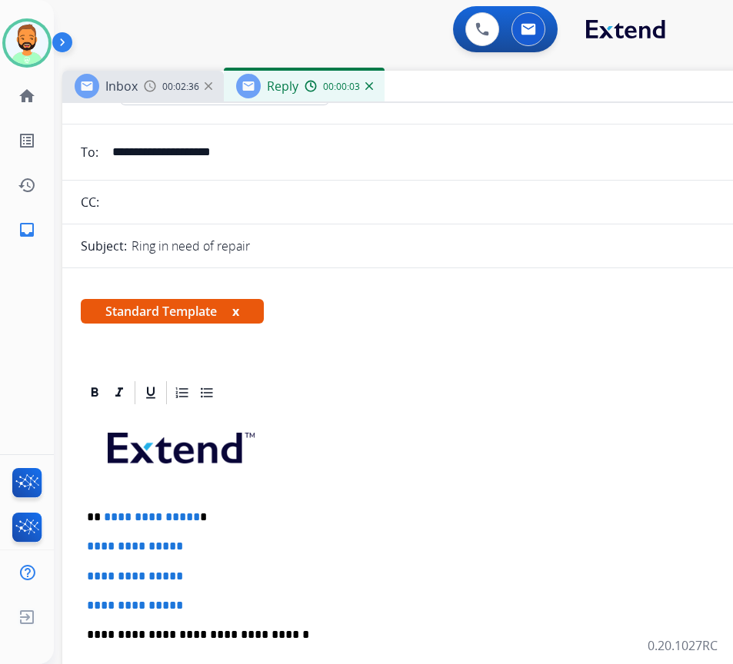
click at [326, 507] on div "**********" at bounding box center [447, 671] width 732 height 529
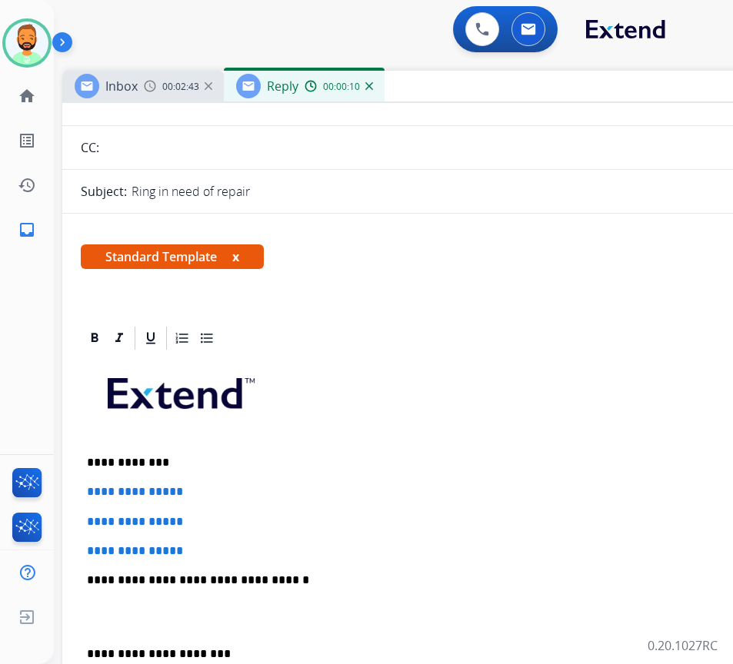
scroll to position [231, 0]
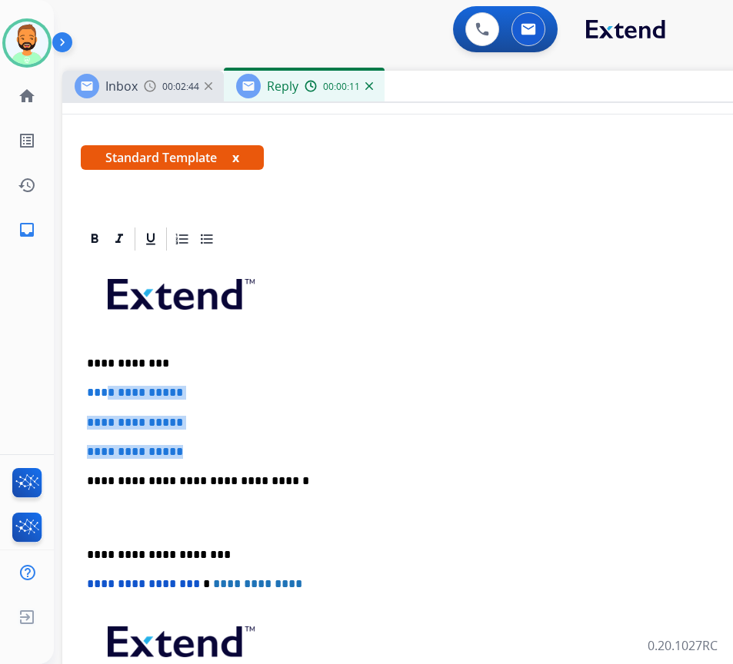
drag, startPoint x: 191, startPoint y: 444, endPoint x: 110, endPoint y: 382, distance: 102.1
click at [110, 382] on div "**********" at bounding box center [447, 517] width 732 height 529
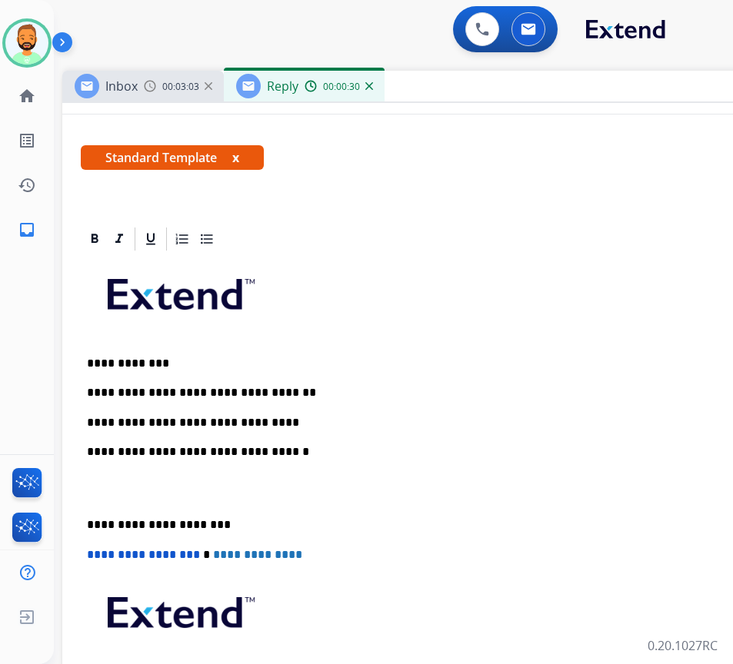
click at [92, 518] on p "**********" at bounding box center [441, 525] width 708 height 14
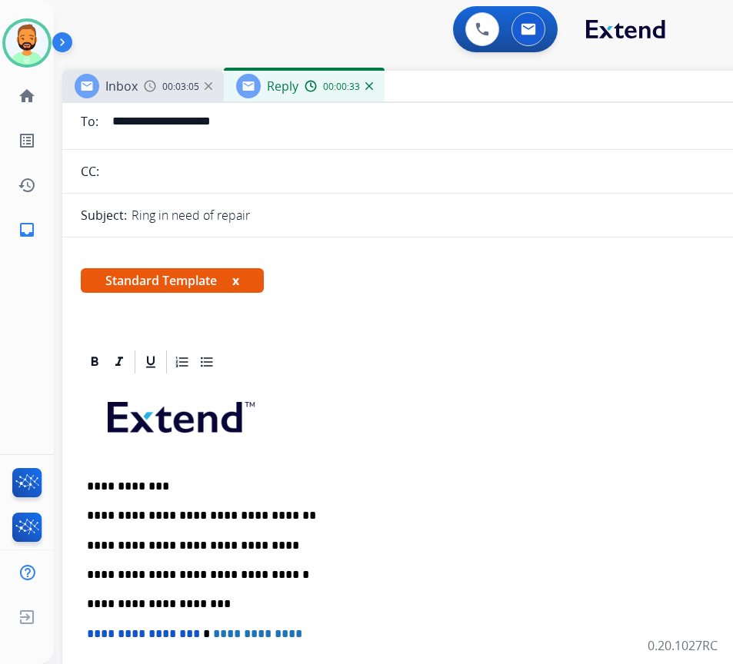
scroll to position [0, 0]
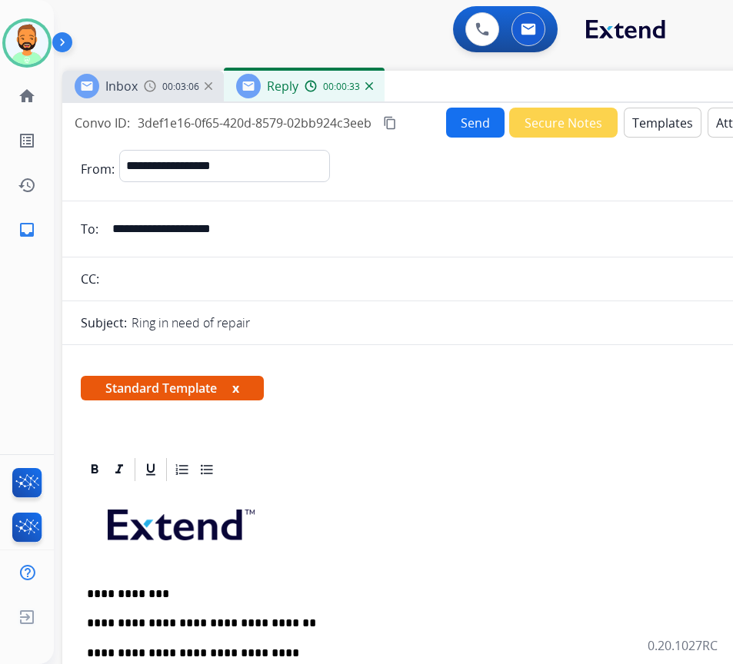
click at [446, 125] on button "Send" at bounding box center [475, 123] width 58 height 30
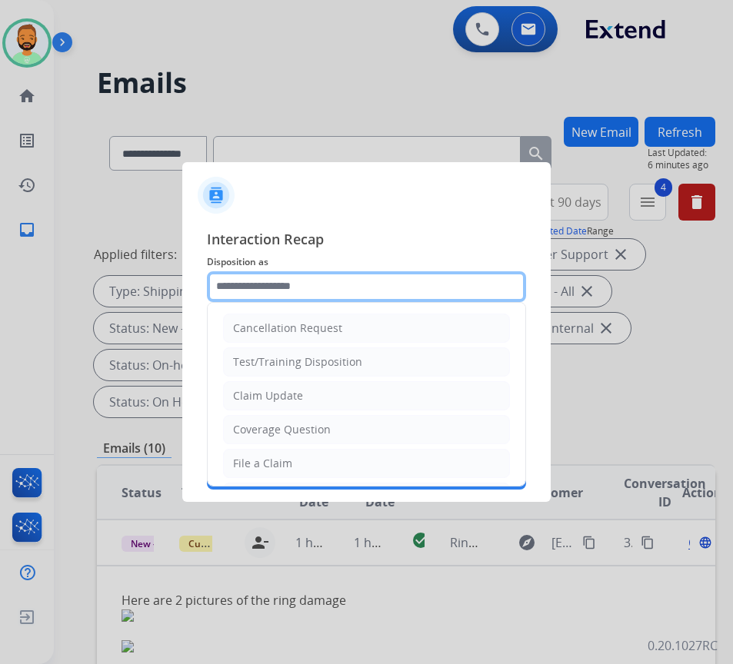
click at [263, 285] on input "text" at bounding box center [366, 286] width 319 height 31
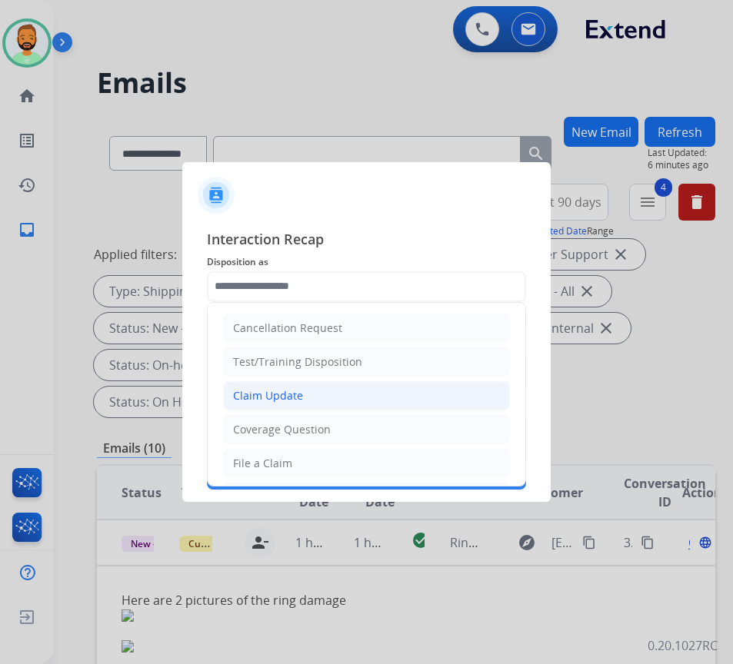
click at [303, 398] on li "Claim Update" at bounding box center [366, 395] width 287 height 29
type input "**********"
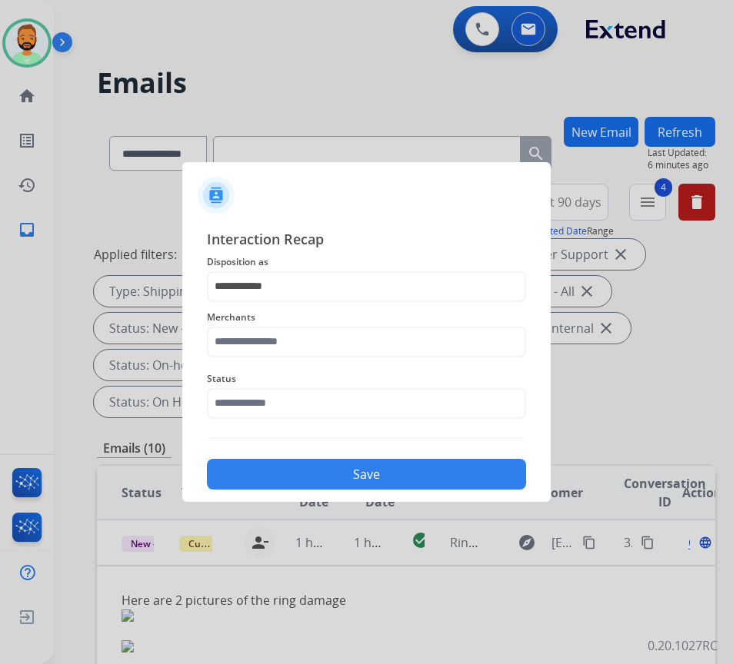
click at [303, 320] on span "Merchants" at bounding box center [366, 317] width 319 height 18
click at [301, 326] on div "Merchants" at bounding box center [366, 333] width 319 height 62
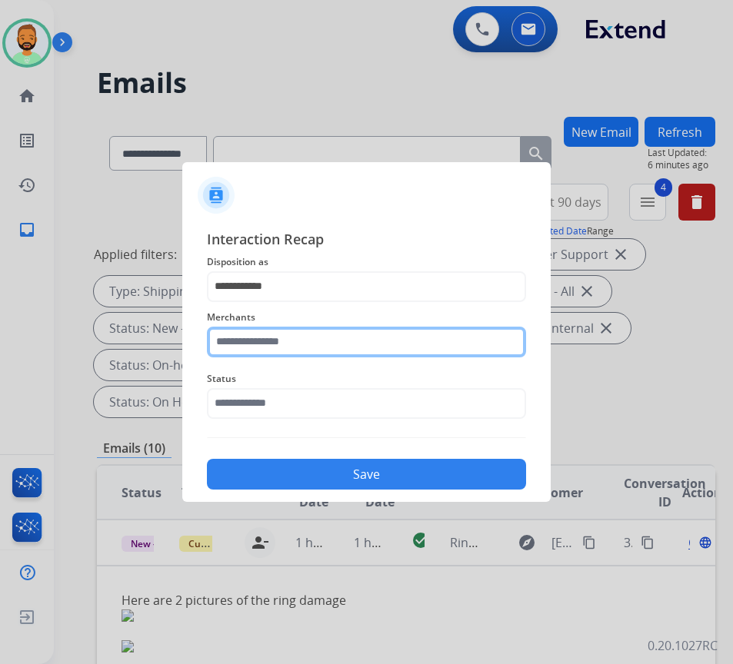
click at [300, 330] on input "text" at bounding box center [366, 342] width 319 height 31
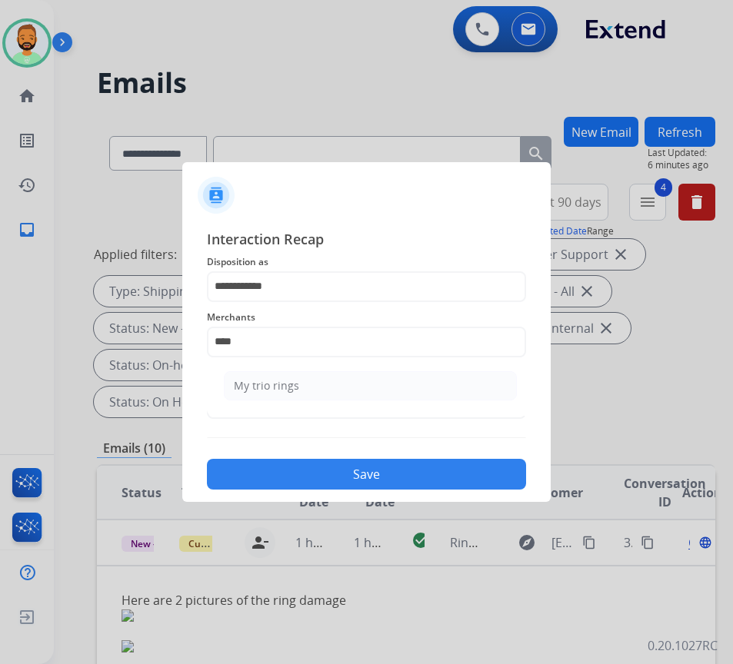
click at [365, 388] on li "My trio rings" at bounding box center [370, 385] width 293 height 29
type input "**********"
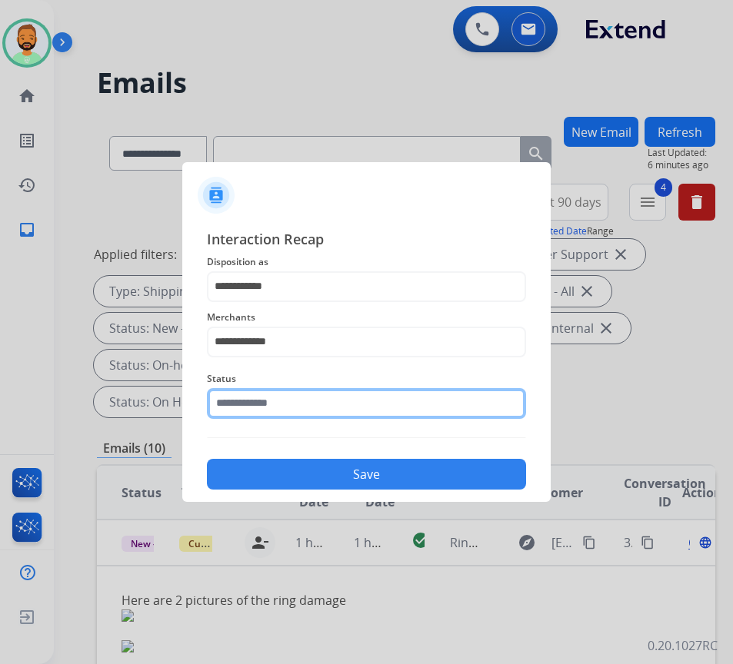
click at [389, 397] on input "text" at bounding box center [366, 403] width 319 height 31
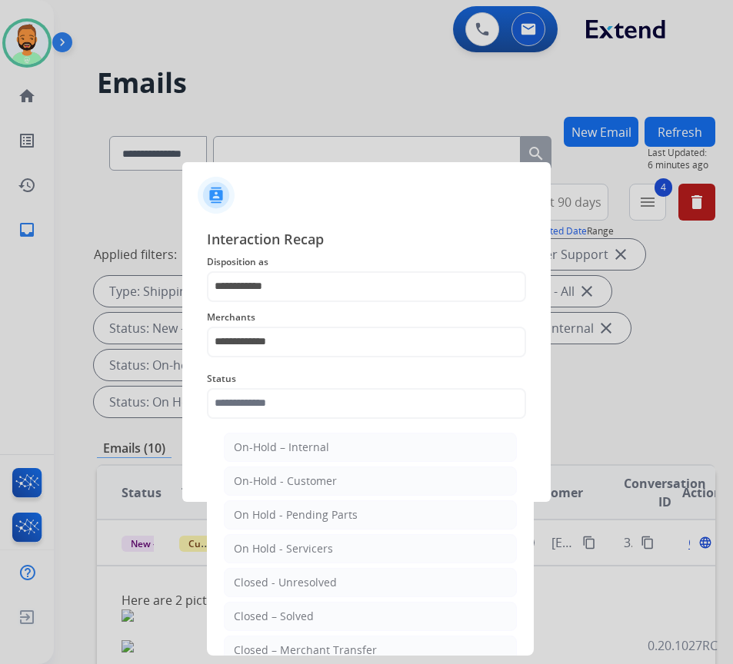
click at [376, 618] on li "Closed – Solved" at bounding box center [370, 616] width 293 height 29
type input "**********"
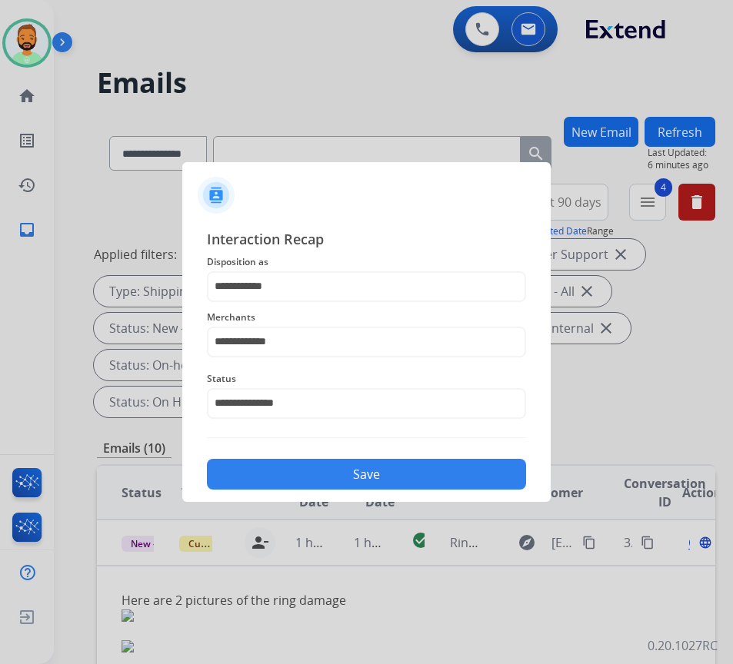
click at [391, 481] on button "Save" at bounding box center [366, 474] width 319 height 31
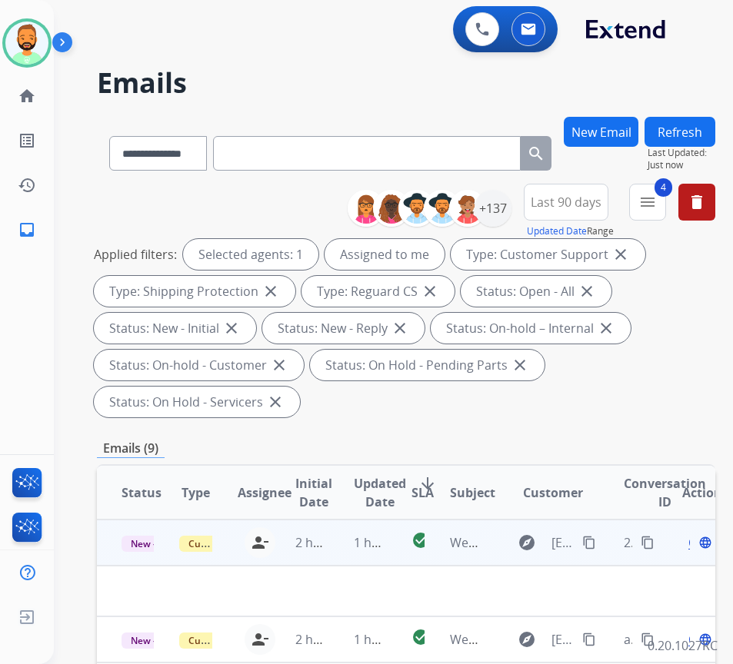
click at [346, 549] on td "1 hour ago" at bounding box center [358, 543] width 58 height 46
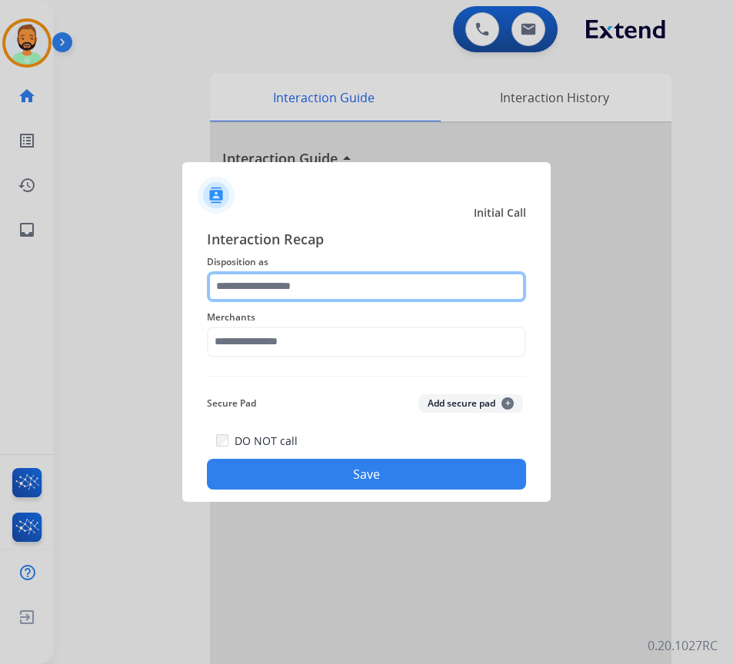
click at [292, 271] on input "text" at bounding box center [366, 286] width 319 height 31
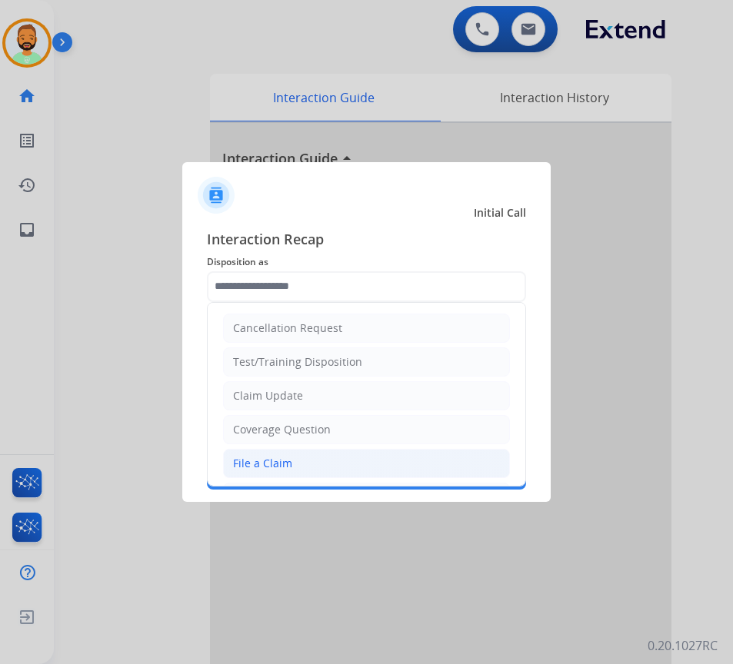
click at [274, 463] on div "File a Claim" at bounding box center [262, 463] width 59 height 15
type input "**********"
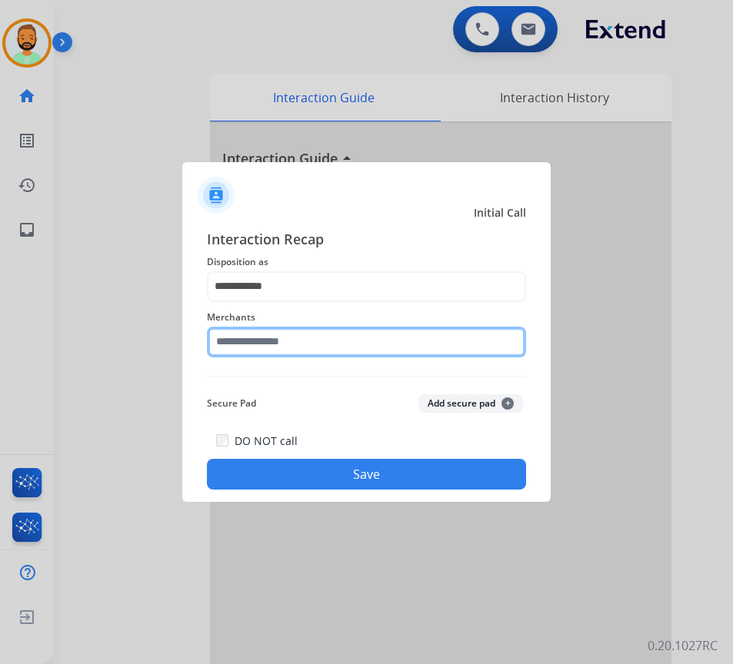
click at [360, 355] on input "text" at bounding box center [366, 342] width 319 height 31
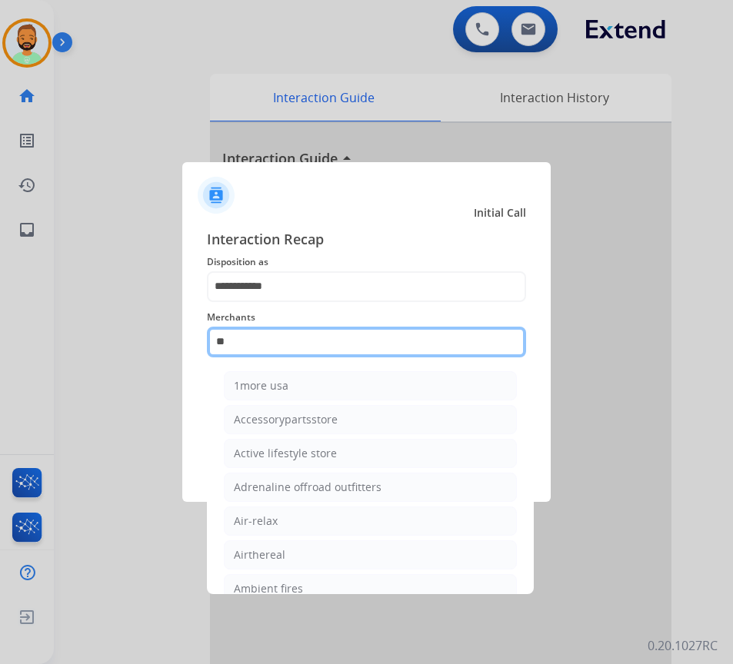
type input "*"
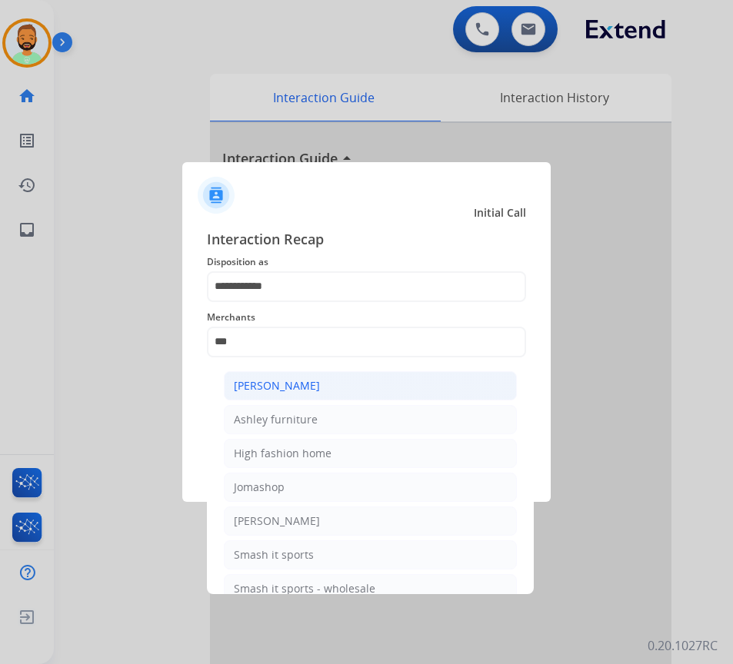
click at [378, 378] on li "[PERSON_NAME]" at bounding box center [370, 385] width 293 height 29
type input "**********"
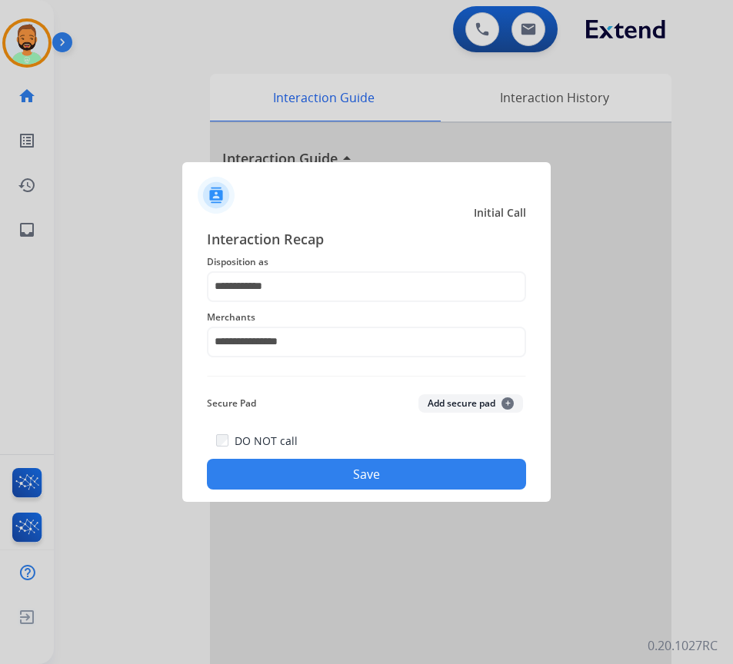
click at [424, 474] on button "Save" at bounding box center [366, 474] width 319 height 31
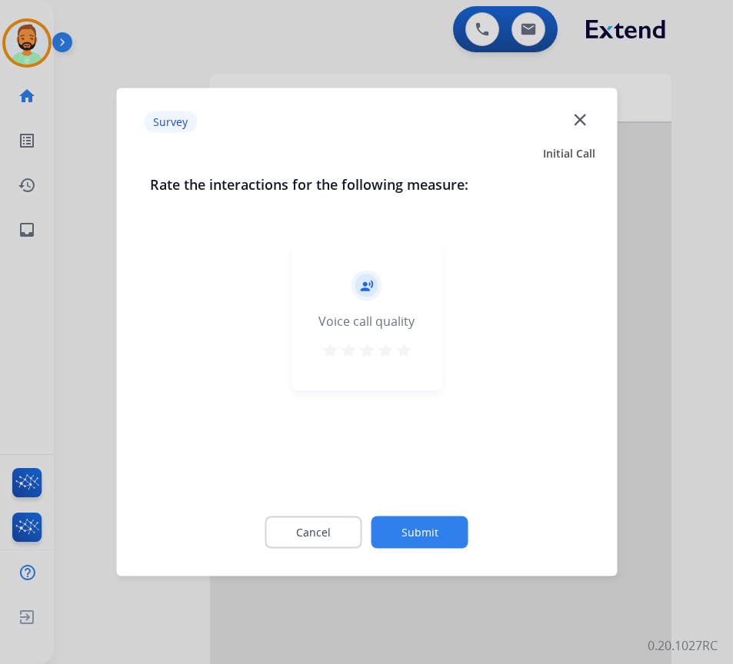
click at [465, 524] on button "Submit" at bounding box center [419, 533] width 97 height 32
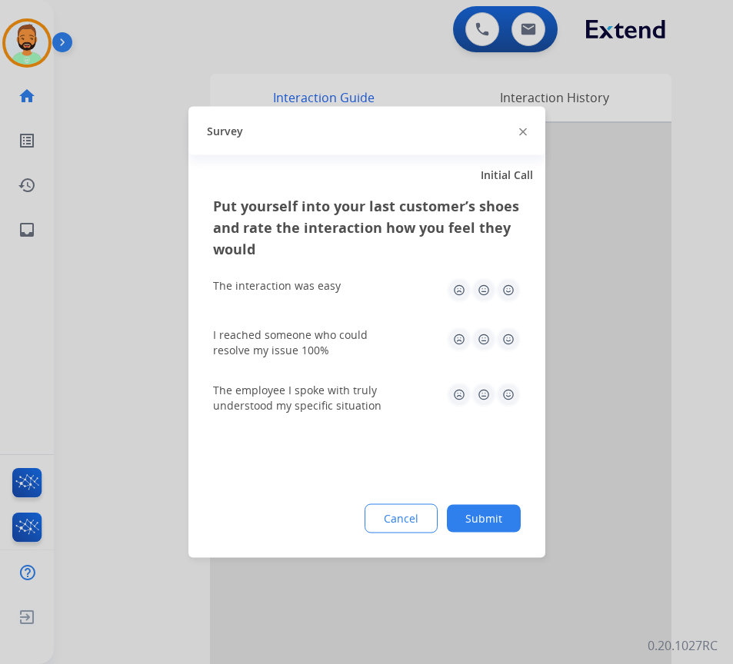
click at [491, 514] on button "Submit" at bounding box center [484, 519] width 74 height 28
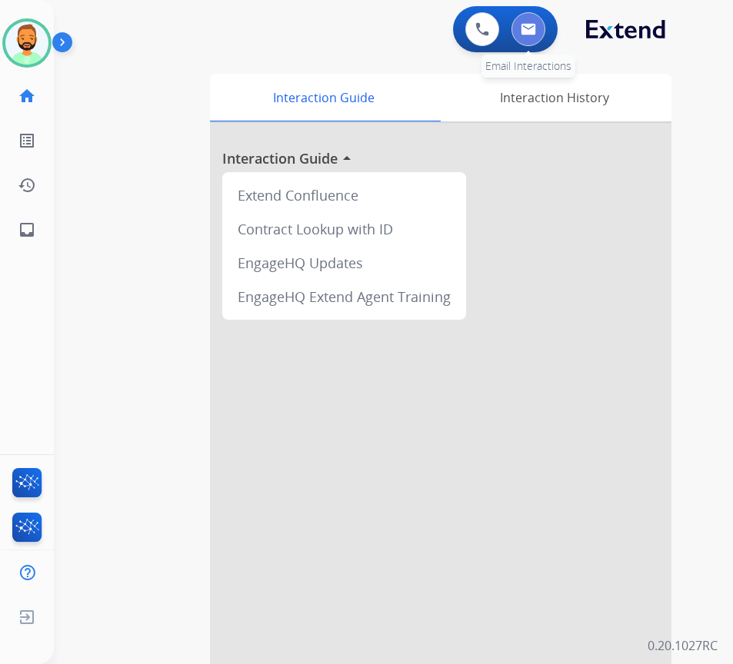
click at [531, 32] on img at bounding box center [528, 29] width 15 height 12
select select "**********"
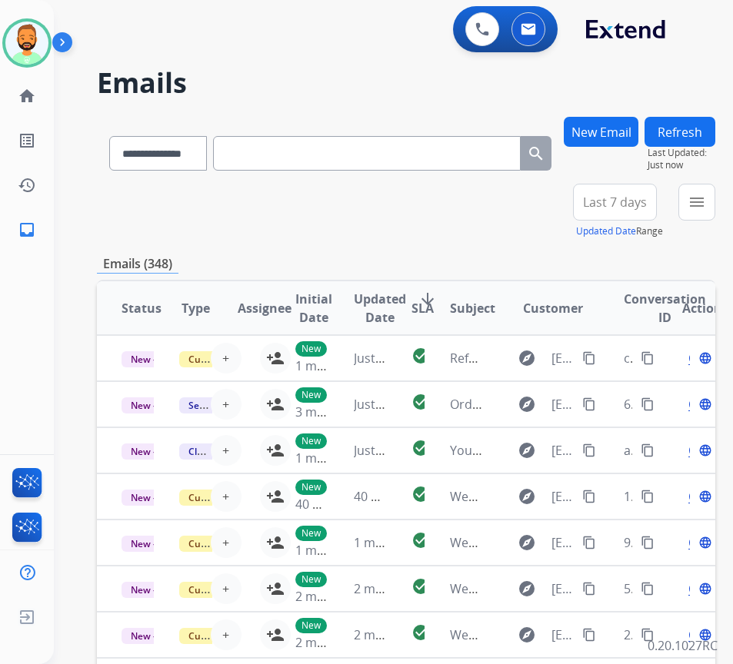
click at [624, 204] on span "Last 7 days" at bounding box center [615, 202] width 64 height 6
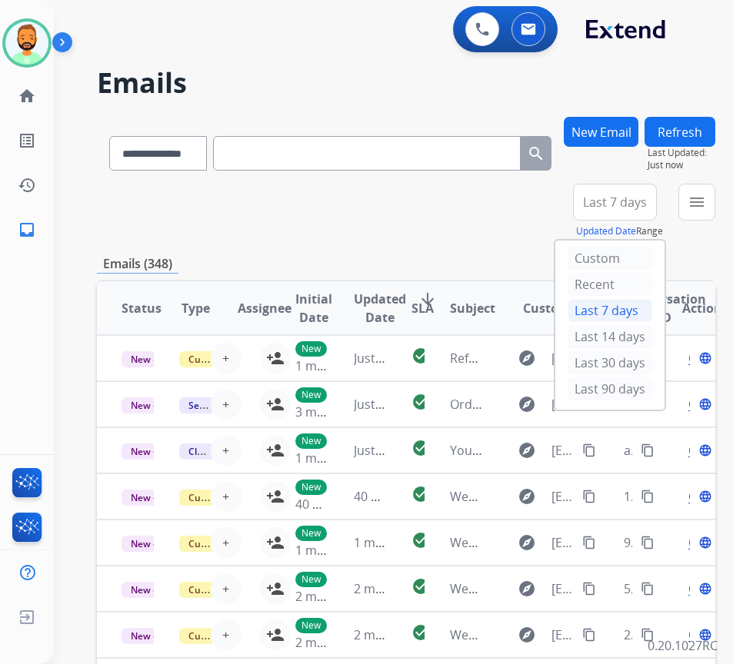
click at [633, 392] on div "Last 90 days" at bounding box center [610, 389] width 85 height 23
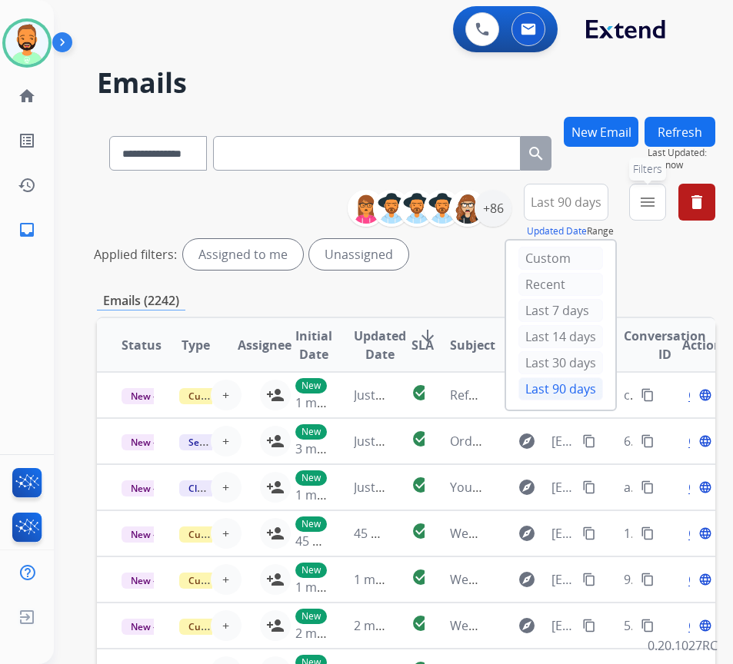
click at [654, 205] on button "menu Filters" at bounding box center [647, 202] width 37 height 37
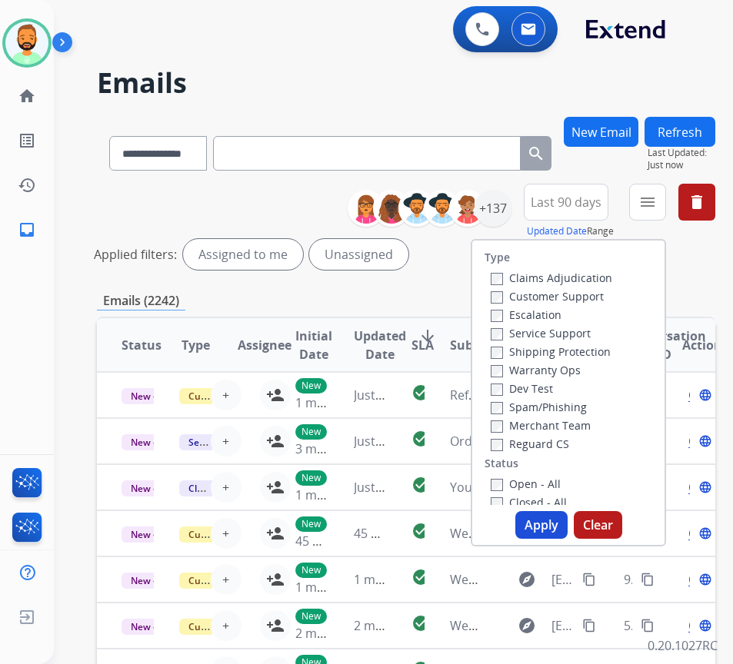
click at [588, 294] on label "Customer Support" at bounding box center [547, 296] width 113 height 15
click at [590, 355] on label "Shipping Protection" at bounding box center [551, 352] width 120 height 15
click at [567, 444] on label "Reguard CS" at bounding box center [530, 444] width 78 height 15
click at [550, 484] on label "Open - All" at bounding box center [526, 484] width 70 height 15
click at [557, 534] on button "Apply" at bounding box center [541, 525] width 52 height 28
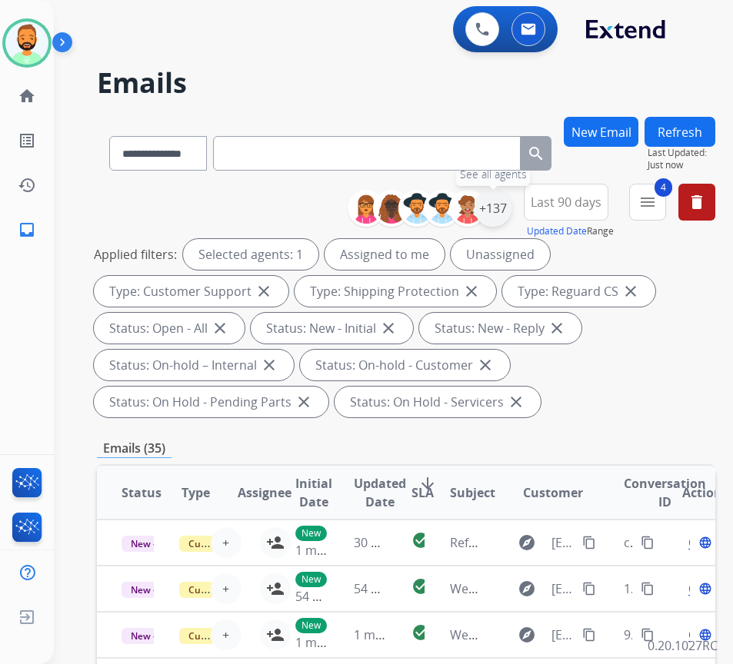
click at [506, 214] on div "+137" at bounding box center [492, 208] width 37 height 37
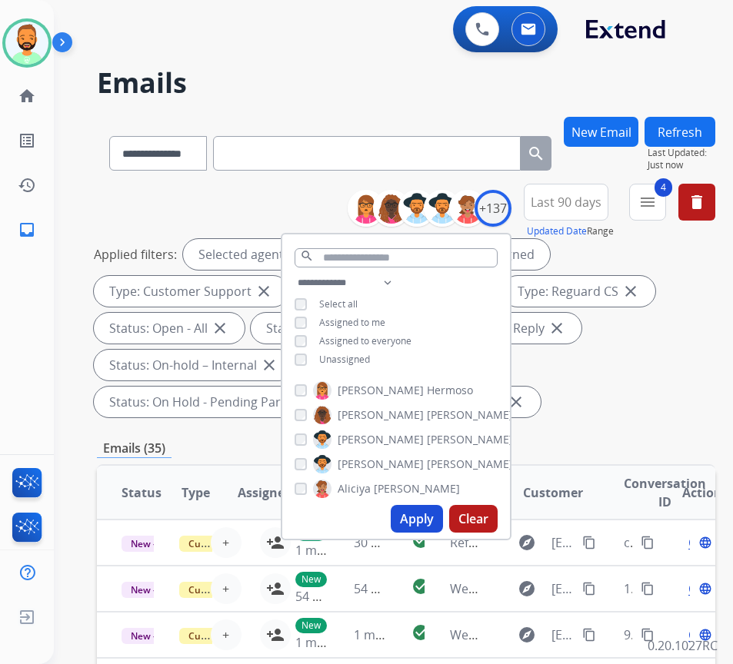
click at [366, 363] on span "Unassigned" at bounding box center [344, 359] width 51 height 13
click at [419, 518] on button "Apply" at bounding box center [417, 519] width 52 height 28
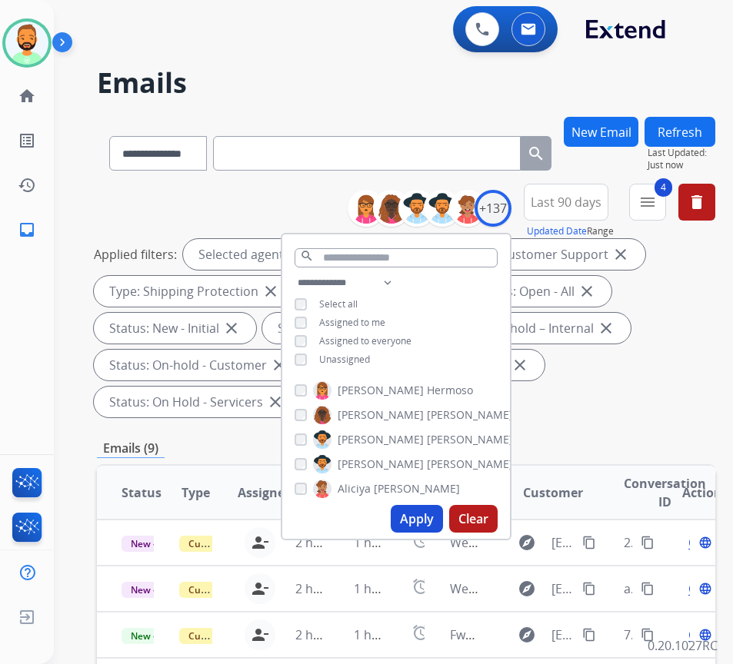
click at [616, 411] on div "Applied filters: Selected agents: 1 Assigned to me Type: Customer Support close…" at bounding box center [403, 328] width 618 height 178
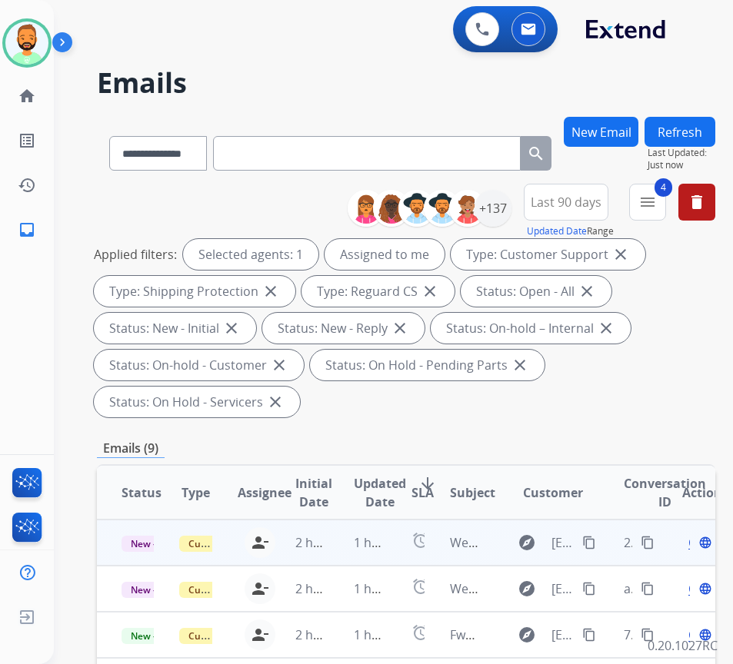
click at [337, 538] on td "1 hour ago" at bounding box center [358, 543] width 58 height 46
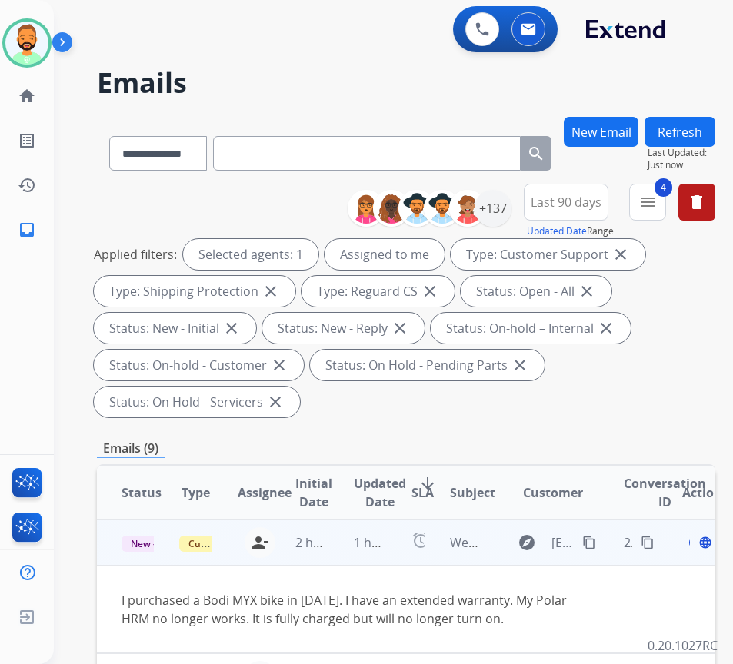
click at [594, 531] on div "explore Cmmbk@outlook.com content_copy" at bounding box center [553, 543] width 91 height 25
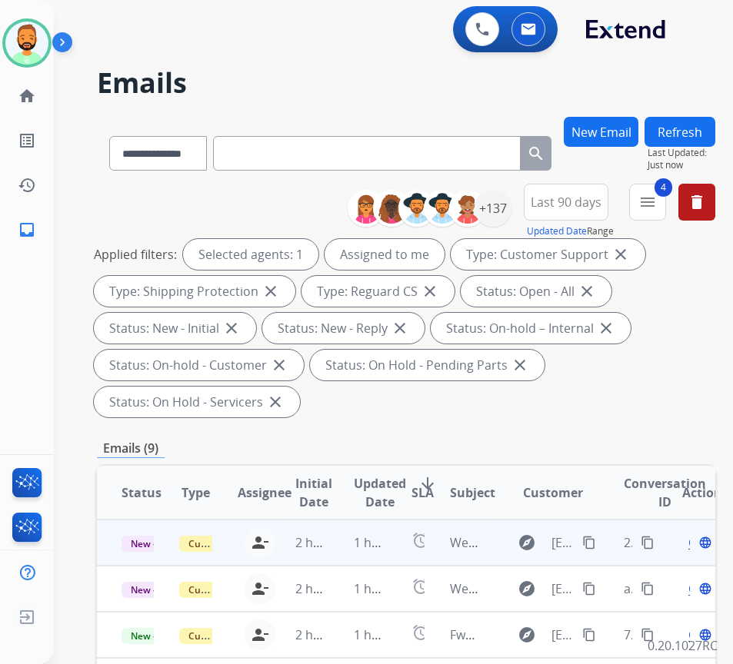
click at [595, 538] on mat-icon "content_copy" at bounding box center [589, 543] width 14 height 14
click at [697, 544] on span "Open" at bounding box center [704, 543] width 32 height 18
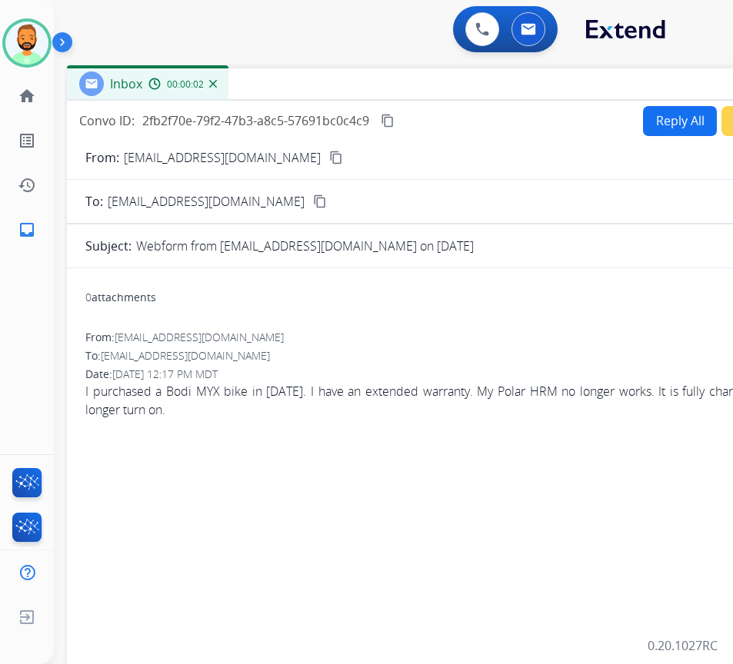
drag, startPoint x: 236, startPoint y: 96, endPoint x: 376, endPoint y: 71, distance: 142.2
click at [376, 71] on div "Inbox 00:00:02" at bounding box center [451, 84] width 769 height 32
click at [646, 108] on button "Reply All" at bounding box center [680, 121] width 74 height 30
select select "**********"
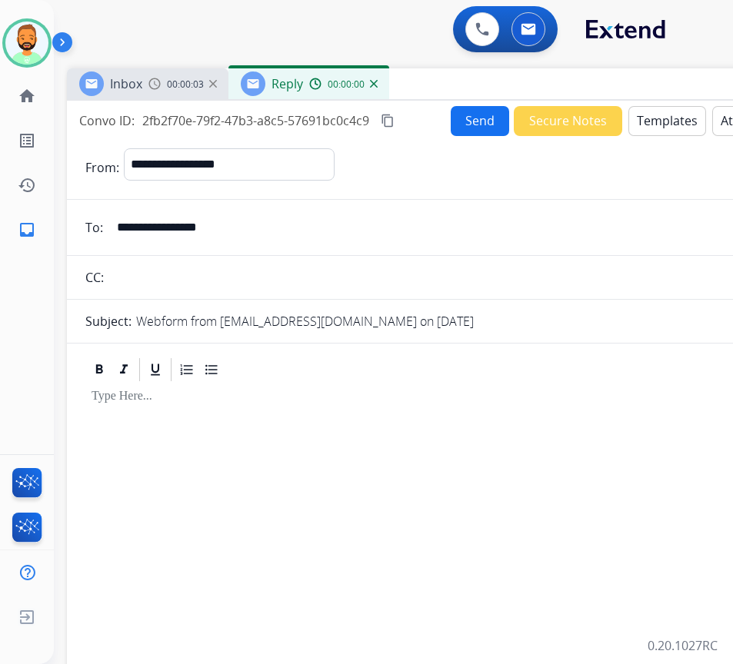
click at [666, 122] on button "Templates" at bounding box center [667, 121] width 78 height 30
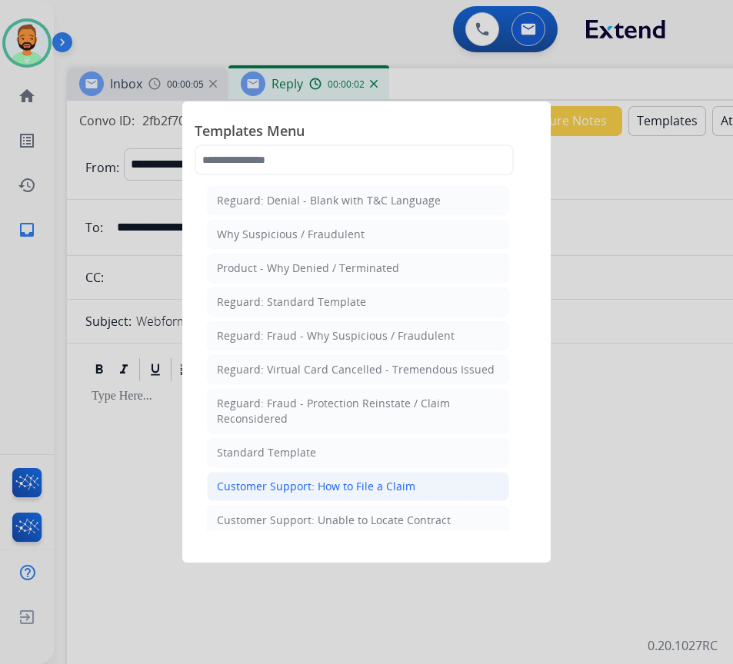
click at [448, 491] on li "Customer Support: How to File a Claim" at bounding box center [358, 486] width 302 height 29
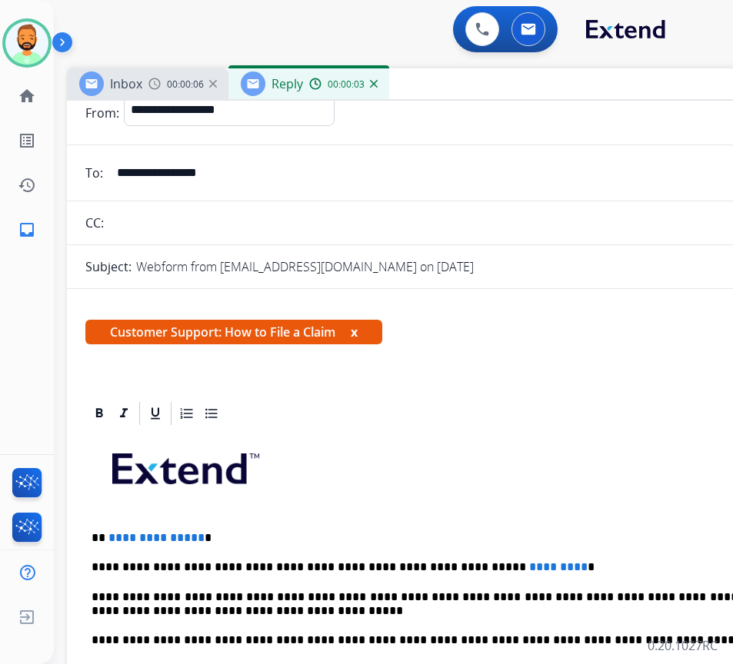
scroll to position [77, 0]
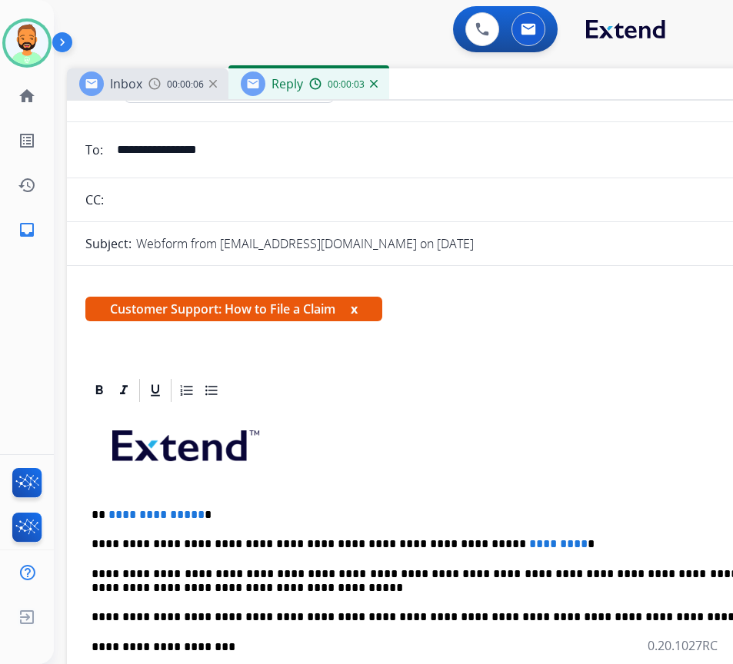
click at [525, 543] on p "**********" at bounding box center [446, 545] width 708 height 14
click at [276, 508] on p "**********" at bounding box center [446, 515] width 708 height 14
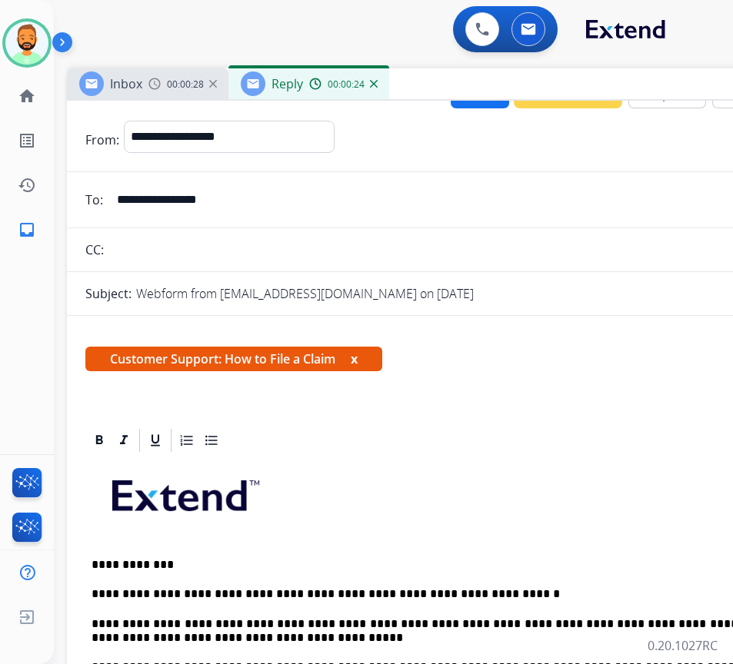
scroll to position [0, 0]
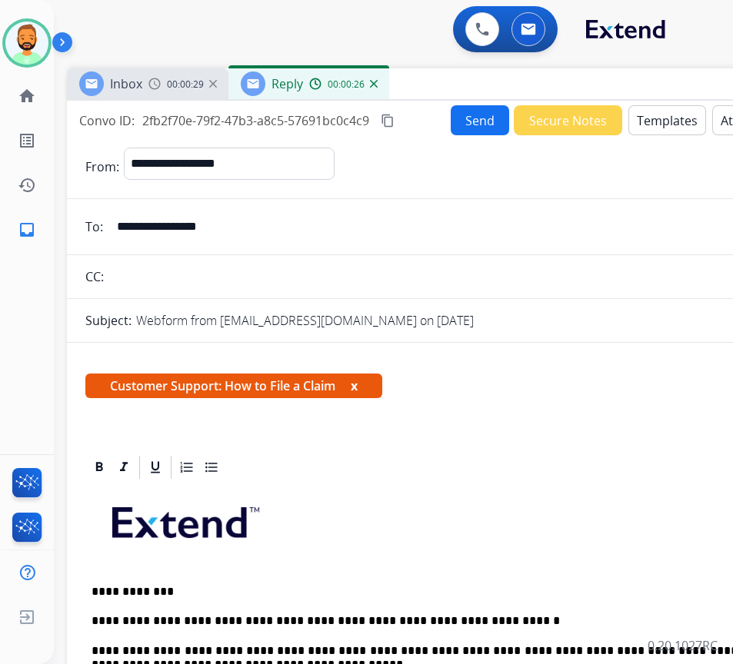
click at [478, 115] on button "Send" at bounding box center [480, 120] width 58 height 30
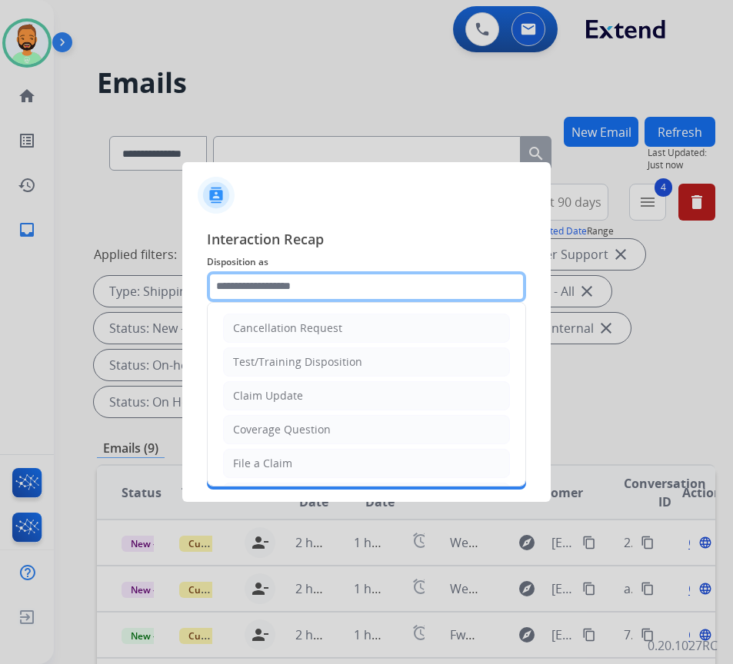
click at [429, 289] on input "text" at bounding box center [366, 286] width 319 height 31
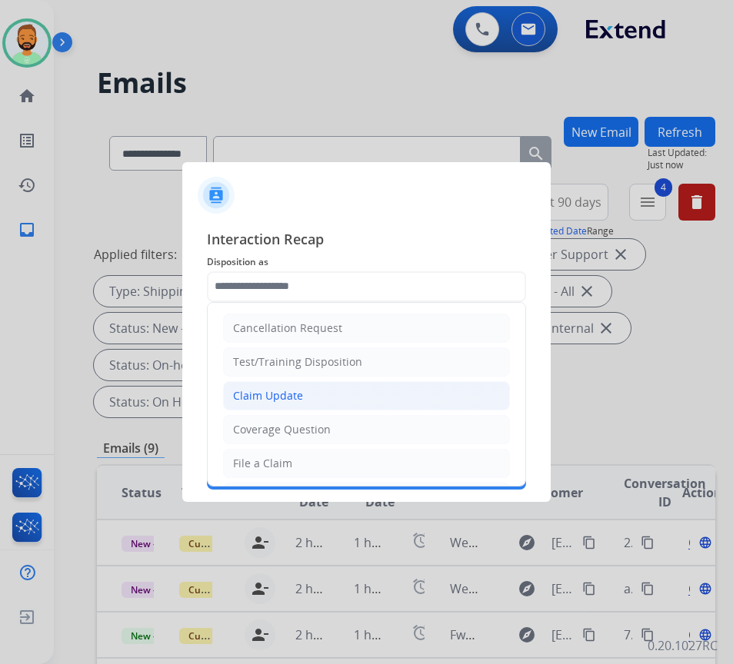
click at [401, 393] on li "Claim Update" at bounding box center [366, 395] width 287 height 29
type input "**********"
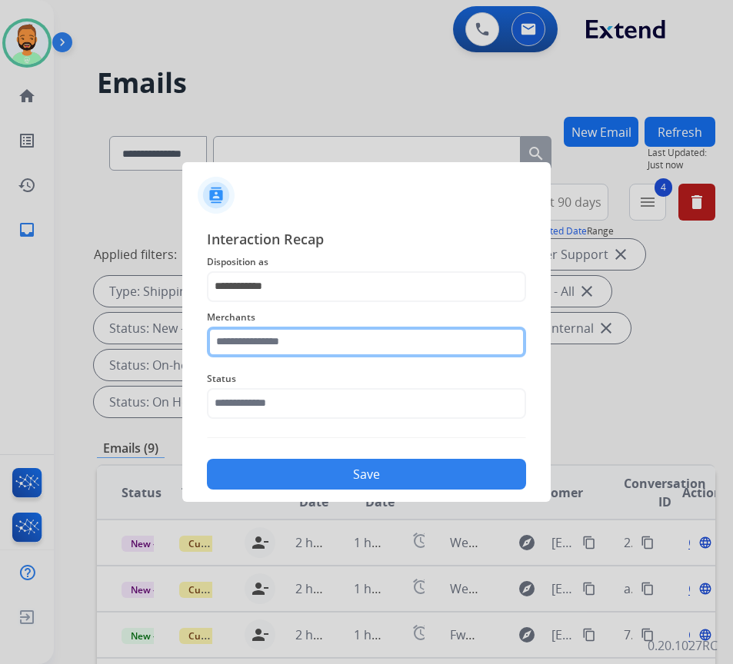
click at [386, 340] on input "text" at bounding box center [366, 342] width 319 height 31
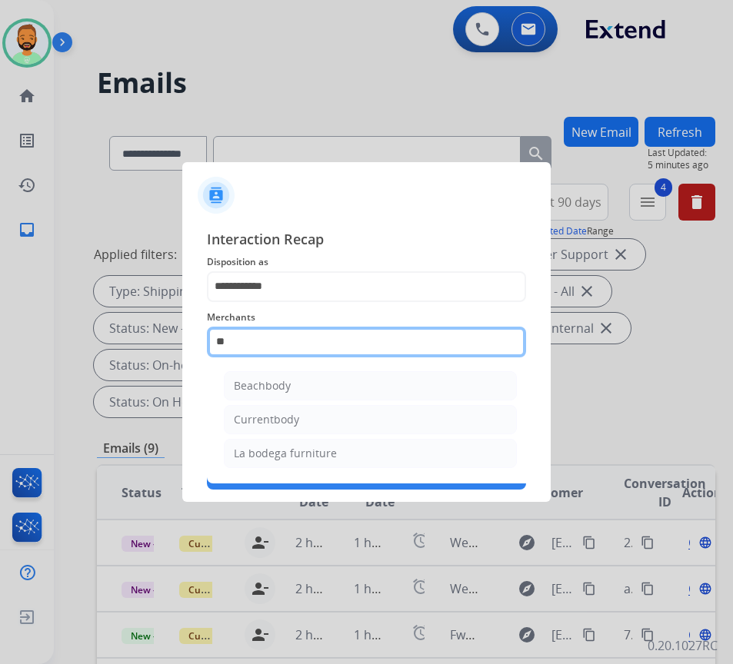
type input "*"
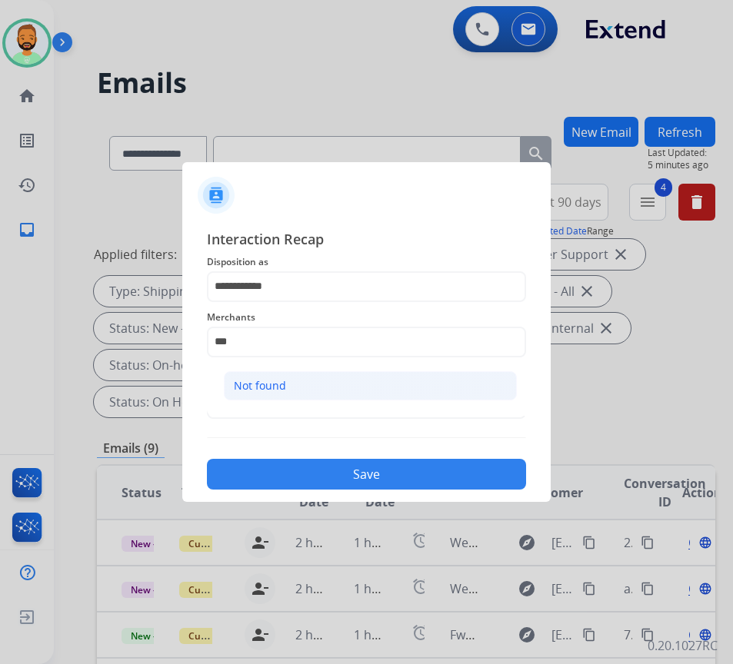
click at [385, 384] on li "Not found" at bounding box center [370, 385] width 293 height 29
type input "*********"
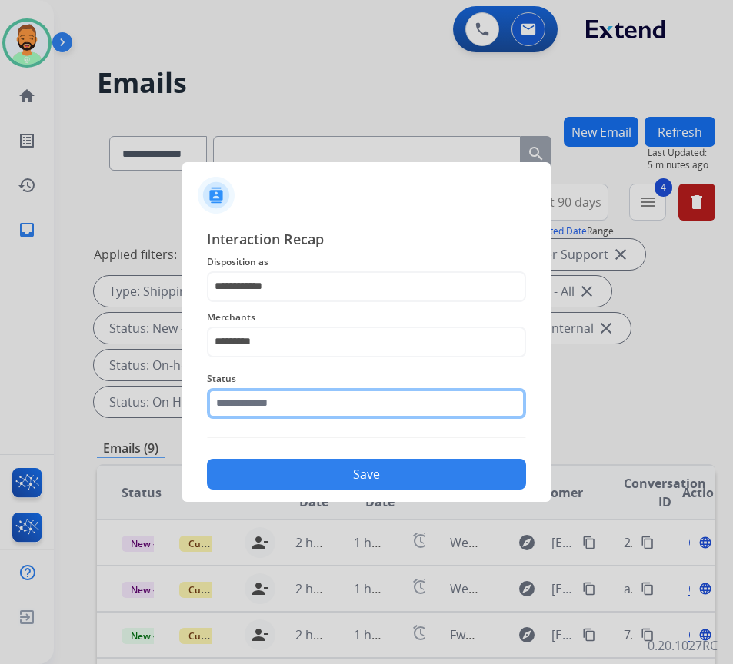
click at [388, 388] on input "text" at bounding box center [366, 403] width 319 height 31
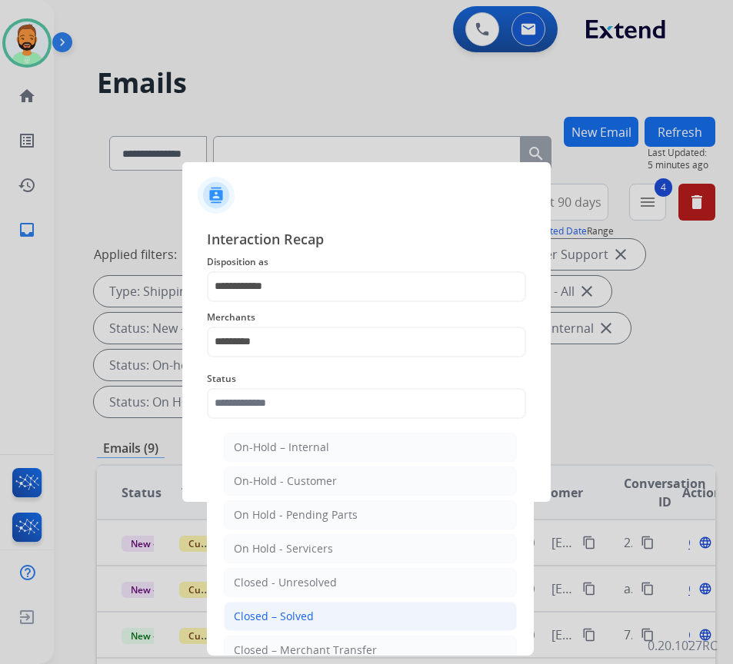
click at [356, 606] on li "Closed – Solved" at bounding box center [370, 616] width 293 height 29
type input "**********"
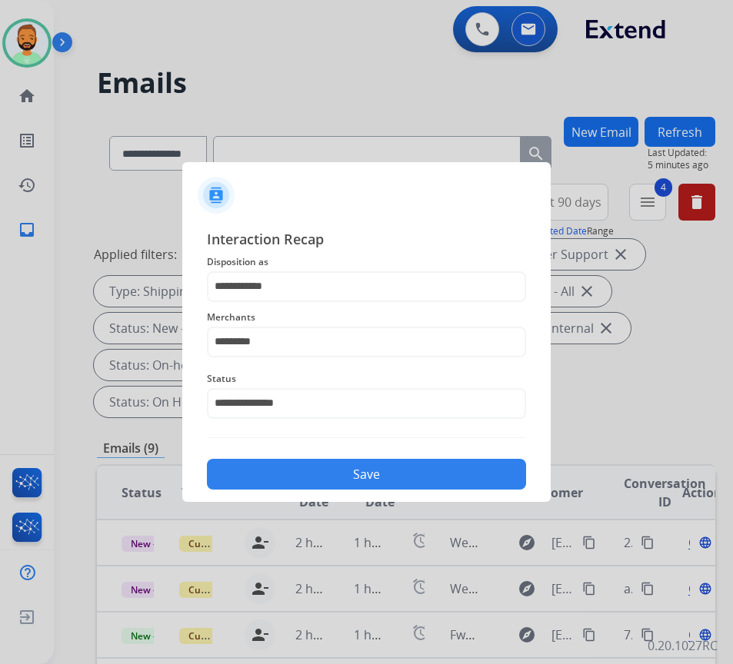
click at [416, 461] on button "Save" at bounding box center [366, 474] width 319 height 31
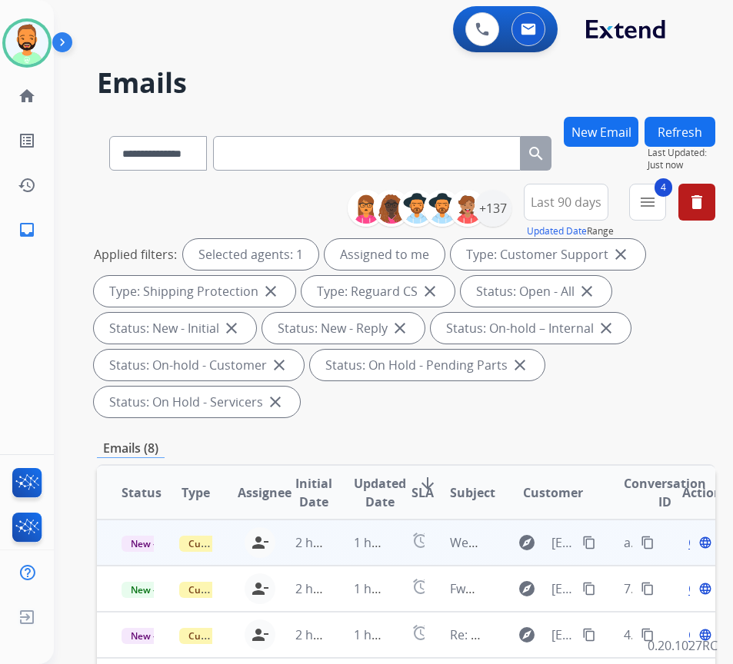
click at [331, 532] on td "1 hour ago" at bounding box center [358, 543] width 58 height 46
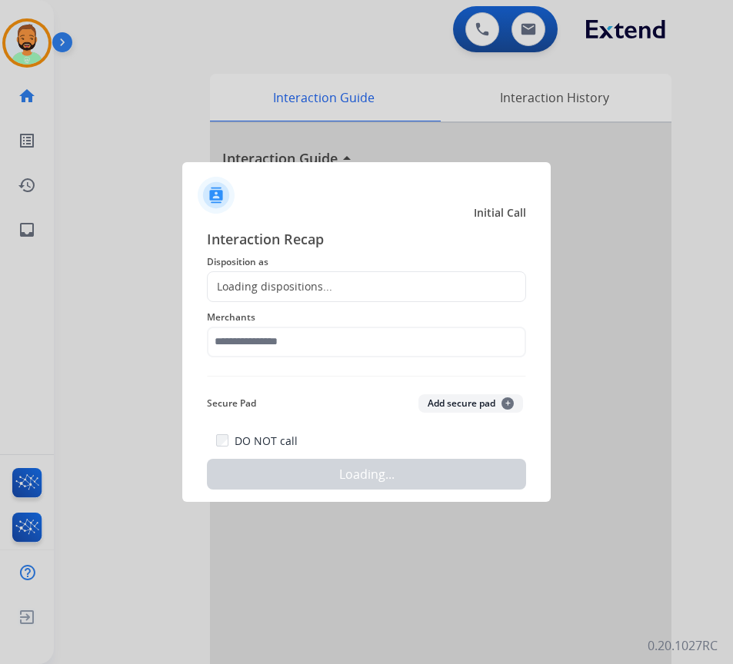
click at [284, 131] on div at bounding box center [366, 332] width 733 height 664
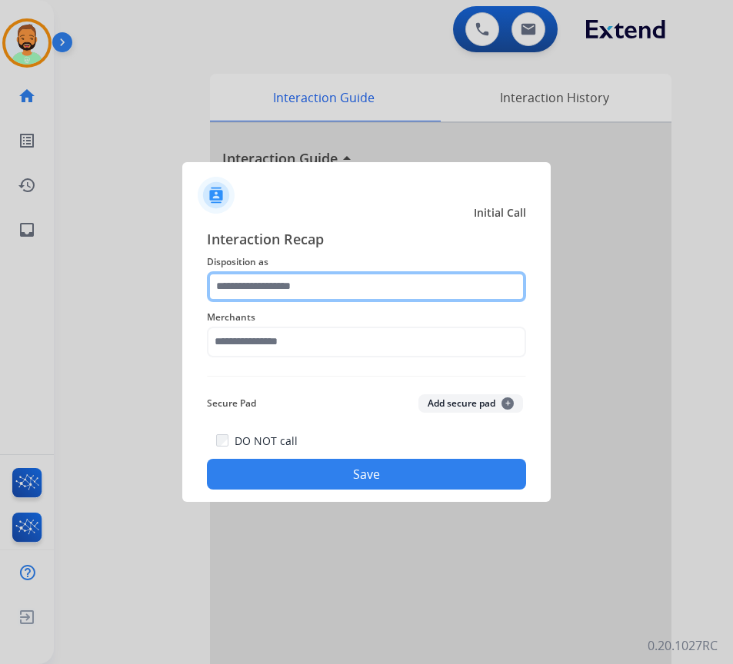
click at [339, 288] on input "text" at bounding box center [366, 286] width 319 height 31
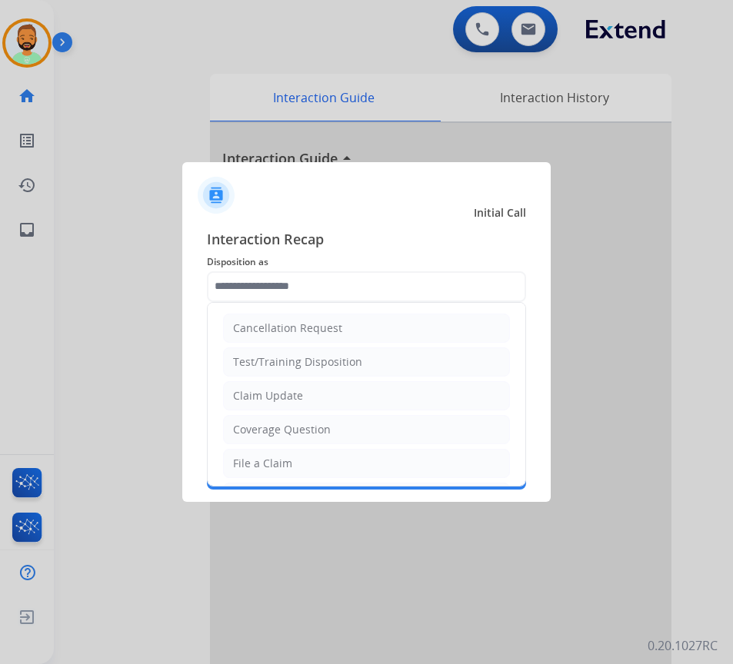
click at [357, 385] on li "Claim Update" at bounding box center [366, 395] width 287 height 29
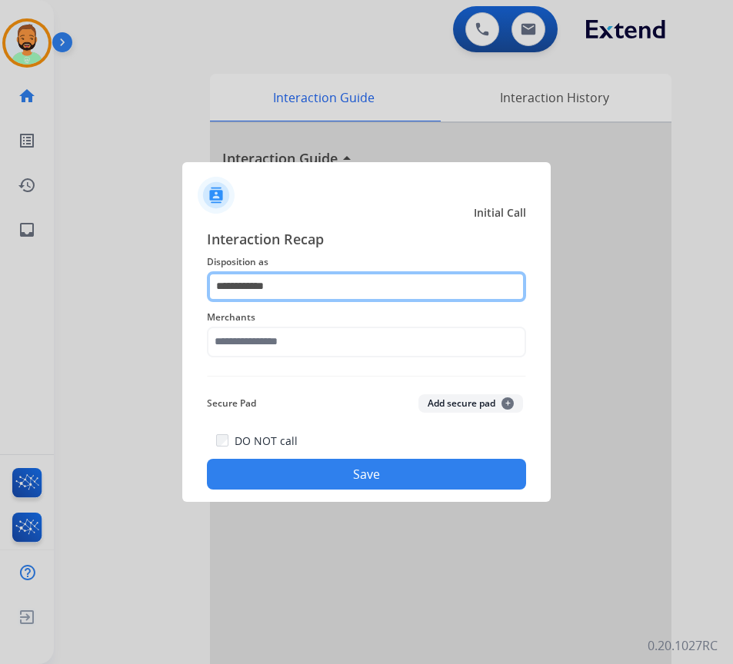
click at [325, 293] on input "**********" at bounding box center [366, 286] width 319 height 31
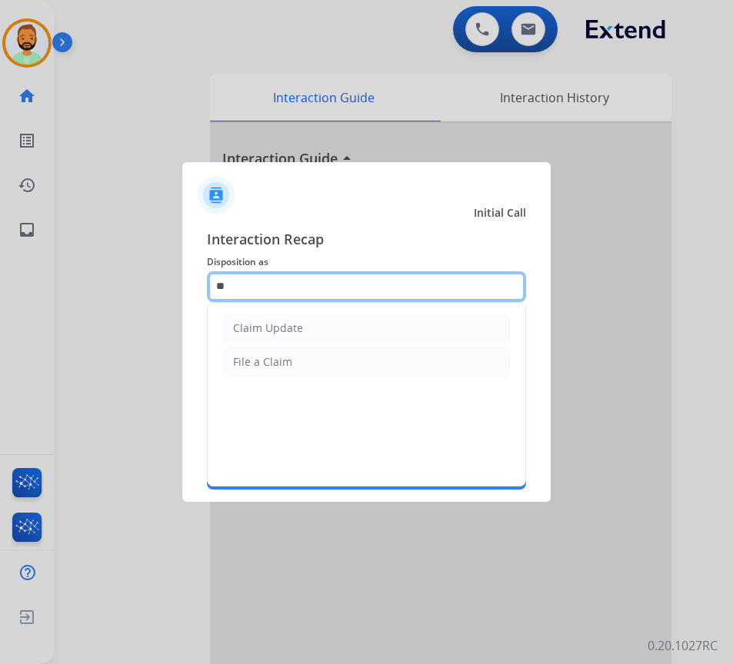
type input "*"
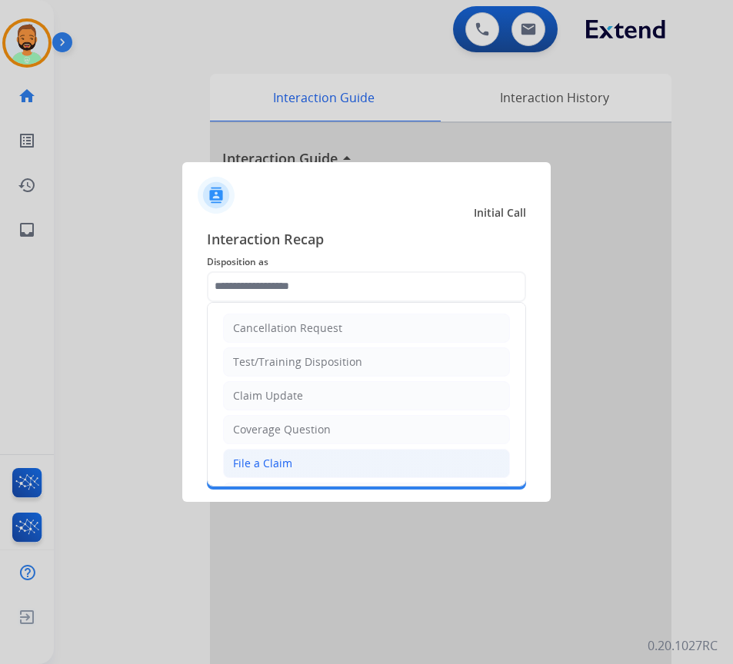
click at [335, 467] on li "File a Claim" at bounding box center [366, 463] width 287 height 29
type input "**********"
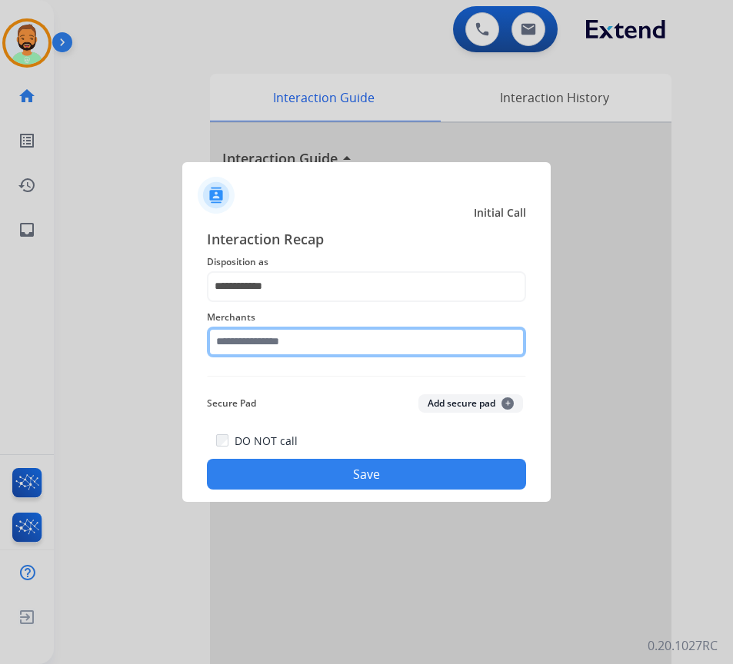
click at [300, 336] on input "text" at bounding box center [366, 342] width 319 height 31
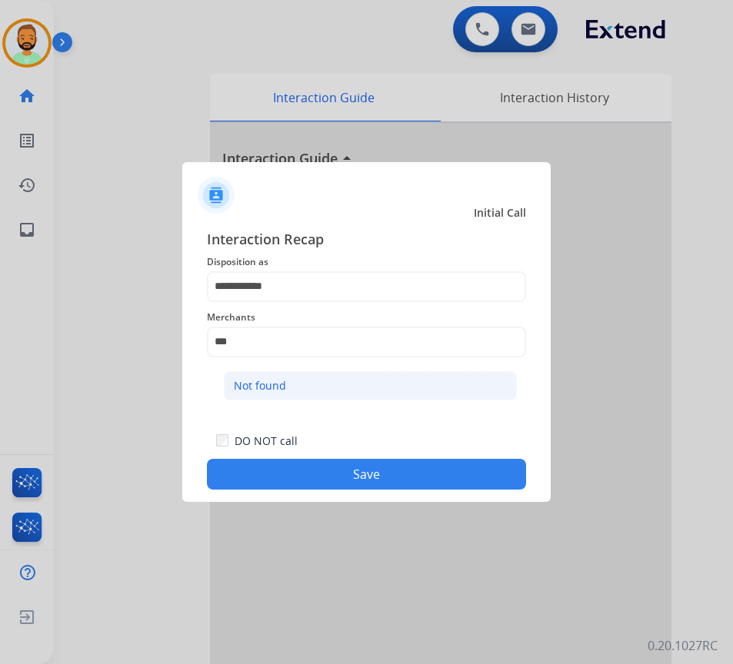
click at [299, 372] on li "Not found" at bounding box center [370, 385] width 293 height 29
type input "*********"
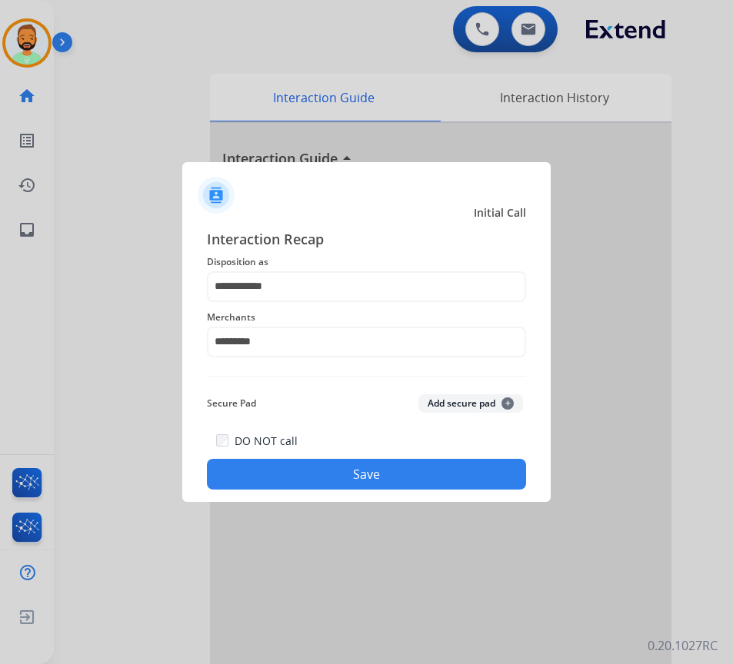
click at [325, 460] on button "Save" at bounding box center [366, 474] width 319 height 31
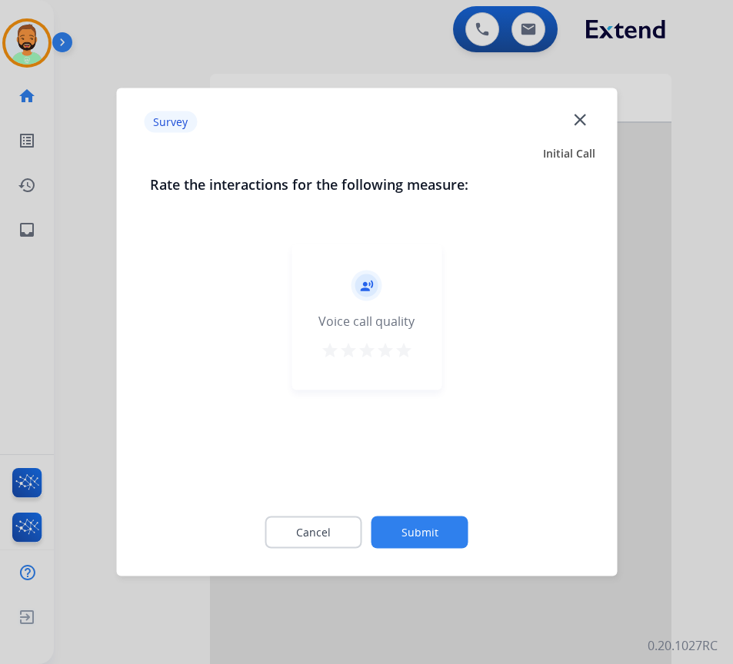
click at [418, 518] on button "Submit" at bounding box center [419, 533] width 97 height 32
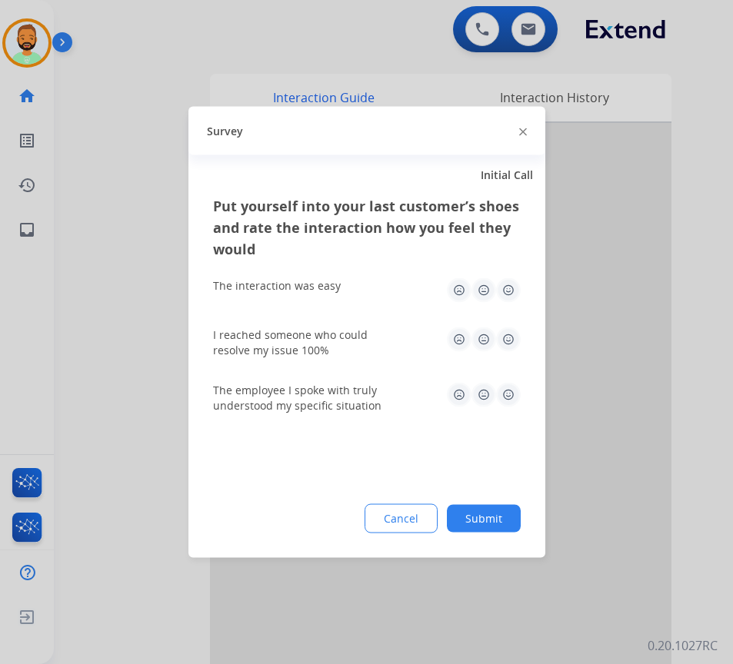
click at [489, 507] on button "Submit" at bounding box center [484, 519] width 74 height 28
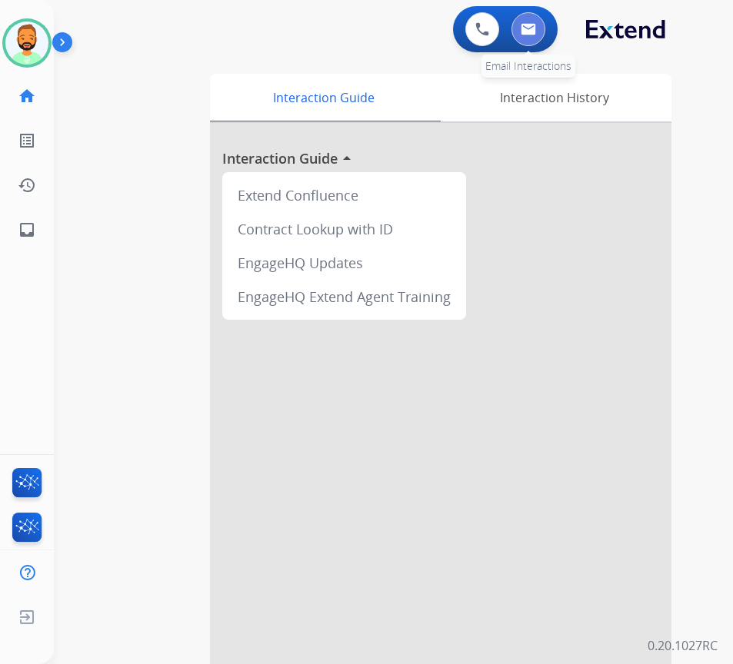
click at [523, 32] on img at bounding box center [528, 29] width 15 height 12
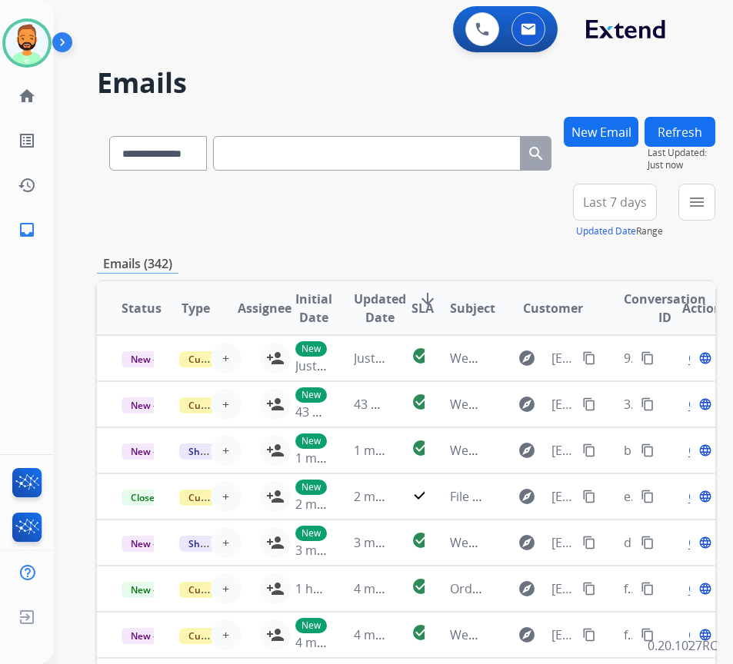
click at [627, 205] on span "Last 7 days" at bounding box center [615, 202] width 64 height 6
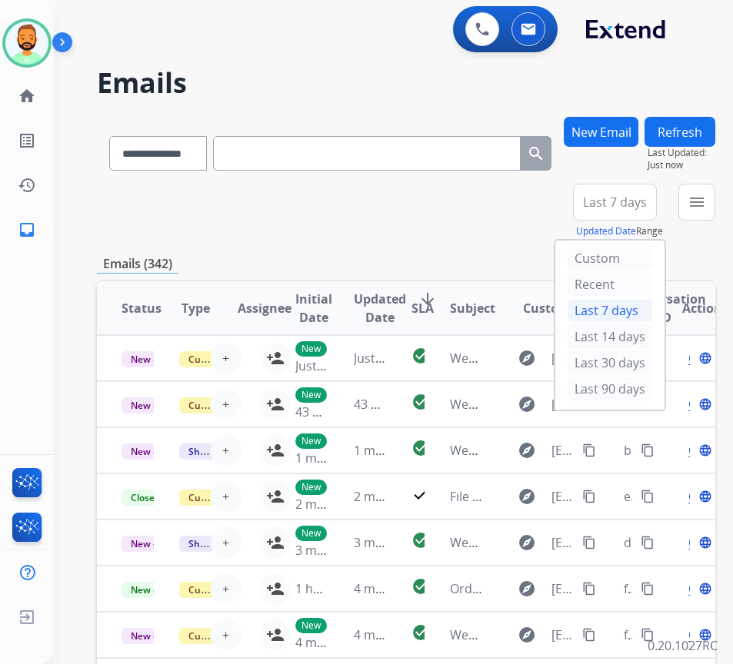
click at [621, 386] on div "Last 90 days" at bounding box center [610, 389] width 85 height 23
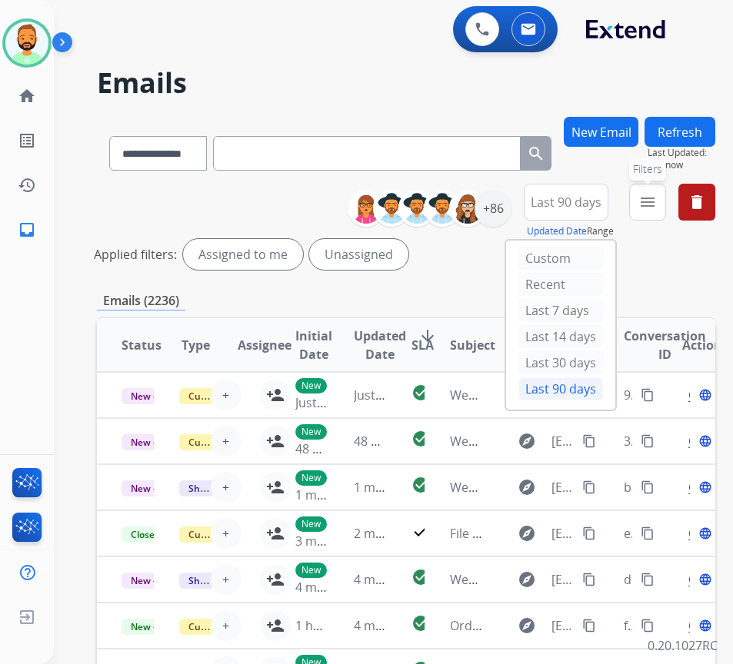
click at [653, 193] on button "menu Filters" at bounding box center [647, 202] width 37 height 37
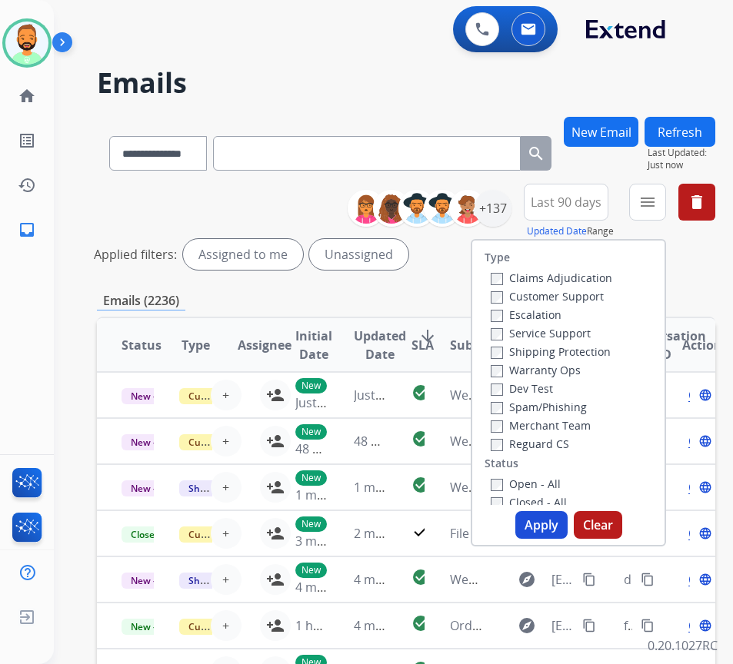
click at [582, 291] on label "Customer Support" at bounding box center [547, 296] width 113 height 15
drag, startPoint x: 578, startPoint y: 350, endPoint x: 580, endPoint y: 367, distance: 17.0
click at [578, 353] on label "Shipping Protection" at bounding box center [551, 352] width 120 height 15
click at [569, 444] on label "Reguard CS" at bounding box center [530, 444] width 78 height 15
click at [557, 491] on label "Open - All" at bounding box center [526, 484] width 70 height 15
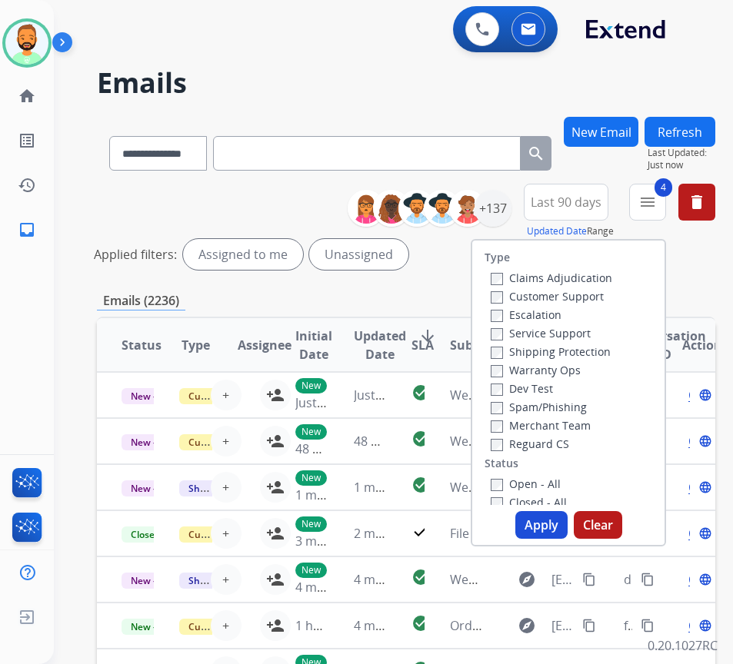
click at [558, 520] on button "Apply" at bounding box center [541, 525] width 52 height 28
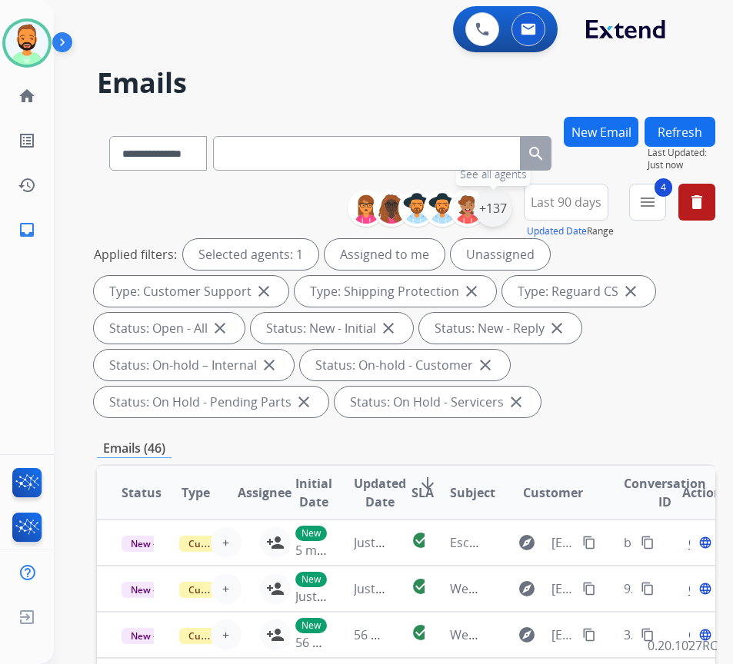
click at [511, 214] on div "+137" at bounding box center [492, 208] width 37 height 37
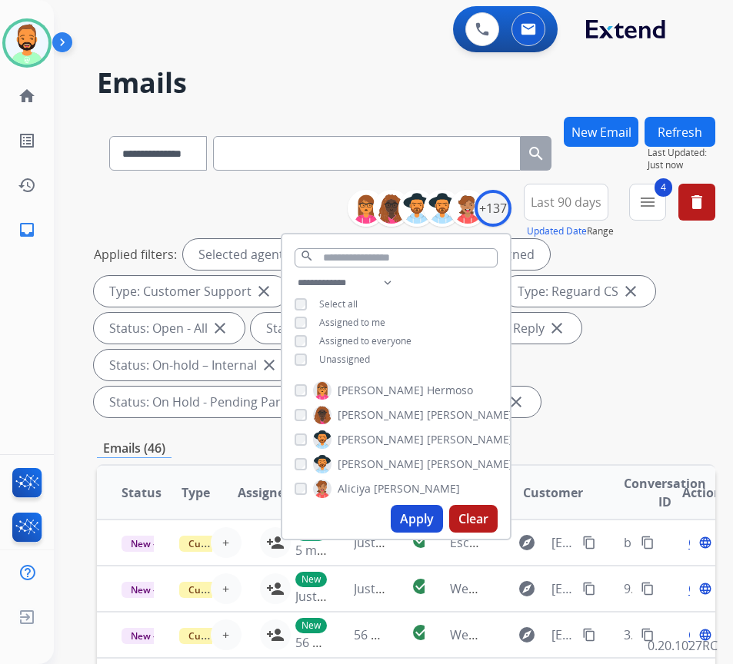
click at [352, 353] on span "Unassigned" at bounding box center [344, 359] width 51 height 13
click at [437, 507] on button "Apply" at bounding box center [417, 519] width 52 height 28
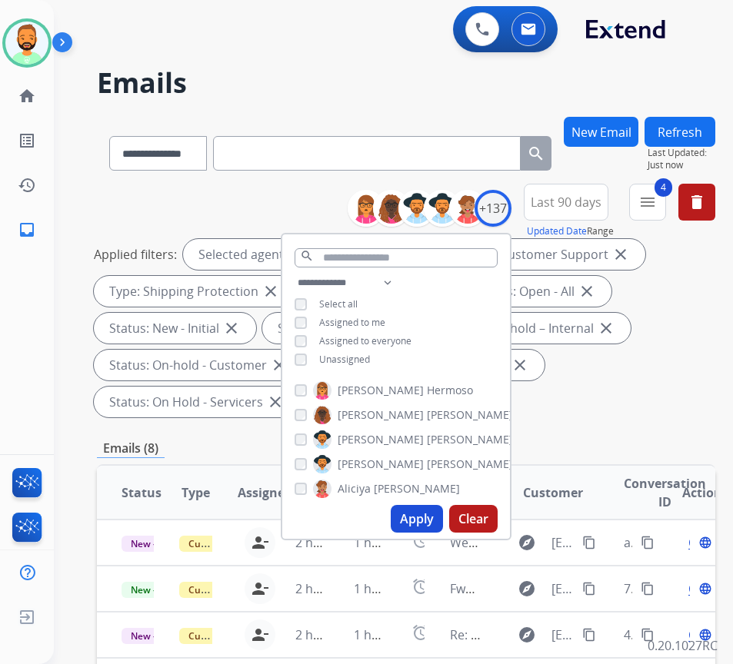
click at [608, 376] on div "Applied filters: Selected agents: 1 Assigned to me Type: Customer Support close…" at bounding box center [403, 328] width 618 height 178
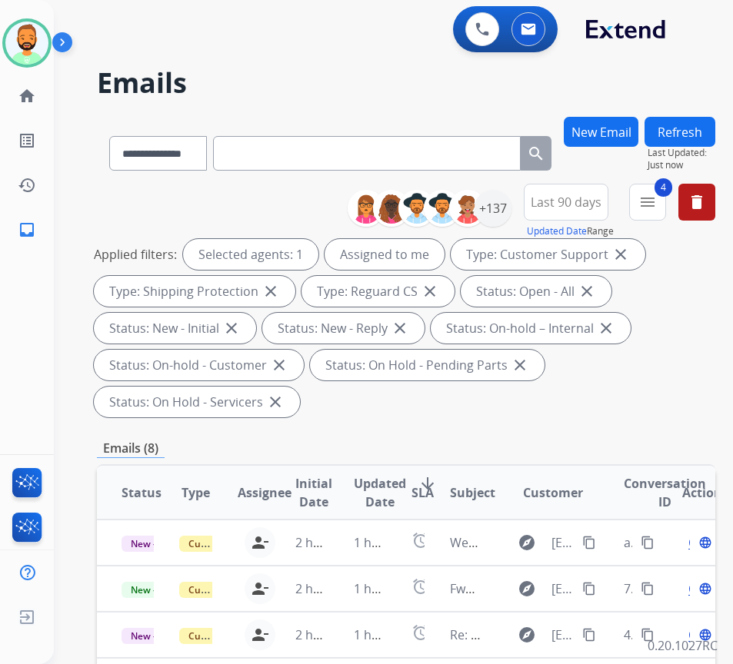
click at [433, 485] on span "SLA" at bounding box center [422, 493] width 22 height 18
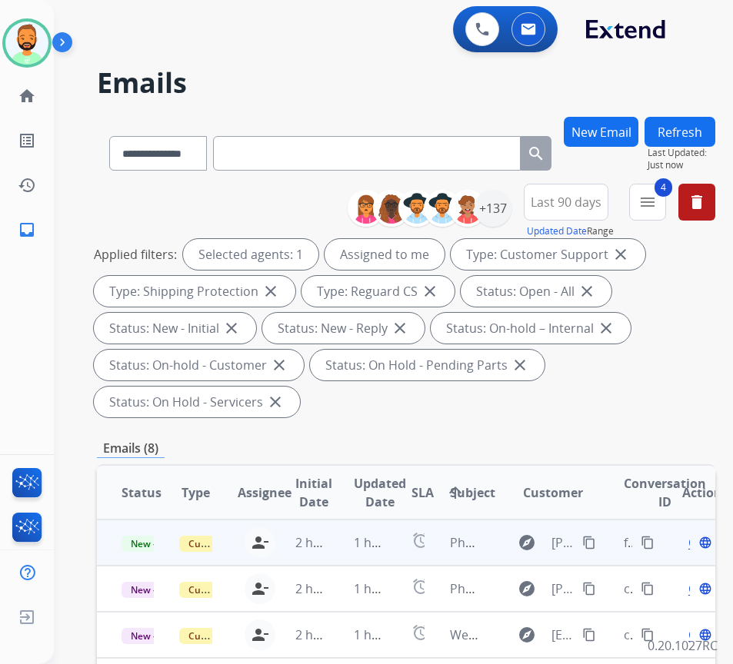
click at [331, 548] on td "1 hour ago" at bounding box center [358, 543] width 58 height 46
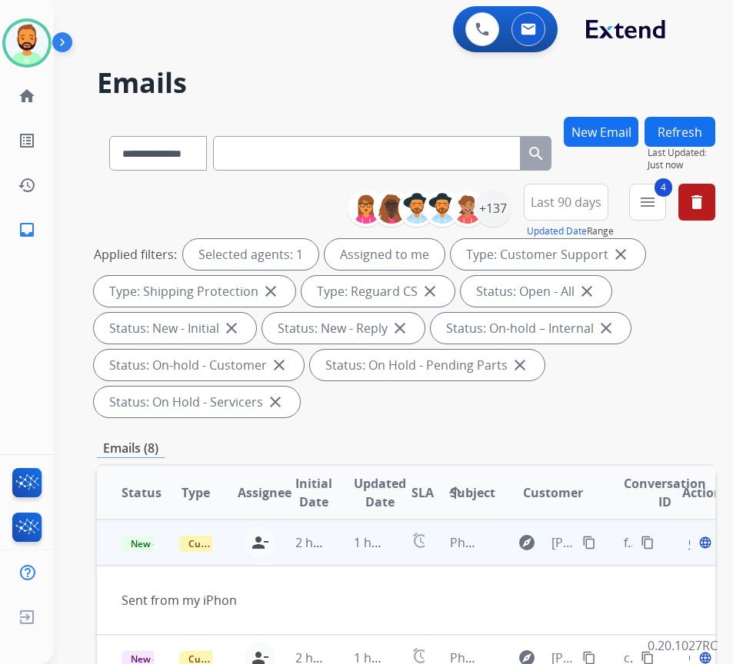
click at [697, 541] on span "Open" at bounding box center [704, 543] width 32 height 18
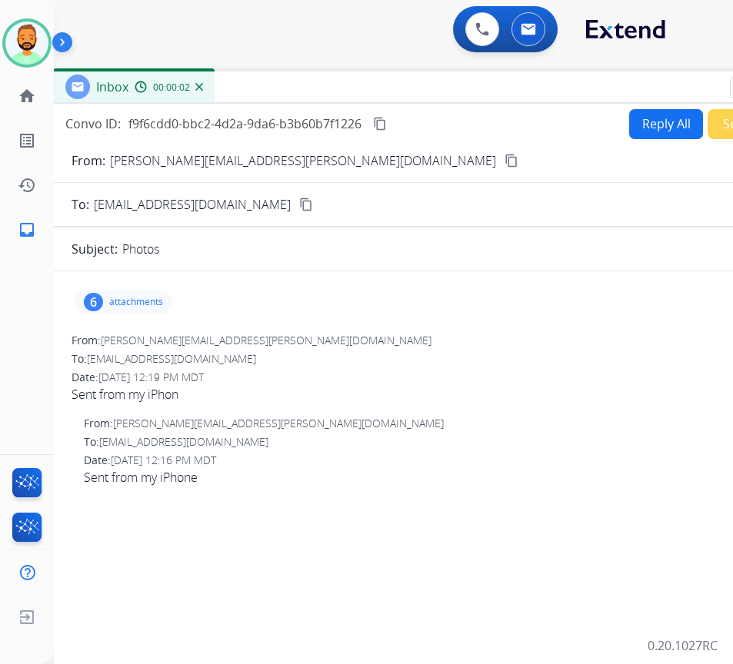
drag, startPoint x: 372, startPoint y: 102, endPoint x: 498, endPoint y: 79, distance: 128.1
click at [498, 79] on div "Inbox 00:00:02" at bounding box center [437, 88] width 769 height 32
click at [504, 155] on mat-icon "content_copy" at bounding box center [511, 161] width 14 height 14
click at [668, 127] on button "Reply All" at bounding box center [666, 124] width 74 height 30
select select "**********"
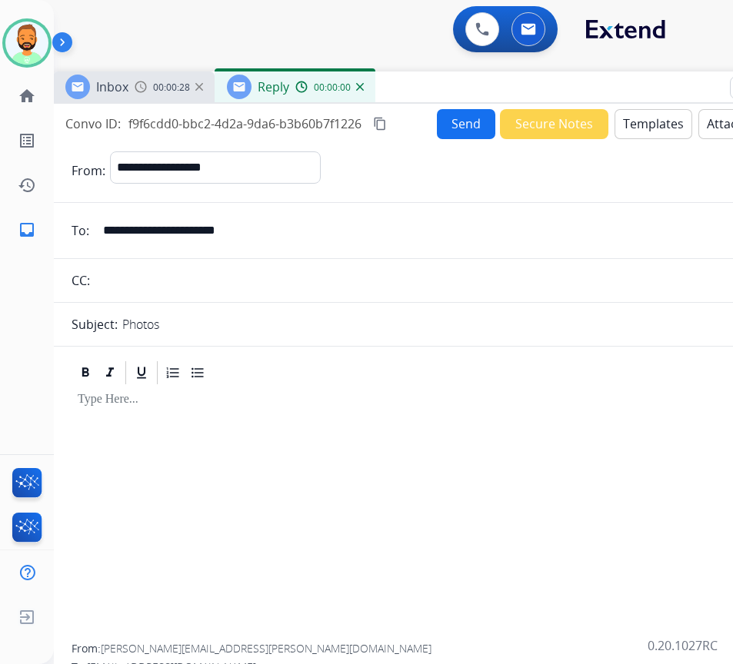
click at [661, 128] on button "Templates" at bounding box center [653, 124] width 78 height 30
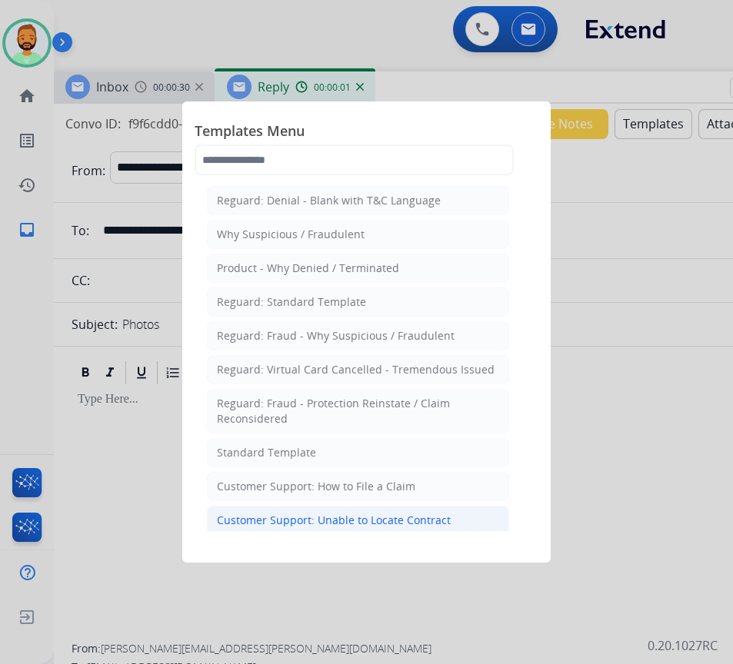
click at [478, 521] on li "Customer Support: Unable to Locate Contract" at bounding box center [358, 520] width 302 height 29
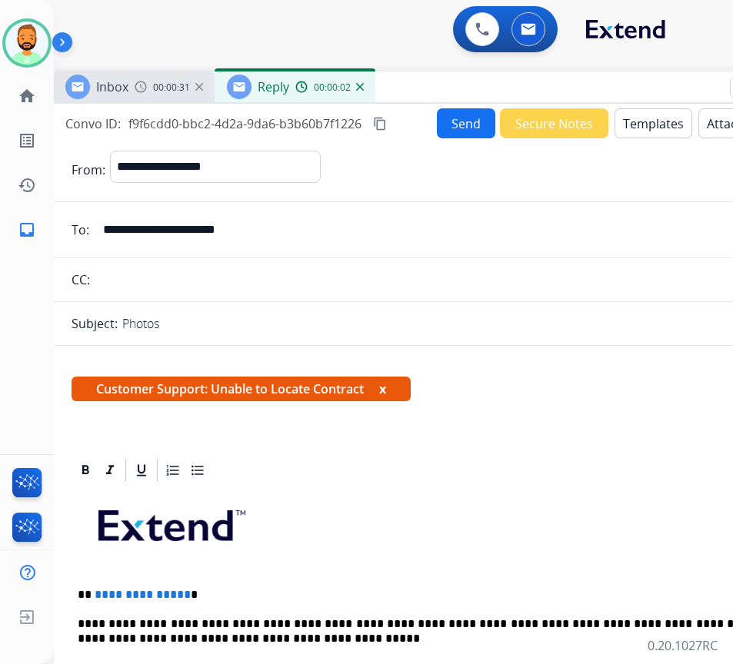
click at [444, 127] on button "Send" at bounding box center [466, 123] width 58 height 30
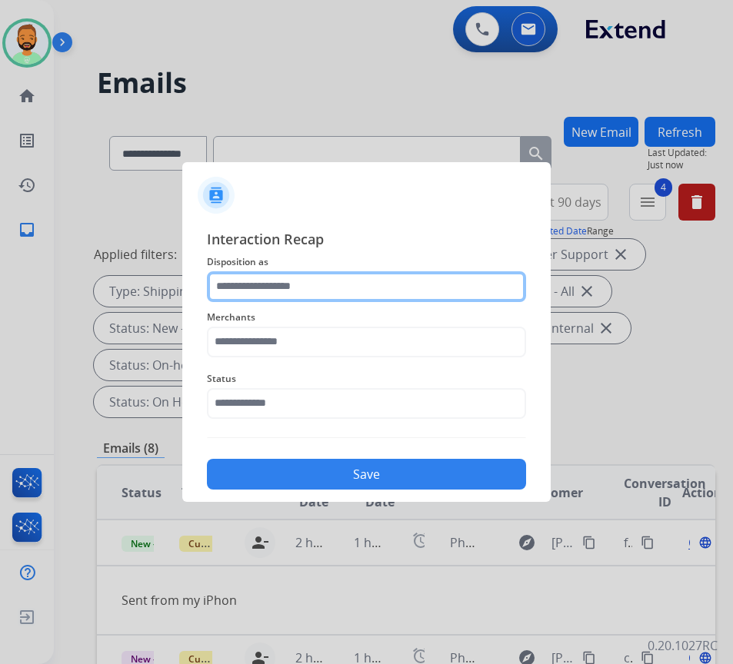
click at [338, 292] on input "text" at bounding box center [366, 286] width 319 height 31
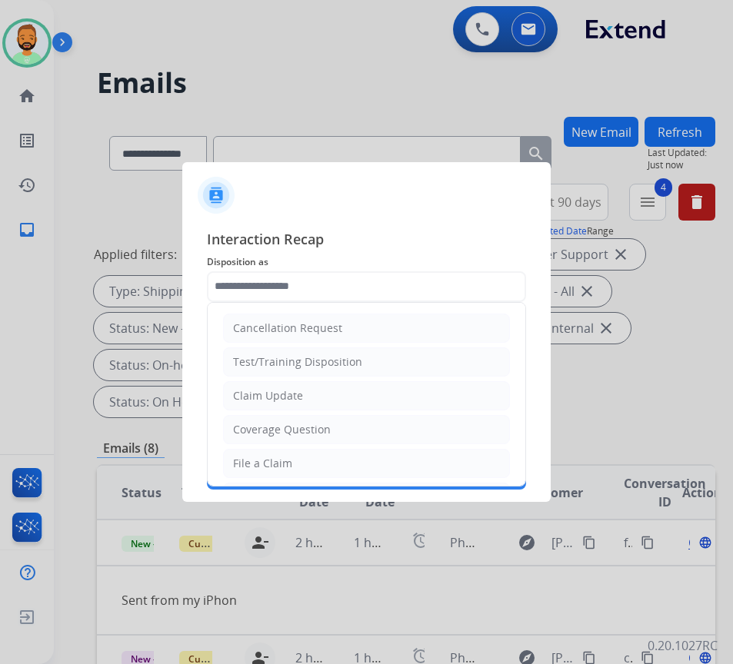
click at [368, 458] on li "File a Claim" at bounding box center [366, 463] width 287 height 29
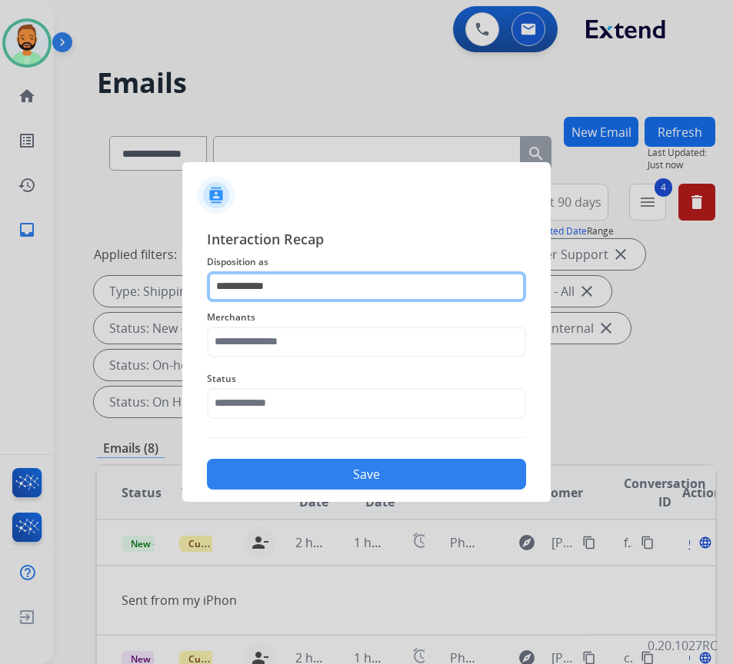
click at [353, 291] on input "**********" at bounding box center [366, 286] width 319 height 31
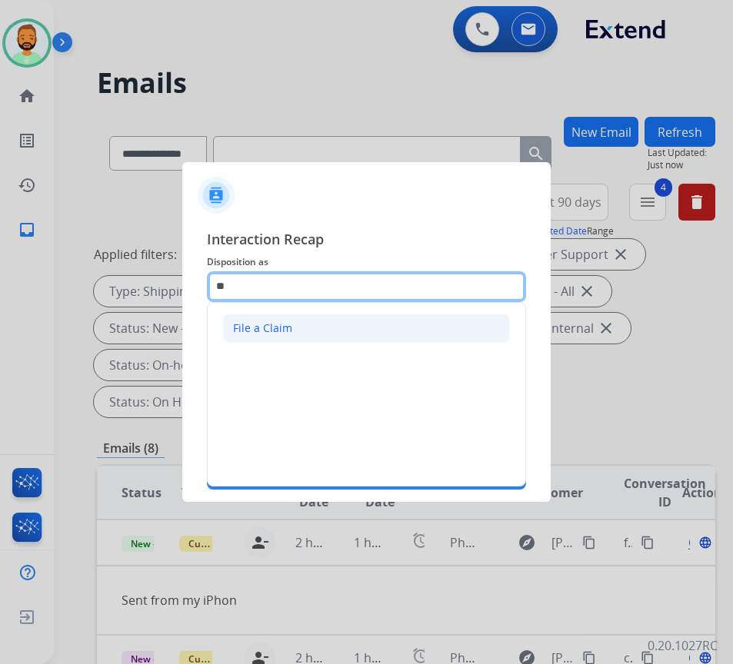
type input "*"
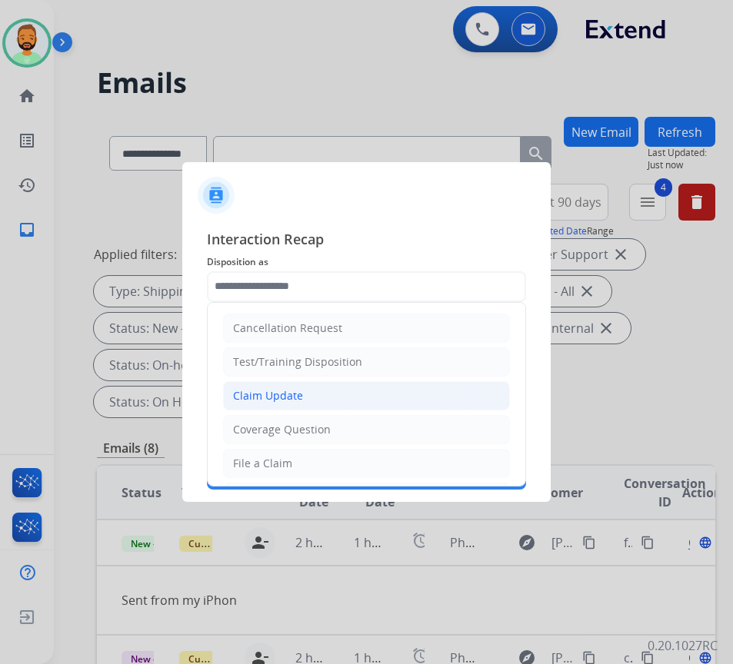
click at [297, 398] on div "Claim Update" at bounding box center [268, 395] width 70 height 15
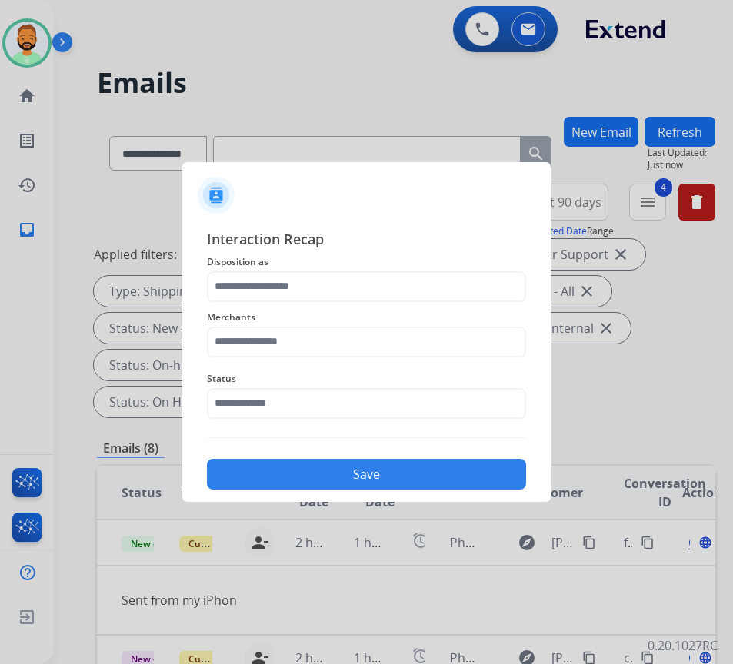
type input "**********"
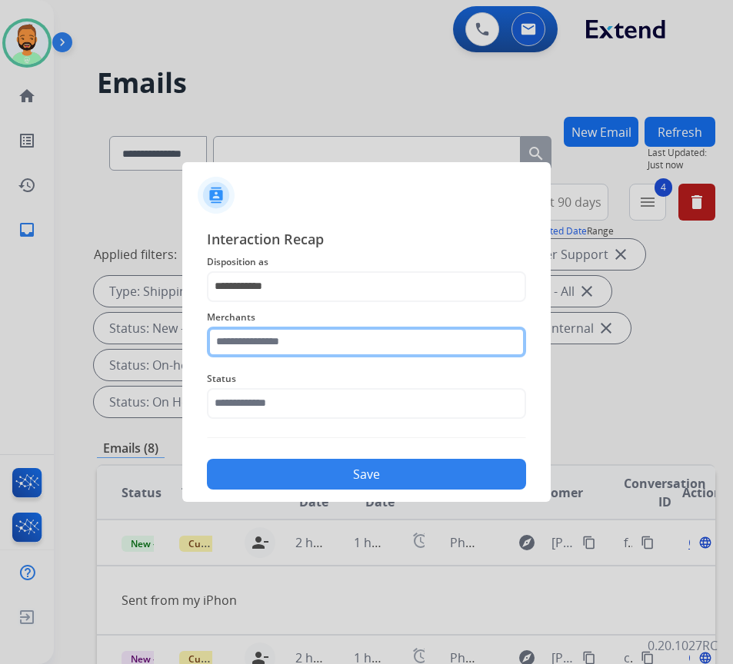
click at [298, 345] on input "text" at bounding box center [366, 342] width 319 height 31
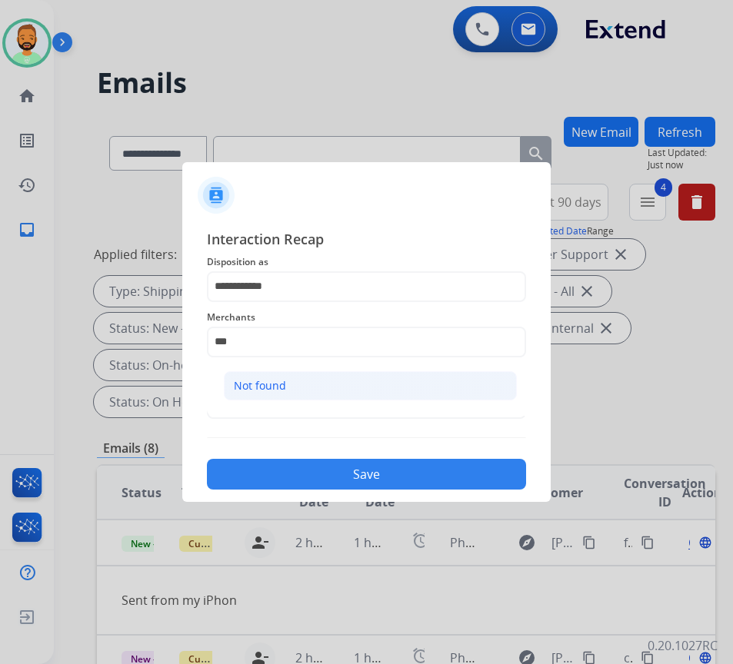
click at [303, 388] on li "Not found" at bounding box center [370, 385] width 293 height 29
type input "*********"
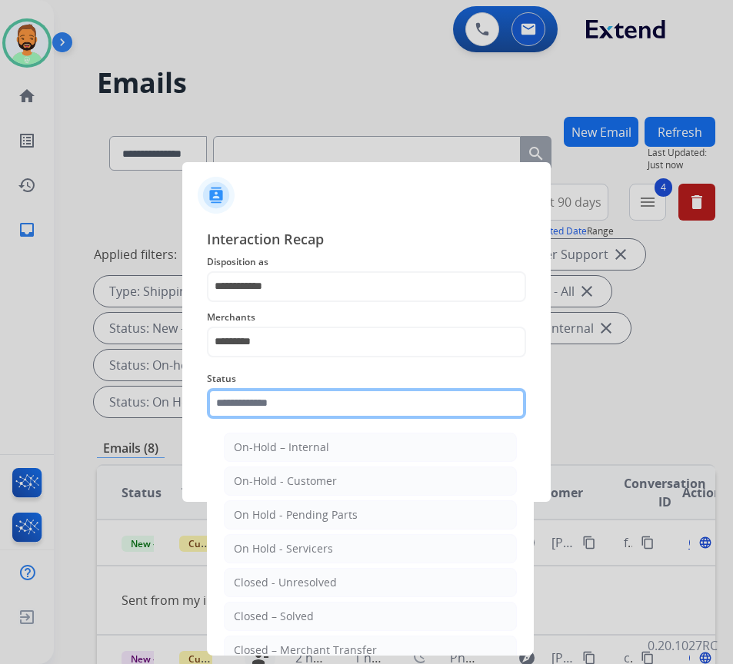
click at [303, 388] on input "text" at bounding box center [366, 403] width 319 height 31
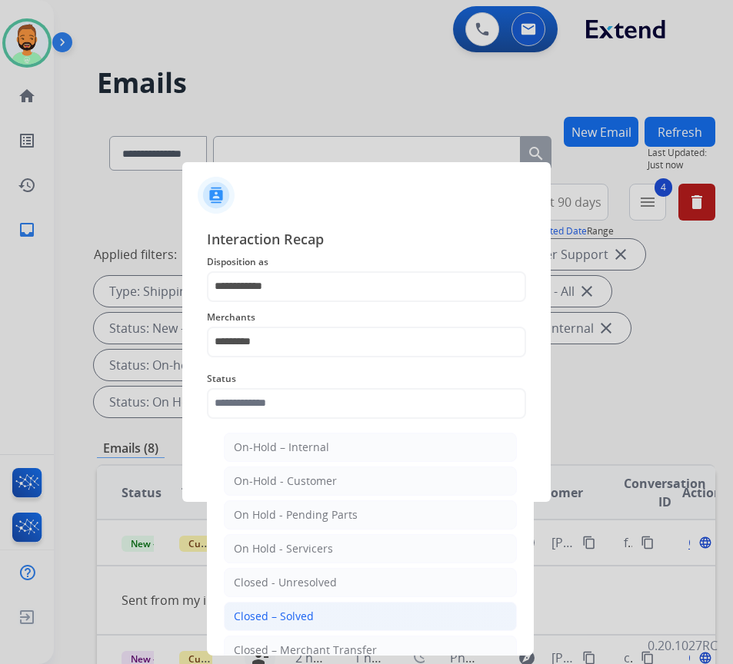
click at [311, 606] on li "Closed – Solved" at bounding box center [370, 616] width 293 height 29
type input "**********"
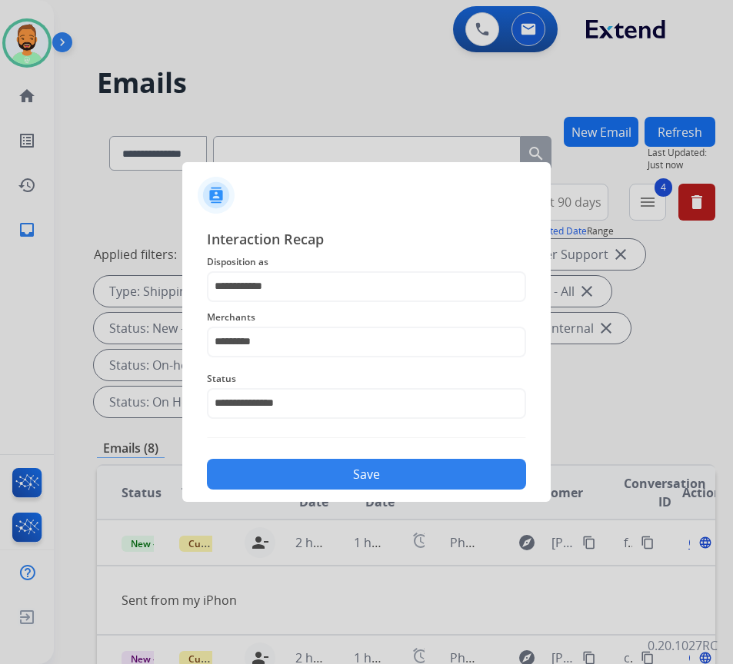
click at [355, 474] on button "Save" at bounding box center [366, 474] width 319 height 31
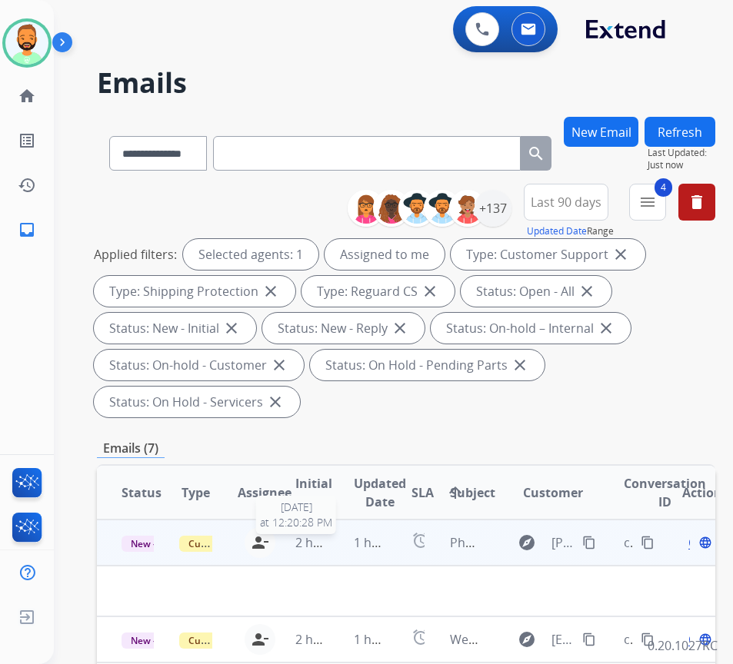
click at [297, 540] on span "2 hours ago" at bounding box center [329, 542] width 69 height 17
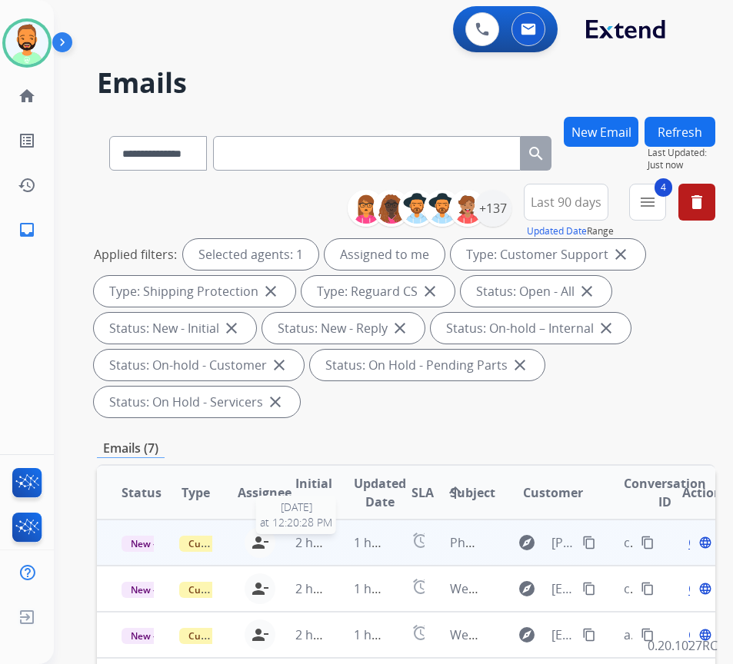
click at [325, 548] on span "2 hours ago" at bounding box center [329, 542] width 69 height 17
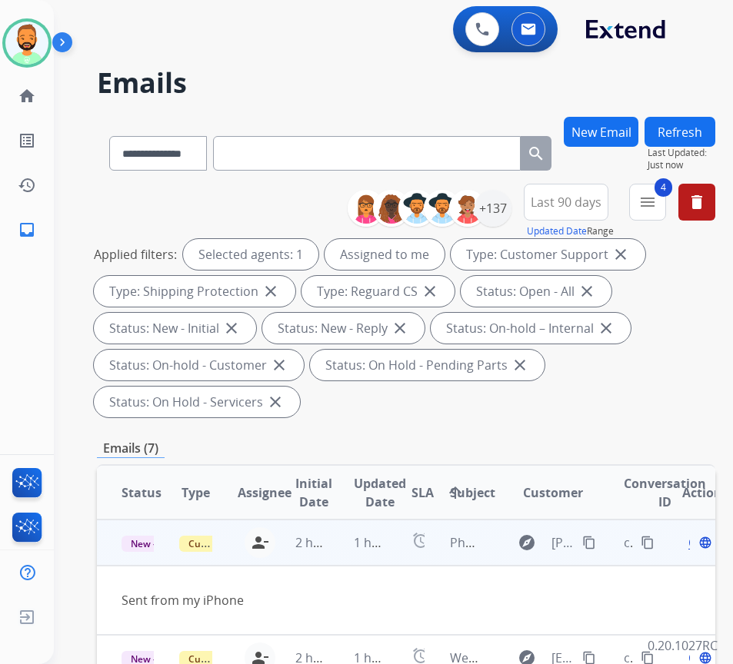
scroll to position [77, 0]
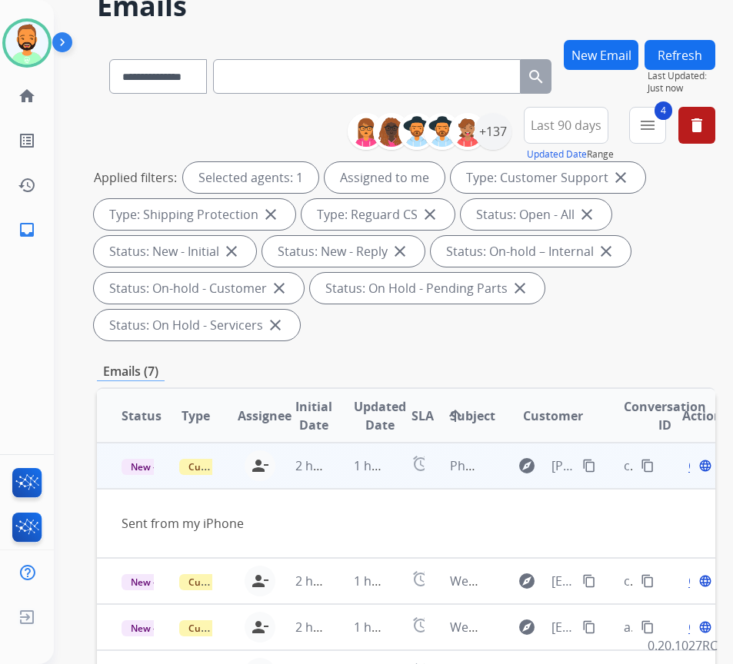
click at [698, 470] on div "Open language" at bounding box center [698, 466] width 32 height 18
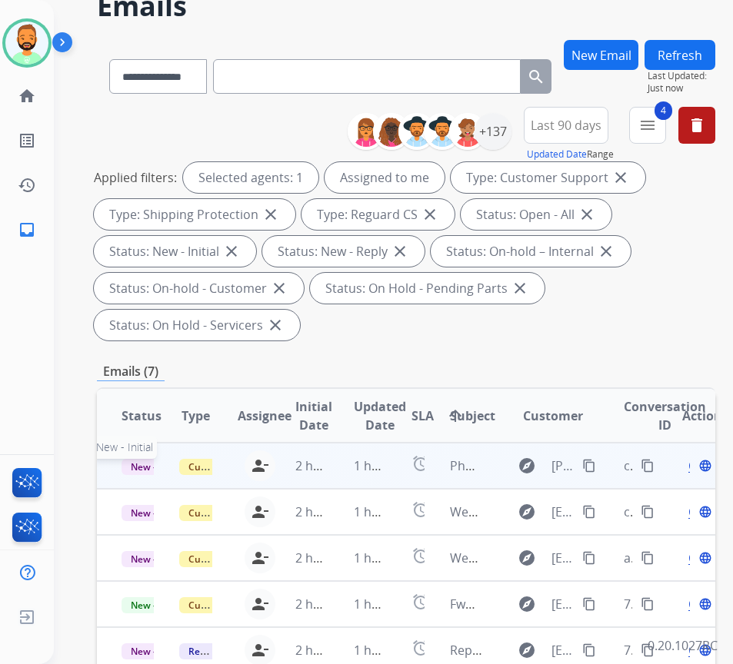
click at [138, 460] on span "New - Initial" at bounding box center [158, 467] width 72 height 16
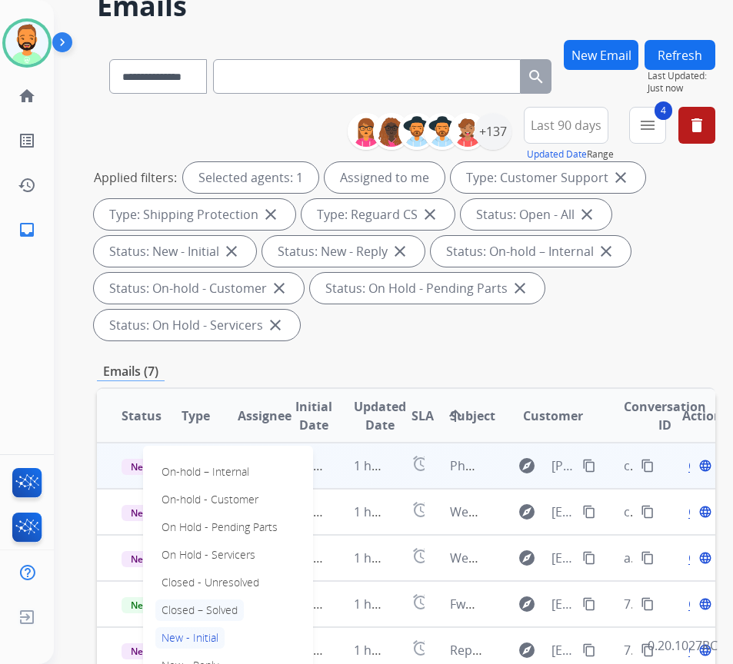
click at [231, 608] on p "Closed – Solved" at bounding box center [199, 611] width 88 height 22
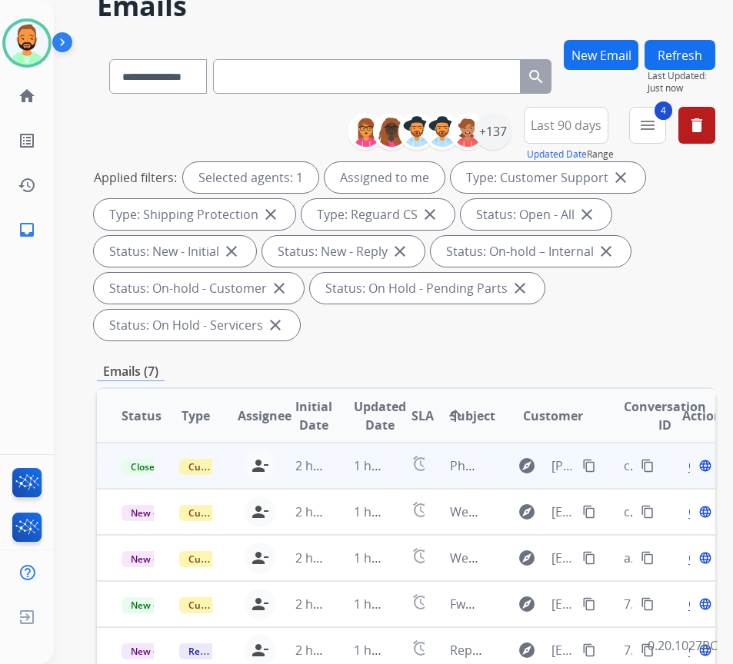
click at [713, 59] on button "Refresh" at bounding box center [679, 55] width 71 height 30
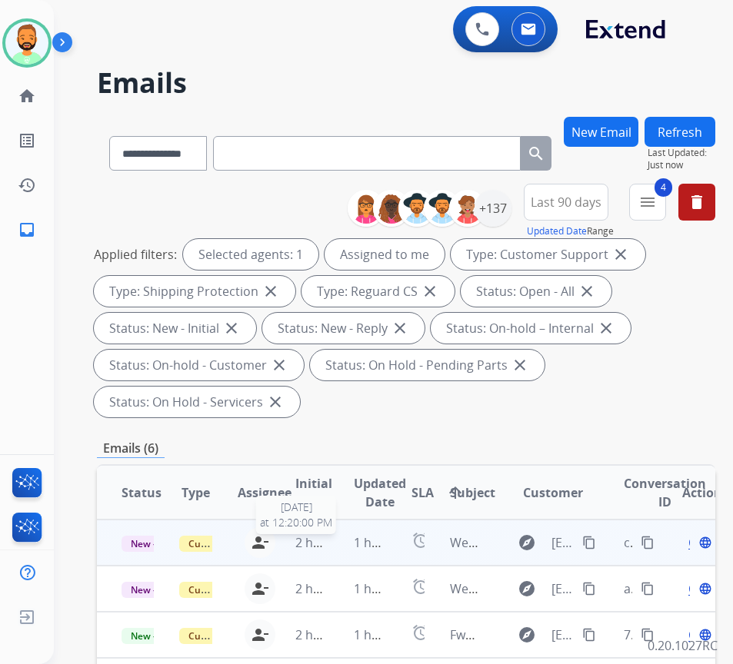
click at [327, 551] on span "2 hours ago" at bounding box center [329, 542] width 69 height 17
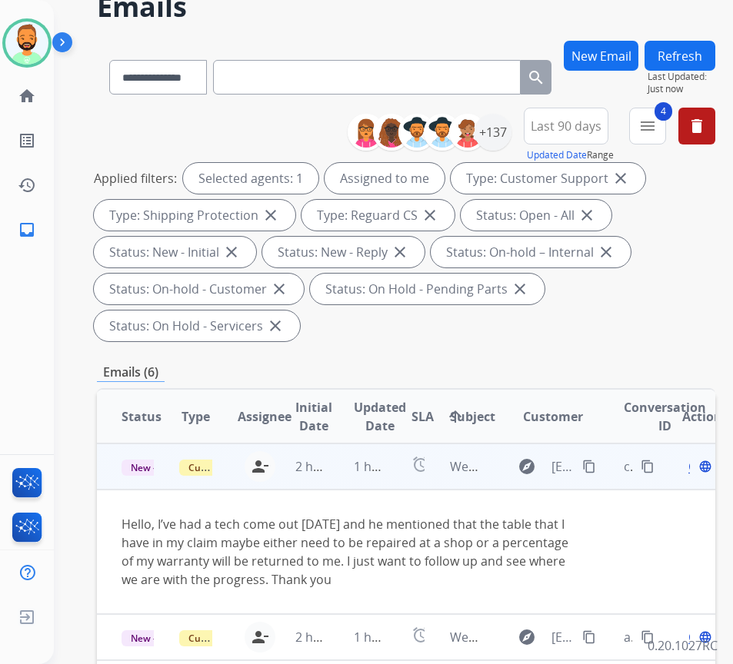
scroll to position [77, 0]
click at [588, 467] on button "content_copy" at bounding box center [589, 466] width 18 height 18
click at [698, 472] on div "Open language" at bounding box center [698, 466] width 32 height 18
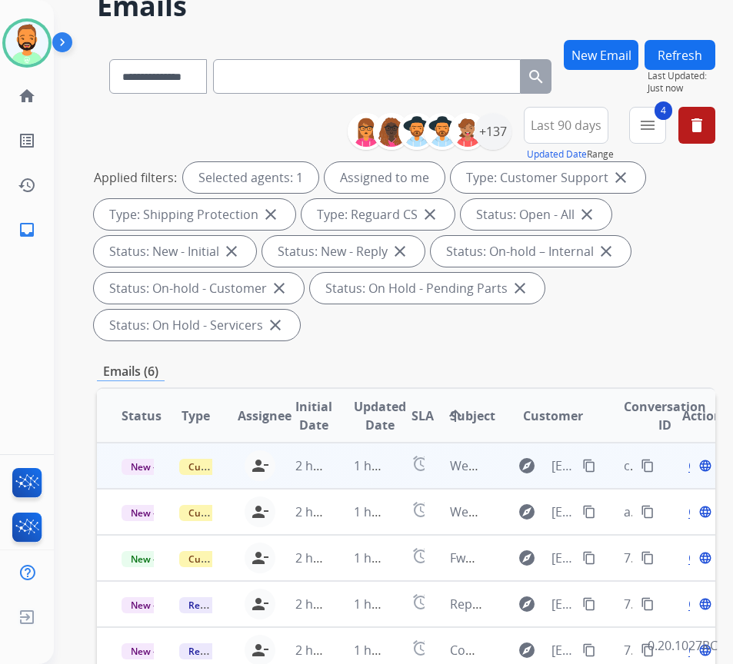
click at [369, 482] on td "1 hour ago" at bounding box center [358, 466] width 58 height 46
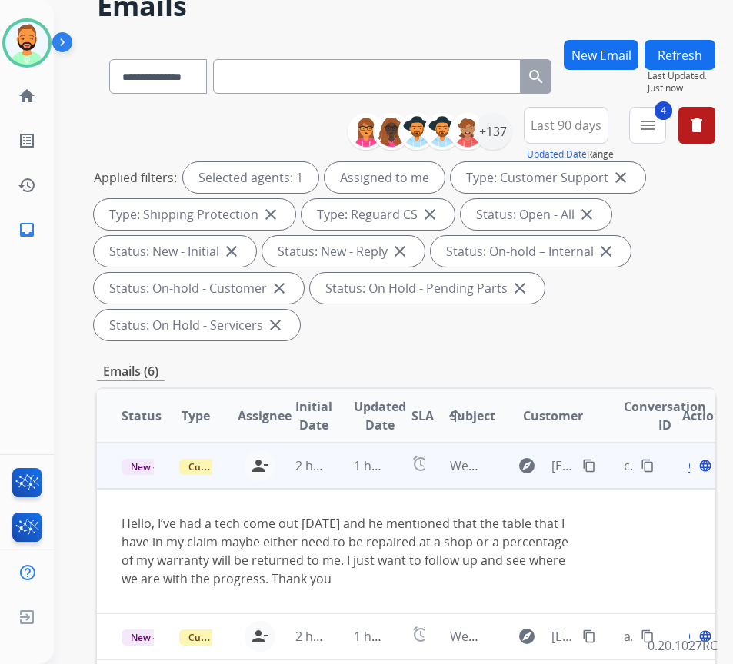
click at [694, 464] on span "Open" at bounding box center [704, 466] width 32 height 18
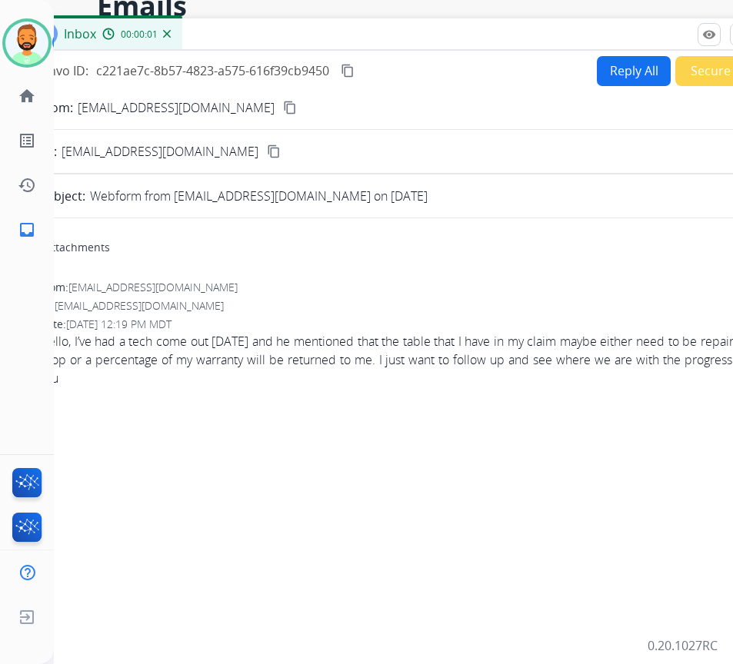
drag, startPoint x: 305, startPoint y: 38, endPoint x: 450, endPoint y: 58, distance: 146.6
click at [402, 42] on div "Inbox 00:00:01" at bounding box center [405, 34] width 769 height 32
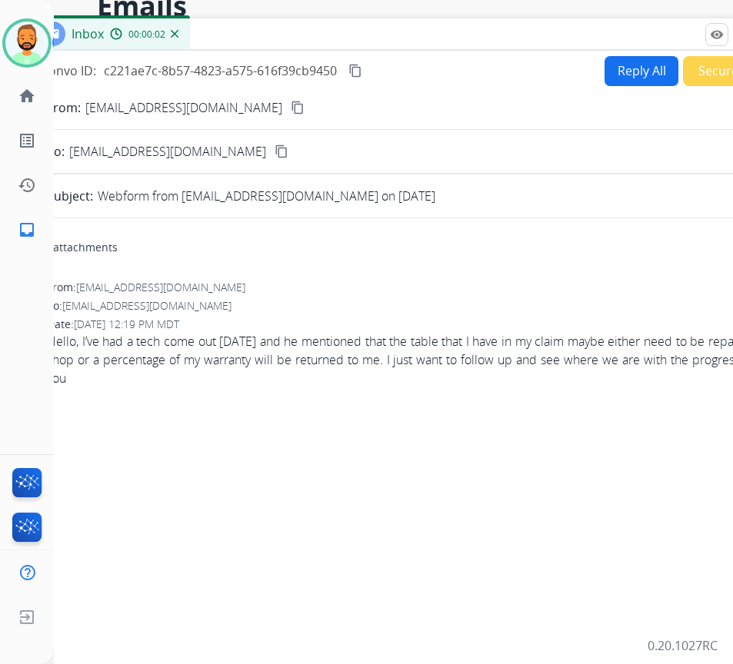
click at [683, 69] on button "Secure Notes" at bounding box center [737, 71] width 108 height 30
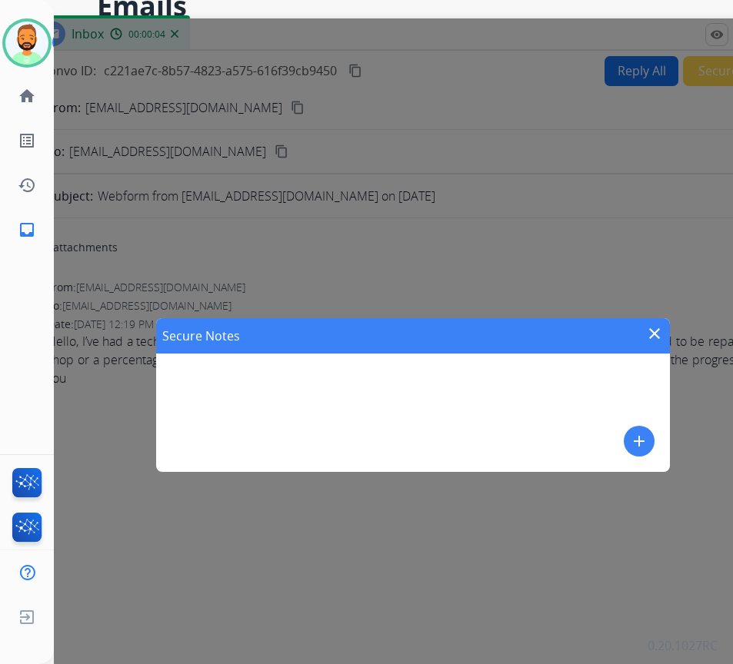
click at [652, 333] on mat-icon "close" at bounding box center [654, 334] width 18 height 18
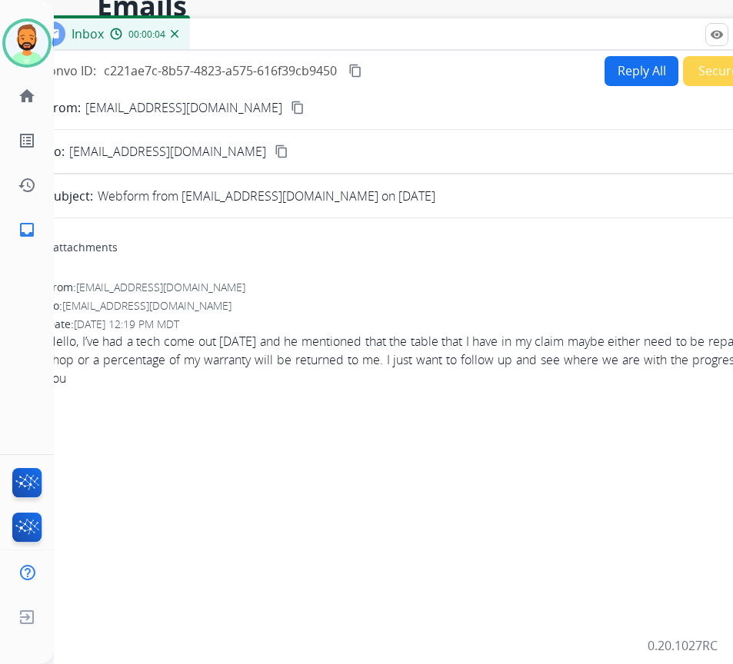
click at [633, 75] on button "Reply All" at bounding box center [641, 71] width 74 height 30
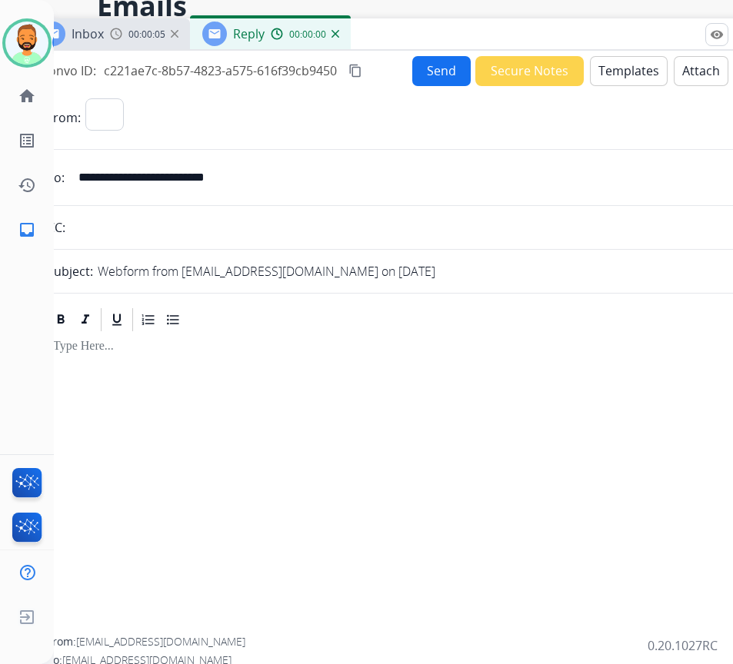
select select "**********"
click at [629, 75] on button "Templates" at bounding box center [629, 71] width 78 height 30
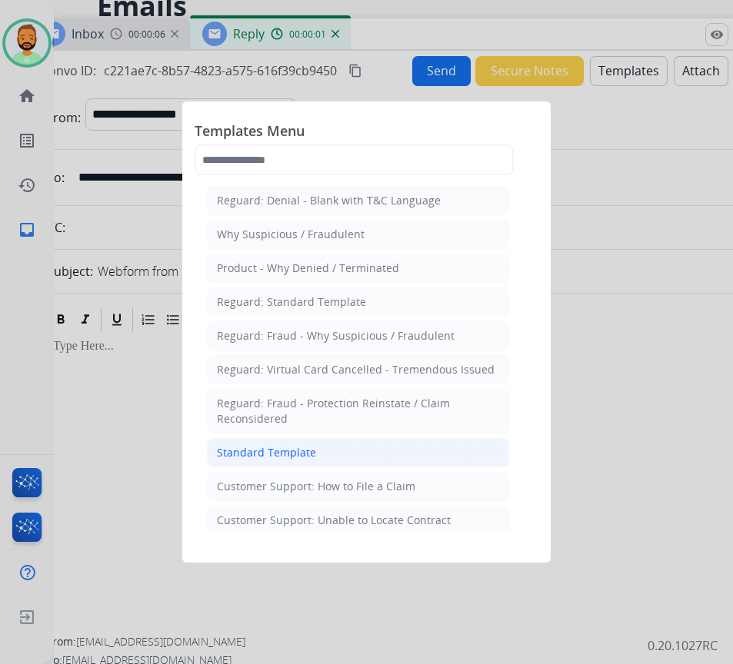
click at [428, 458] on li "Standard Template" at bounding box center [358, 452] width 302 height 29
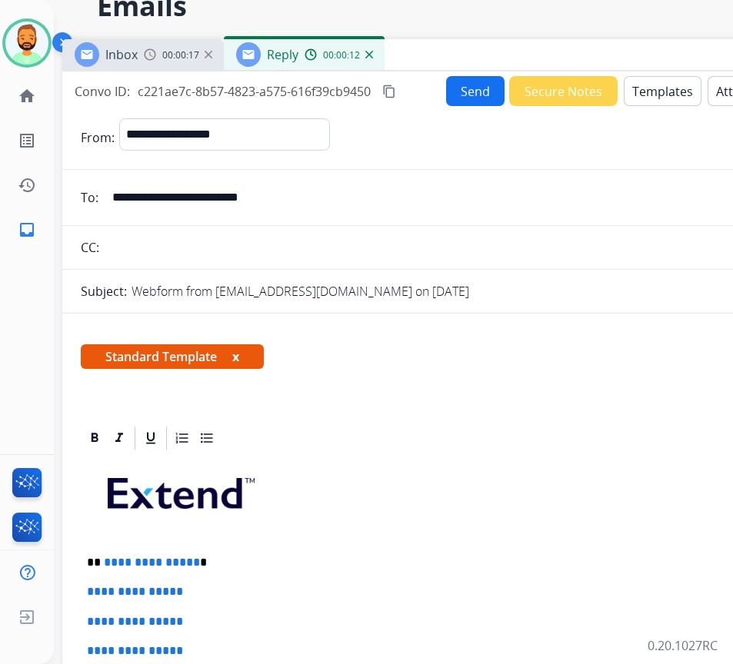
drag, startPoint x: 434, startPoint y: 45, endPoint x: 405, endPoint y: 62, distance: 34.2
click at [407, 58] on div "Inbox 00:00:17 Reply 00:00:12" at bounding box center [446, 55] width 769 height 32
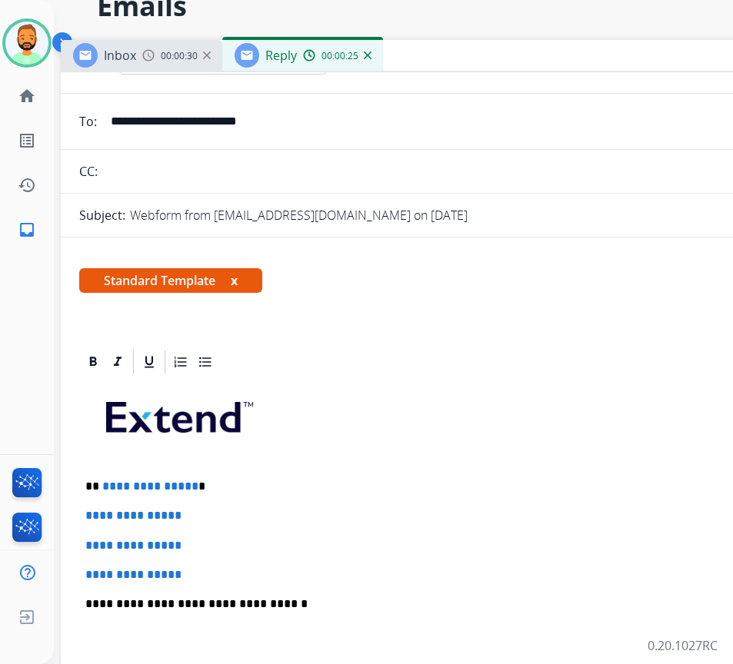
click at [249, 474] on div "**********" at bounding box center [445, 640] width 732 height 529
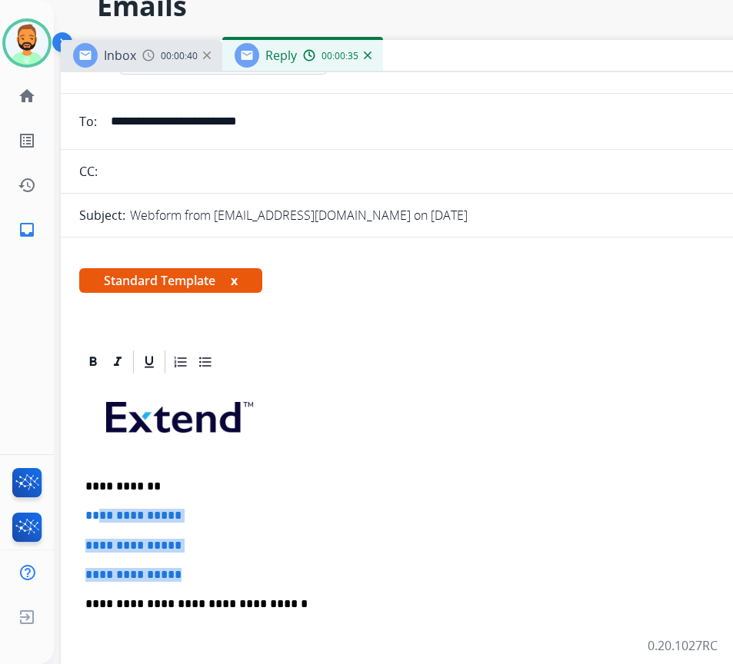
drag, startPoint x: 220, startPoint y: 567, endPoint x: 79, endPoint y: 527, distance: 146.3
click at [91, 504] on div "**********" at bounding box center [445, 640] width 732 height 529
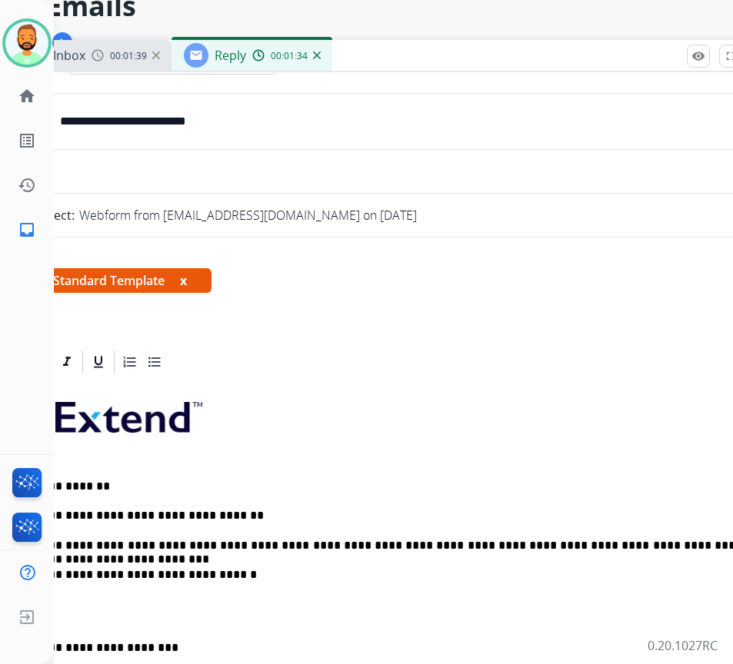
scroll to position [77, 56]
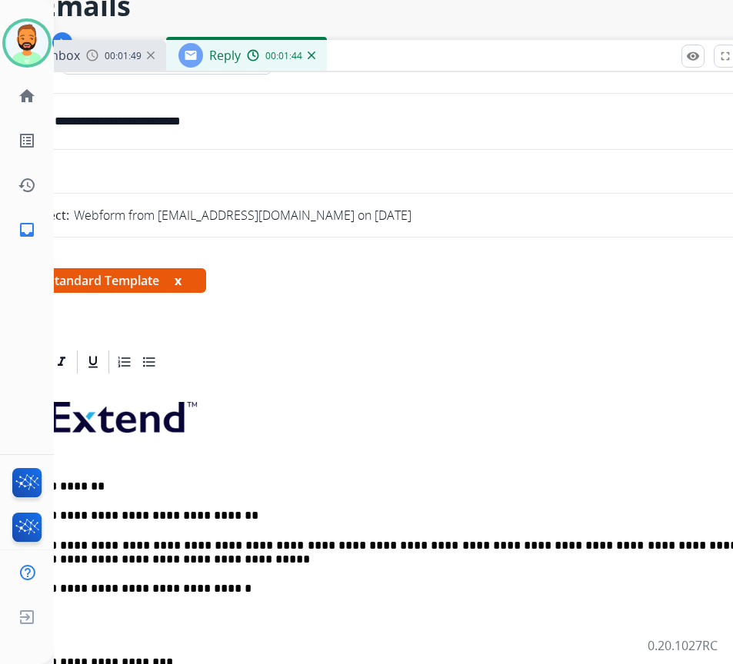
click at [92, 598] on div "**********" at bounding box center [389, 633] width 732 height 514
click at [105, 653] on div "**********" at bounding box center [389, 633] width 732 height 514
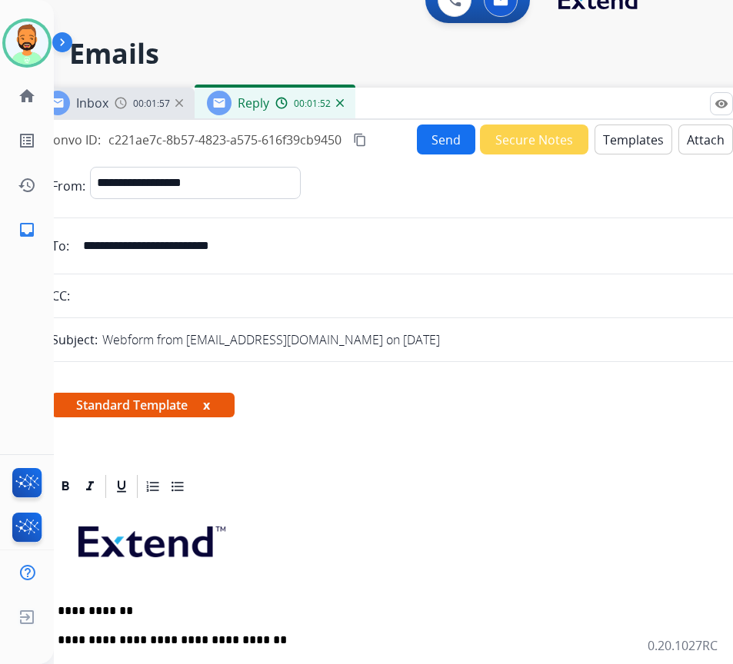
scroll to position [0, 28]
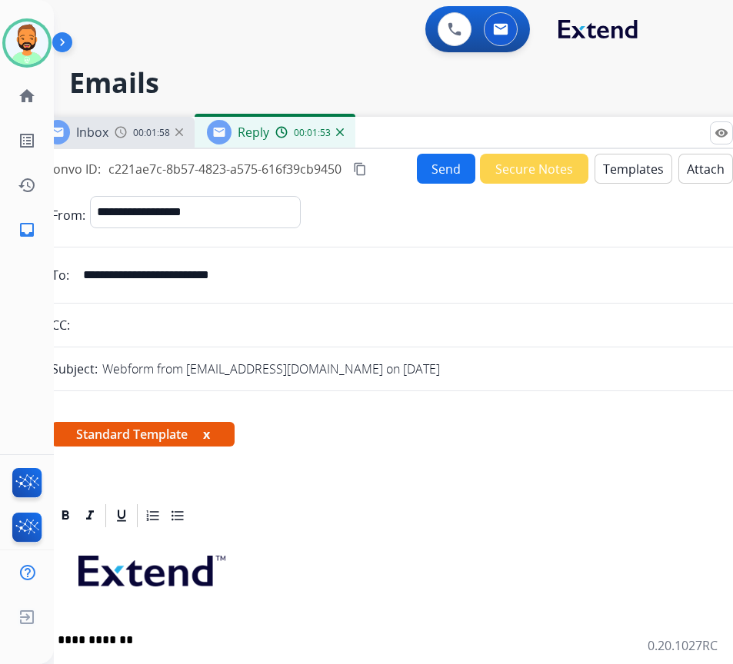
click at [441, 159] on button "Send" at bounding box center [446, 169] width 58 height 30
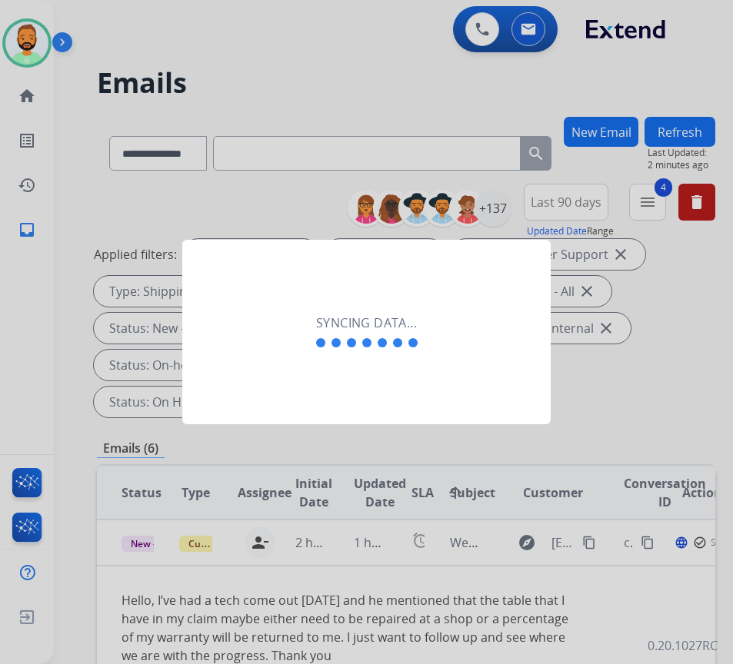
scroll to position [0, 2]
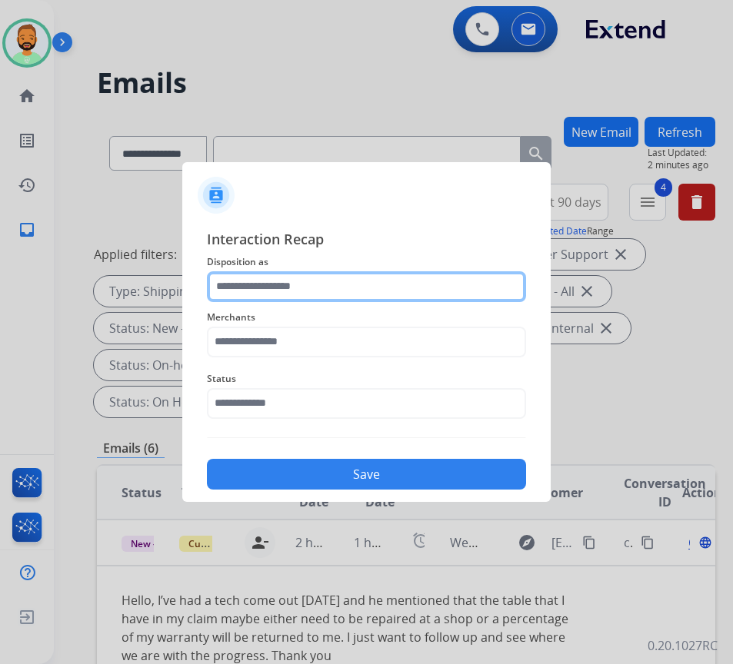
click at [349, 276] on input "text" at bounding box center [366, 286] width 319 height 31
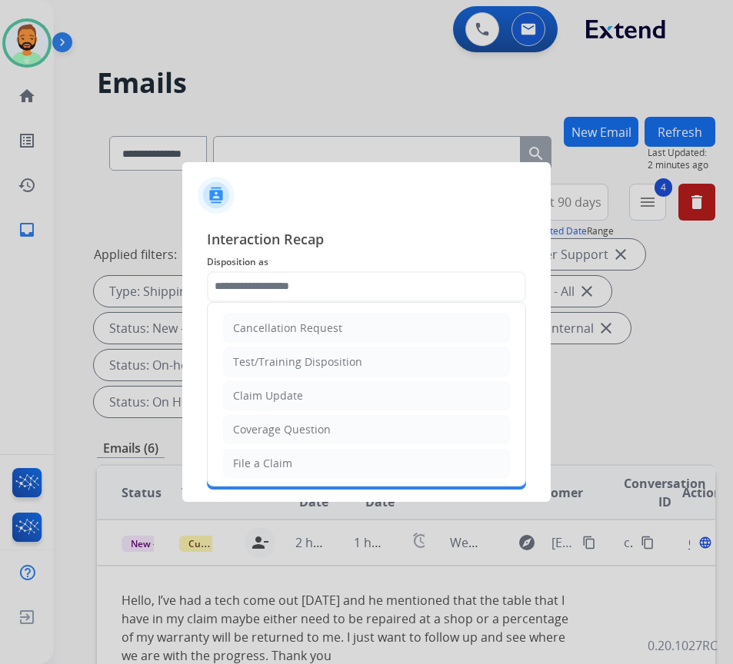
drag, startPoint x: 406, startPoint y: 421, endPoint x: 403, endPoint y: 406, distance: 14.9
click at [406, 423] on li "Coverage Question" at bounding box center [366, 429] width 287 height 29
type input "**********"
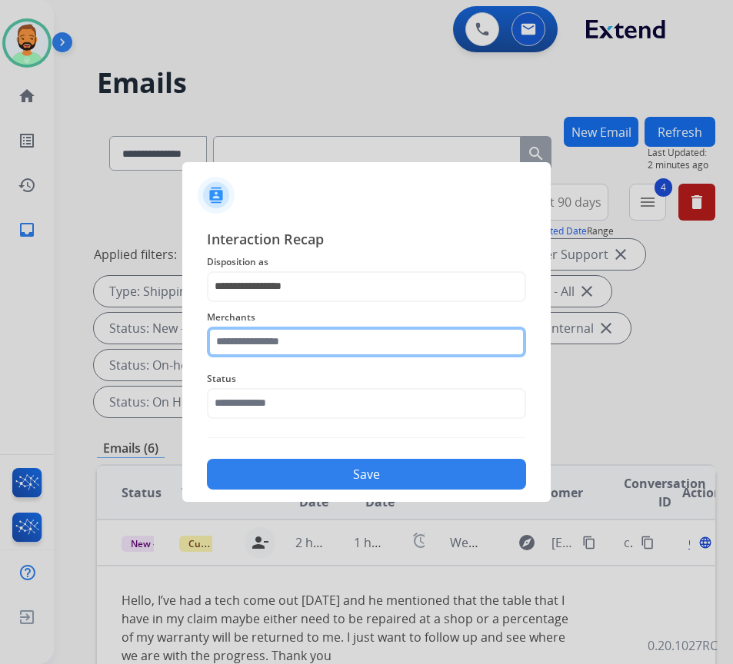
click at [370, 334] on input "text" at bounding box center [366, 342] width 319 height 31
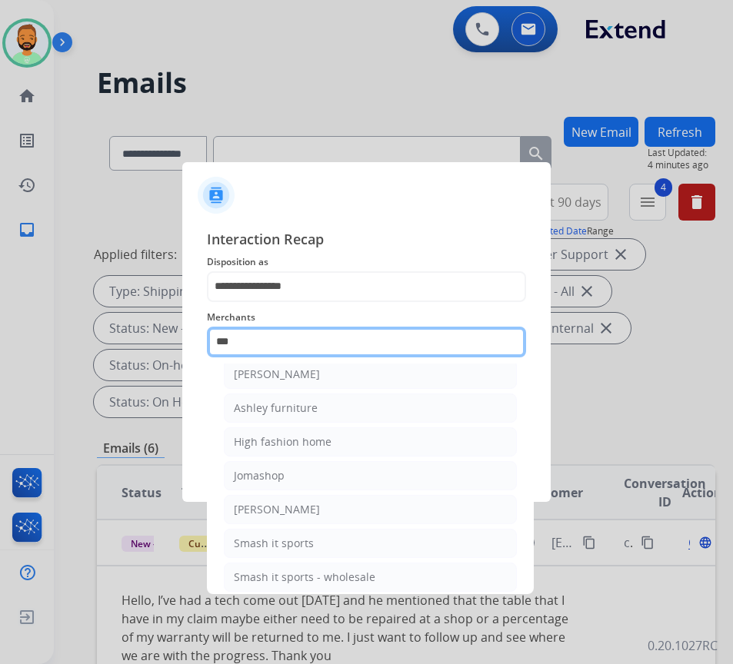
scroll to position [0, 0]
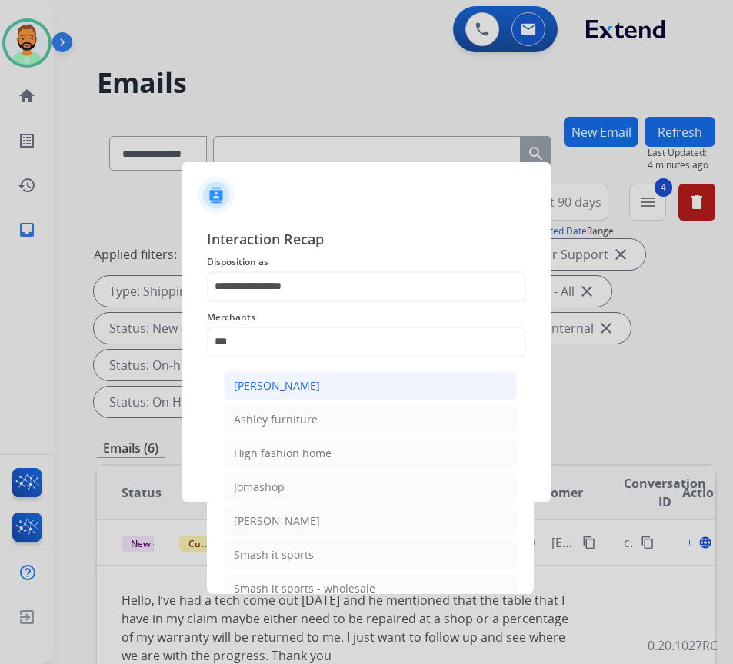
click at [403, 377] on li "[PERSON_NAME]" at bounding box center [370, 385] width 293 height 29
type input "**********"
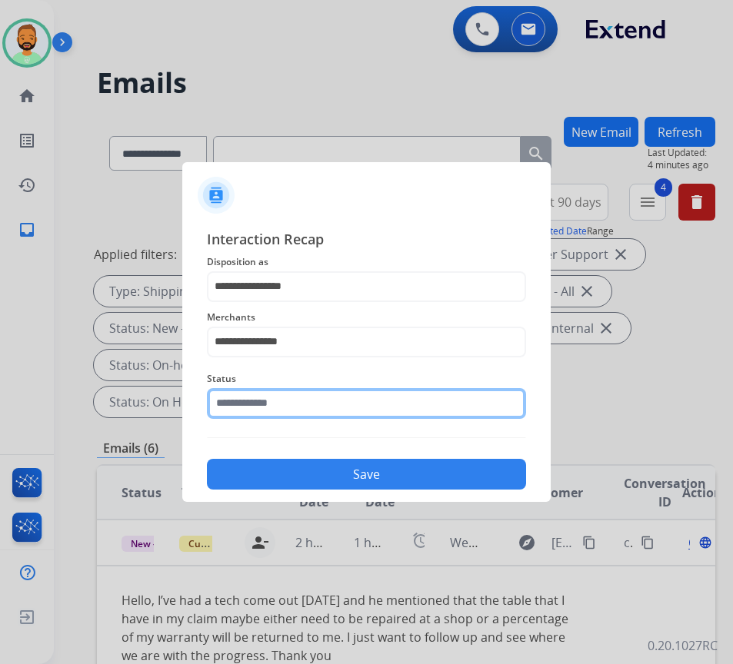
click at [371, 409] on input "text" at bounding box center [366, 403] width 319 height 31
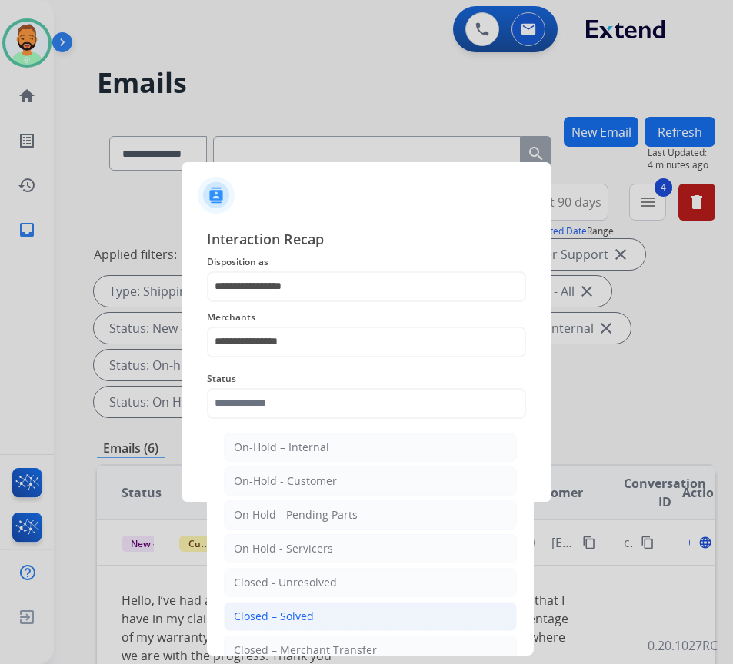
click at [351, 617] on li "Closed – Solved" at bounding box center [370, 616] width 293 height 29
type input "**********"
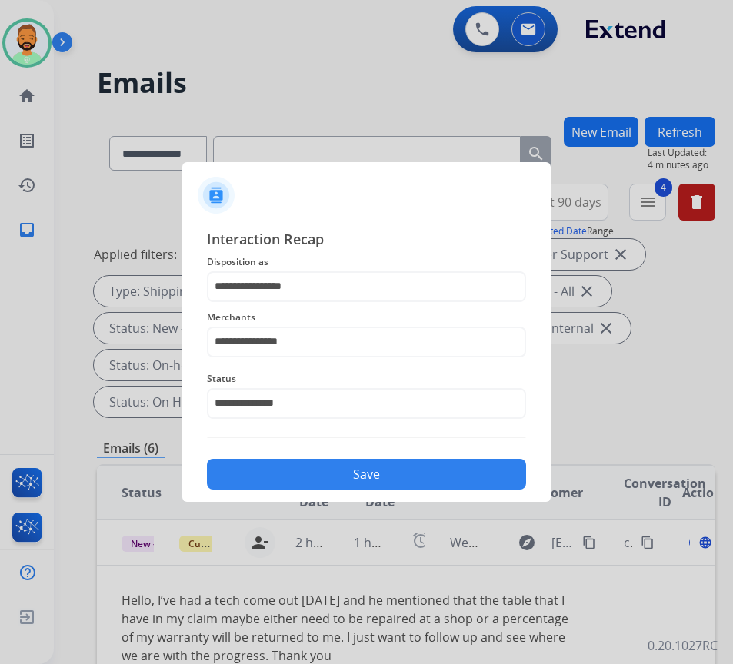
click at [385, 468] on button "Save" at bounding box center [366, 474] width 319 height 31
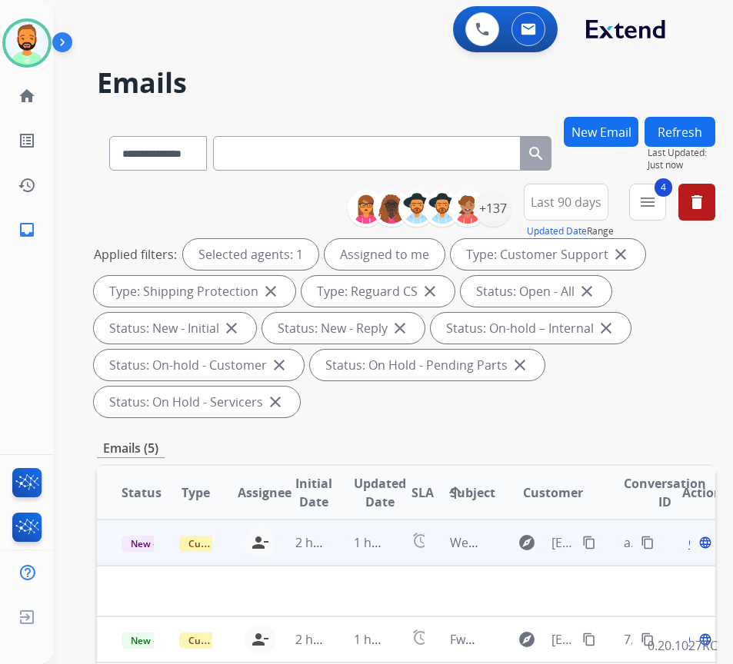
click at [332, 548] on td "1 hour ago" at bounding box center [358, 543] width 58 height 46
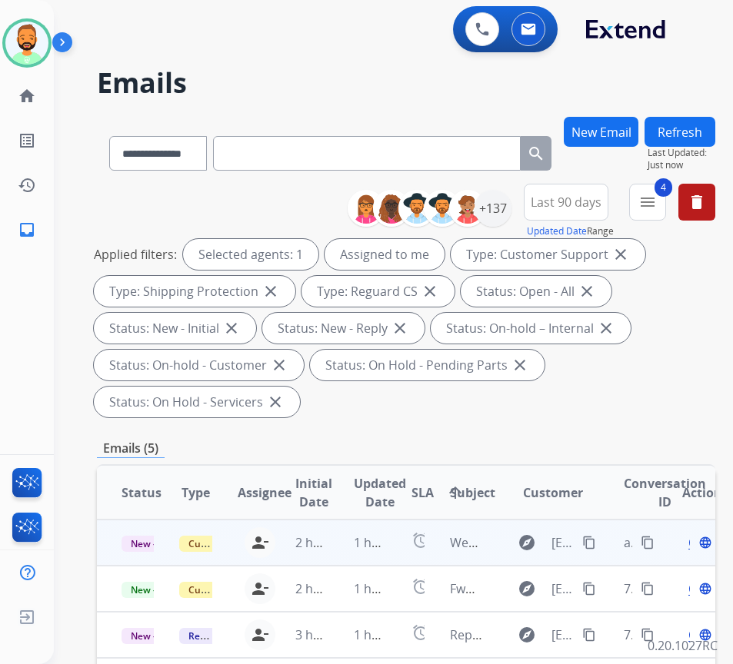
click at [335, 548] on td "1 hour ago" at bounding box center [358, 543] width 58 height 46
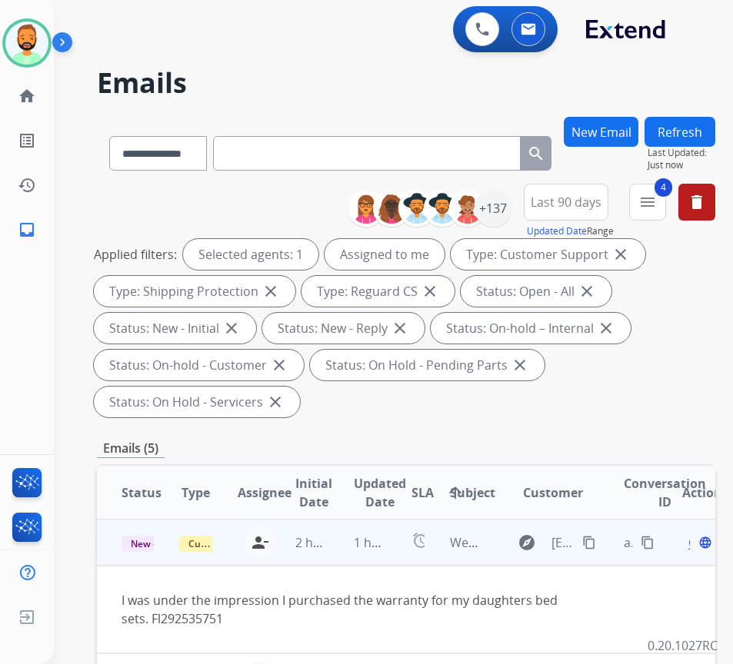
click at [596, 547] on mat-icon "content_copy" at bounding box center [589, 543] width 14 height 14
click at [698, 543] on div "Open language" at bounding box center [698, 543] width 32 height 18
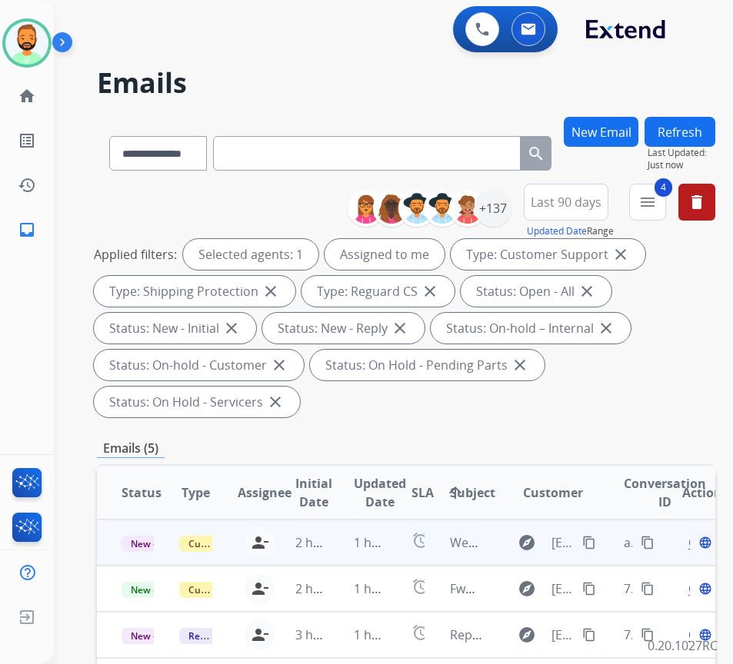
click at [695, 545] on span "Open" at bounding box center [704, 543] width 32 height 18
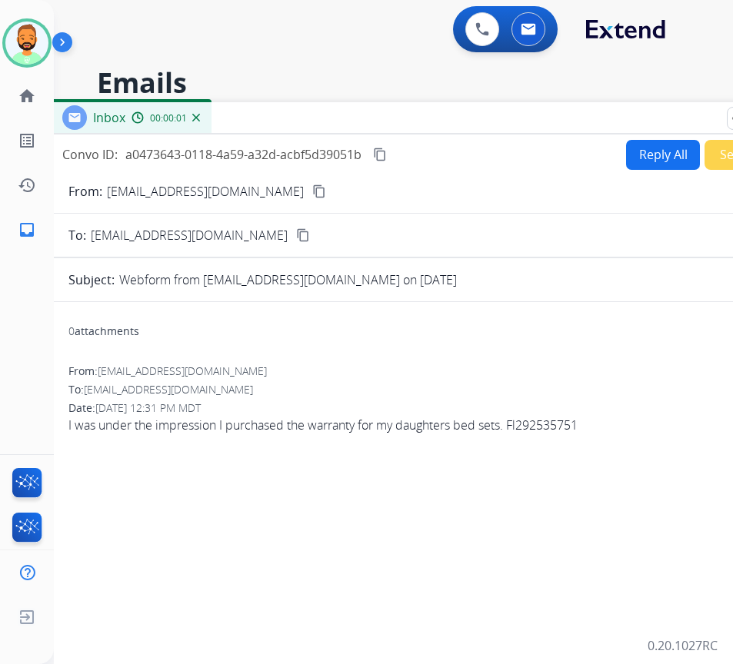
drag, startPoint x: 292, startPoint y: 103, endPoint x: 438, endPoint y: 133, distance: 149.2
click at [438, 133] on div "Inbox 00:00:01" at bounding box center [434, 118] width 769 height 32
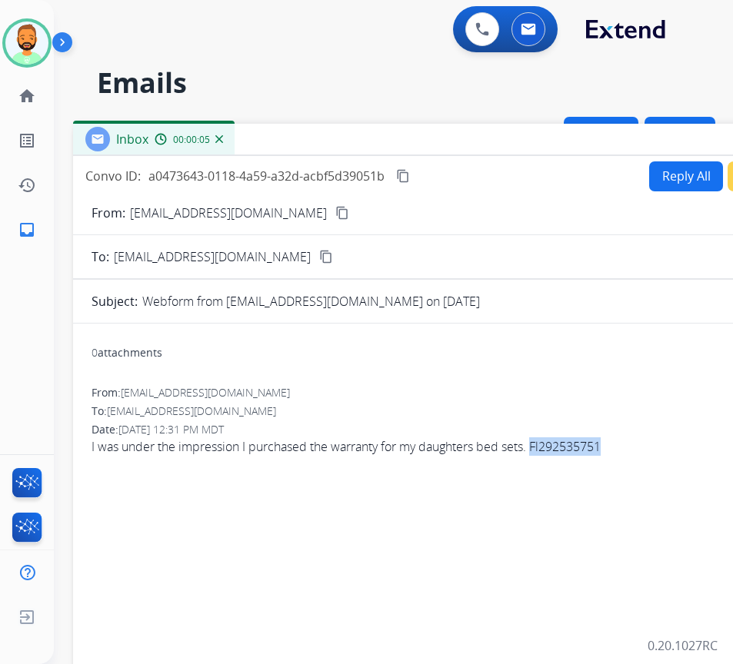
drag, startPoint x: 536, startPoint y: 447, endPoint x: 606, endPoint y: 451, distance: 70.1
click at [606, 451] on span "I was under the impression I purchased the warranty for my daughters bed sets. …" at bounding box center [458, 447] width 732 height 18
copy span "Fl292535751"
click at [667, 167] on button "Reply All" at bounding box center [686, 176] width 74 height 30
select select "**********"
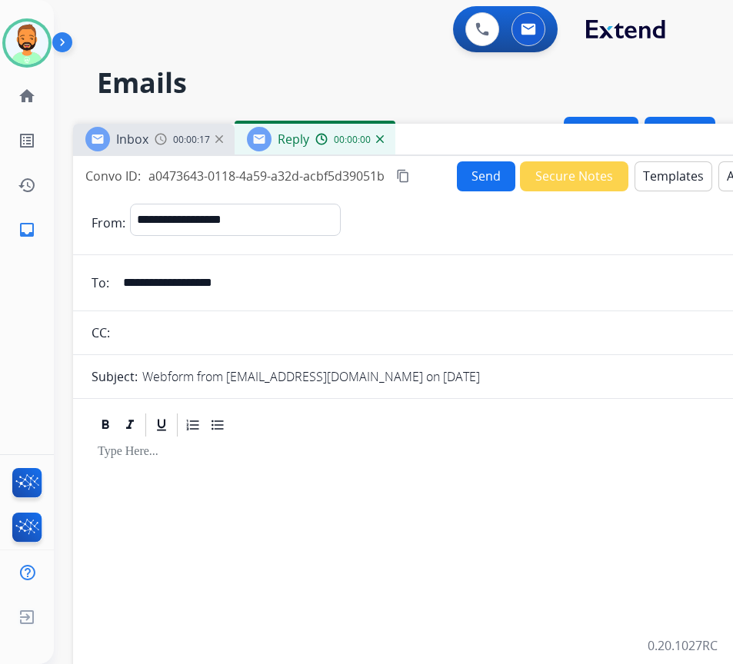
click at [665, 169] on button "Templates" at bounding box center [673, 176] width 78 height 30
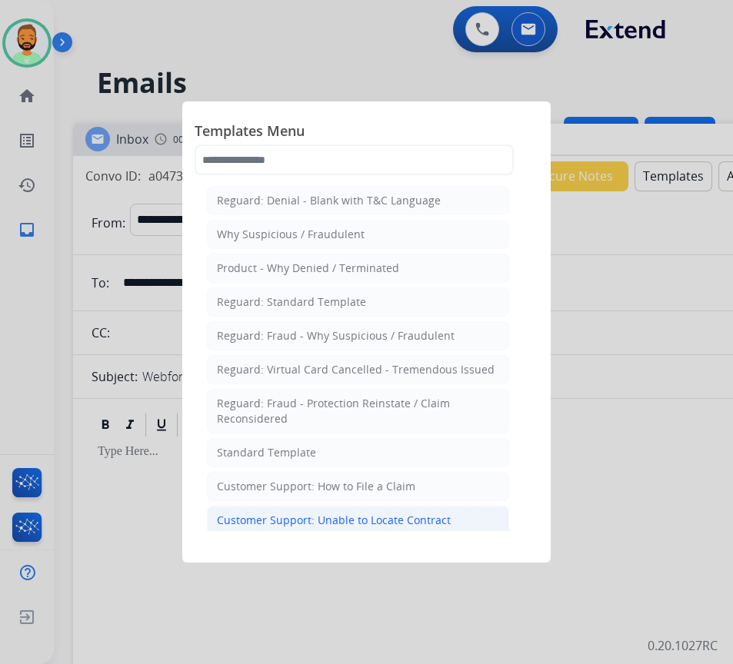
click at [434, 520] on div "Customer Support: Unable to Locate Contract" at bounding box center [334, 520] width 234 height 15
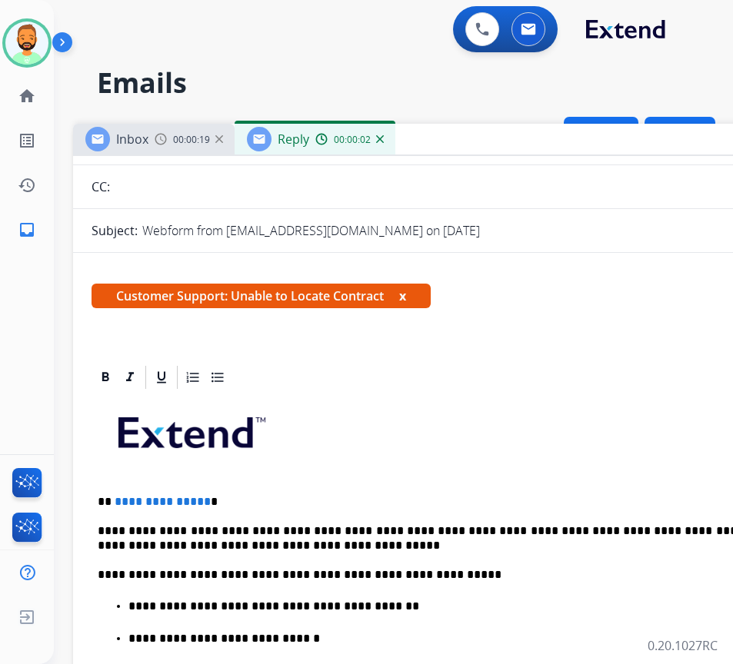
scroll to position [154, 0]
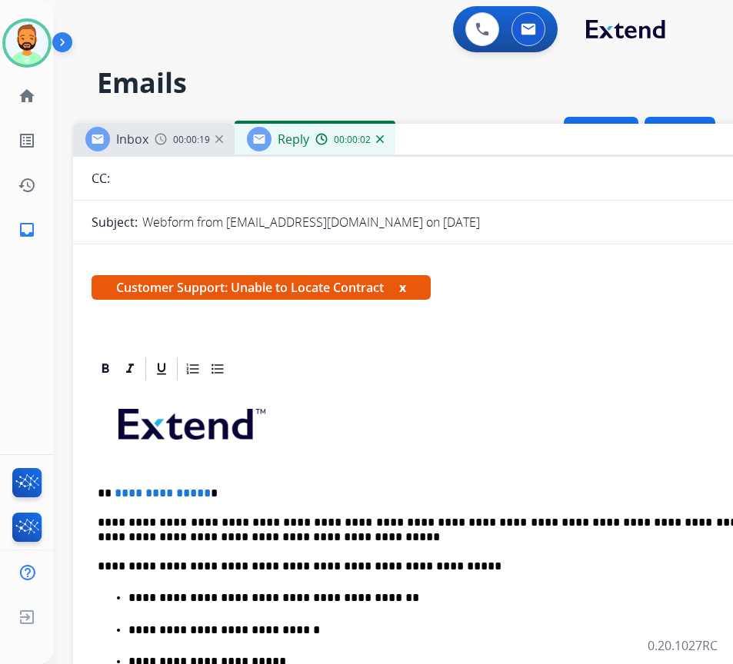
click at [418, 494] on p "**********" at bounding box center [452, 494] width 708 height 14
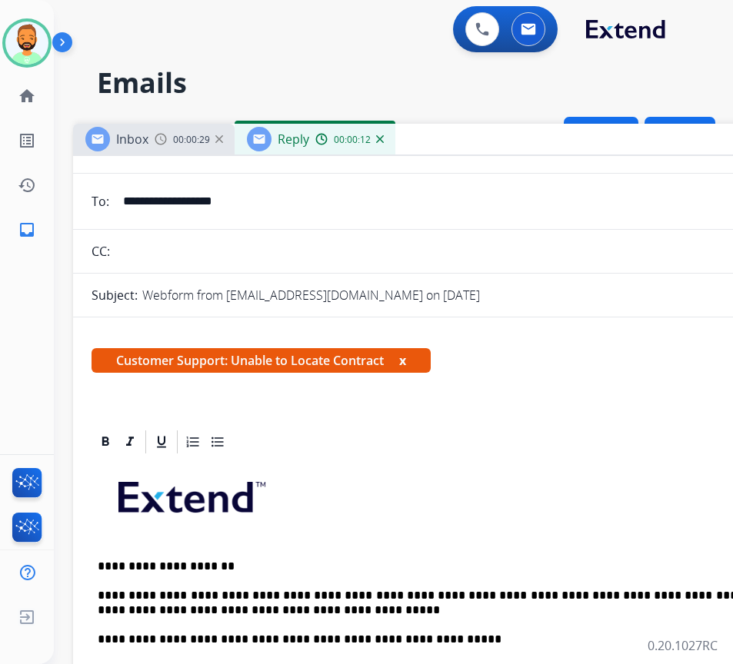
scroll to position [0, 0]
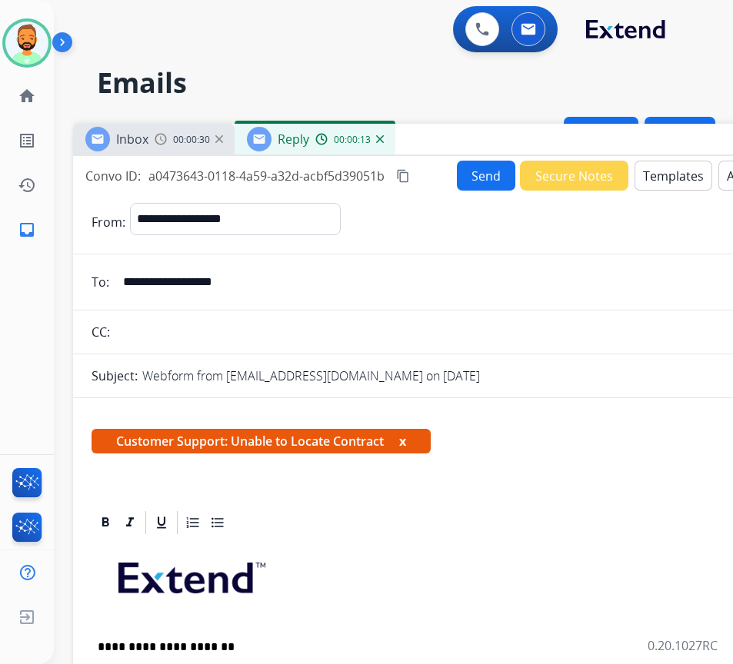
click at [480, 148] on div "Inbox 00:00:30 Reply 00:00:13" at bounding box center [457, 140] width 769 height 32
click at [483, 185] on button "Send" at bounding box center [486, 176] width 58 height 30
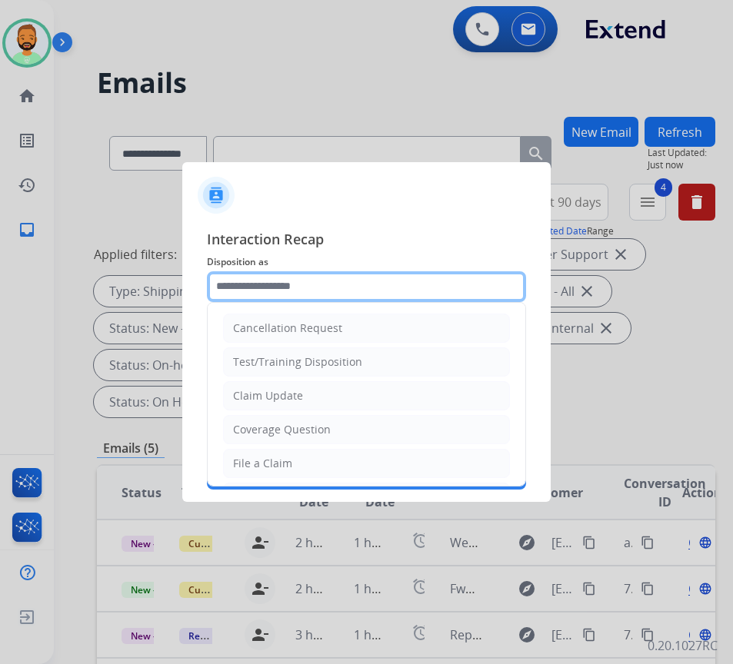
click at [367, 286] on input "text" at bounding box center [366, 286] width 319 height 31
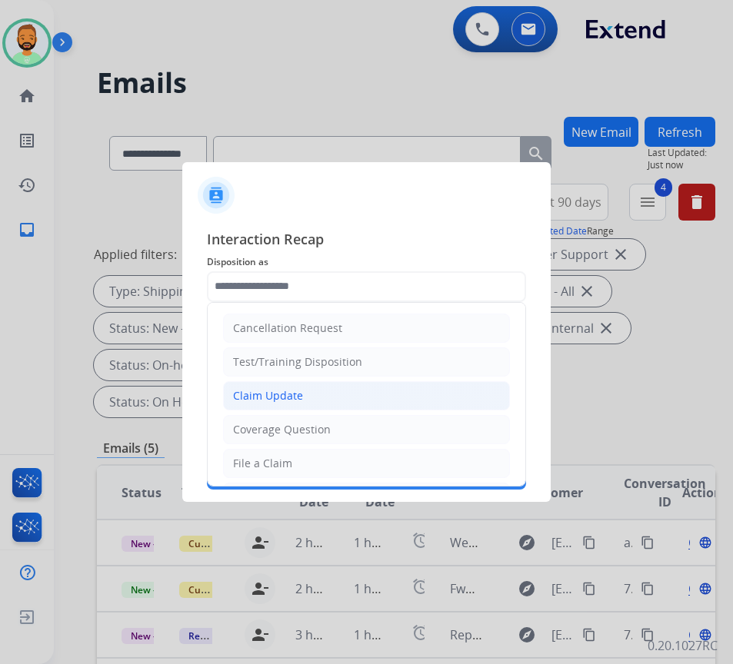
click at [365, 392] on li "Claim Update" at bounding box center [366, 395] width 287 height 29
type input "**********"
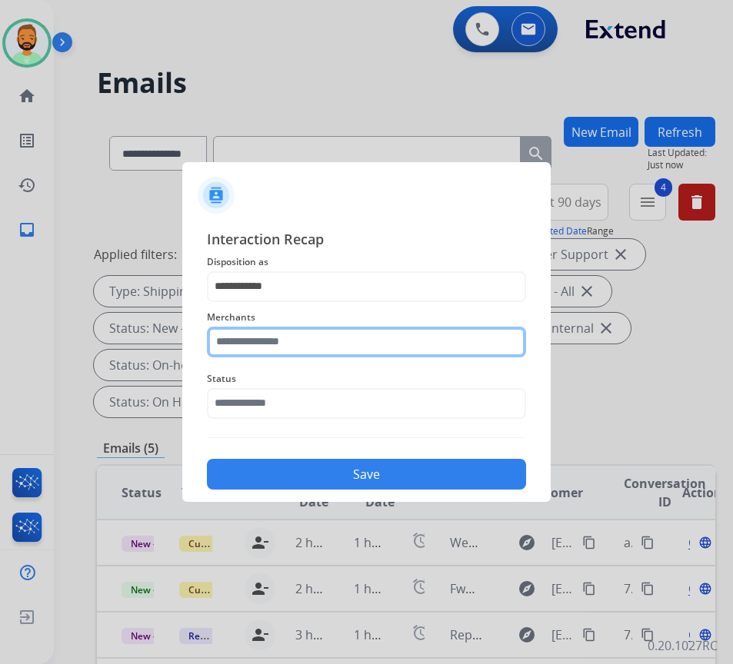
click at [349, 341] on input "text" at bounding box center [366, 342] width 319 height 31
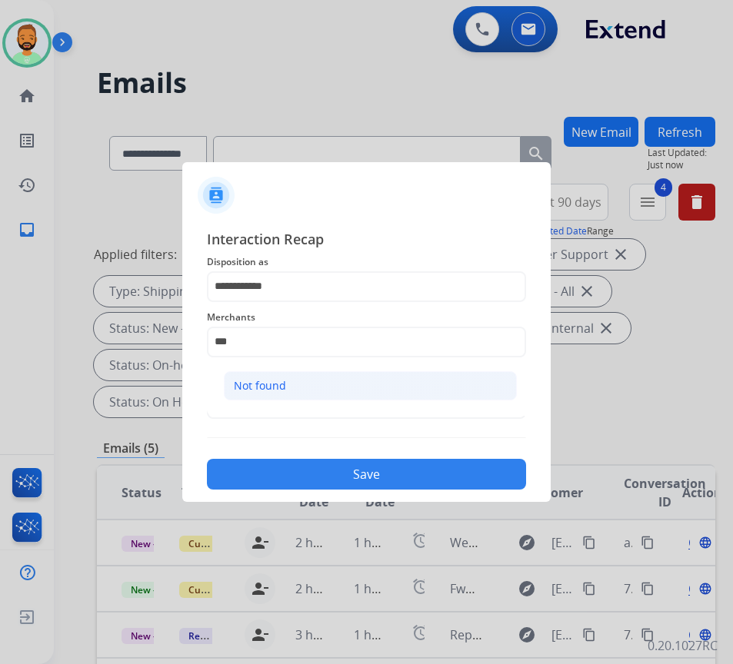
click at [364, 373] on li "Not found" at bounding box center [370, 385] width 293 height 29
type input "*********"
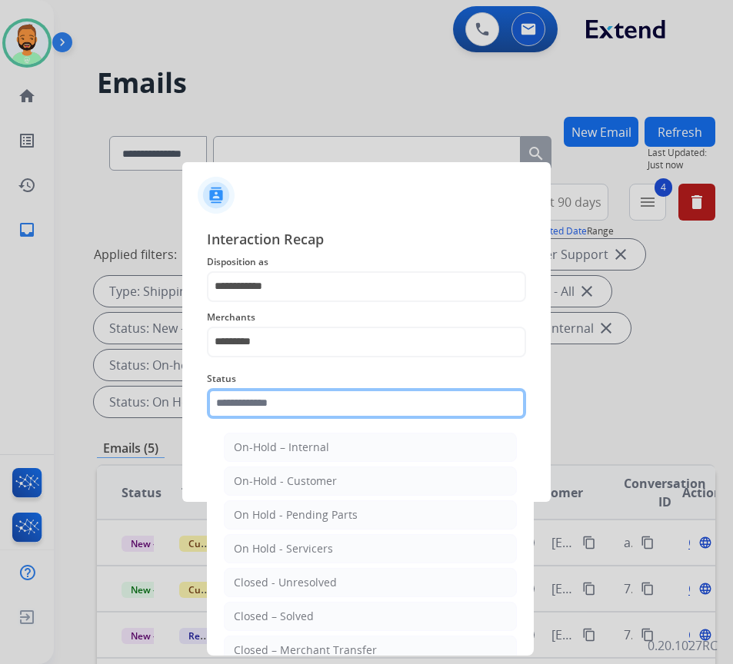
click at [376, 414] on input "text" at bounding box center [366, 403] width 319 height 31
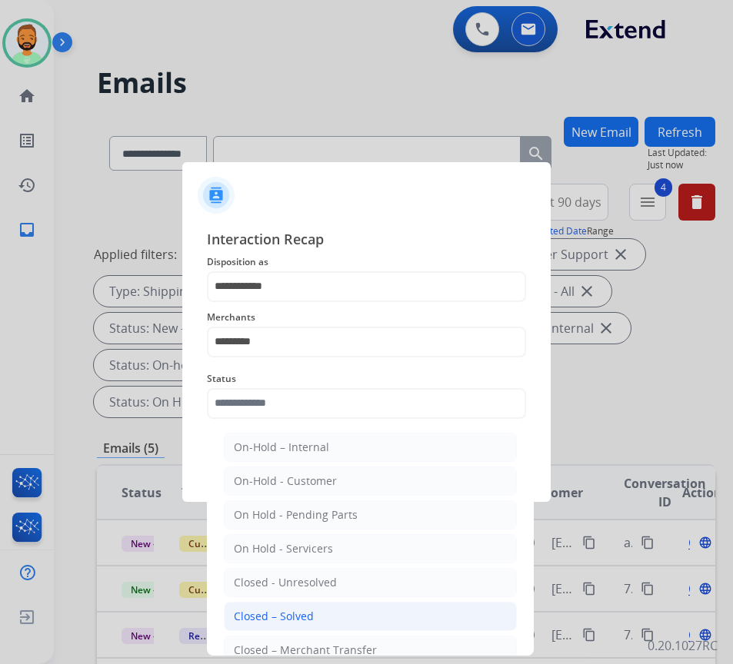
click at [374, 614] on li "Closed – Solved" at bounding box center [370, 616] width 293 height 29
type input "**********"
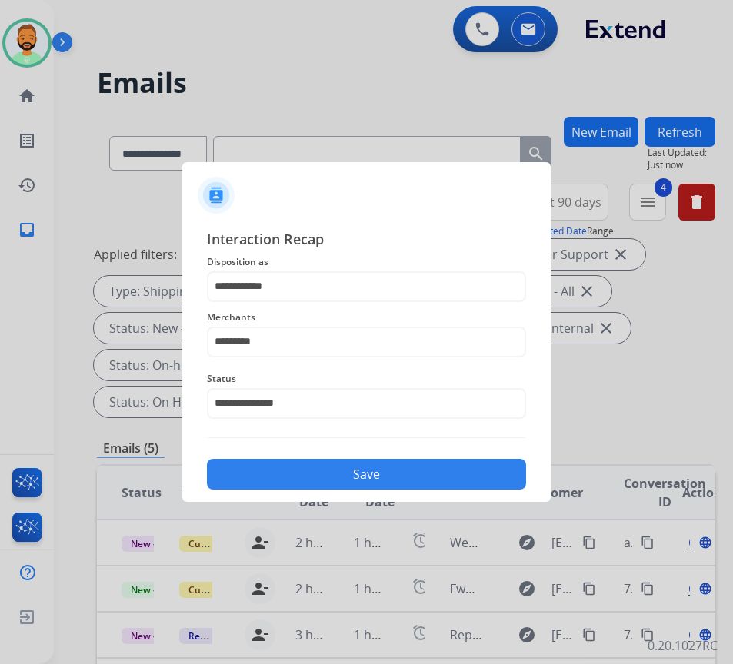
click at [384, 470] on button "Save" at bounding box center [366, 474] width 319 height 31
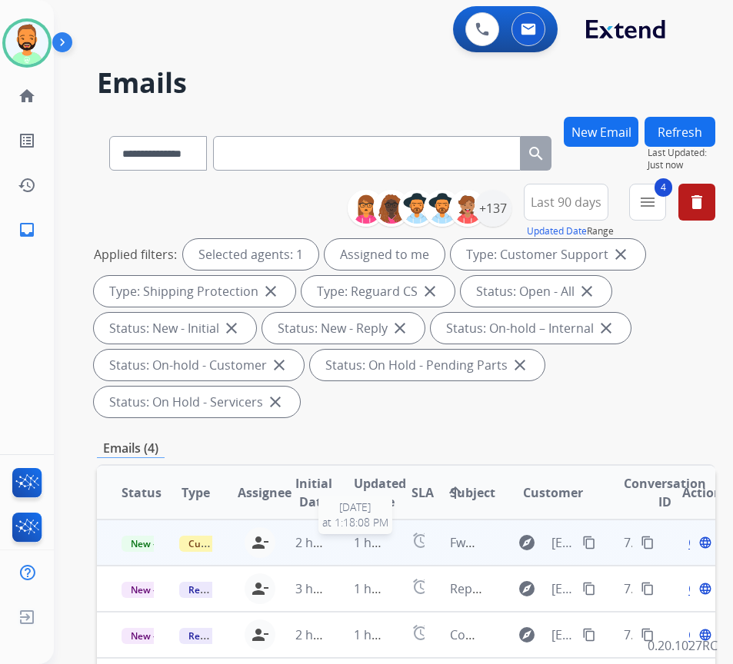
click at [374, 541] on span "1 hour ago" at bounding box center [385, 542] width 63 height 17
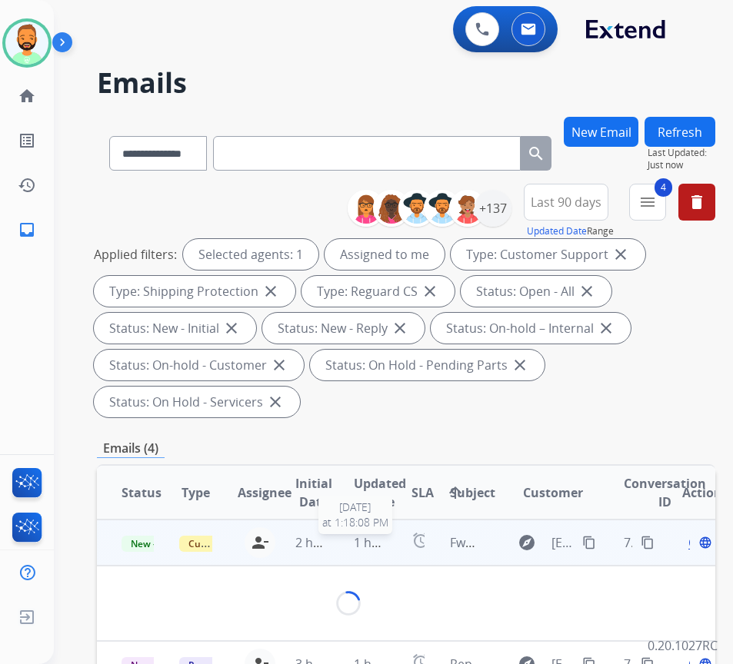
click at [374, 541] on span "1 hour ago" at bounding box center [385, 542] width 63 height 17
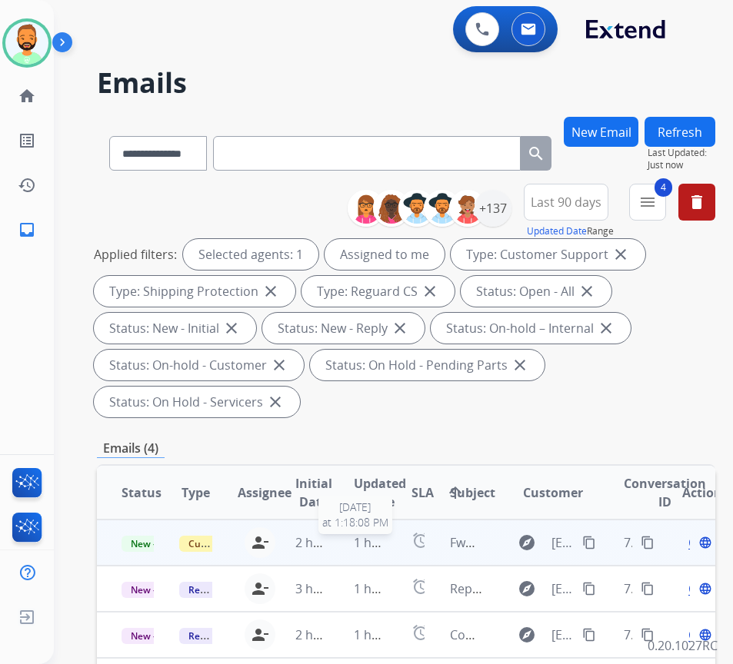
click at [379, 543] on span "1 hour ago" at bounding box center [385, 542] width 63 height 17
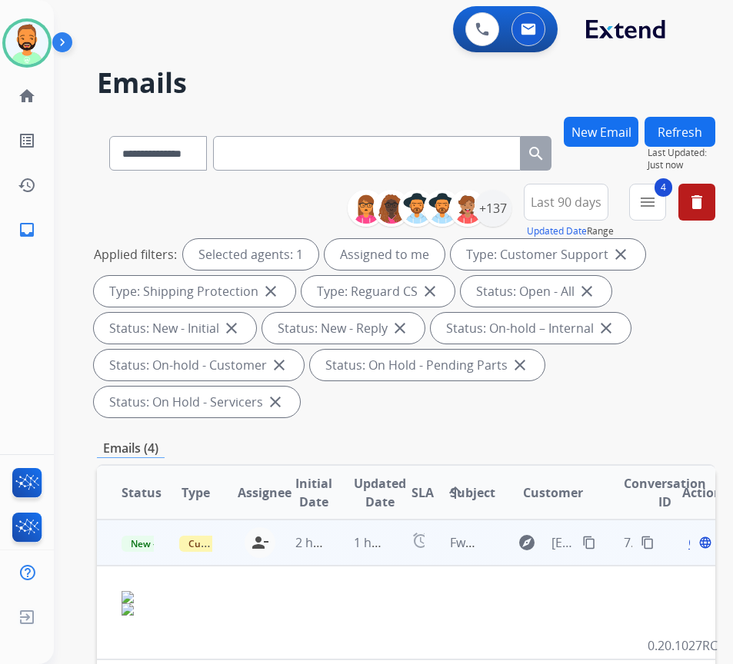
click at [696, 547] on span "Open" at bounding box center [704, 543] width 32 height 18
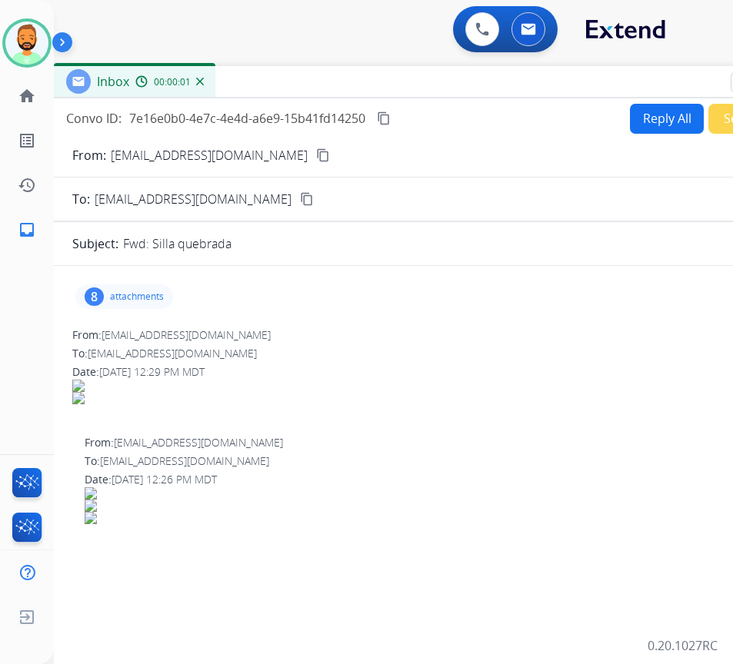
drag, startPoint x: 311, startPoint y: 117, endPoint x: 438, endPoint y: 89, distance: 129.9
click at [438, 89] on div "Inbox 00:00:01" at bounding box center [438, 82] width 769 height 32
click at [316, 155] on mat-icon "content_copy" at bounding box center [323, 155] width 14 height 14
click at [157, 295] on p "attachments" at bounding box center [137, 297] width 54 height 12
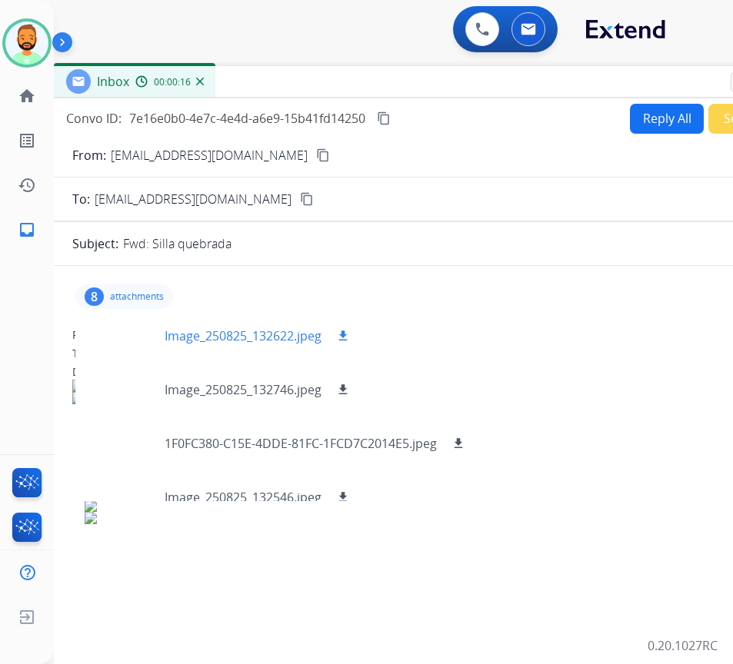
click at [120, 338] on div at bounding box center [126, 336] width 77 height 54
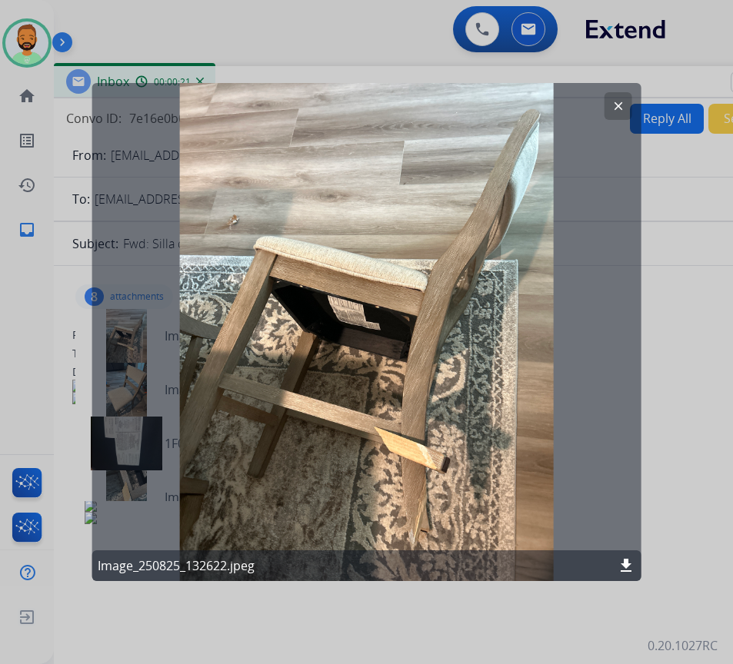
click at [631, 566] on mat-icon "download" at bounding box center [626, 566] width 18 height 18
click at [697, 353] on div at bounding box center [366, 332] width 733 height 664
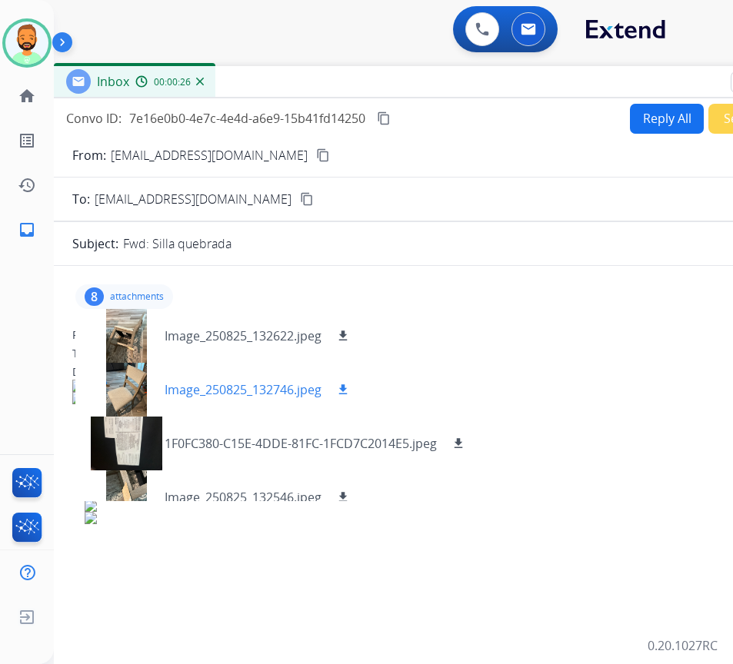
click at [341, 388] on mat-icon "download" at bounding box center [343, 390] width 14 height 14
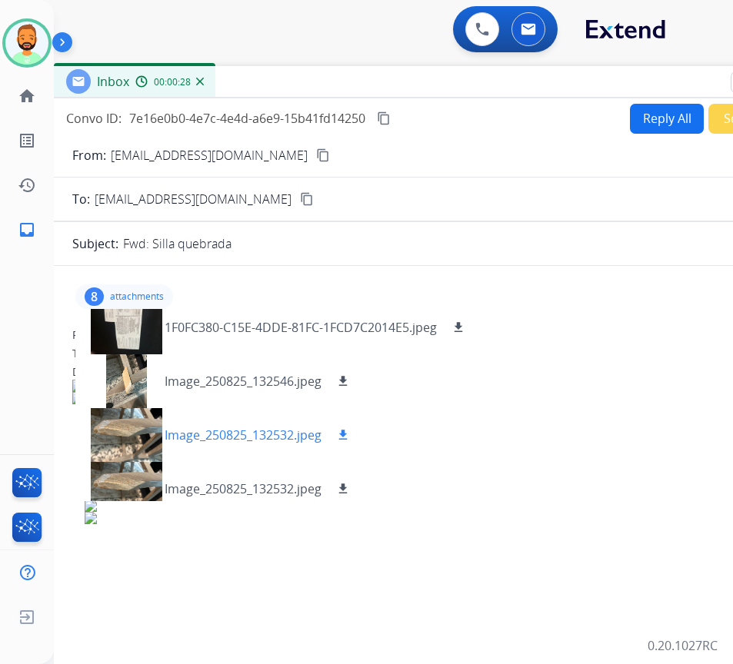
scroll to position [154, 0]
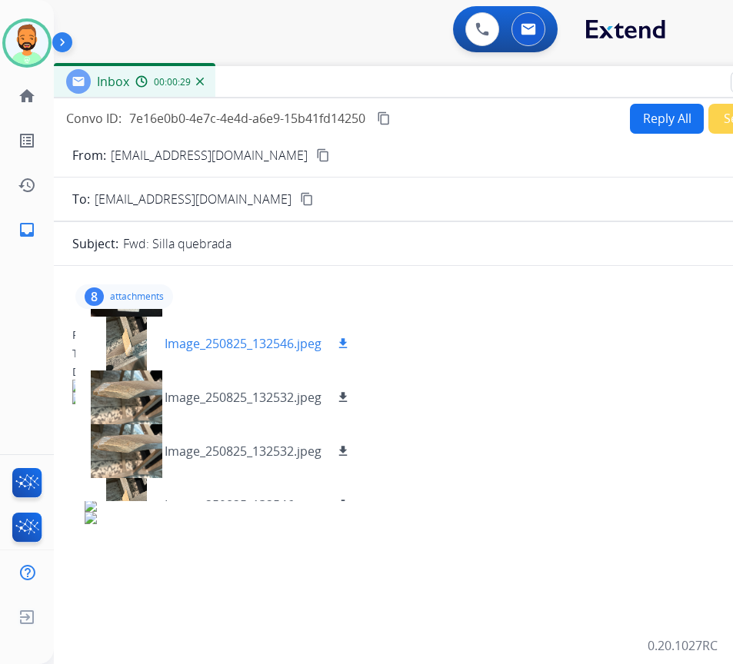
click at [125, 328] on div at bounding box center [126, 344] width 77 height 54
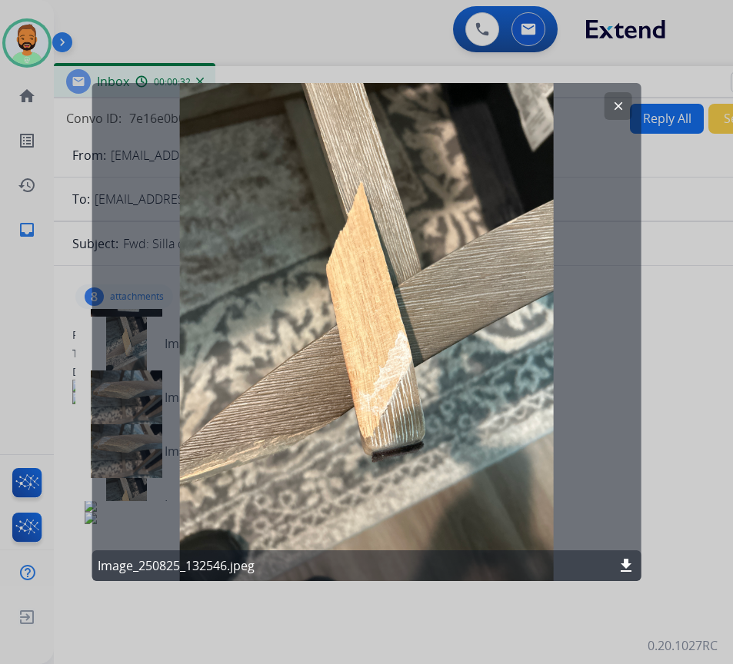
click at [634, 105] on div "clear Image_250825_132546.jpeg download" at bounding box center [367, 332] width 550 height 498
click at [616, 102] on mat-icon "clear" at bounding box center [618, 106] width 14 height 14
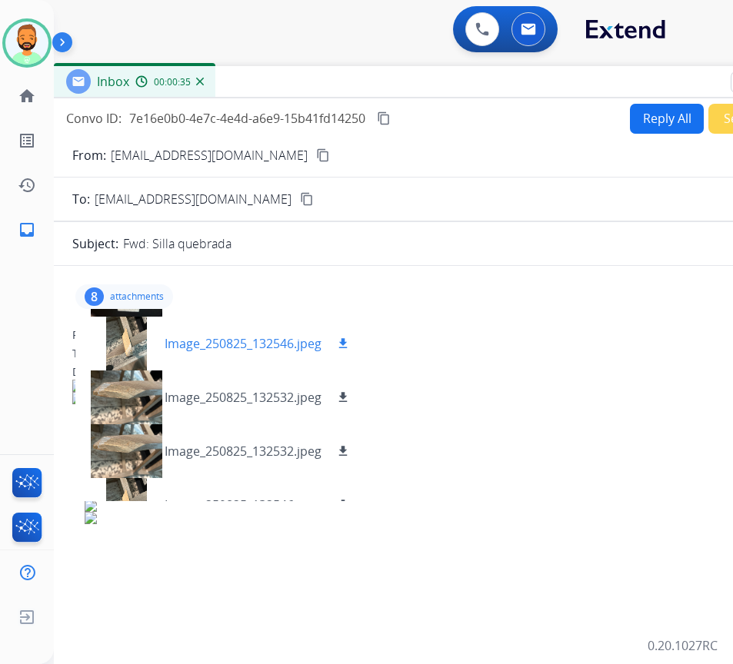
click at [346, 345] on mat-icon "download" at bounding box center [343, 344] width 14 height 14
click at [122, 401] on div at bounding box center [126, 398] width 77 height 54
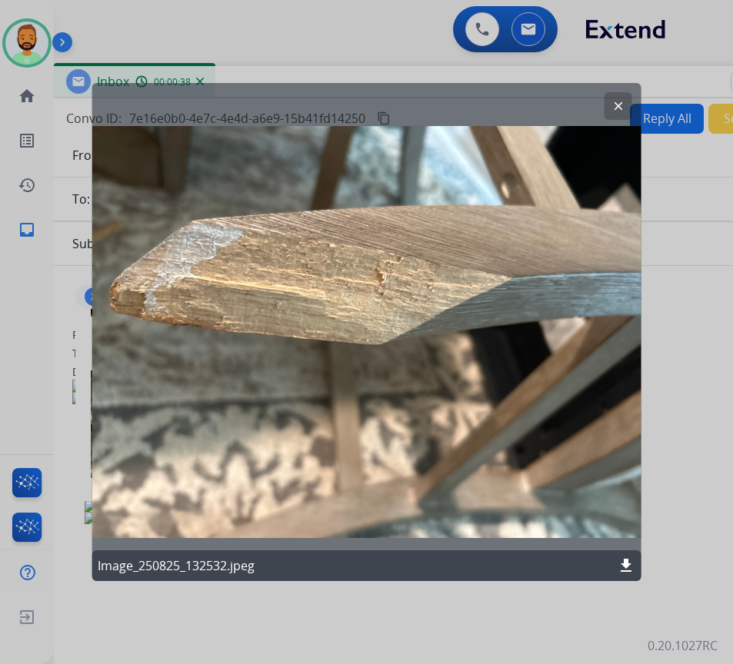
click at [604, 108] on button "clear" at bounding box center [618, 106] width 28 height 28
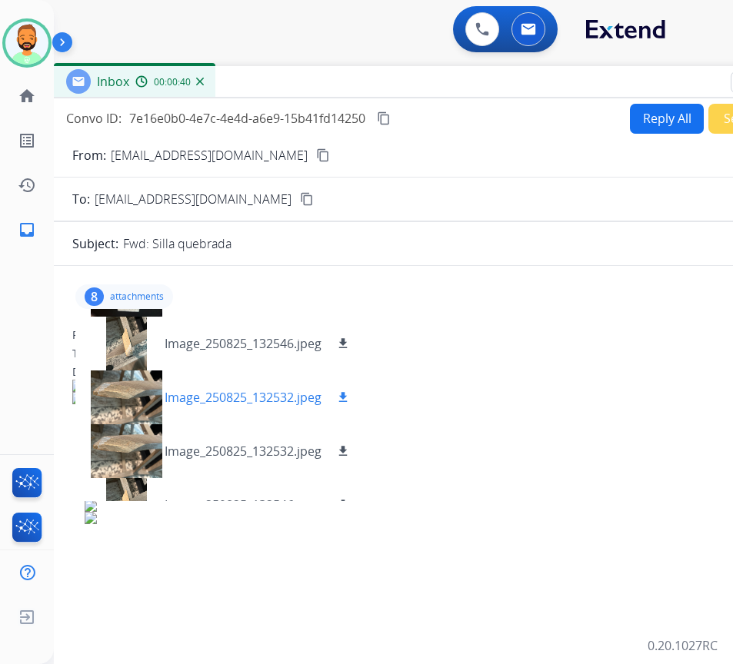
click at [348, 394] on mat-icon "download" at bounding box center [343, 398] width 14 height 14
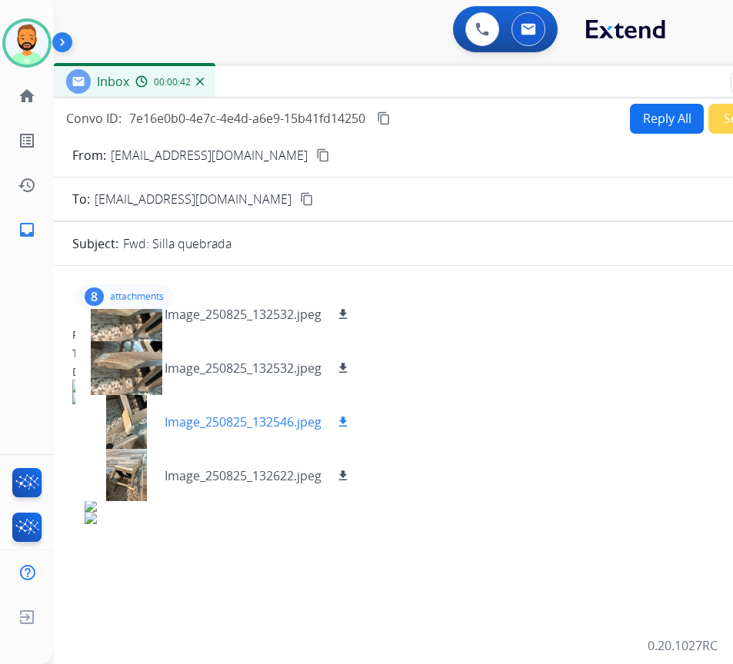
scroll to position [238, 0]
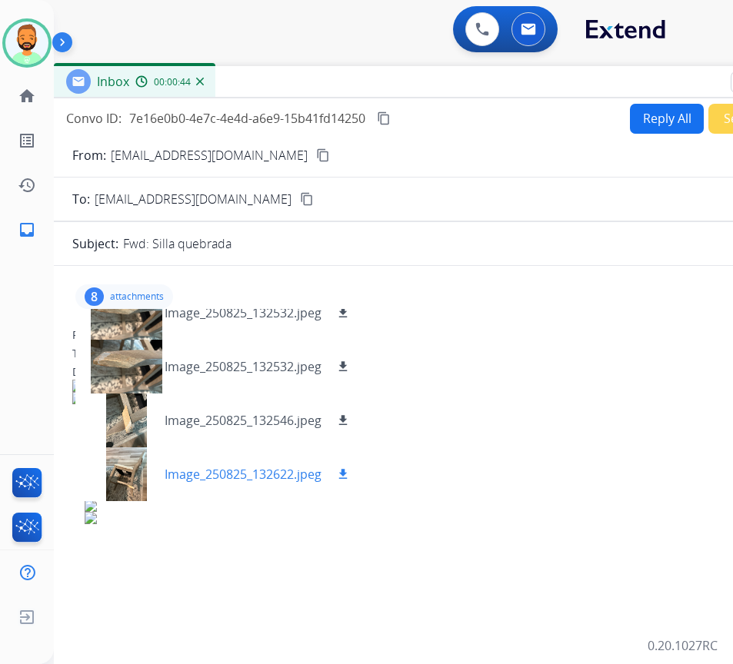
click at [121, 481] on div at bounding box center [126, 475] width 77 height 54
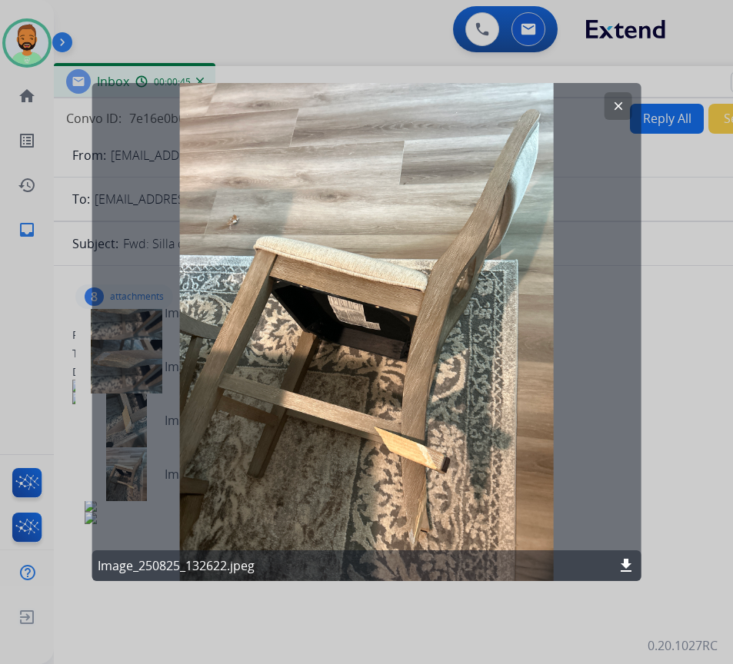
drag, startPoint x: 622, startPoint y: 109, endPoint x: 603, endPoint y: 126, distance: 25.6
click at [621, 108] on mat-icon "clear" at bounding box center [618, 106] width 14 height 14
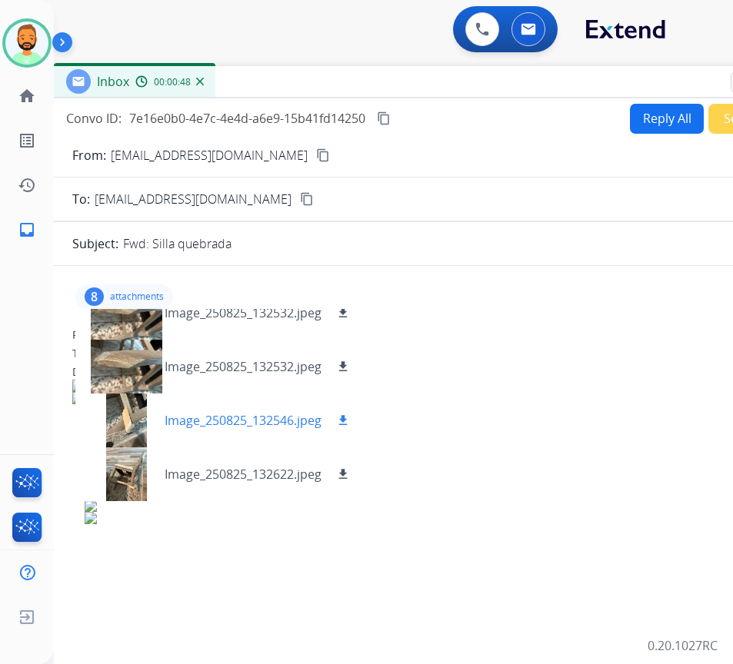
scroll to position [85, 0]
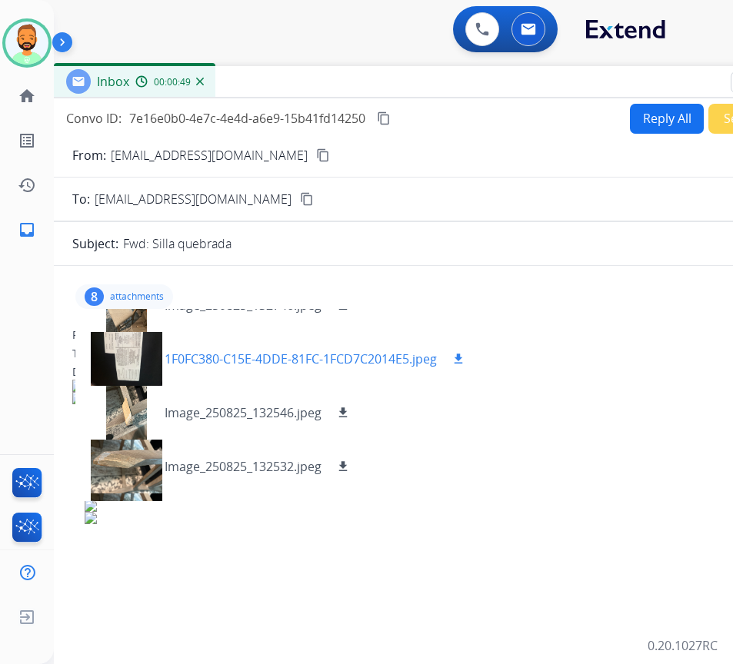
click at [270, 358] on p "1F0FC380-C15E-4DDE-81FC-1FCD7C2014E5.jpeg" at bounding box center [301, 359] width 272 height 18
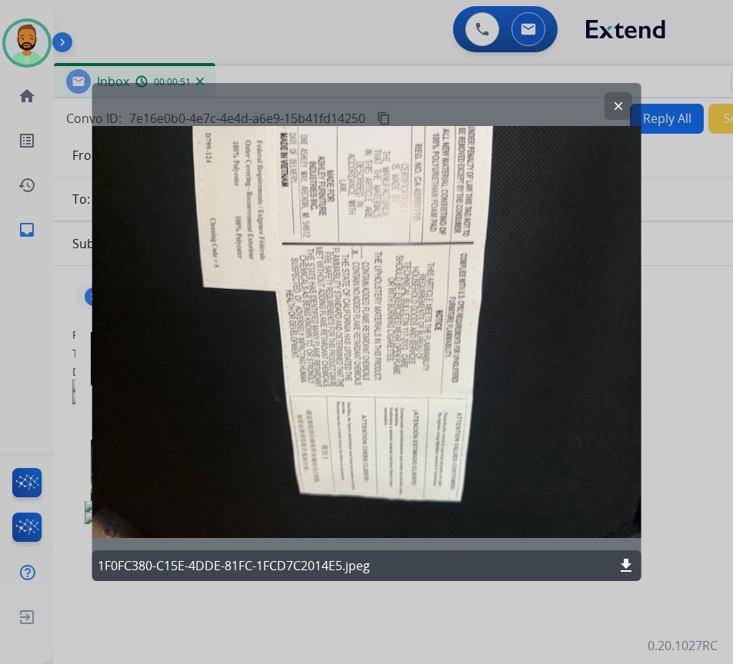
click at [614, 95] on button "clear" at bounding box center [618, 106] width 28 height 28
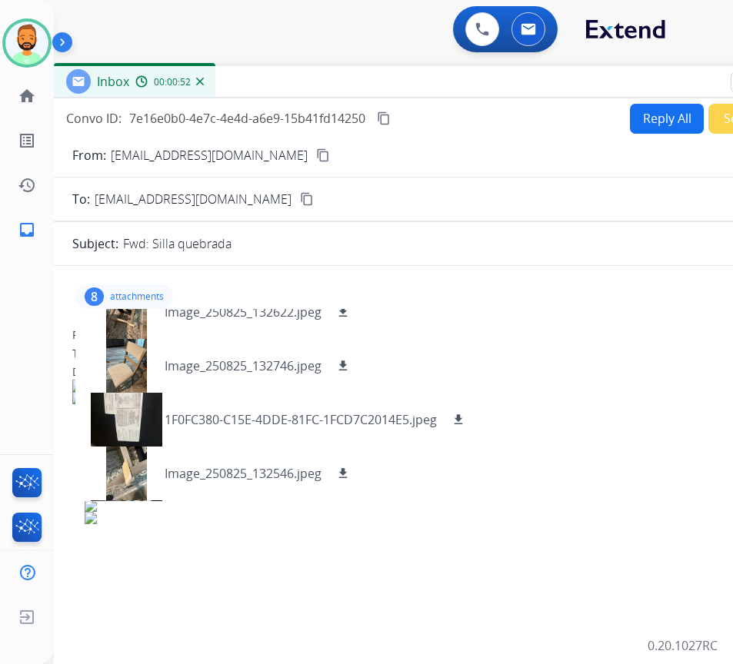
scroll to position [0, 0]
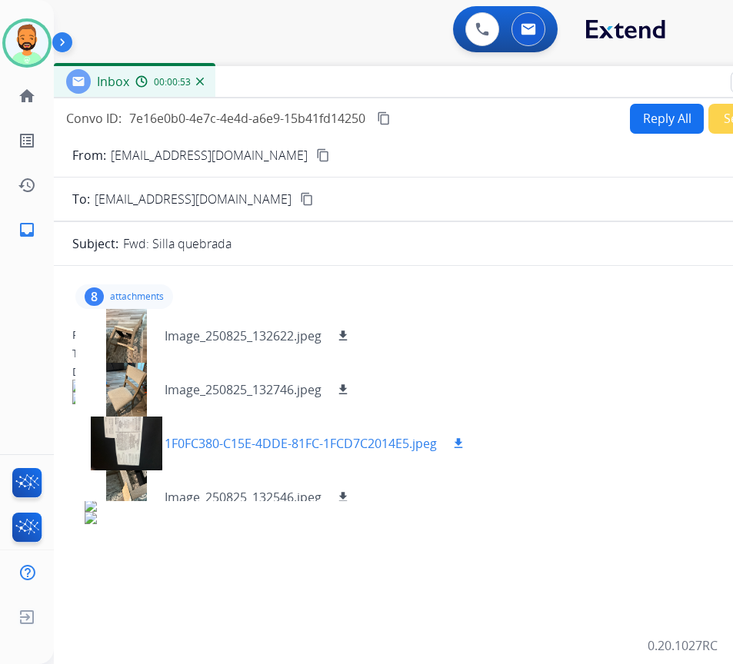
click at [461, 438] on mat-icon "download" at bounding box center [458, 444] width 14 height 14
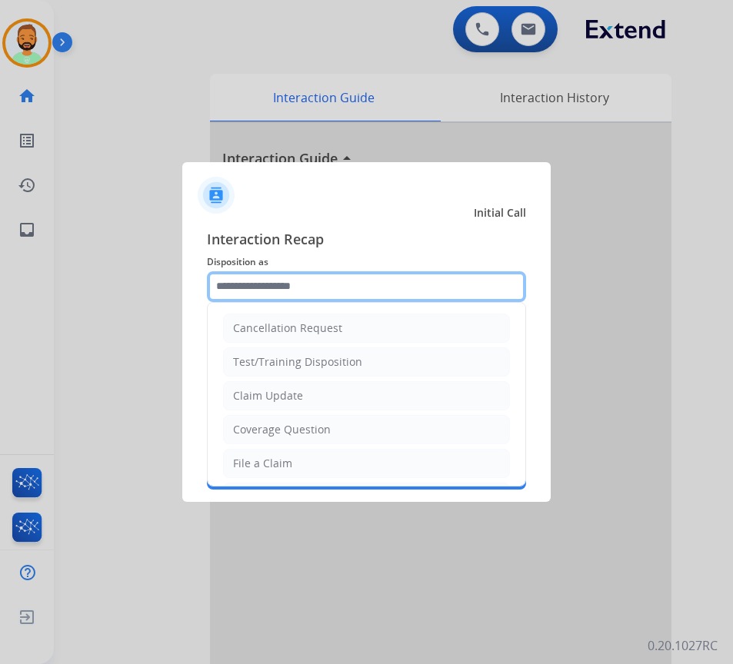
click at [299, 281] on input "text" at bounding box center [366, 286] width 319 height 31
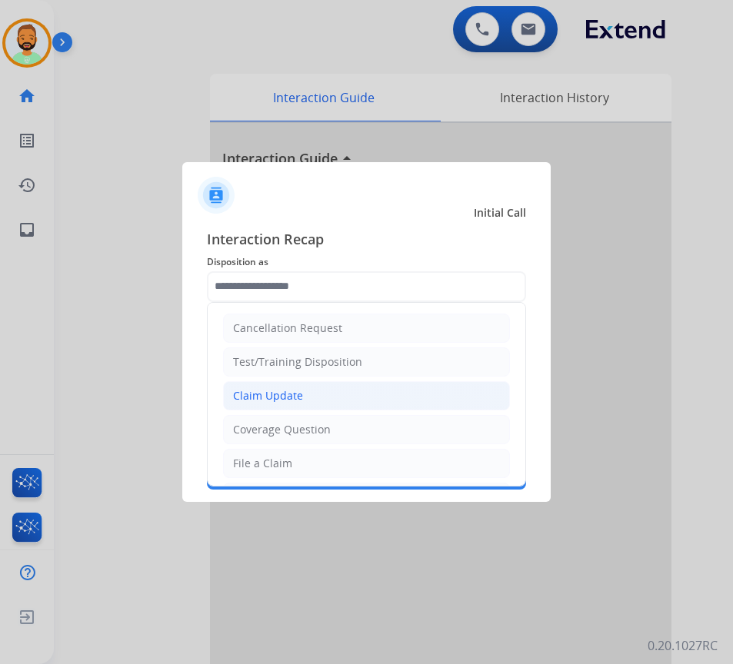
click at [311, 388] on li "Claim Update" at bounding box center [366, 395] width 287 height 29
type input "**********"
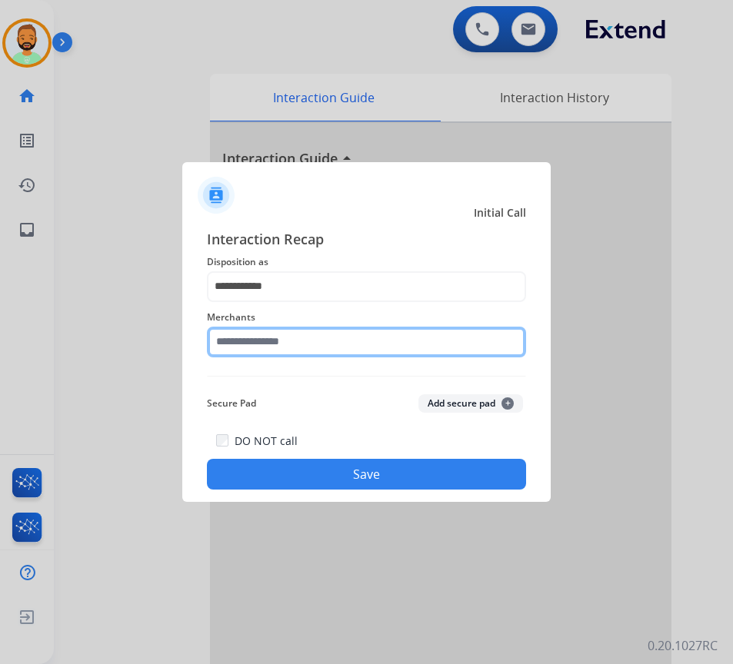
click at [311, 329] on input "text" at bounding box center [366, 342] width 319 height 31
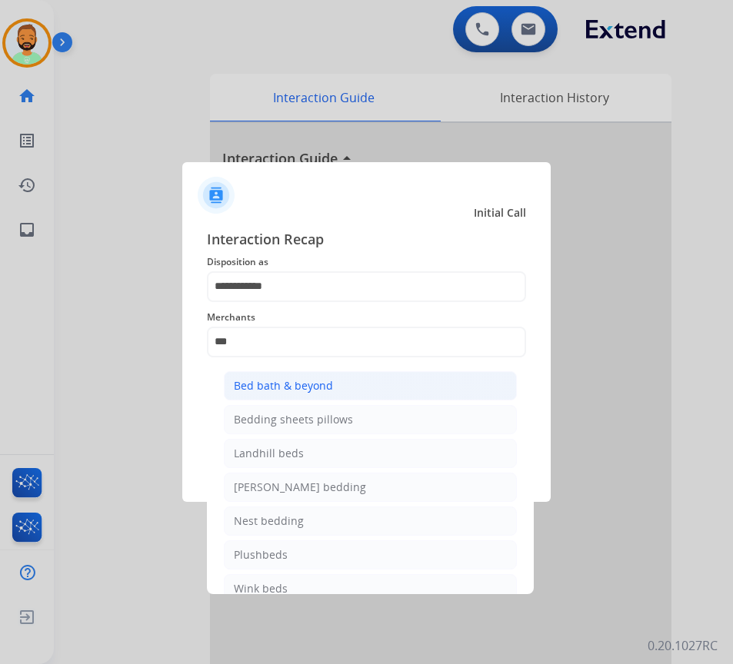
click at [356, 378] on li "Bed bath & beyond" at bounding box center [370, 385] width 293 height 29
type input "**********"
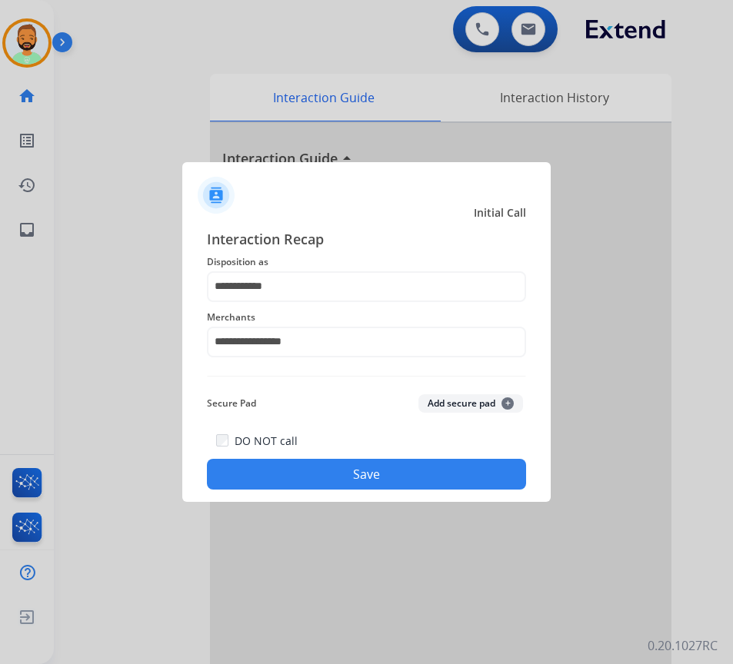
click at [368, 473] on button "Save" at bounding box center [366, 474] width 319 height 31
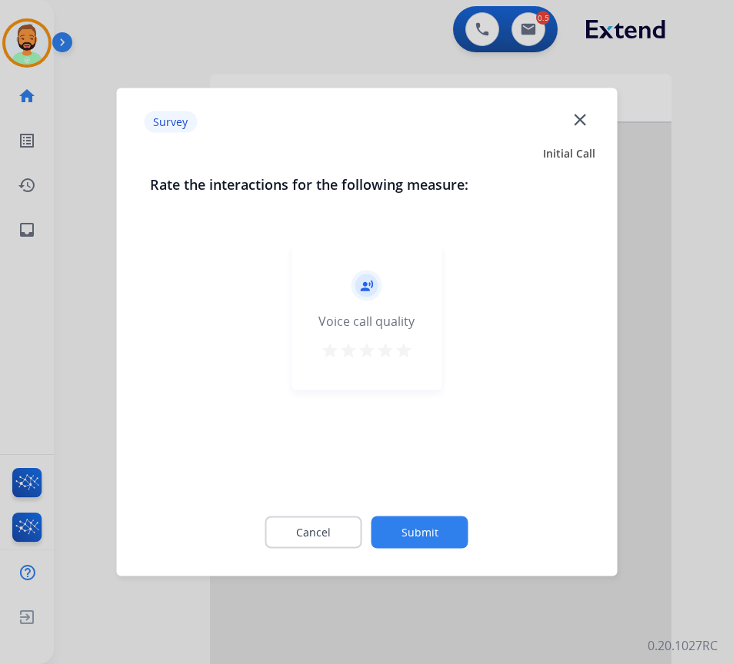
click at [420, 529] on button "Submit" at bounding box center [419, 533] width 97 height 32
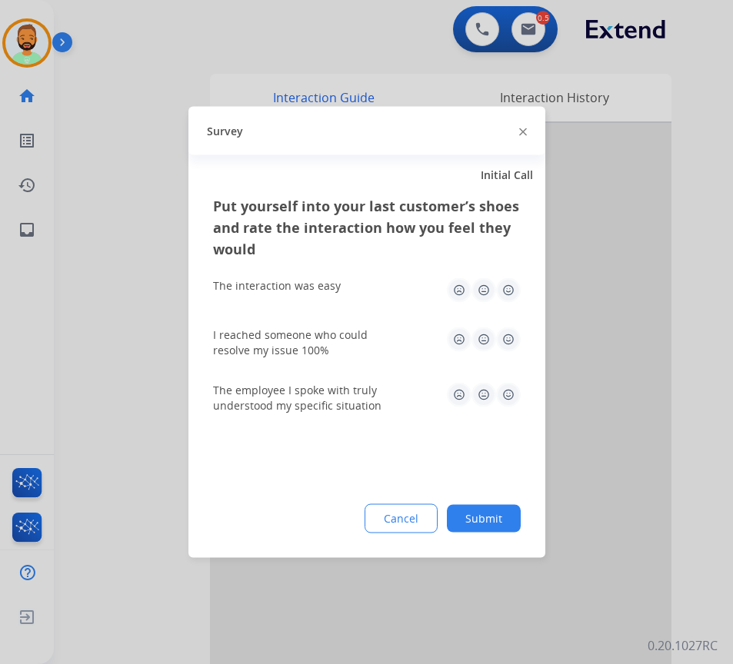
click at [526, 519] on div "Put yourself into your last customer’s shoes and rate the interaction how you f…" at bounding box center [366, 376] width 357 height 363
click at [514, 520] on button "Submit" at bounding box center [484, 519] width 74 height 28
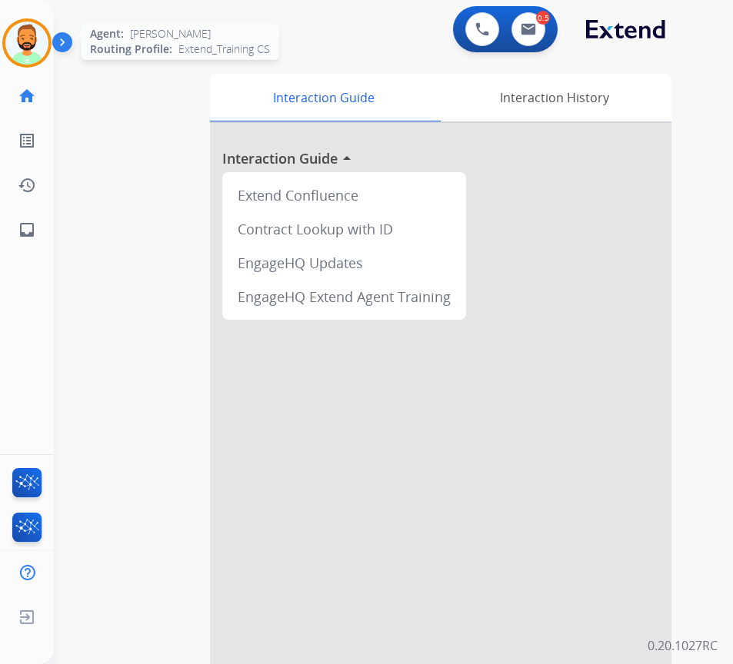
drag, startPoint x: 27, startPoint y: 42, endPoint x: 41, endPoint y: 54, distance: 18.0
click at [28, 44] on img at bounding box center [26, 43] width 43 height 43
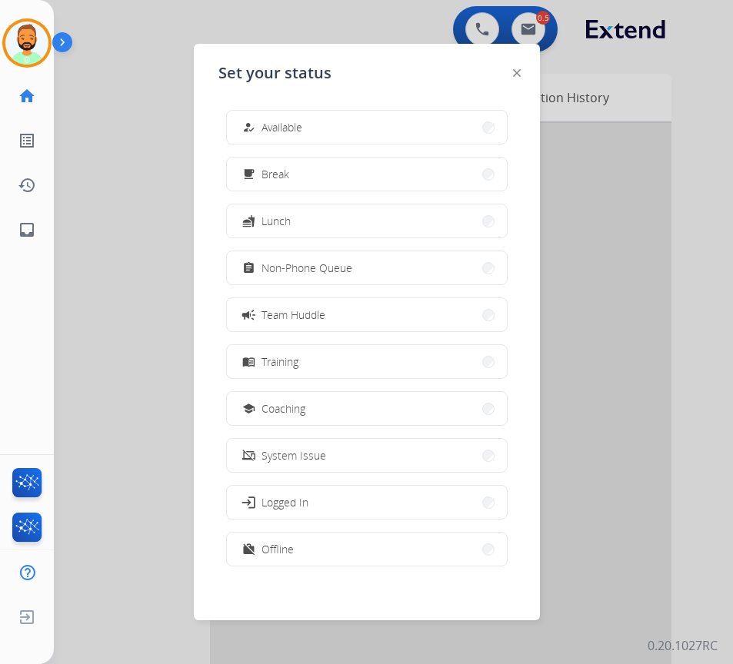
click at [181, 162] on div at bounding box center [366, 332] width 733 height 664
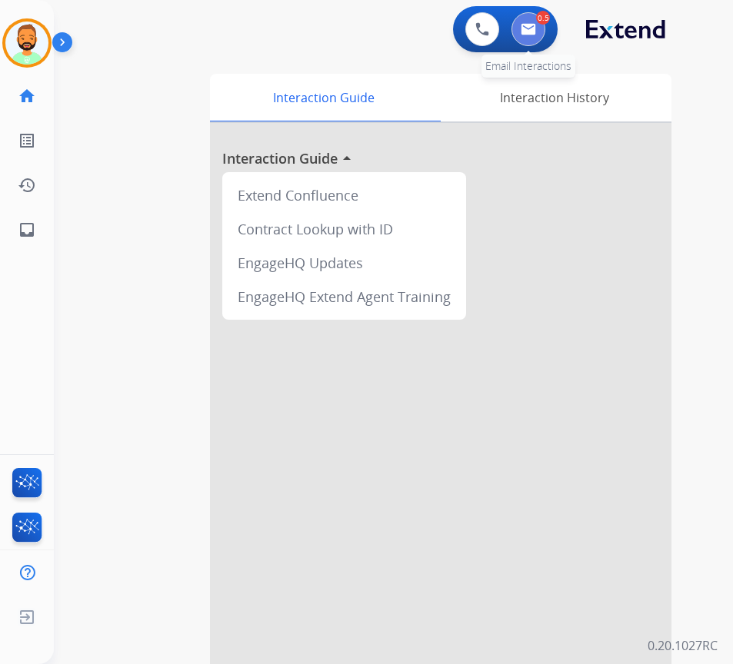
click at [522, 23] on img at bounding box center [528, 29] width 15 height 12
select select "**********"
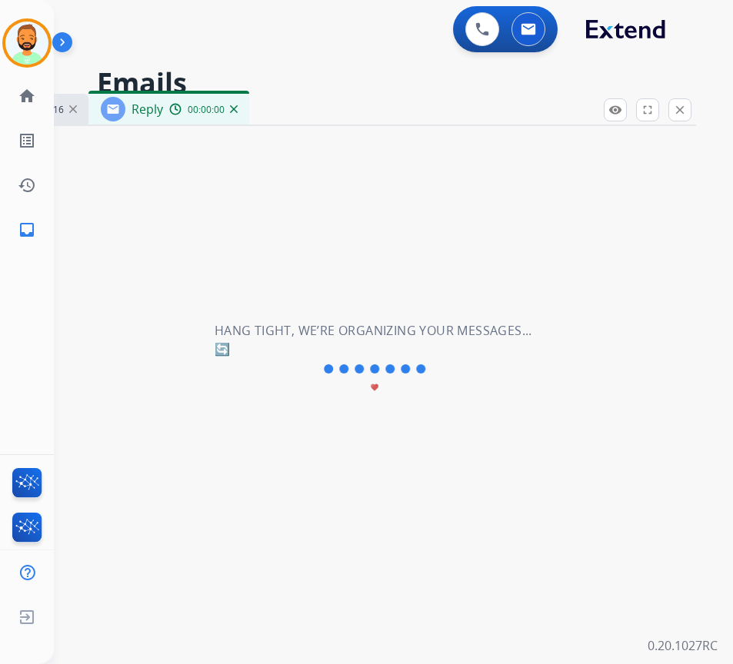
select select "**********"
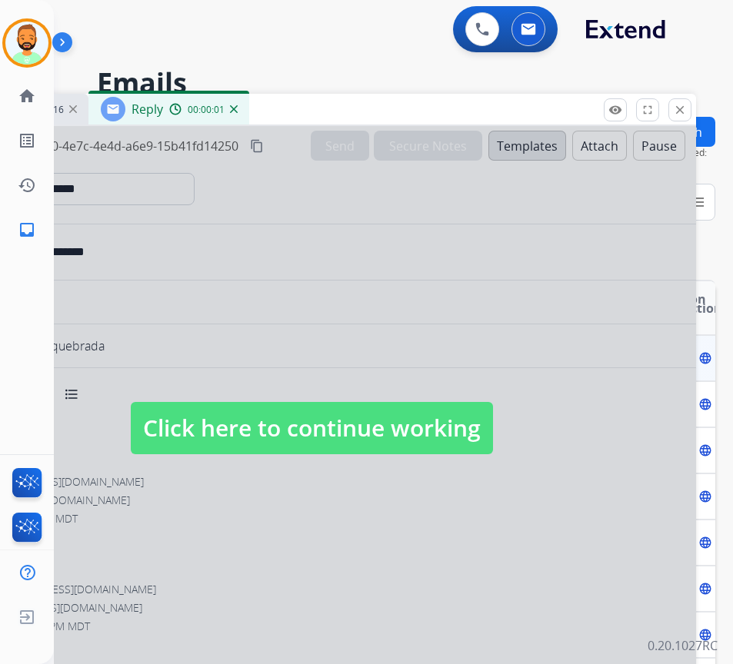
drag, startPoint x: 417, startPoint y: 437, endPoint x: 401, endPoint y: 351, distance: 86.7
click at [417, 434] on span "Click here to continue working" at bounding box center [312, 428] width 362 height 52
select select
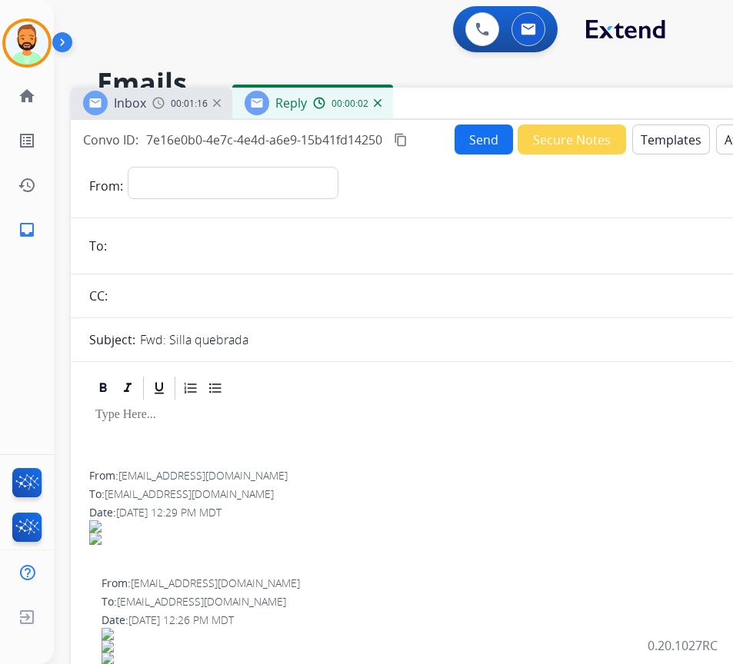
drag, startPoint x: 357, startPoint y: 102, endPoint x: 507, endPoint y: 89, distance: 150.5
click at [513, 88] on div "Inbox 00:01:16 Reply 00:00:02" at bounding box center [455, 104] width 769 height 32
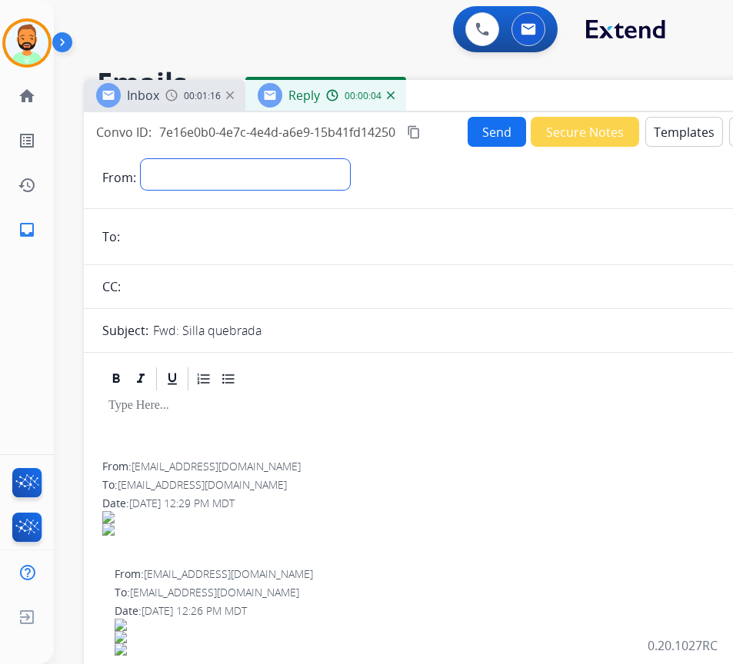
click at [250, 168] on select "**********" at bounding box center [245, 174] width 209 height 31
select select "**********"
click at [141, 159] on select "**********" at bounding box center [245, 174] width 209 height 31
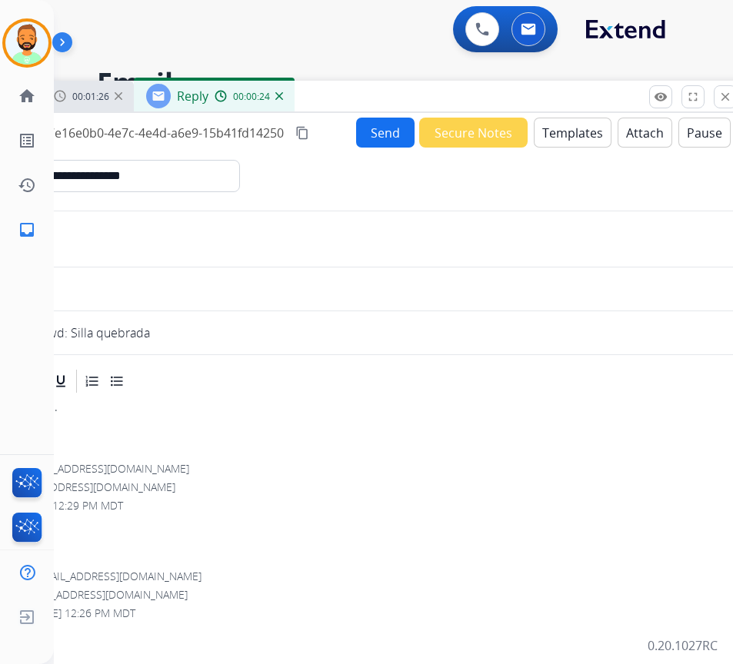
drag, startPoint x: 551, startPoint y: 99, endPoint x: 373, endPoint y: 109, distance: 177.9
click at [361, 112] on div "Inbox 00:01:26 Reply 00:00:24" at bounding box center [356, 97] width 769 height 32
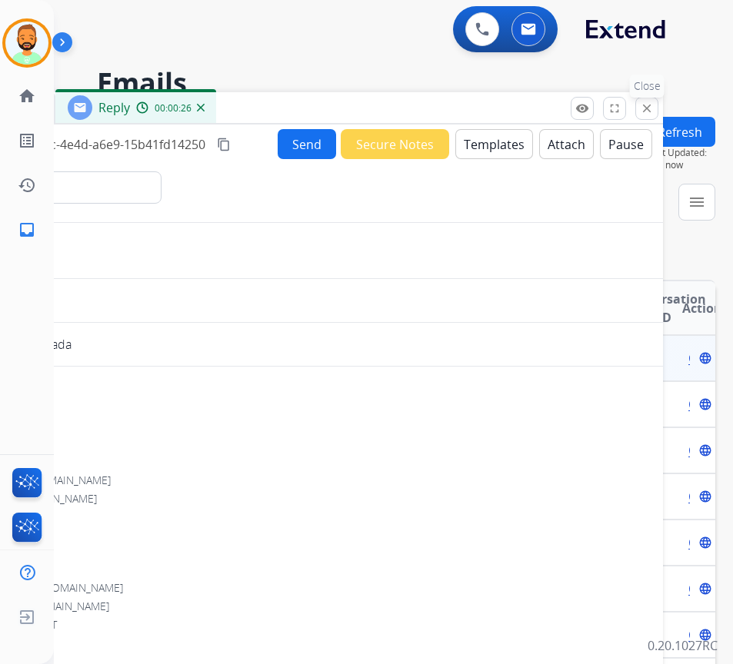
click at [641, 112] on mat-icon "close" at bounding box center [647, 109] width 14 height 14
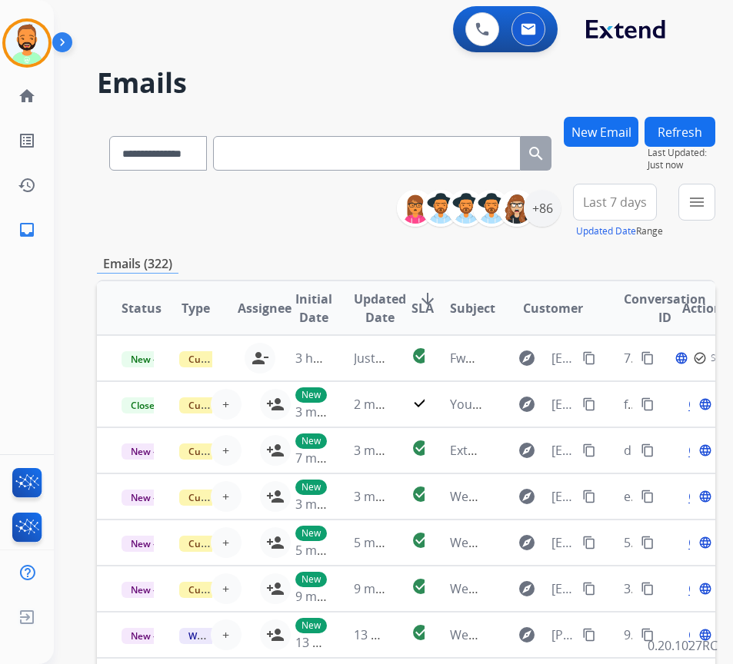
click at [637, 205] on span "Last 7 days" at bounding box center [615, 202] width 64 height 6
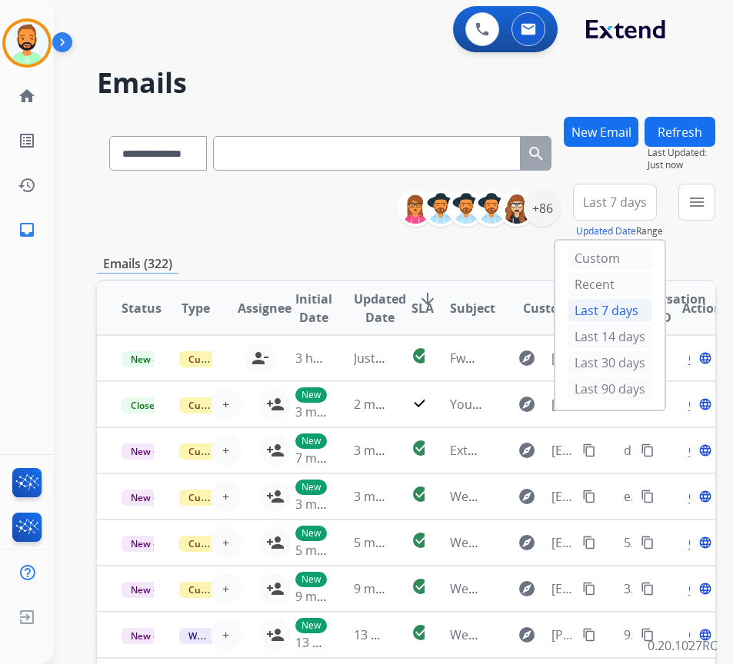
drag, startPoint x: 634, startPoint y: 383, endPoint x: 611, endPoint y: 373, distance: 25.1
click at [634, 384] on div "Last 90 days" at bounding box center [610, 389] width 85 height 23
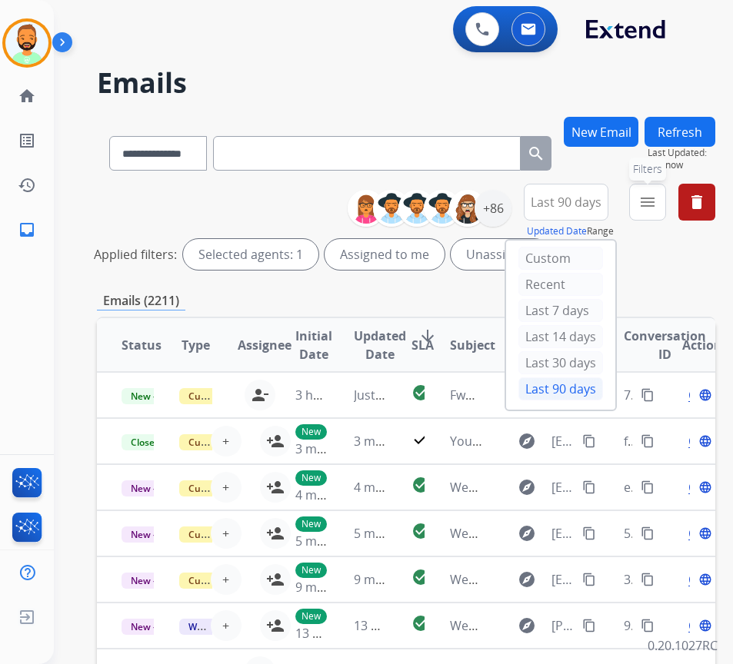
click at [666, 199] on button "menu Filters" at bounding box center [647, 202] width 37 height 37
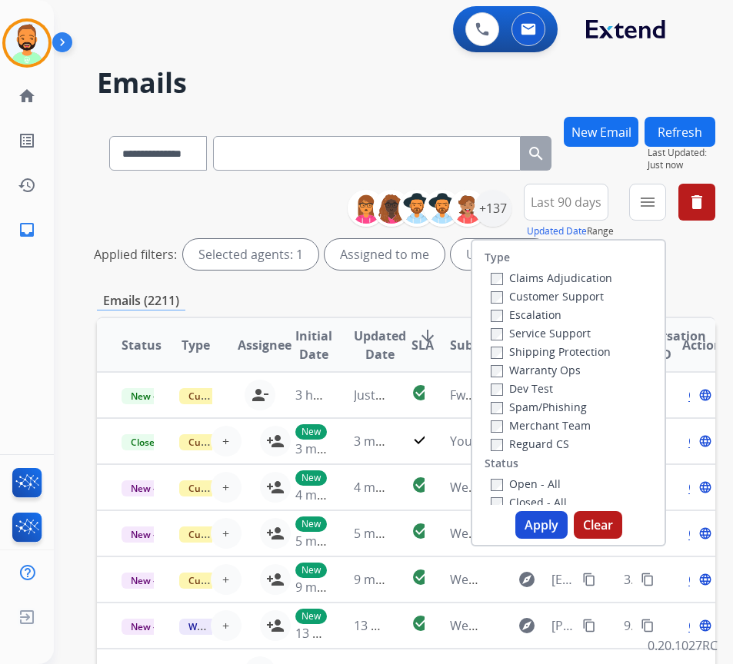
click at [569, 438] on label "Reguard CS" at bounding box center [530, 444] width 78 height 15
click at [576, 290] on label "Customer Support" at bounding box center [547, 296] width 113 height 15
click at [579, 353] on label "Shipping Protection" at bounding box center [551, 352] width 120 height 15
click at [561, 484] on label "Open - All" at bounding box center [526, 484] width 70 height 15
click at [566, 521] on button "Apply" at bounding box center [541, 525] width 52 height 28
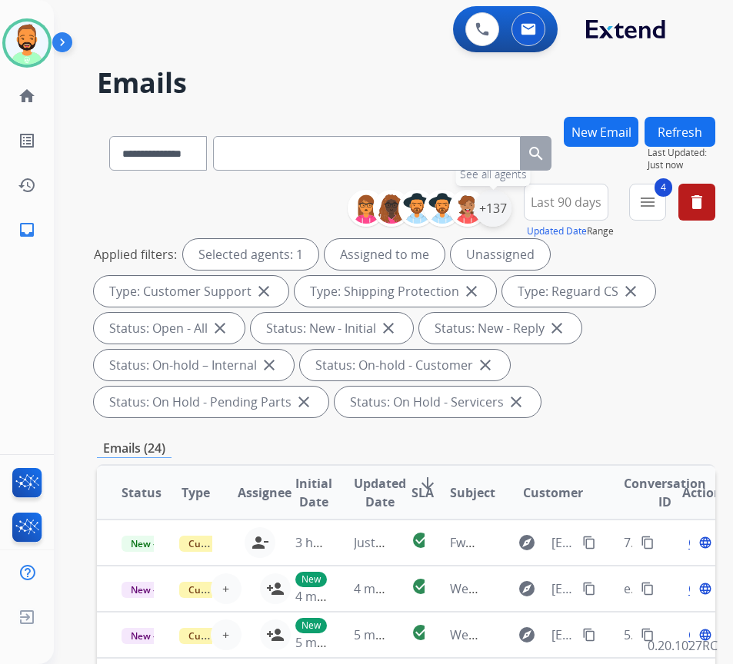
click at [511, 212] on div "+137" at bounding box center [492, 208] width 37 height 37
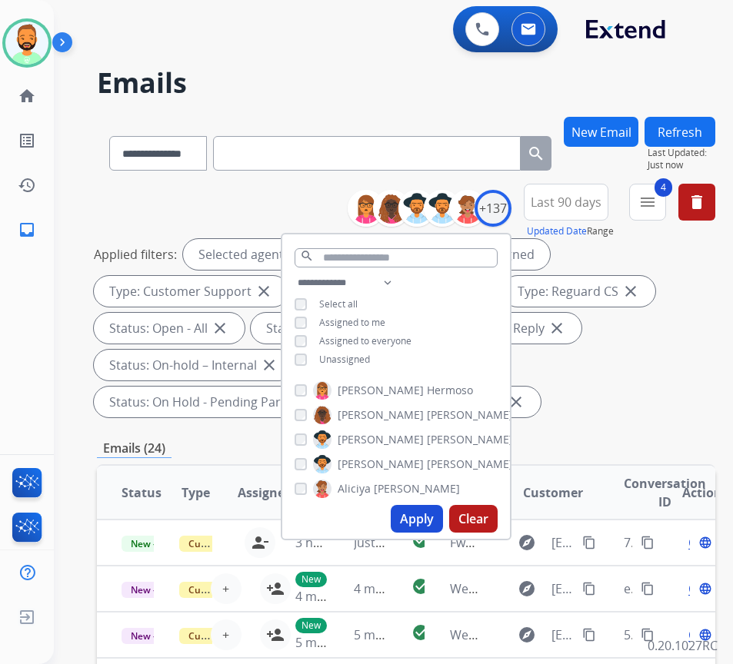
drag, startPoint x: 346, startPoint y: 355, endPoint x: 362, endPoint y: 365, distance: 19.4
click at [348, 355] on span "Unassigned" at bounding box center [344, 359] width 51 height 13
click at [418, 511] on button "Apply" at bounding box center [417, 519] width 52 height 28
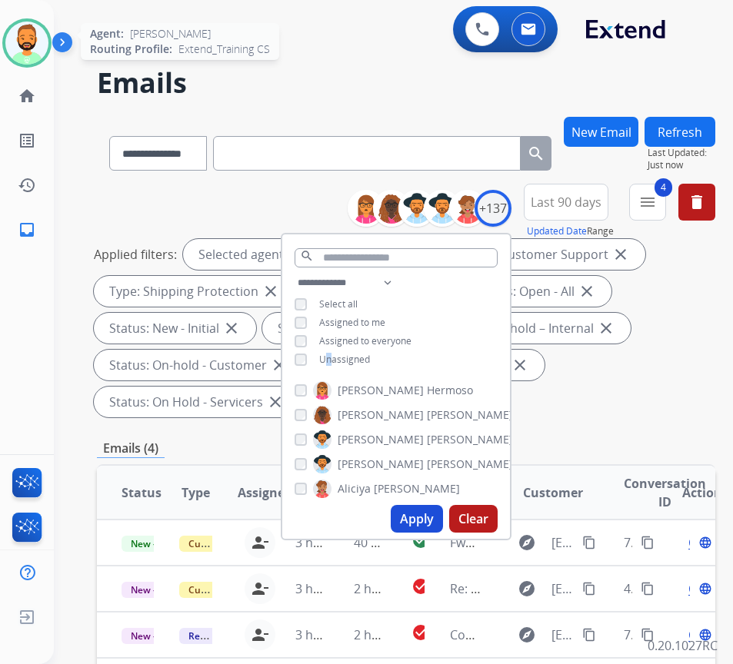
click at [44, 35] on img at bounding box center [26, 43] width 43 height 43
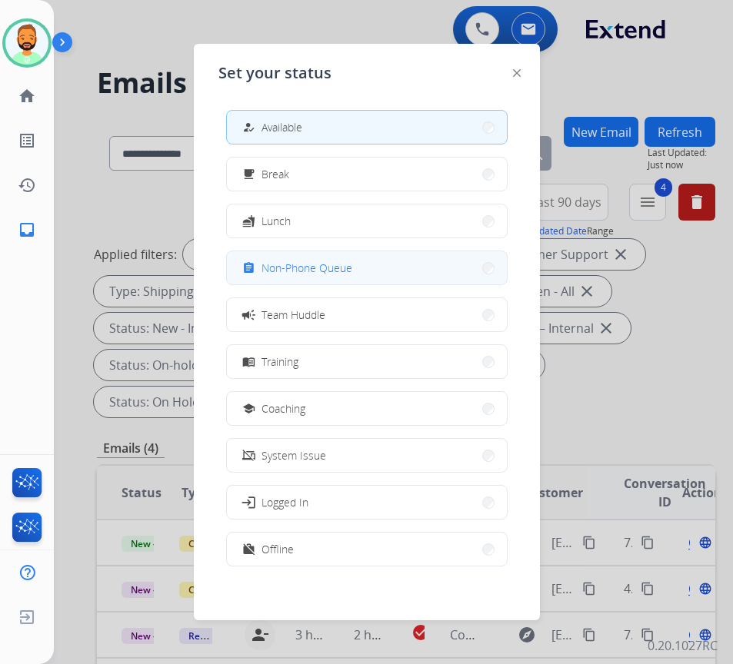
click at [264, 278] on button "assignment Non-Phone Queue" at bounding box center [367, 267] width 280 height 33
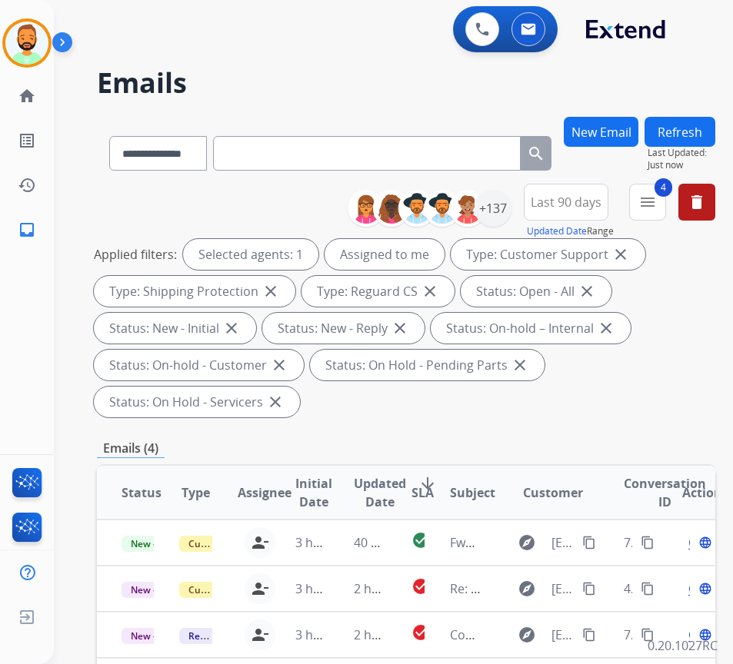
click at [424, 486] on span "SLA" at bounding box center [422, 493] width 22 height 18
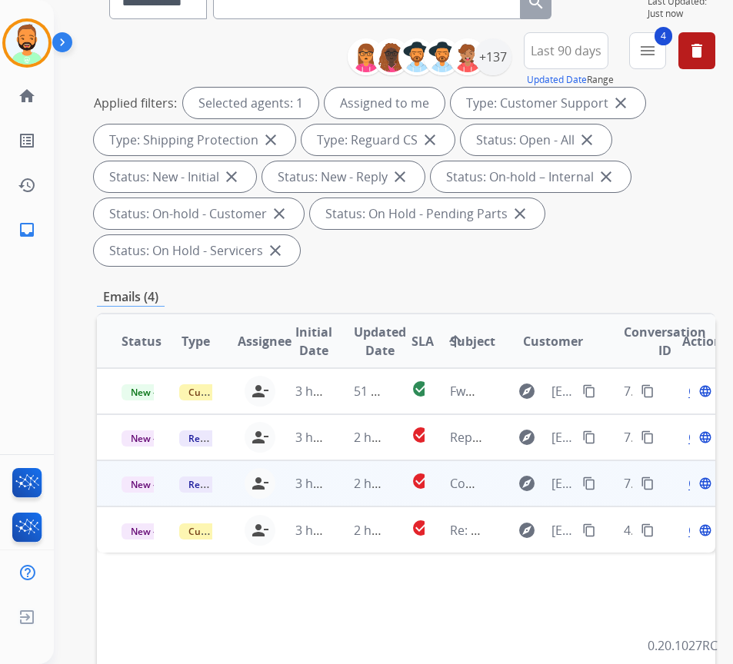
scroll to position [154, 0]
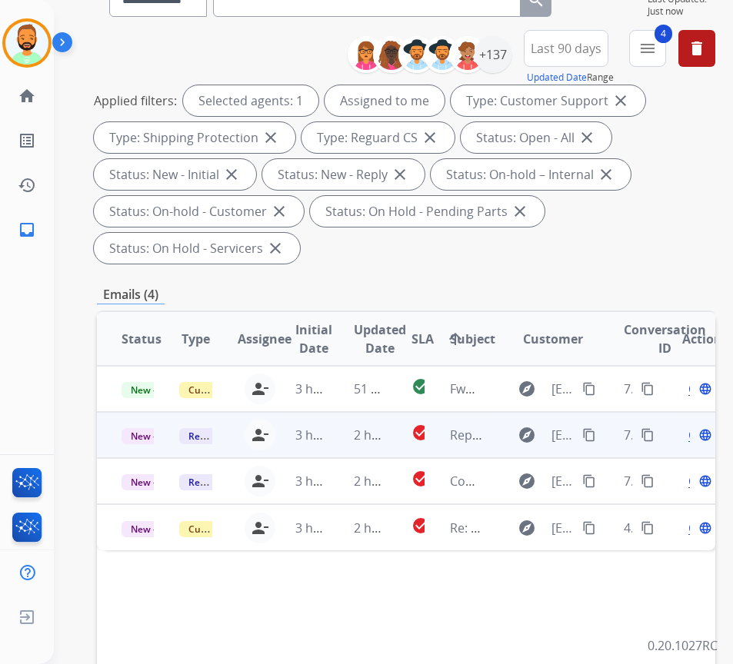
click at [332, 429] on td "2 hours ago" at bounding box center [358, 435] width 58 height 46
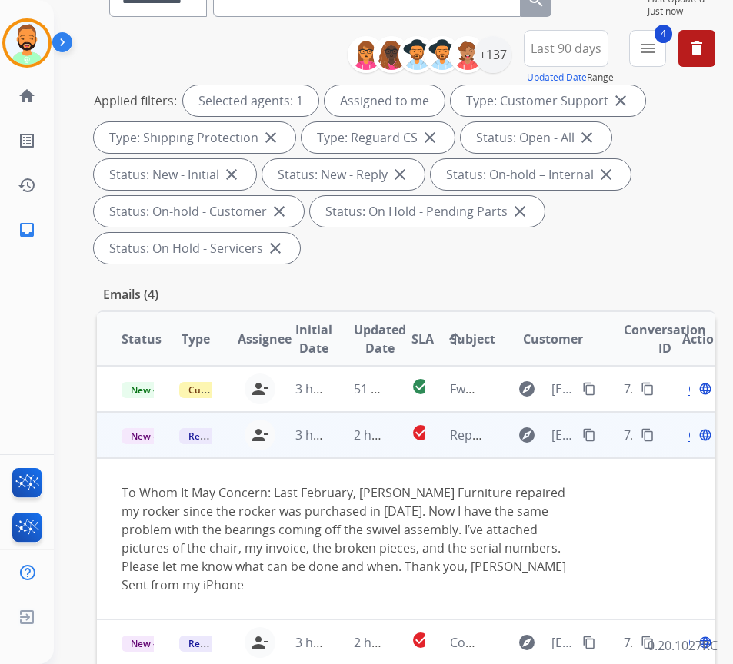
click at [697, 434] on span "Open" at bounding box center [704, 435] width 32 height 18
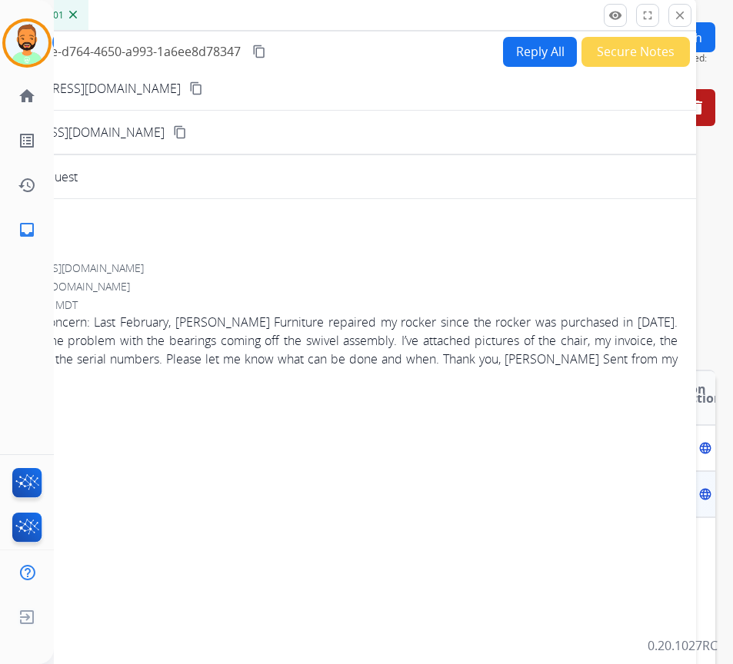
scroll to position [0, 0]
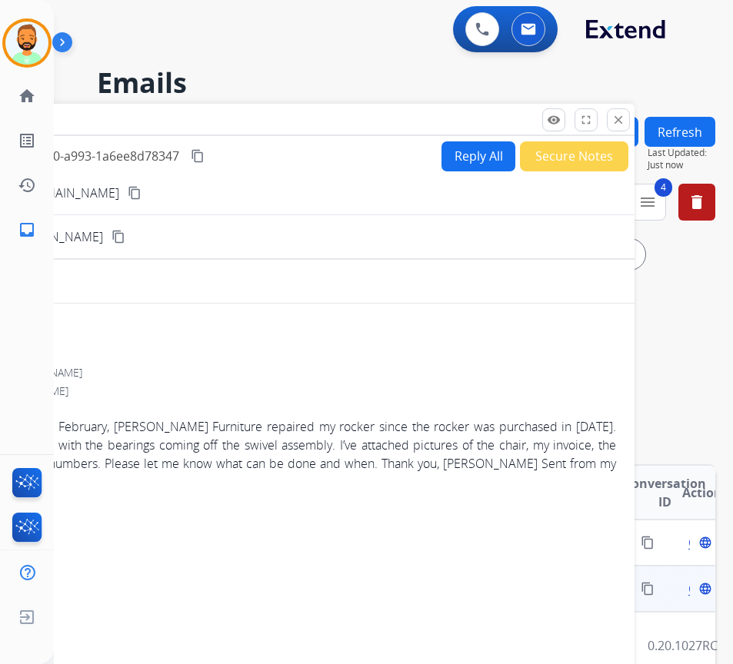
drag, startPoint x: 295, startPoint y: 110, endPoint x: 240, endPoint y: 118, distance: 55.3
click at [234, 119] on div "Inbox 00:00:04" at bounding box center [249, 120] width 769 height 32
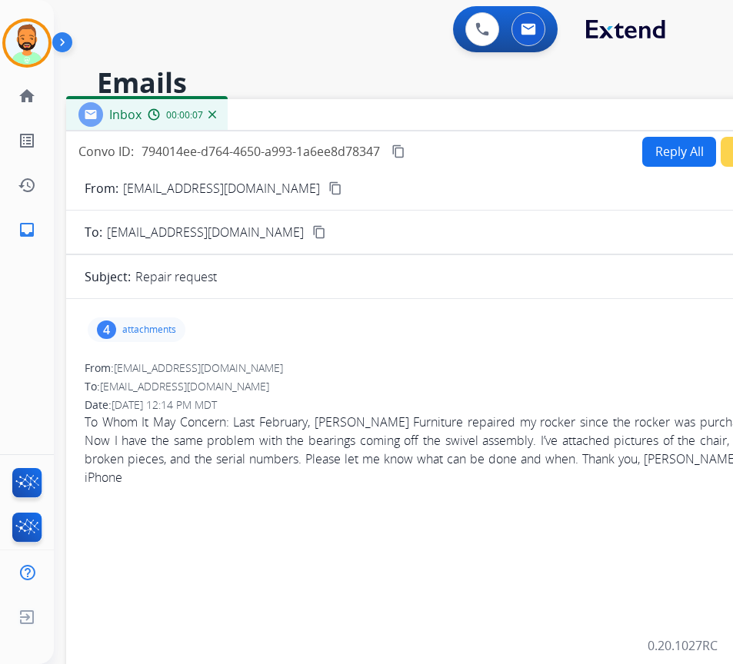
drag, startPoint x: 374, startPoint y: 127, endPoint x: 574, endPoint y: 123, distance: 200.0
click at [574, 123] on div "Inbox 00:00:07" at bounding box center [450, 115] width 769 height 32
drag, startPoint x: 421, startPoint y: 109, endPoint x: 422, endPoint y: 124, distance: 14.6
click at [422, 109] on div "Inbox 00:00:10" at bounding box center [450, 115] width 769 height 32
drag, startPoint x: 423, startPoint y: 122, endPoint x: 258, endPoint y: 135, distance: 165.2
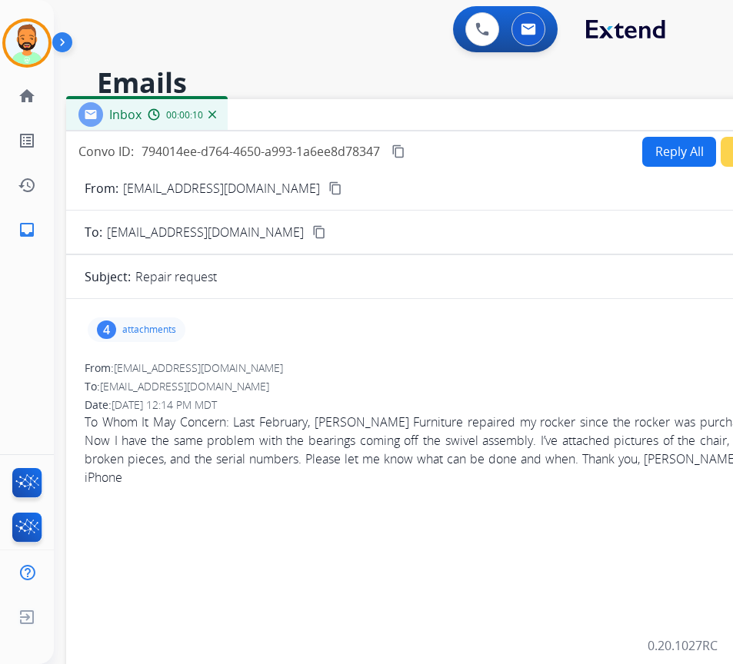
click at [258, 132] on div "Inbox 00:00:10" at bounding box center [450, 115] width 769 height 32
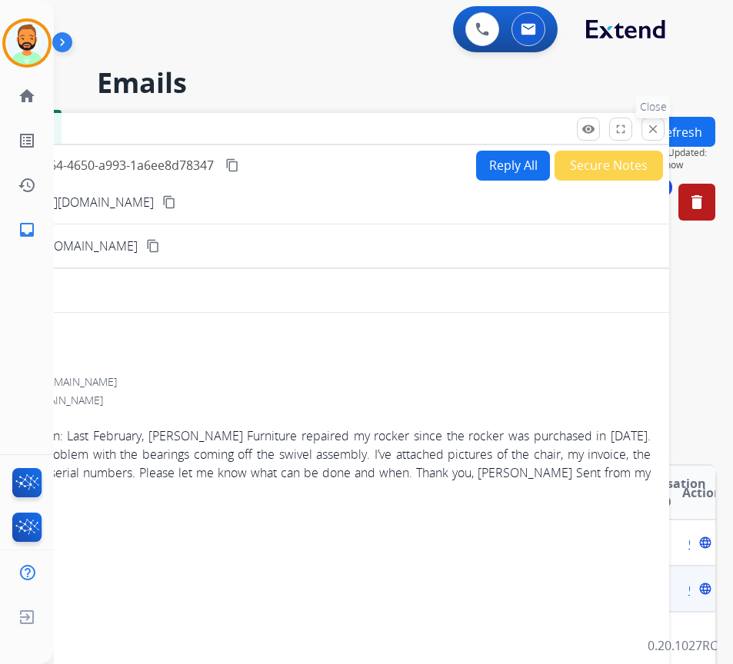
click at [653, 132] on mat-icon "close" at bounding box center [653, 129] width 14 height 14
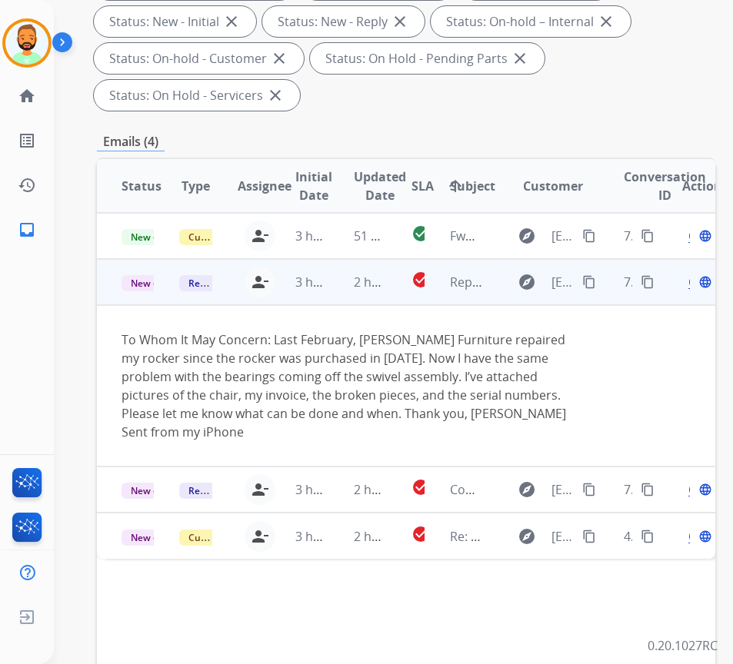
scroll to position [308, 0]
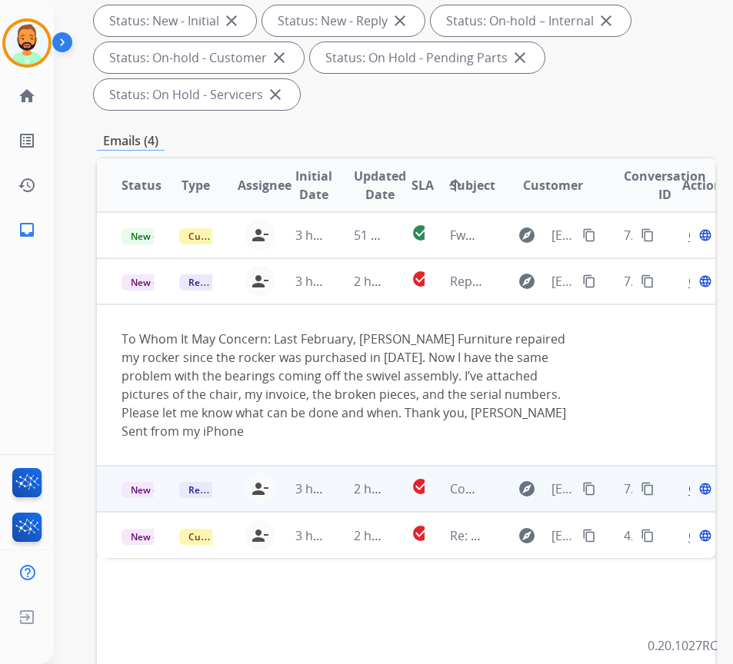
click at [345, 489] on td "2 hours ago" at bounding box center [358, 489] width 58 height 46
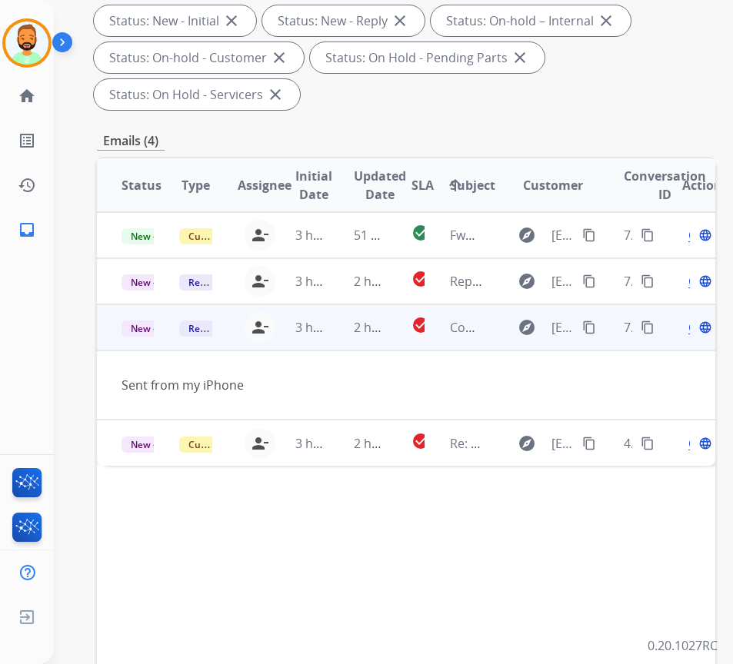
click at [697, 330] on span "Open" at bounding box center [704, 327] width 32 height 18
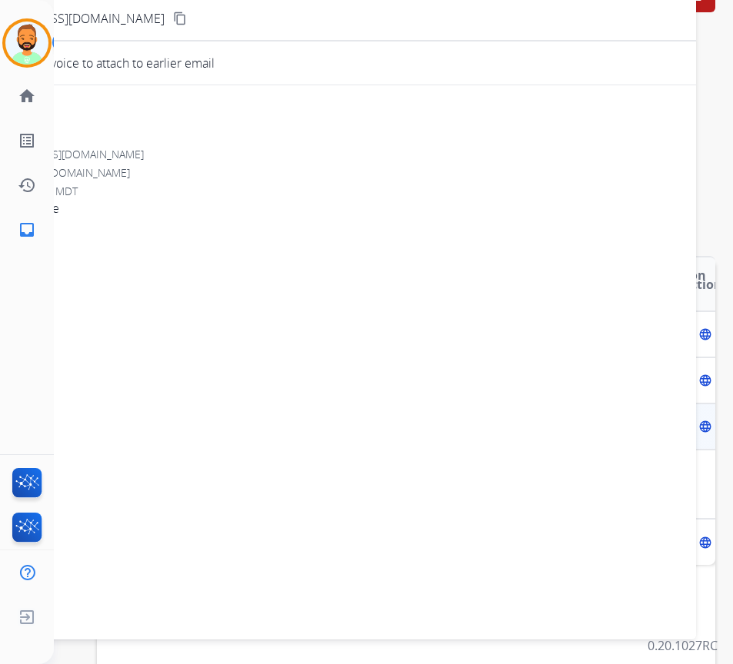
scroll to position [77, 0]
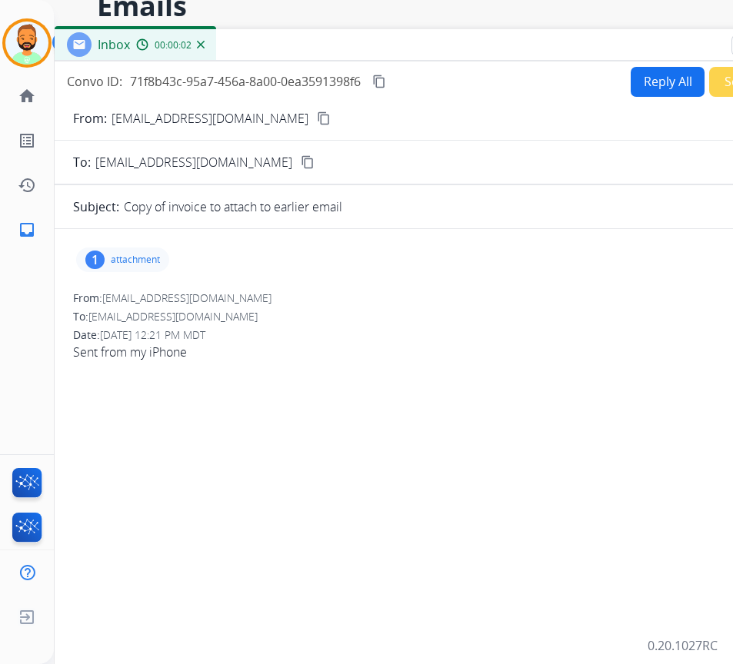
drag, startPoint x: 284, startPoint y: 40, endPoint x: 398, endPoint y: 47, distance: 114.0
click at [412, 52] on div "Inbox 00:00:02" at bounding box center [439, 45] width 769 height 32
click at [162, 260] on div "1 attachment" at bounding box center [123, 260] width 93 height 25
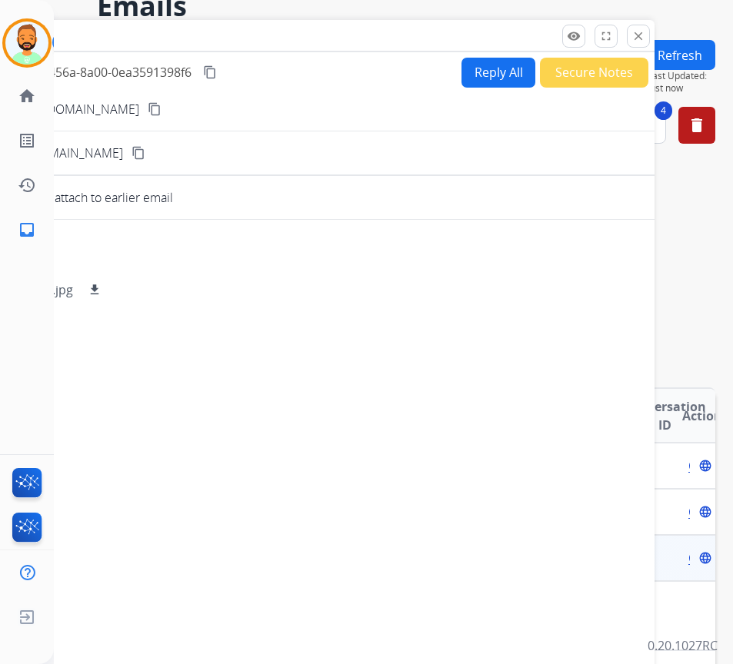
drag, startPoint x: 342, startPoint y: 42, endPoint x: 298, endPoint y: 45, distance: 44.7
click at [298, 45] on div "Inbox 00:00:08" at bounding box center [269, 36] width 769 height 32
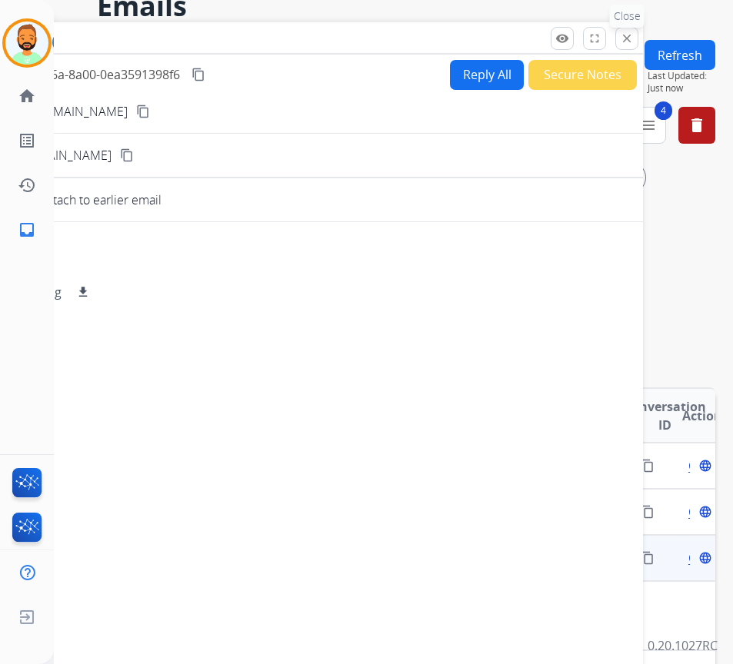
click at [622, 34] on mat-icon "close" at bounding box center [627, 39] width 14 height 14
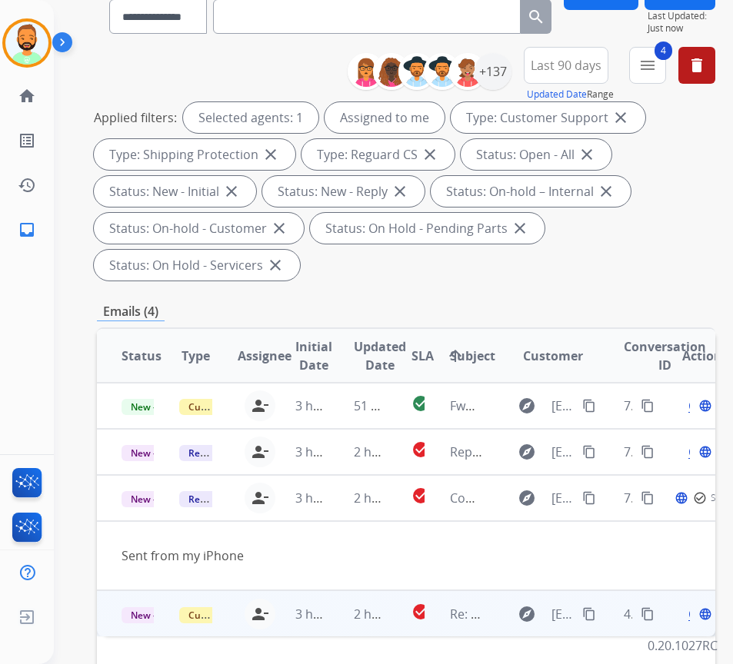
scroll to position [308, 0]
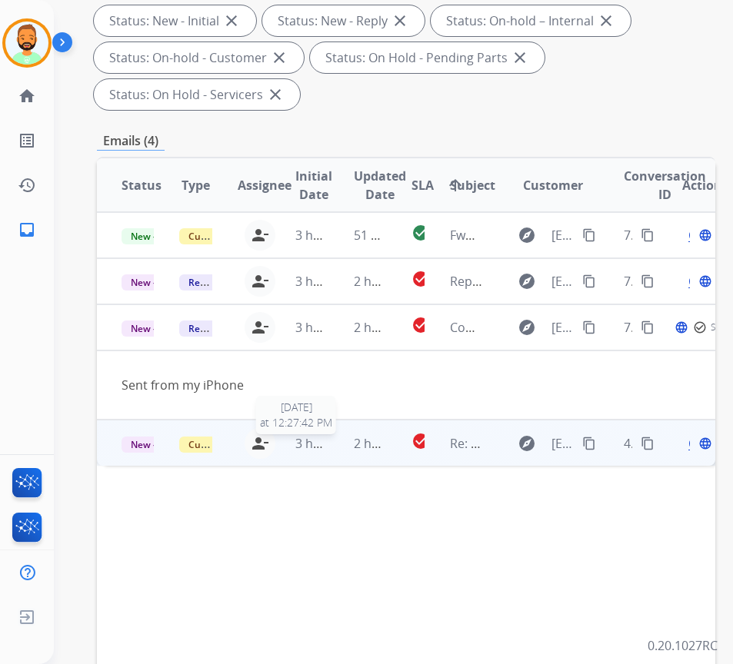
click at [331, 450] on span "3 hours ago" at bounding box center [329, 443] width 69 height 17
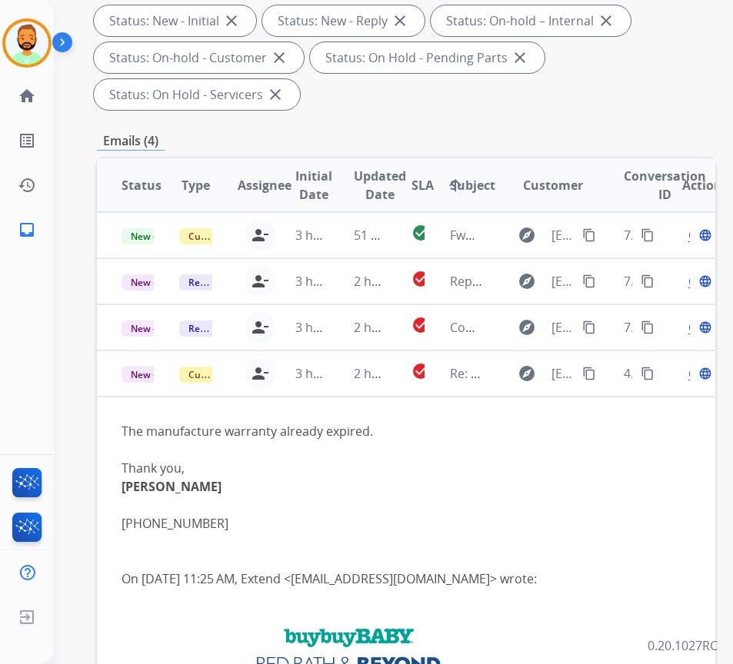
scroll to position [77, 0]
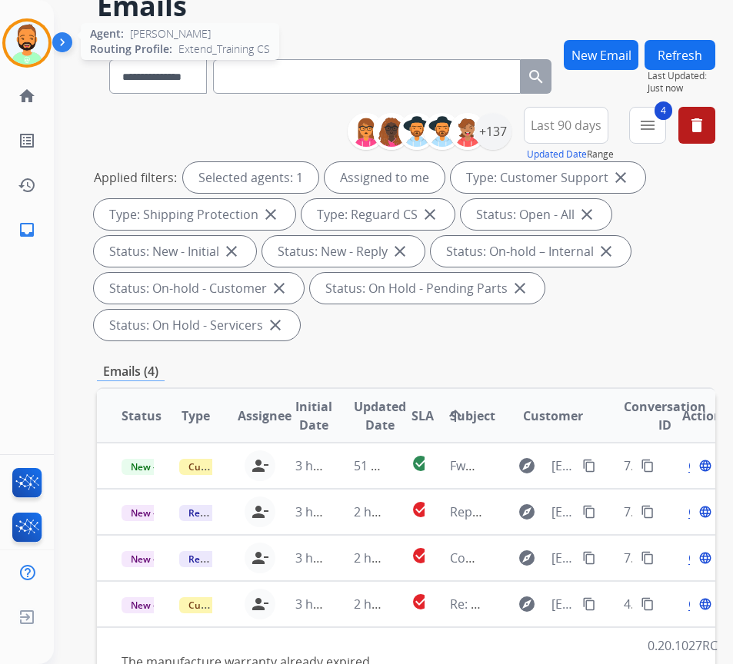
click at [27, 39] on img at bounding box center [26, 43] width 43 height 43
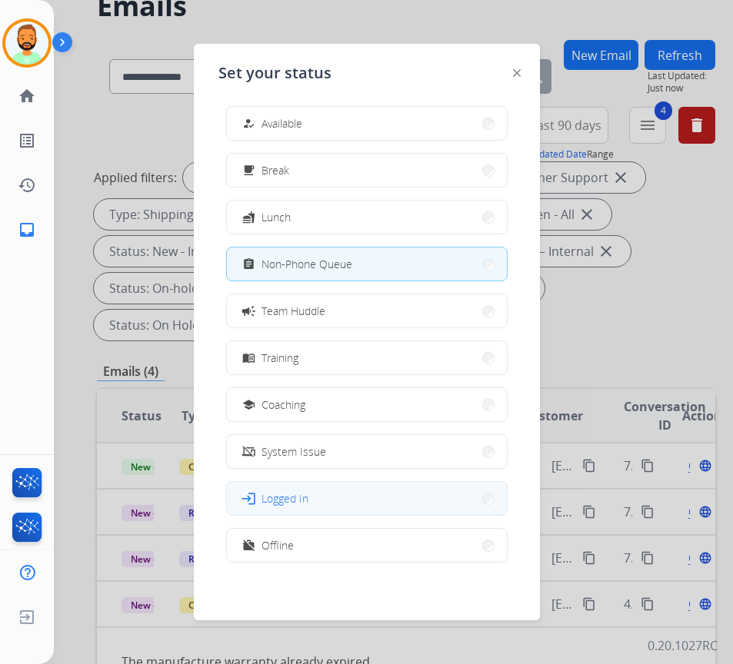
scroll to position [5, 0]
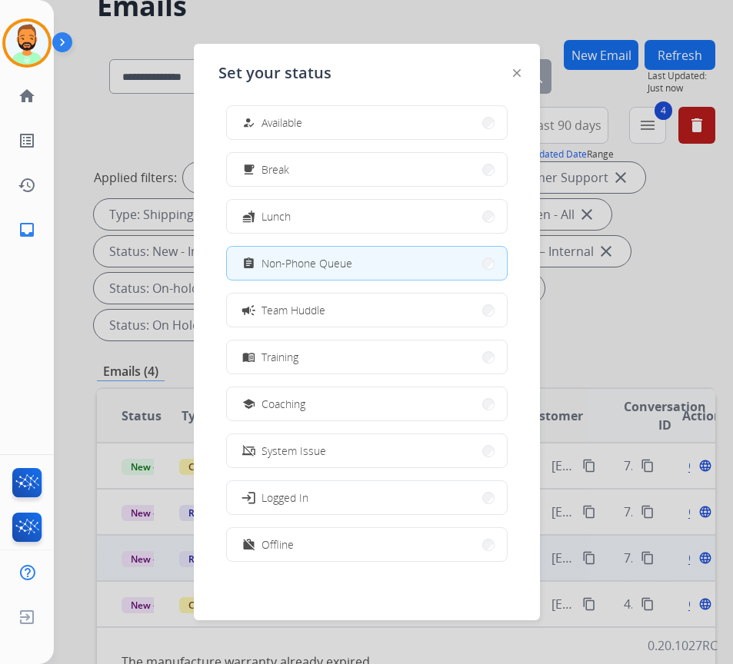
click at [392, 541] on button "work_off Offline" at bounding box center [367, 544] width 280 height 33
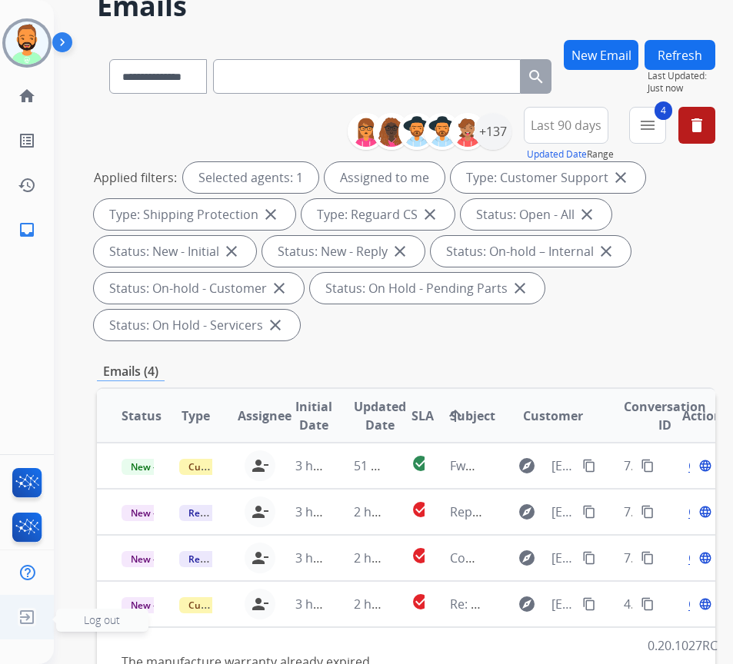
click at [87, 618] on span "Log out" at bounding box center [102, 620] width 92 height 23
